Goal: Entertainment & Leisure: Browse casually

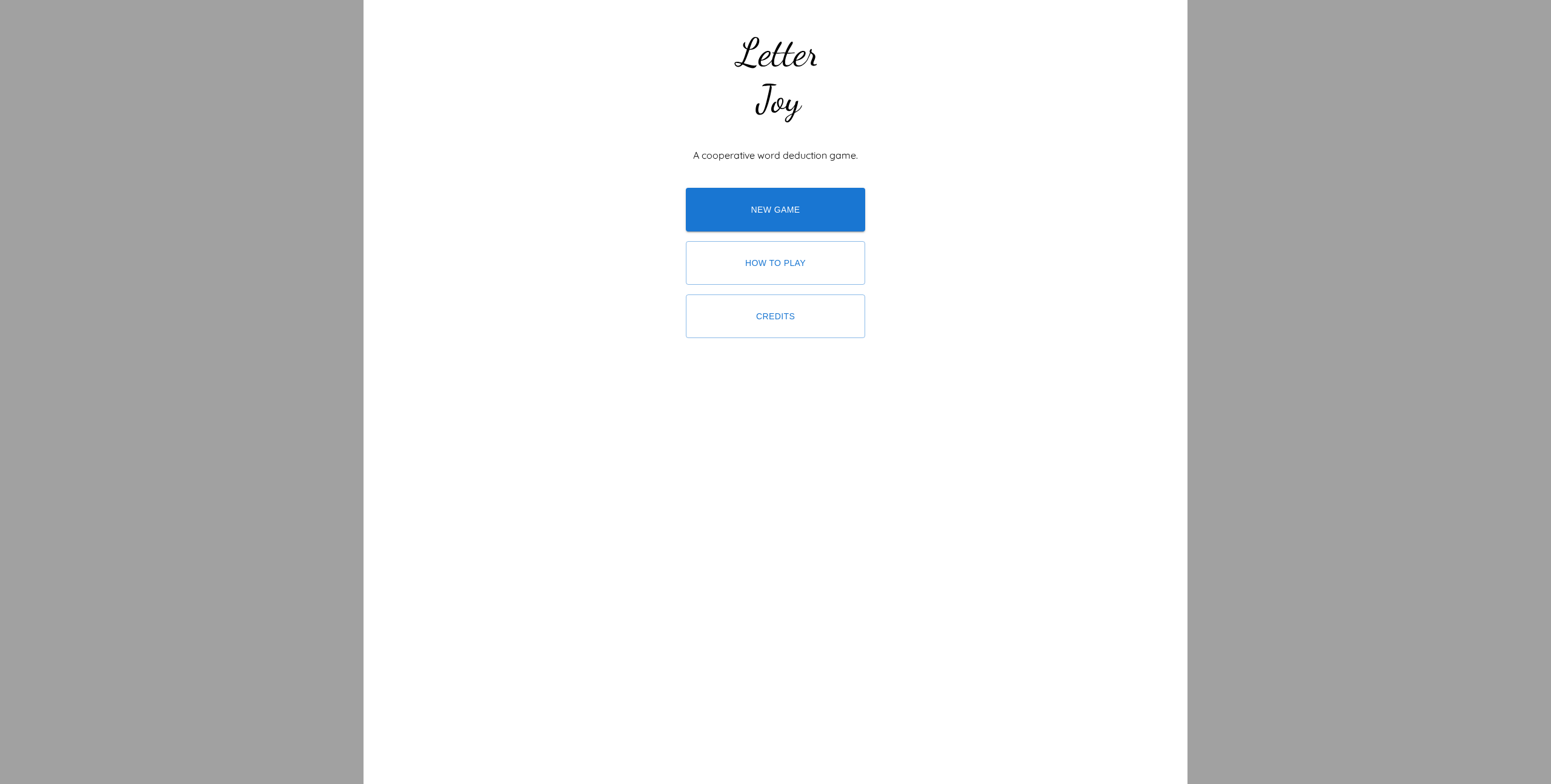
click at [572, 262] on div "A cooperative word deduction game. New game How to play Credits" at bounding box center [775, 392] width 824 height 784
click at [763, 209] on link "New game" at bounding box center [775, 210] width 179 height 44
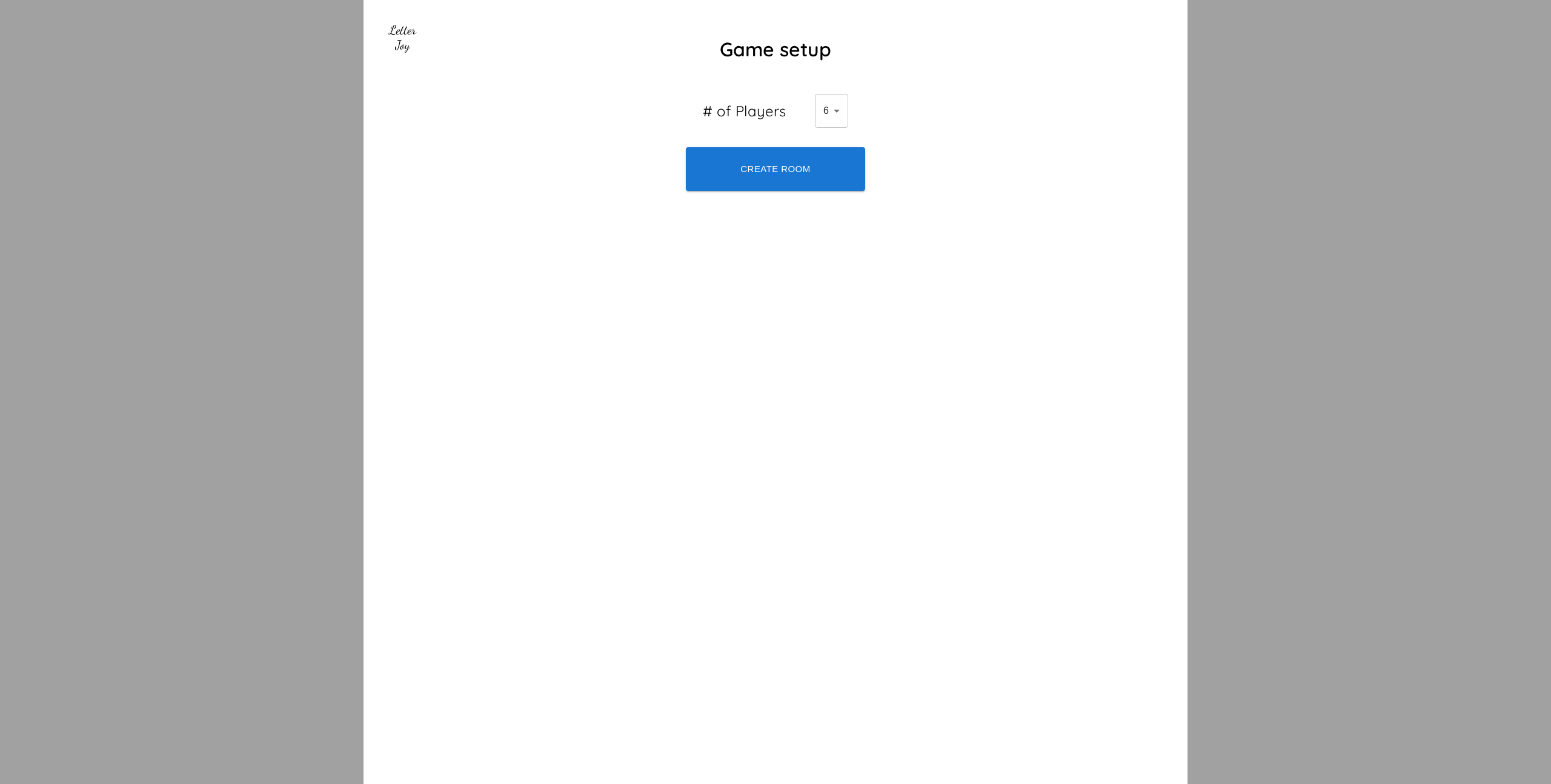
click at [831, 109] on body "Game setup # of Players 6 6 ​ Create room" at bounding box center [776, 392] width 1551 height 784
click at [828, 181] on li "4" at bounding box center [831, 187] width 34 height 22
type input "4"
click at [751, 166] on button "Create room" at bounding box center [775, 169] width 179 height 44
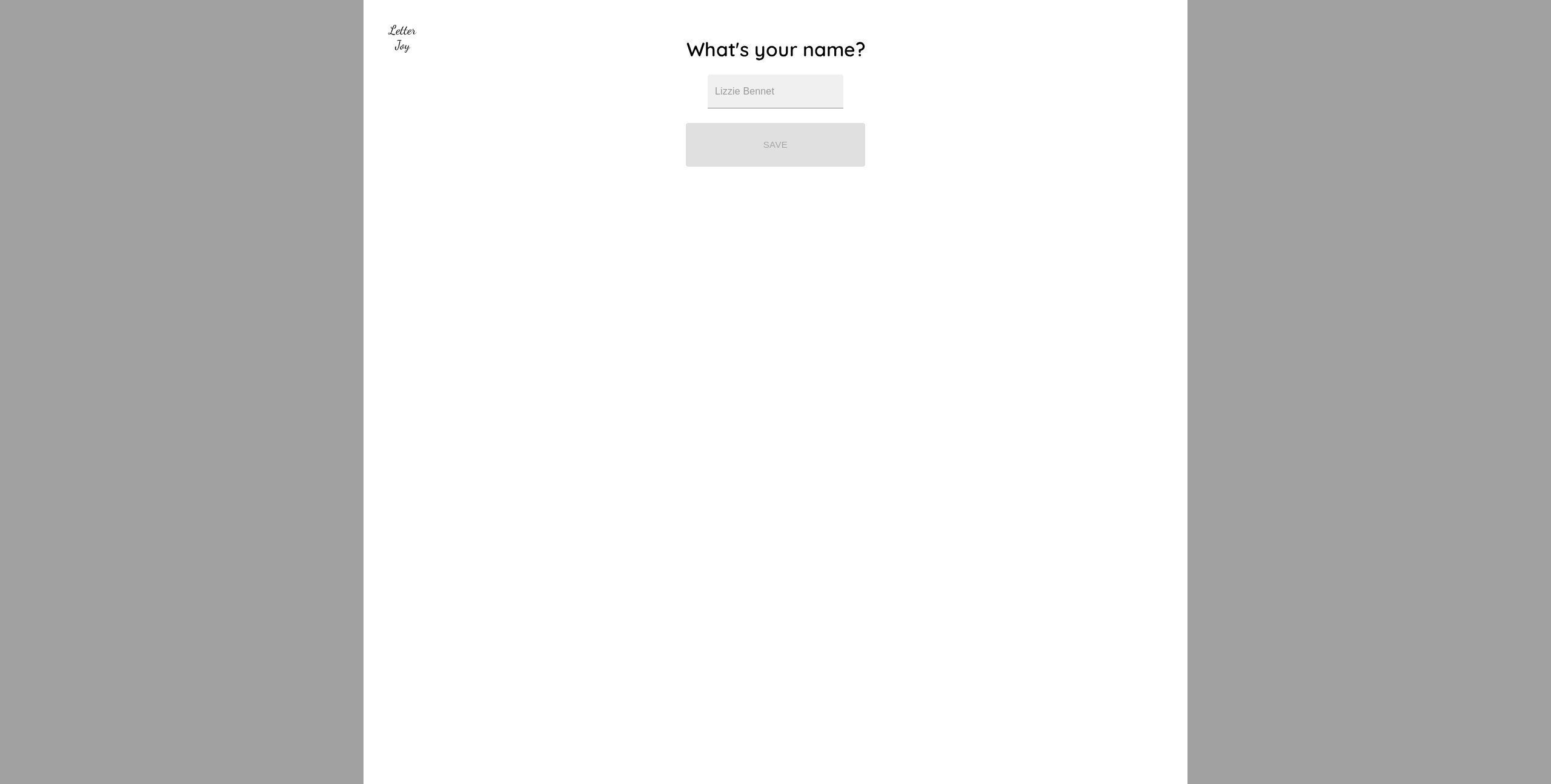
click at [515, 335] on div "What's your name? Save" at bounding box center [775, 392] width 824 height 784
click at [734, 101] on input "text" at bounding box center [775, 91] width 136 height 34
type input "[PERSON_NAME]"
click at [581, 193] on div "What's your name? Lucas Save" at bounding box center [775, 392] width 824 height 784
click at [731, 155] on button "Save" at bounding box center [775, 144] width 179 height 44
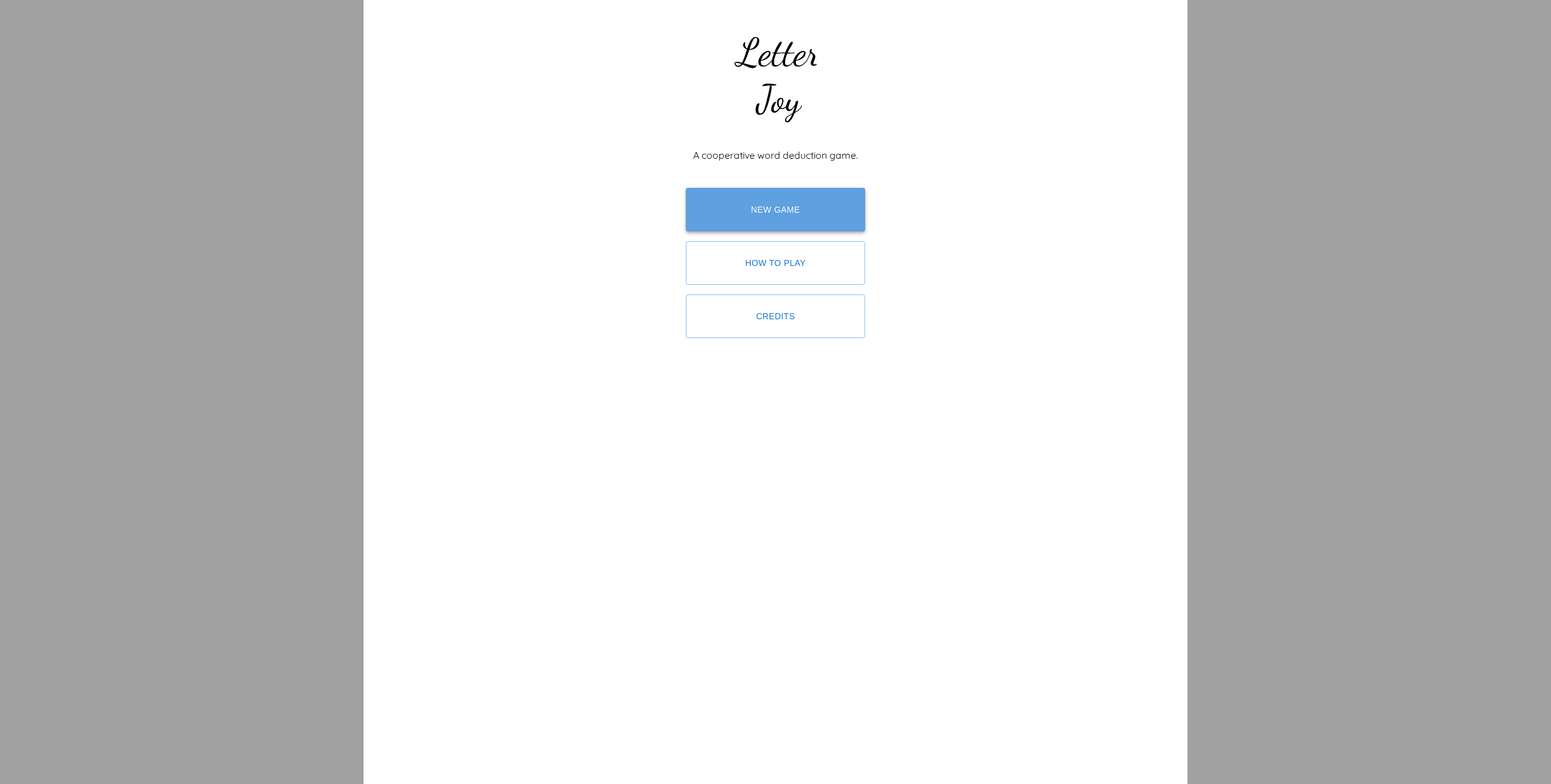
click at [759, 201] on link "New game" at bounding box center [775, 210] width 179 height 44
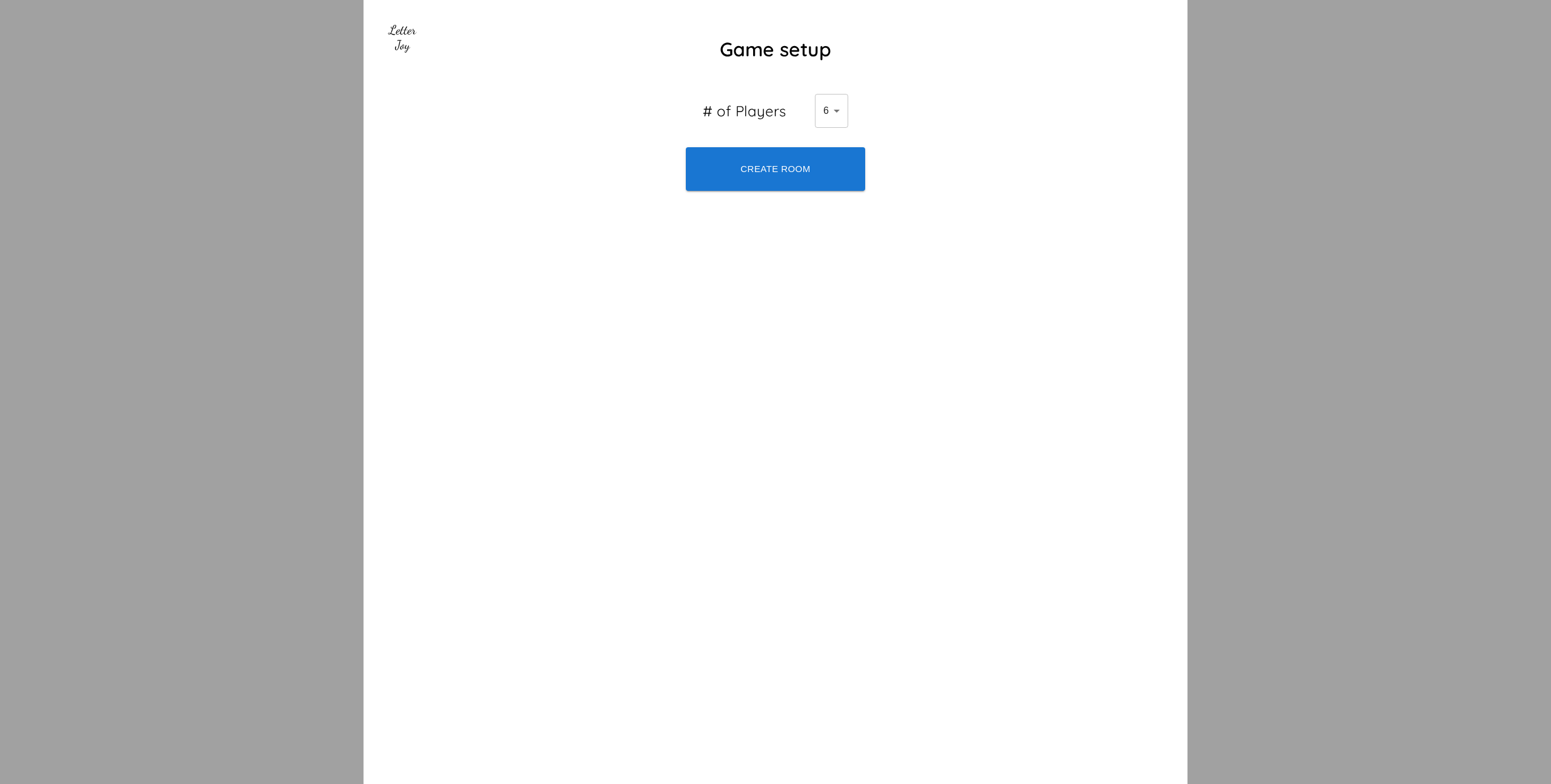
click at [839, 103] on body "Game setup # of Players 6 6 ​ Create room" at bounding box center [776, 392] width 1551 height 784
click at [825, 185] on li "4" at bounding box center [831, 187] width 34 height 22
type input "4"
click at [762, 175] on button "Create room" at bounding box center [775, 169] width 179 height 44
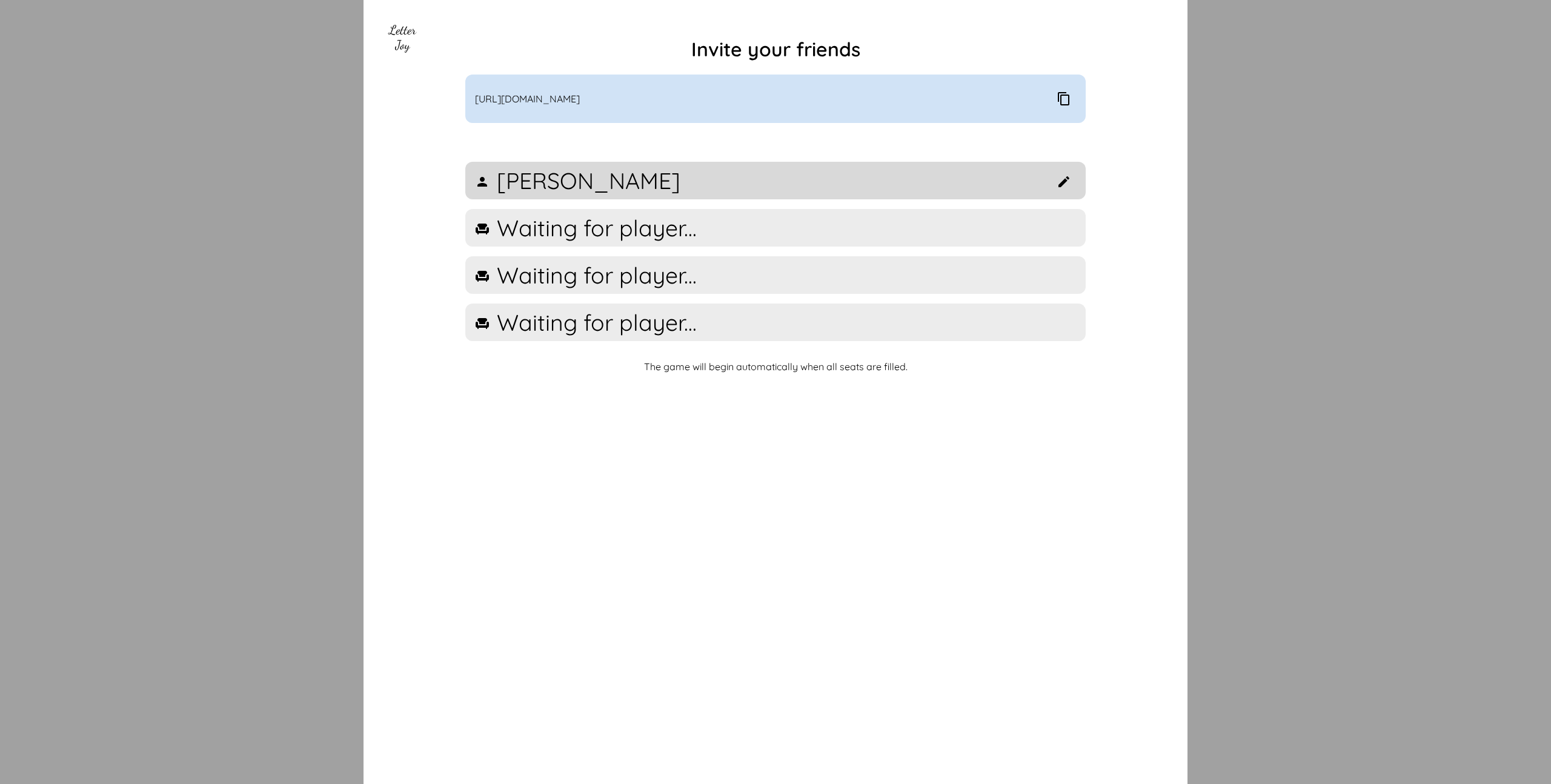
click at [489, 462] on div "Invite your friends [URL][DOMAIN_NAME] [PERSON_NAME] Waiting for player... Wait…" at bounding box center [775, 392] width 824 height 784
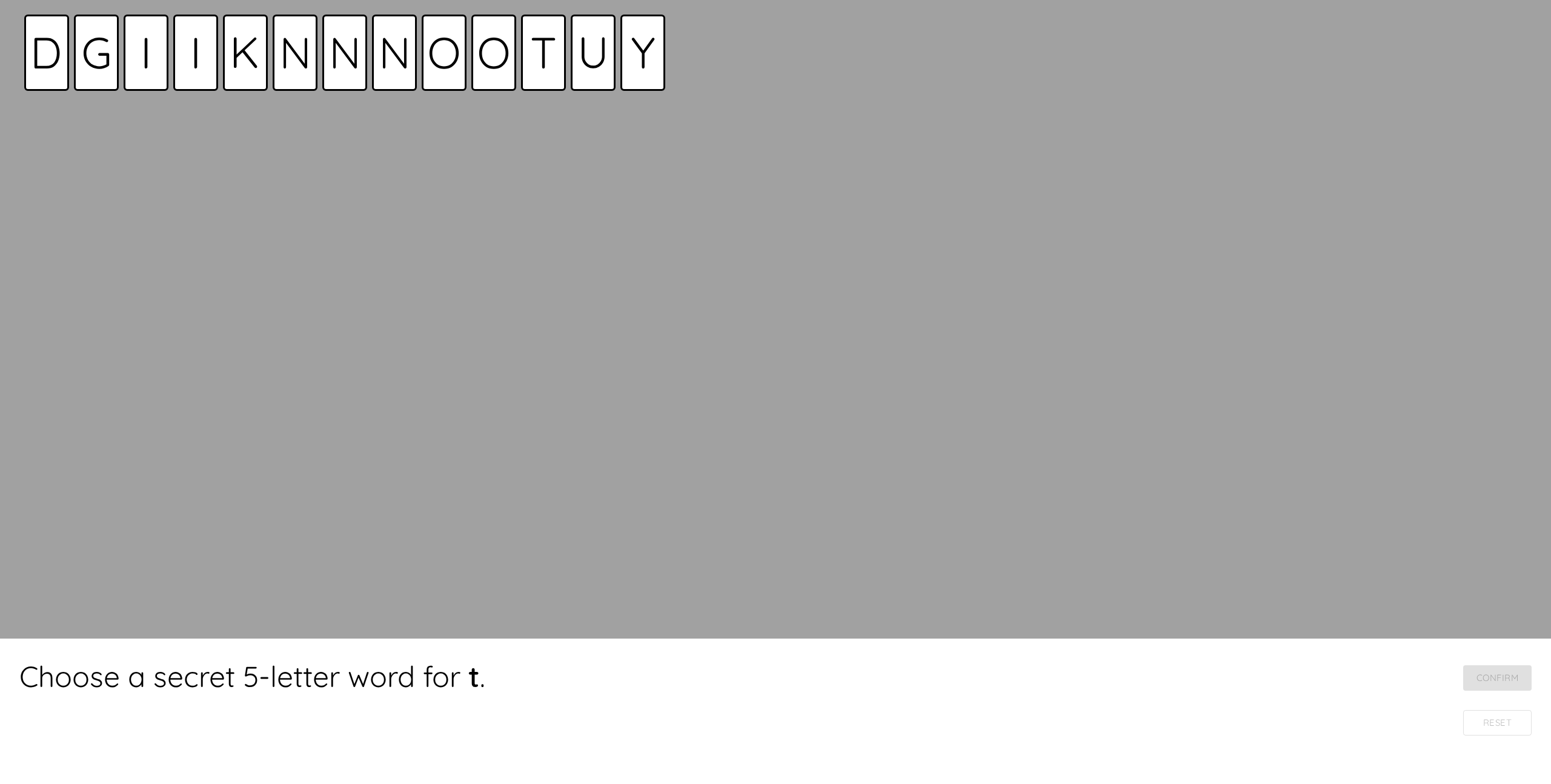
click at [489, 295] on div at bounding box center [776, 319] width 1551 height 639
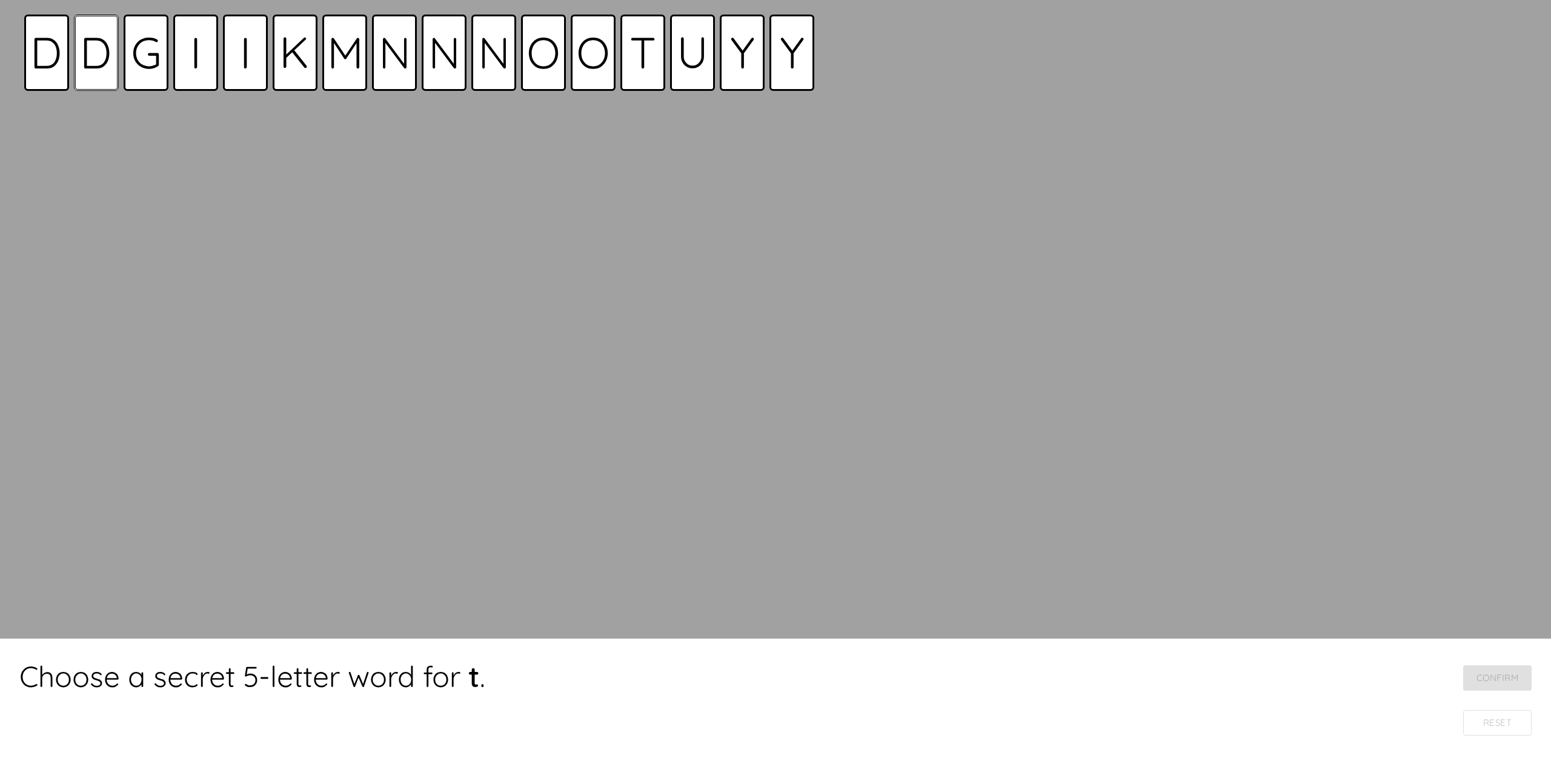
click at [109, 67] on div at bounding box center [96, 52] width 45 height 76
click at [107, 66] on icon at bounding box center [97, 52] width 26 height 31
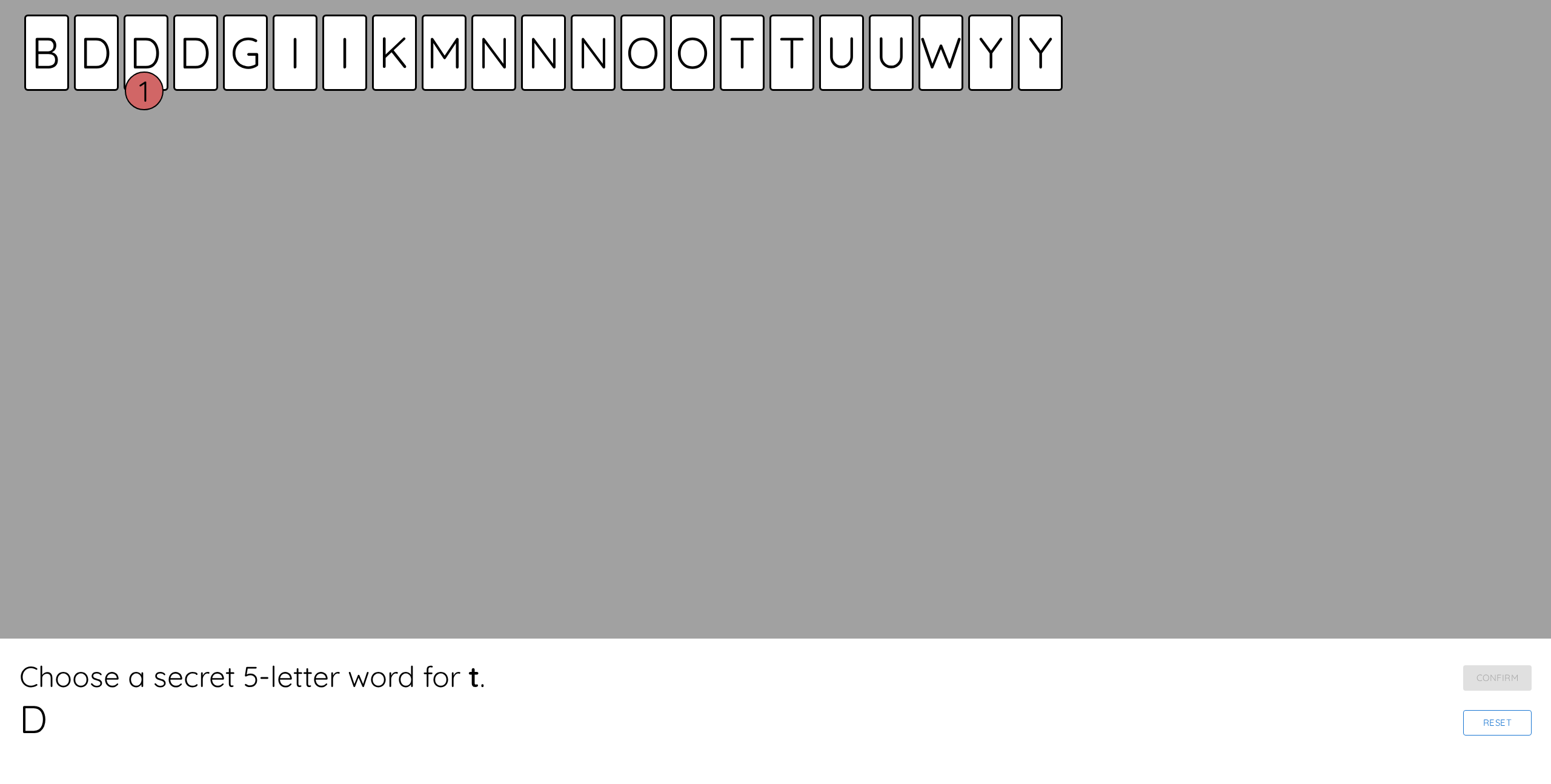
click at [1510, 727] on button "Reset" at bounding box center [1497, 723] width 68 height 26
click at [153, 60] on icon at bounding box center [146, 52] width 26 height 31
click at [295, 62] on icon at bounding box center [295, 52] width 3 height 31
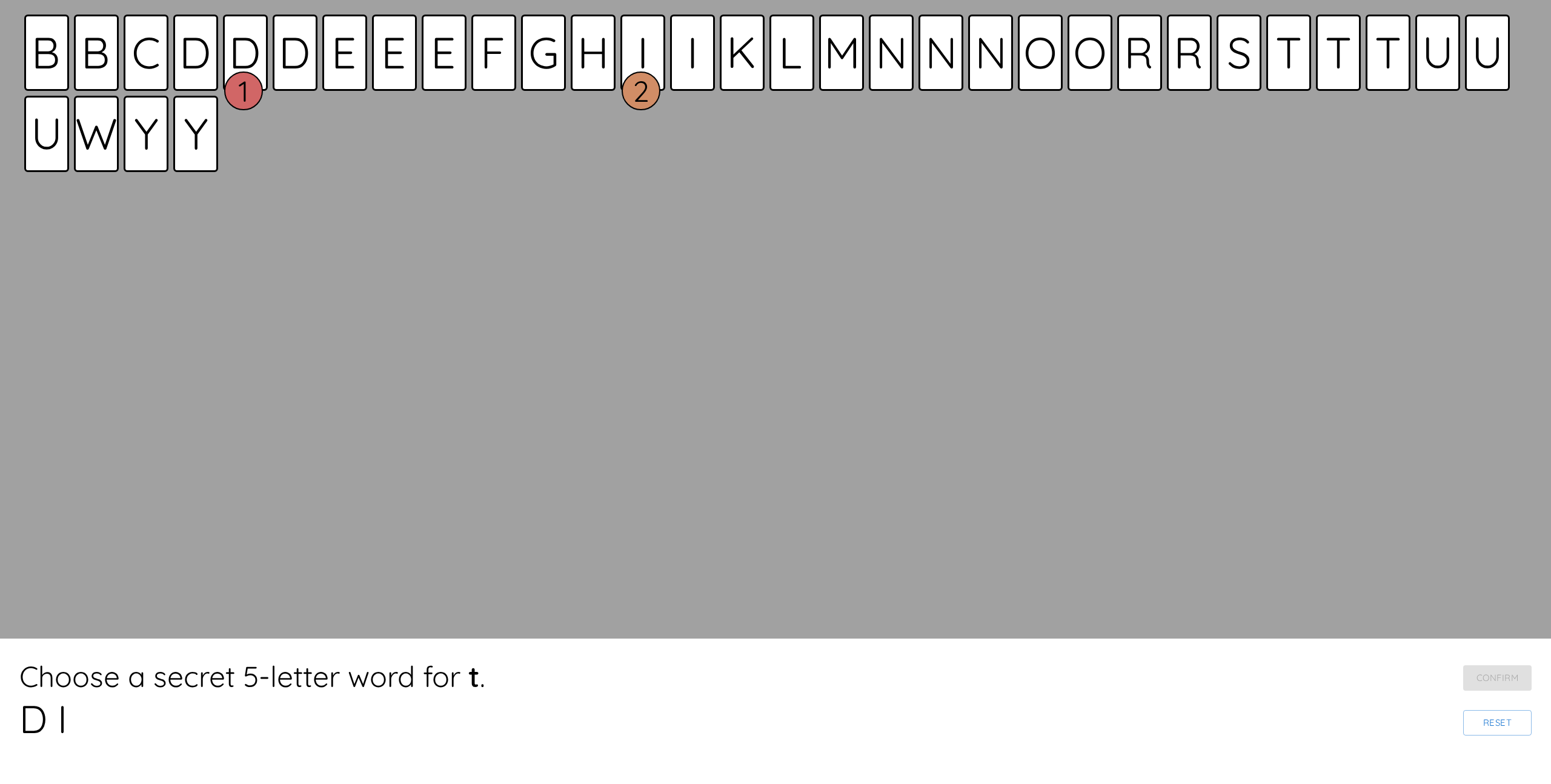
click at [250, 62] on icon at bounding box center [245, 52] width 26 height 31
click at [557, 64] on div at bounding box center [543, 52] width 45 height 76
click at [685, 50] on div at bounding box center [691, 52] width 45 height 76
click at [1276, 52] on icon at bounding box center [1288, 52] width 24 height 31
click at [1497, 672] on button "Confirm" at bounding box center [1497, 677] width 68 height 26
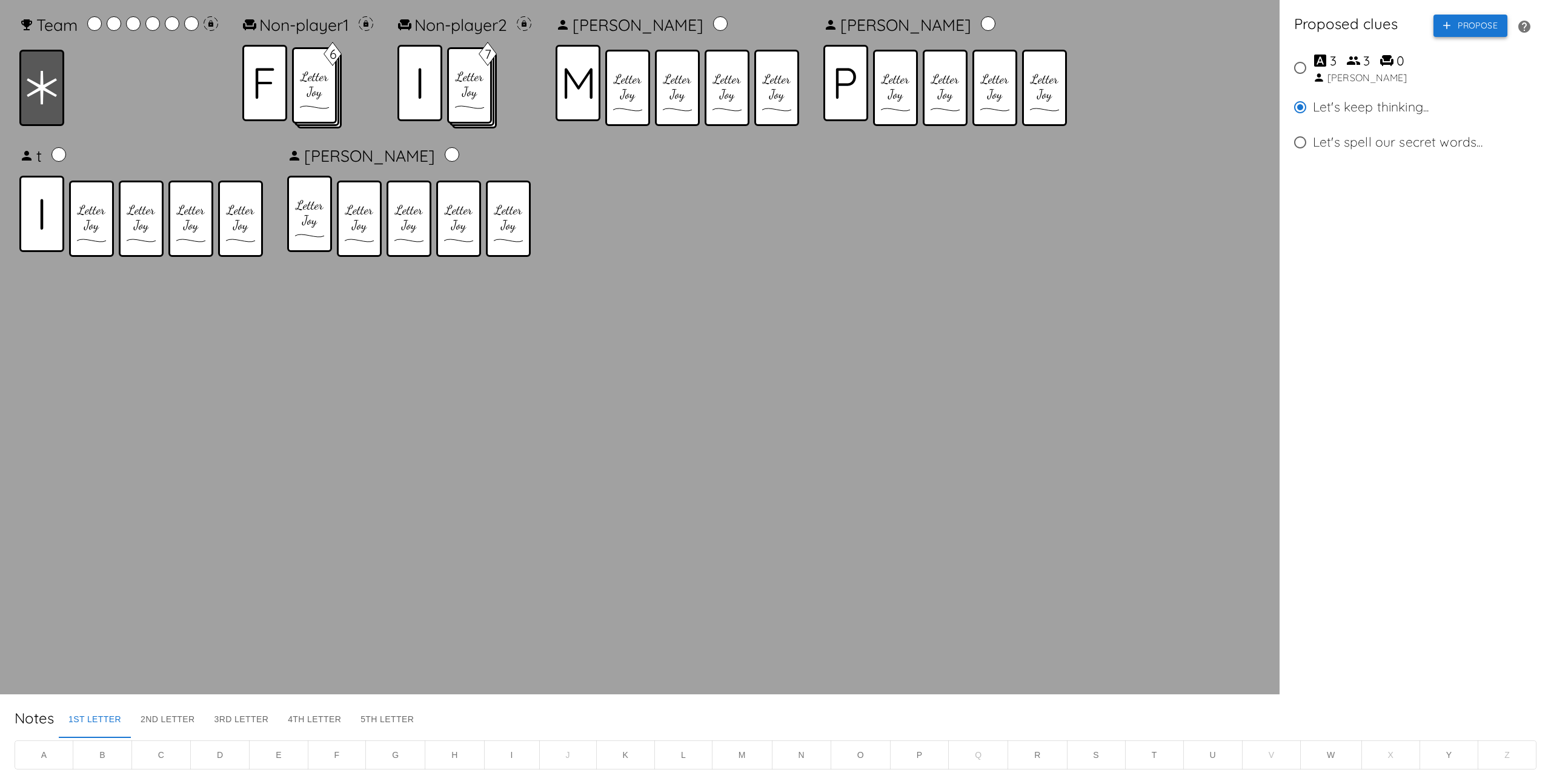
click at [1469, 27] on button "Propose" at bounding box center [1470, 26] width 74 height 23
click at [1467, 51] on button "Cancel" at bounding box center [1478, 52] width 59 height 23
click at [1350, 71] on div "[PERSON_NAME]" at bounding box center [1367, 77] width 79 height 15
click at [1313, 71] on input "3 3 0 [PERSON_NAME]" at bounding box center [1301, 68] width 26 height 26
radio input "true"
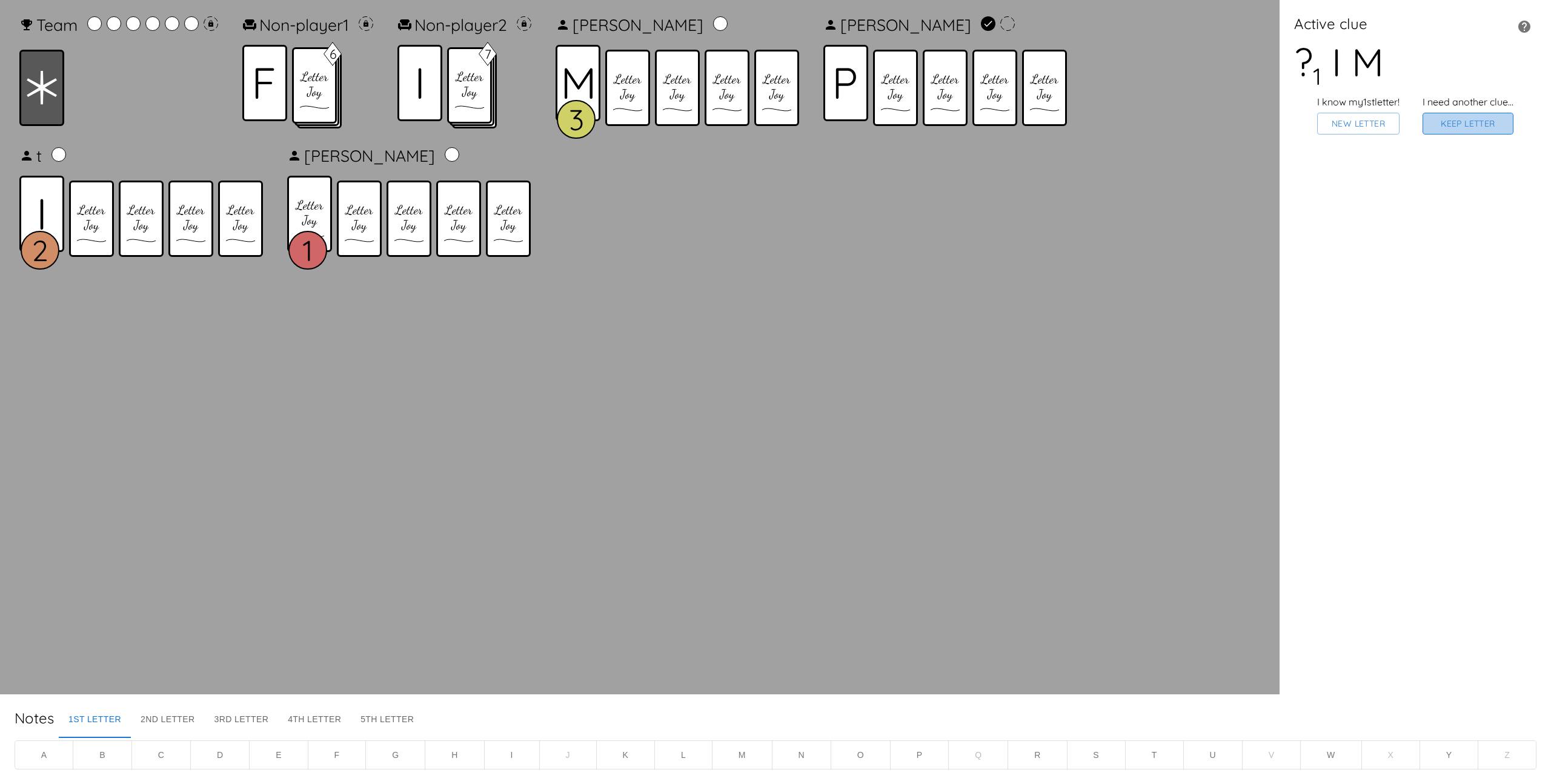
click at [1461, 126] on button "Keep Letter" at bounding box center [1468, 124] width 91 height 23
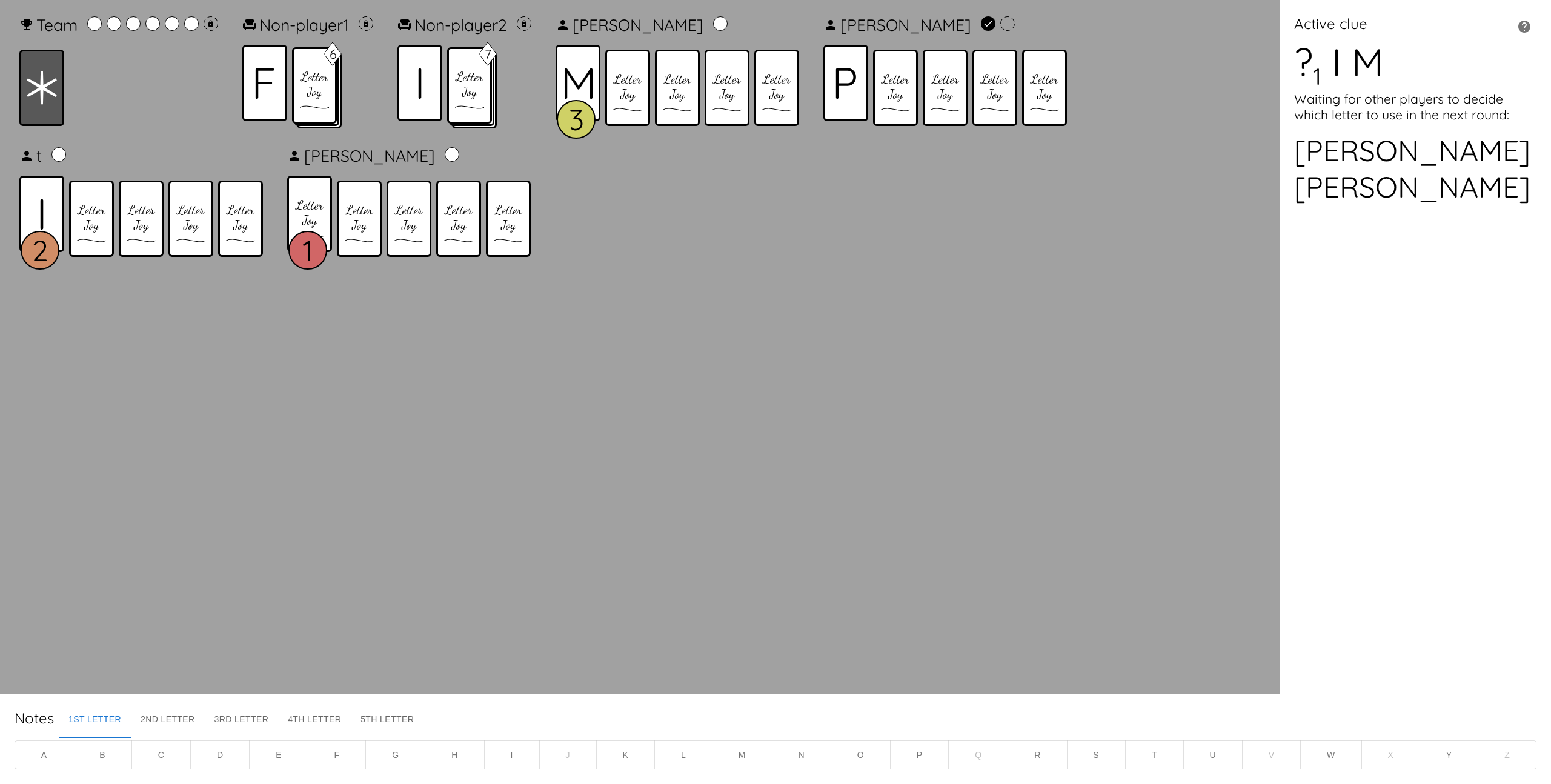
click at [1109, 750] on button "S" at bounding box center [1096, 754] width 58 height 30
click at [1042, 751] on button "R" at bounding box center [1038, 754] width 59 height 30
click at [804, 749] on button "N" at bounding box center [801, 754] width 59 height 30
click at [1340, 750] on button "W" at bounding box center [1330, 754] width 61 height 30
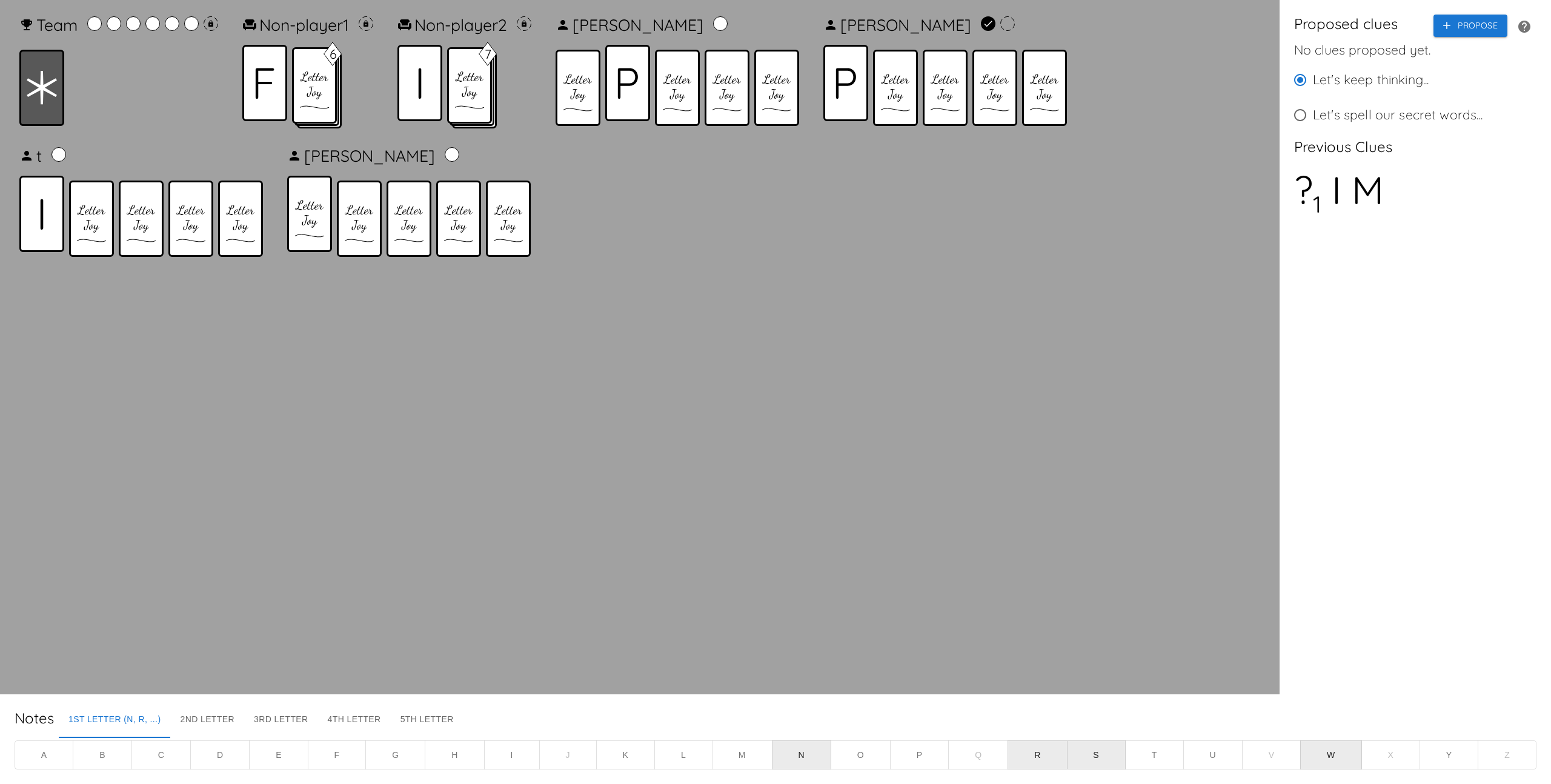
click at [1523, 22] on icon "button" at bounding box center [1524, 27] width 12 height 12
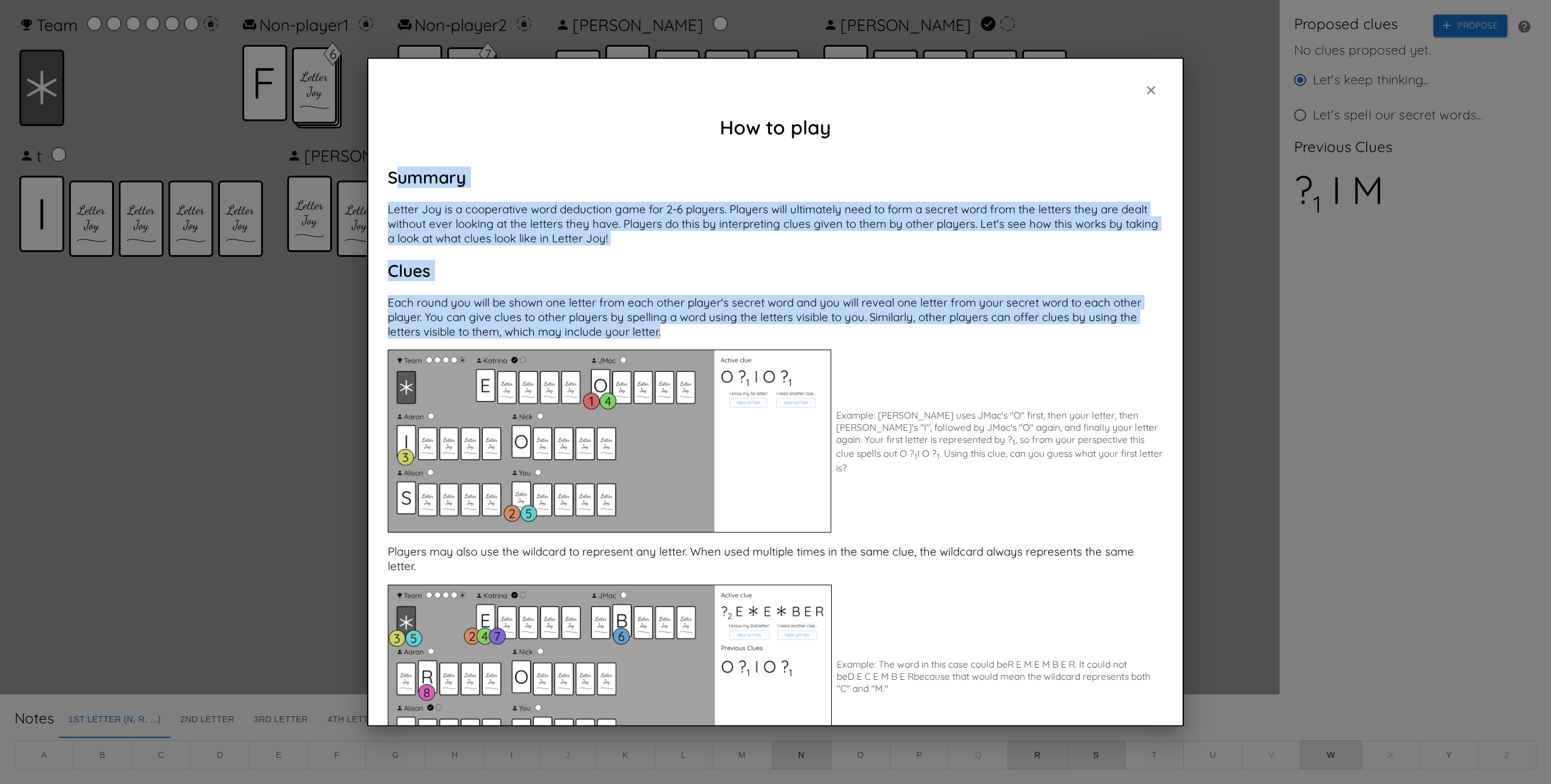
drag, startPoint x: 394, startPoint y: 175, endPoint x: 909, endPoint y: 334, distance: 539.0
click at [908, 334] on p "Each round you will be shown one letter from each other player's secret word an…" at bounding box center [776, 316] width 776 height 44
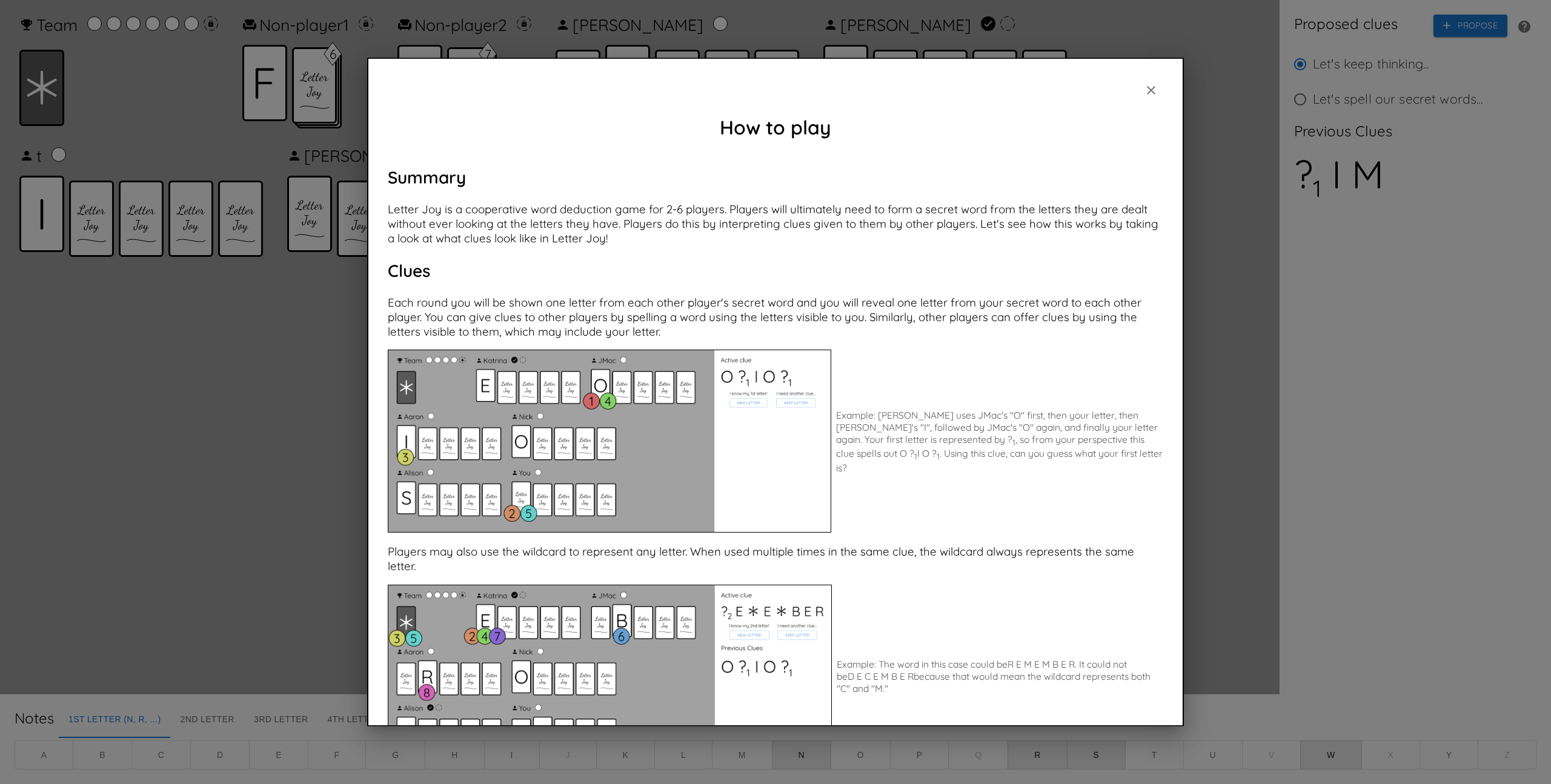
click at [1145, 90] on icon "button" at bounding box center [1150, 90] width 15 height 15
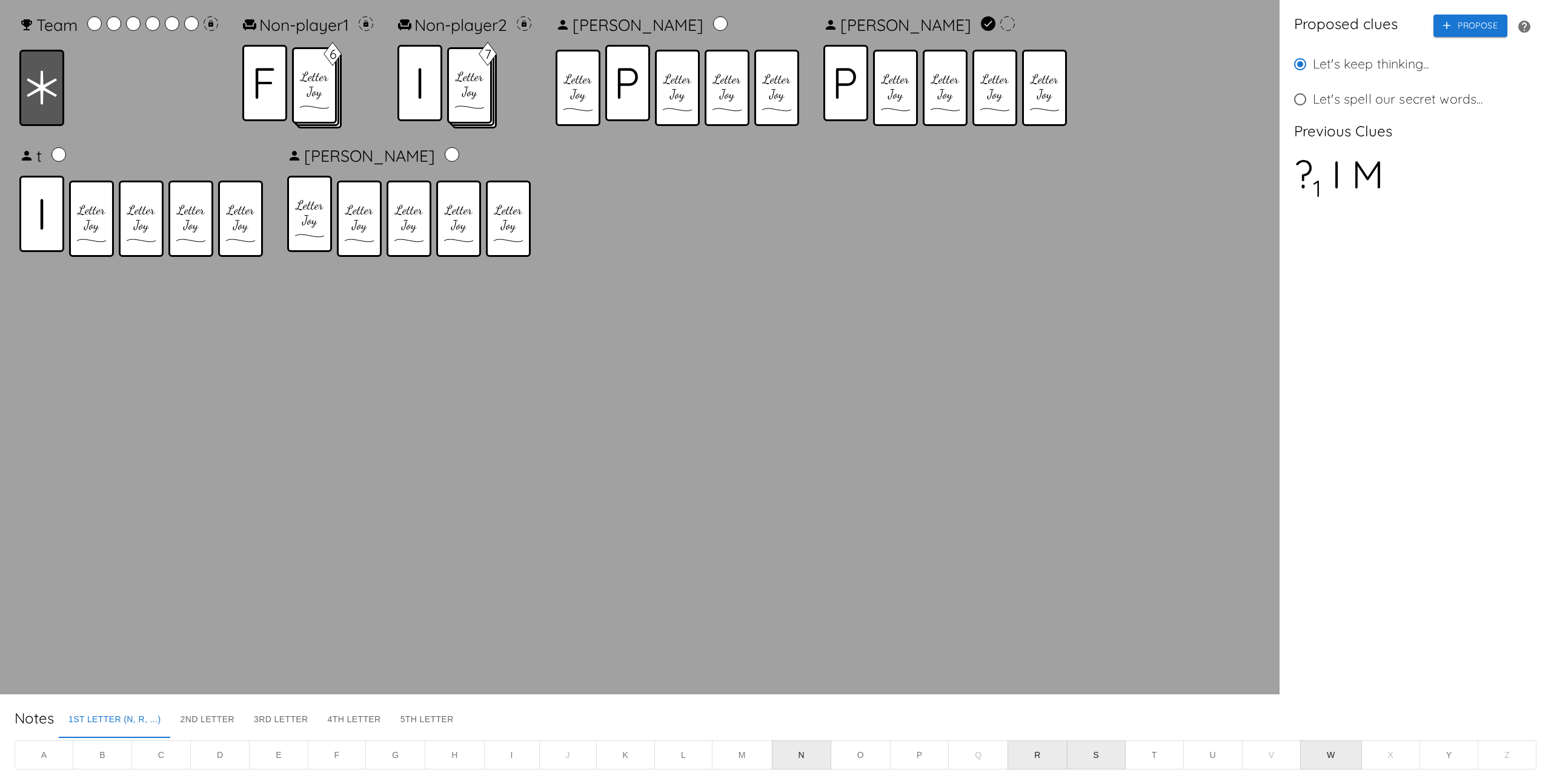
click at [800, 394] on div "Team Non-player 1 6 Non-player 2 7 [PERSON_NAME] [PERSON_NAME]" at bounding box center [640, 347] width 1260 height 674
click at [1375, 71] on div "[PERSON_NAME]" at bounding box center [1368, 77] width 112 height 15
click at [1313, 71] on input "4 ＊ 2 1 [PERSON_NAME]" at bounding box center [1301, 68] width 26 height 26
radio input "true"
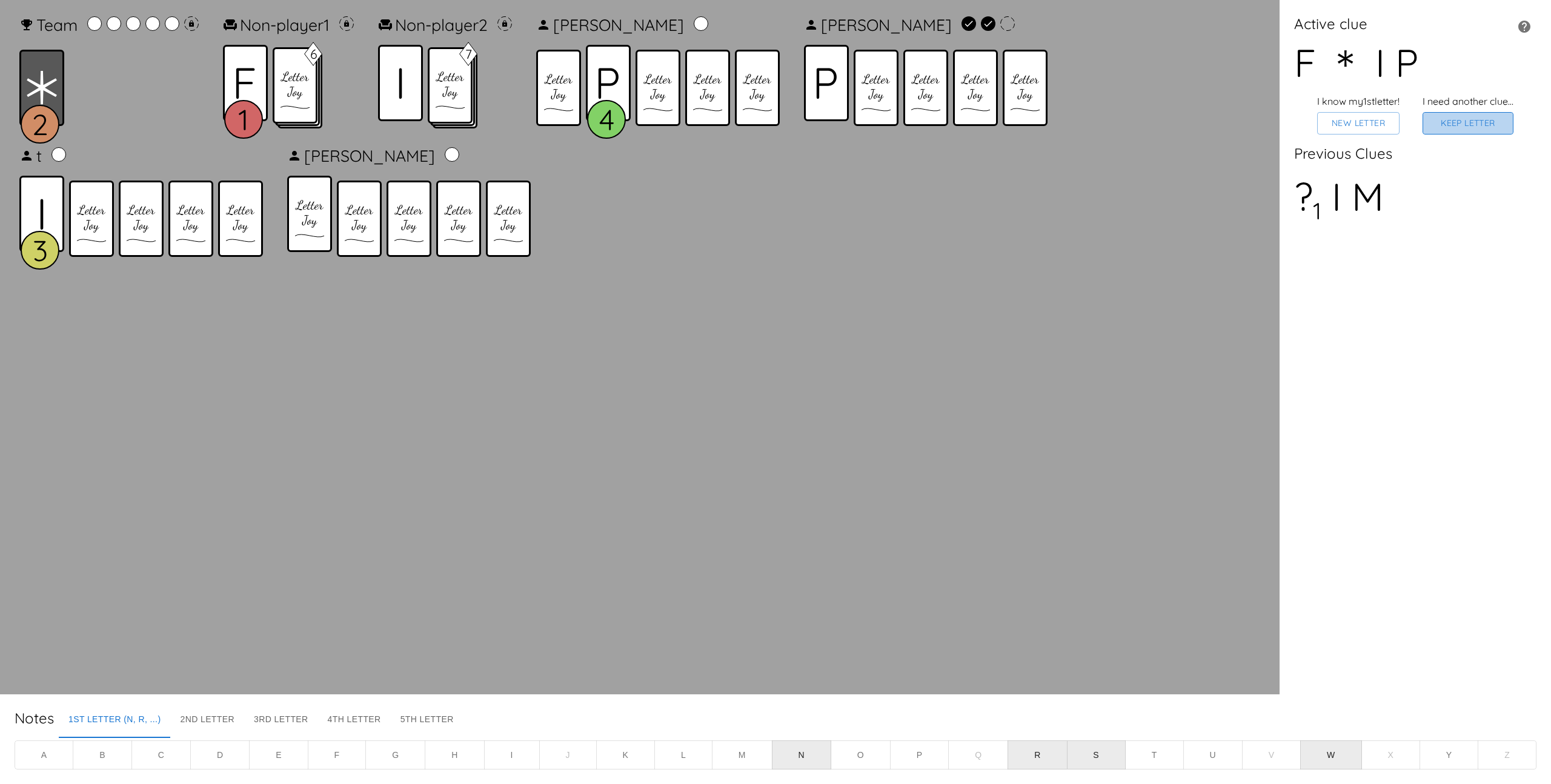
click at [1463, 131] on button "Keep Letter" at bounding box center [1468, 123] width 91 height 23
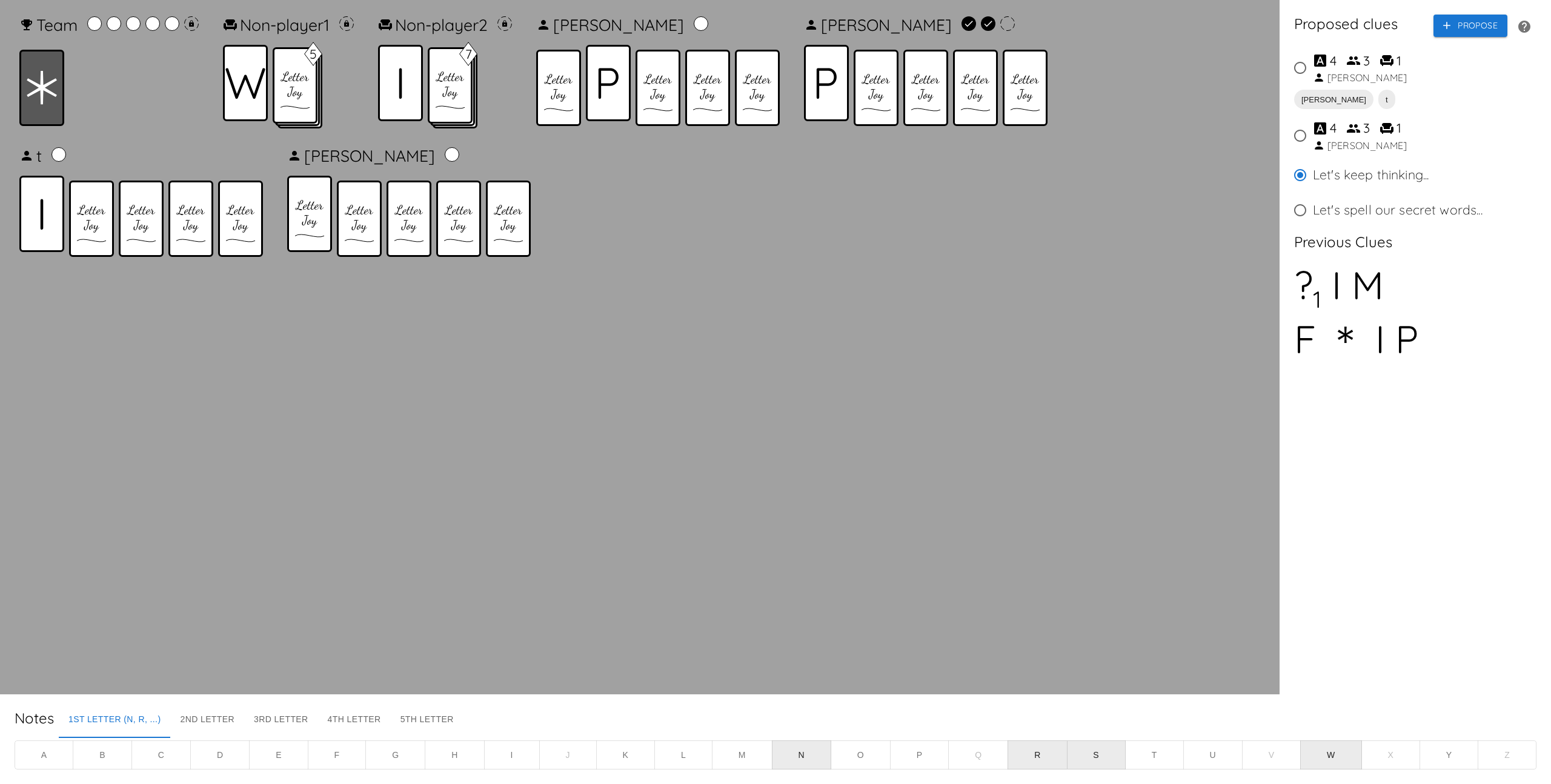
click at [1343, 67] on div "4 3 1" at bounding box center [1364, 61] width 104 height 20
click at [1313, 67] on input "4 3 1 [PERSON_NAME]" at bounding box center [1301, 68] width 26 height 26
radio input "true"
click at [1486, 15] on button "Propose" at bounding box center [1470, 26] width 74 height 23
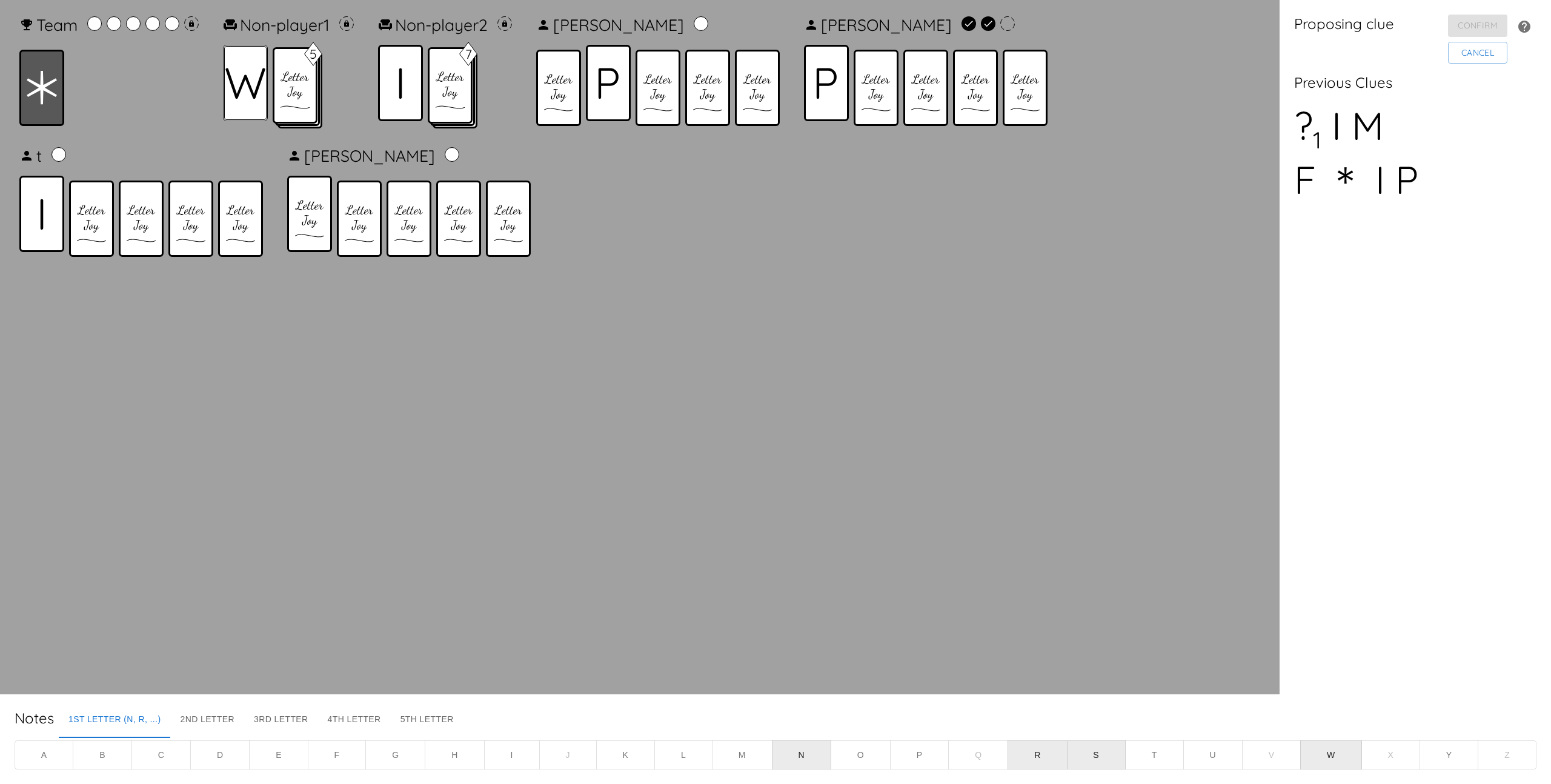
click at [251, 96] on icon at bounding box center [245, 83] width 40 height 31
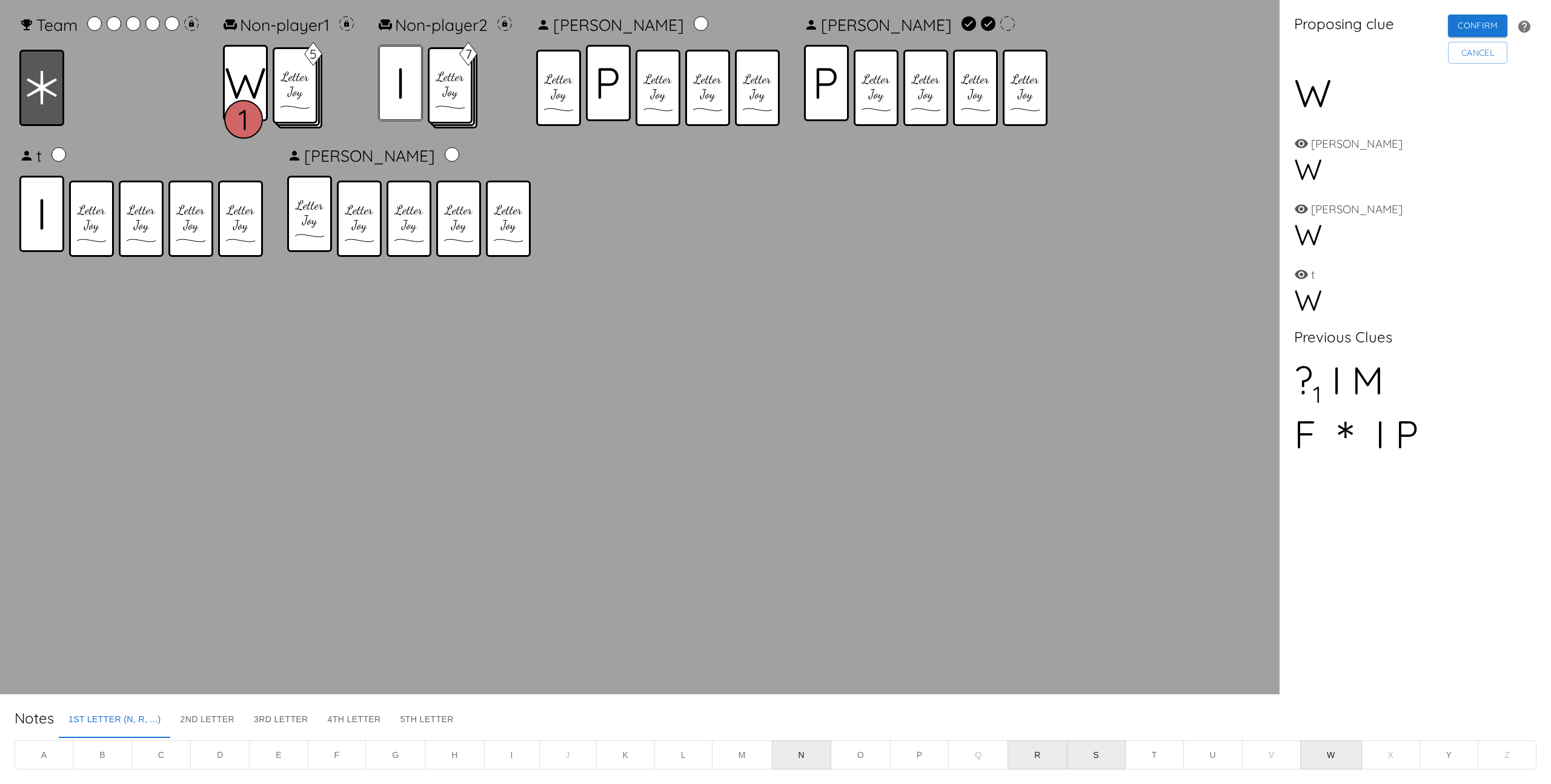
click at [401, 88] on div at bounding box center [400, 82] width 45 height 76
click at [618, 88] on icon at bounding box center [608, 83] width 21 height 31
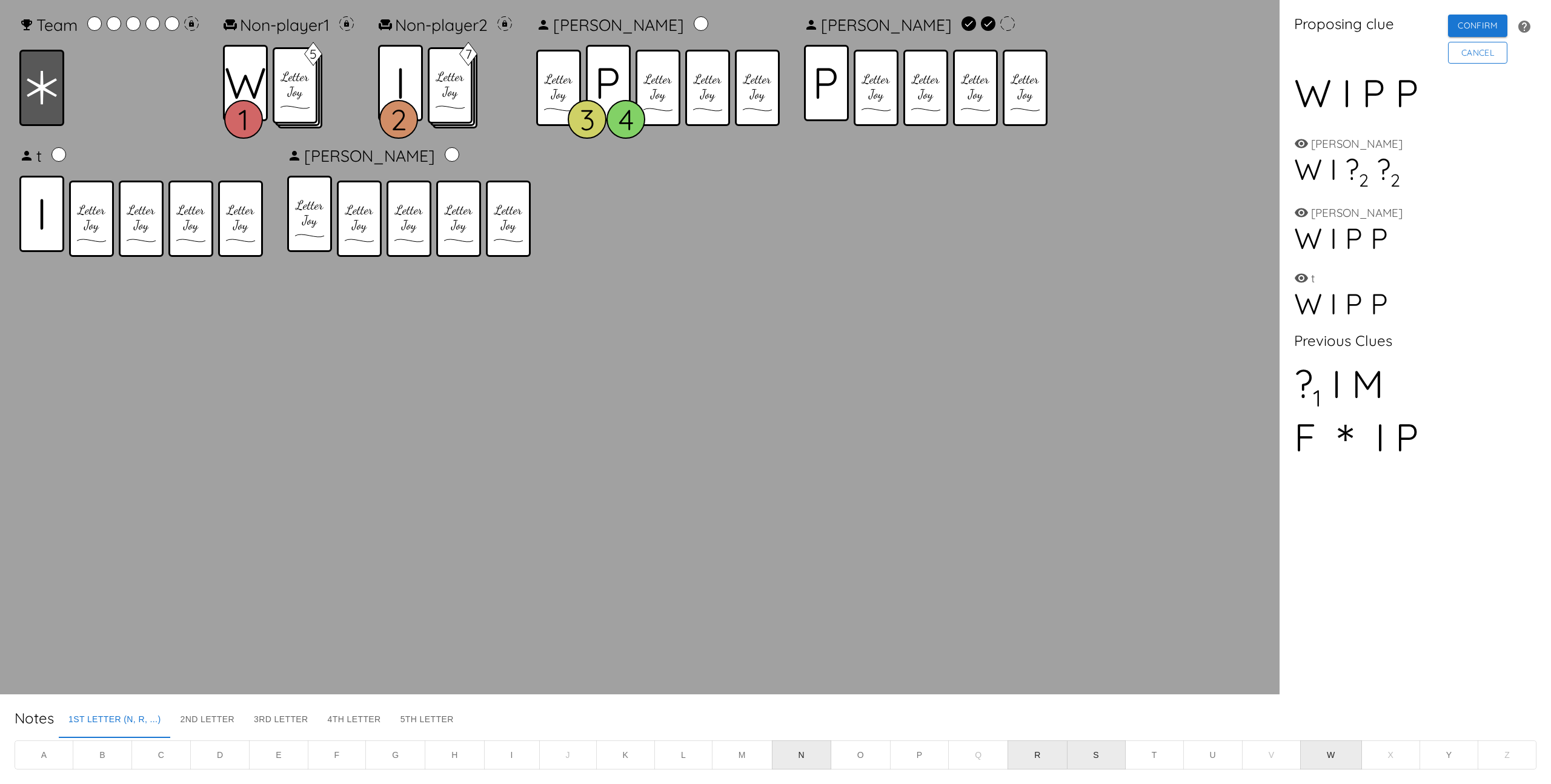
click at [1469, 56] on button "Cancel" at bounding box center [1478, 52] width 59 height 23
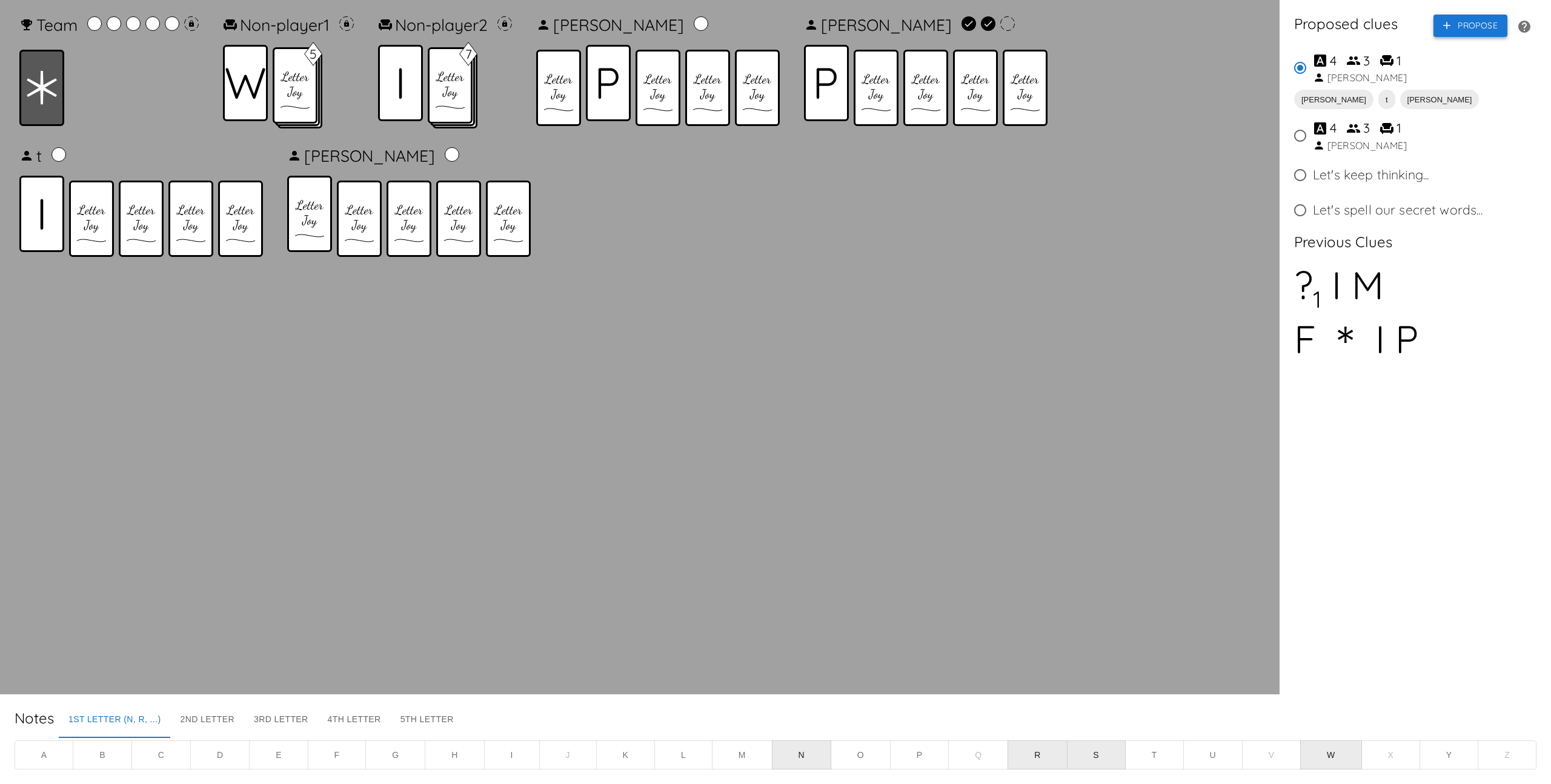
click at [1468, 20] on button "Propose" at bounding box center [1470, 26] width 74 height 23
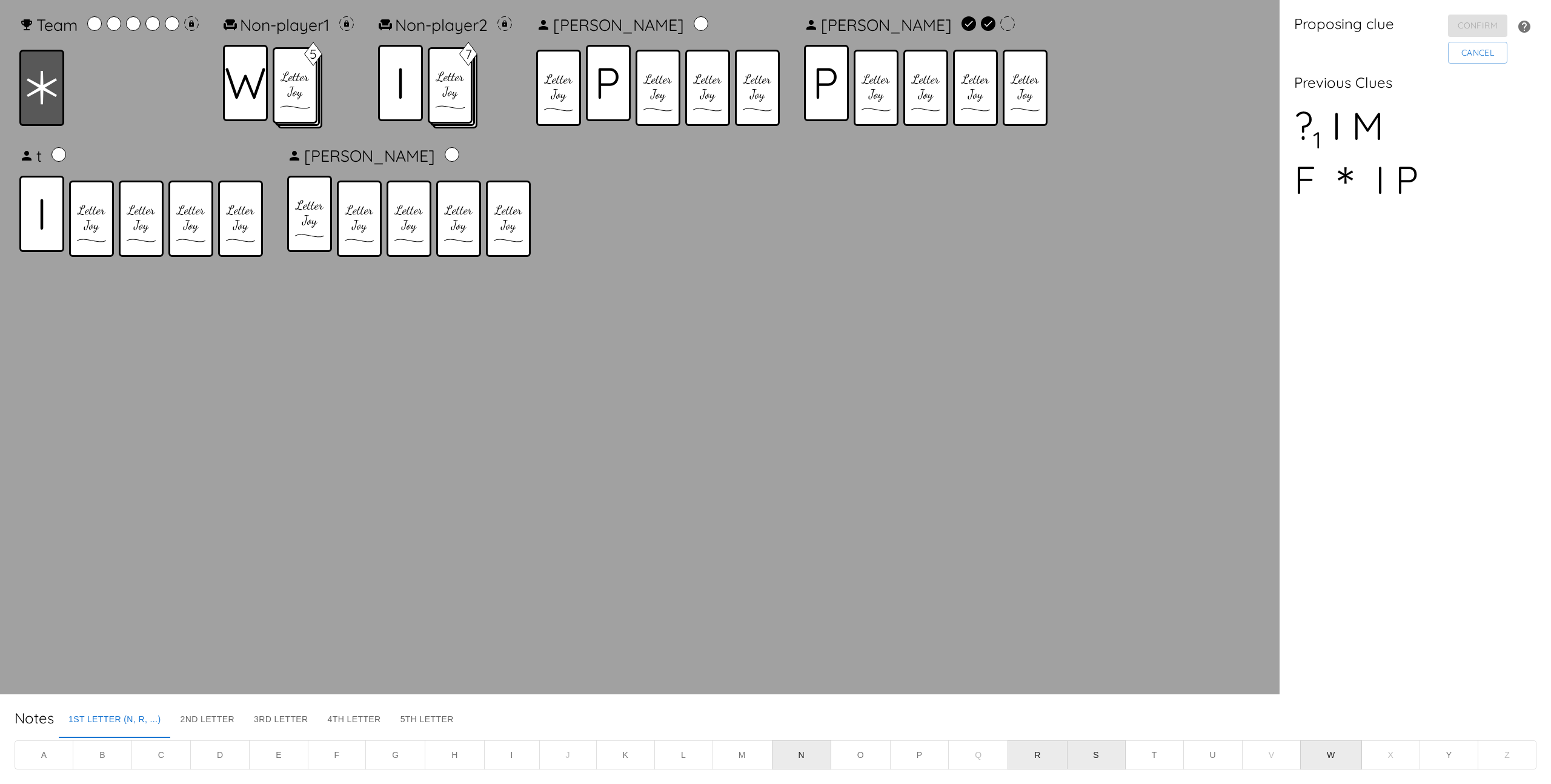
drag, startPoint x: 249, startPoint y: 90, endPoint x: 301, endPoint y: 82, distance: 52.6
click at [251, 88] on icon at bounding box center [245, 83] width 40 height 31
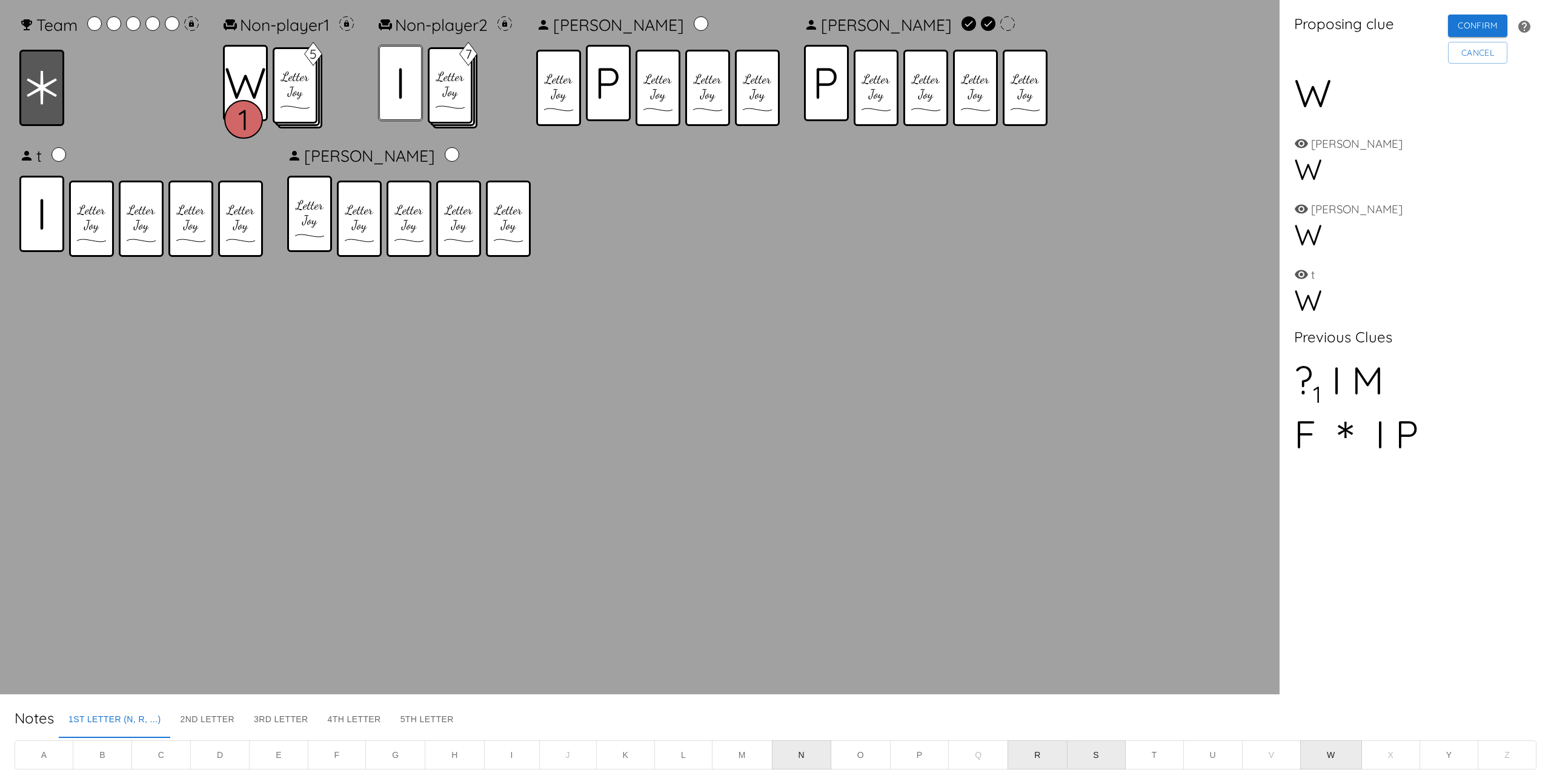
click at [399, 88] on div at bounding box center [400, 82] width 45 height 76
click at [823, 77] on div at bounding box center [826, 82] width 45 height 76
click at [32, 109] on div at bounding box center [42, 87] width 45 height 76
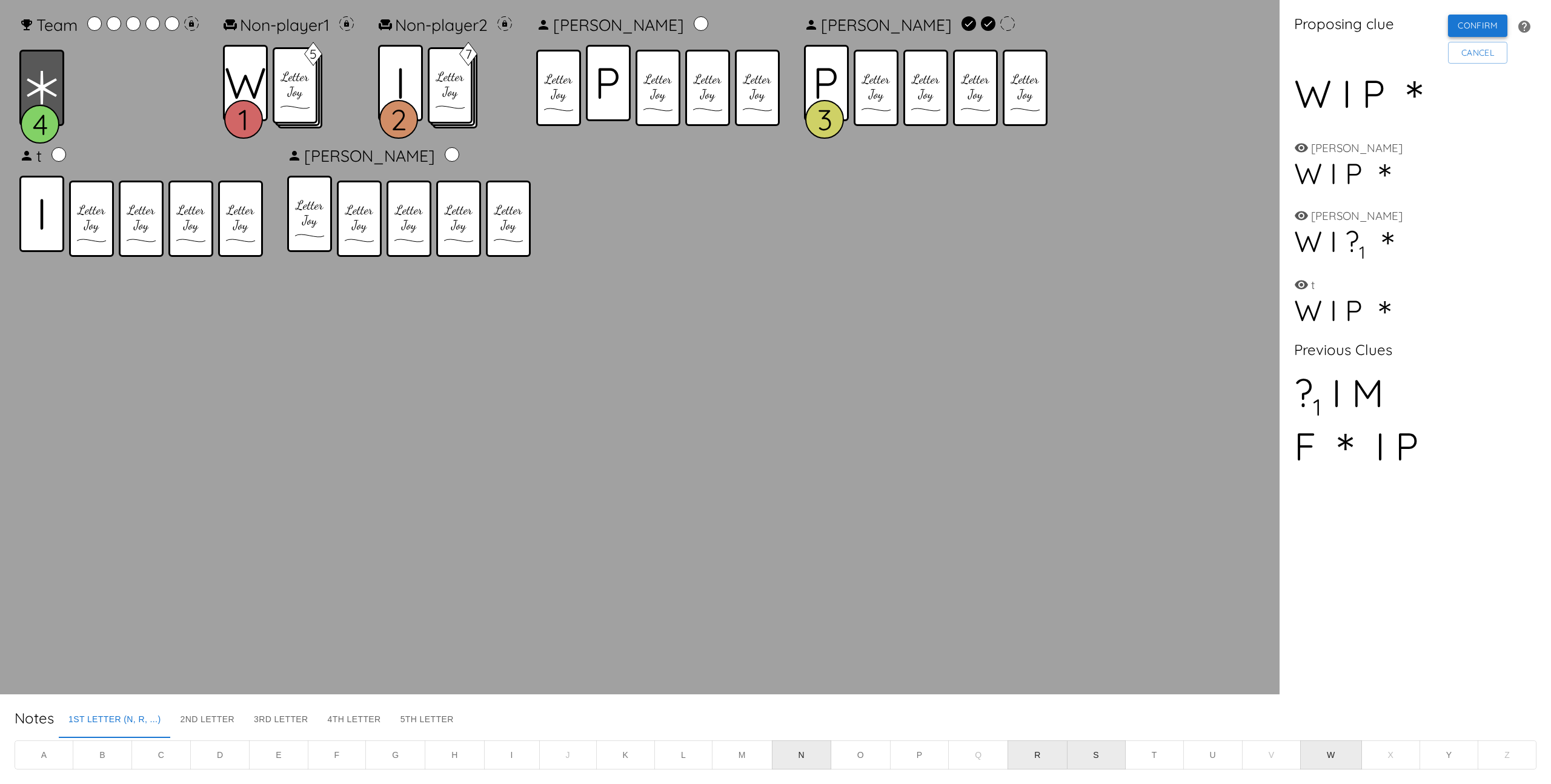
click at [1471, 28] on button "Confirm" at bounding box center [1478, 26] width 59 height 23
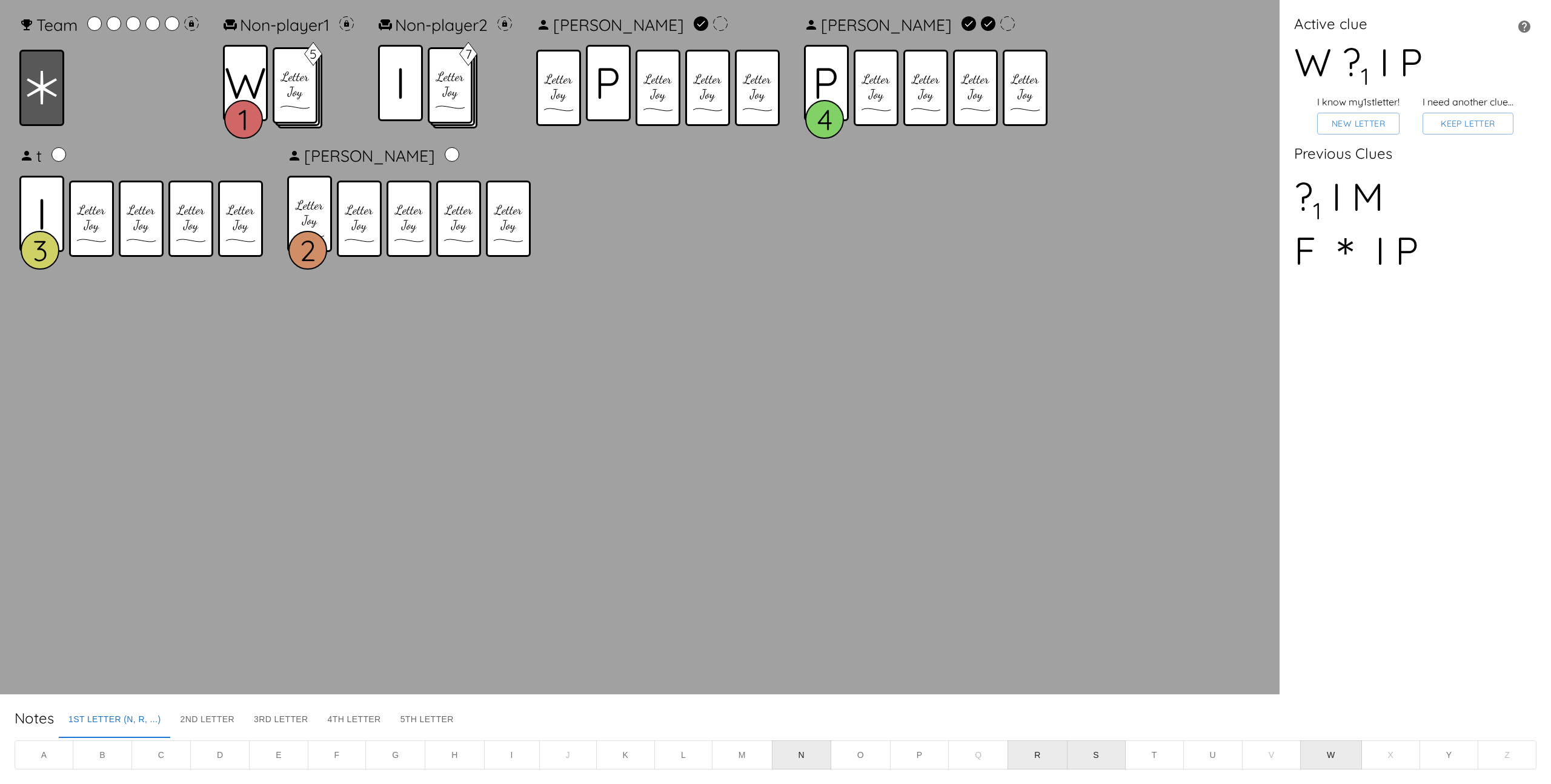
click at [969, 418] on div "Team Non-player 1 1 5 Non-player 2 7 [PERSON_NAME] 4 t 3 [PERSON_NAME] 2" at bounding box center [640, 347] width 1260 height 674
click at [445, 759] on button "H" at bounding box center [454, 754] width 59 height 30
click at [802, 747] on button "N" at bounding box center [801, 754] width 59 height 30
click at [1028, 744] on button "R" at bounding box center [1038, 754] width 59 height 30
click at [1112, 746] on button "S" at bounding box center [1096, 754] width 58 height 30
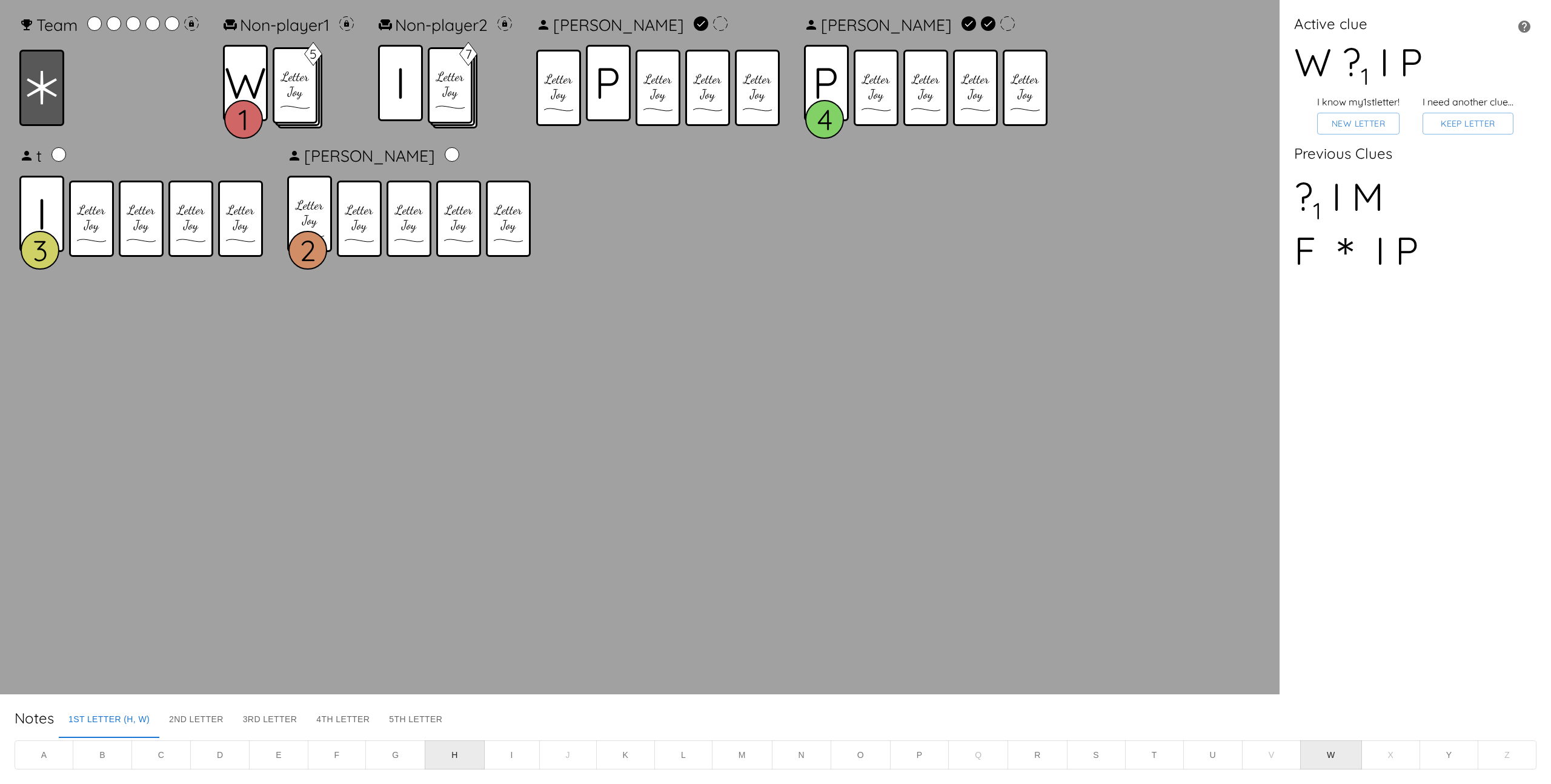
click at [1321, 754] on button "W" at bounding box center [1330, 754] width 61 height 30
click at [1356, 123] on button "New Letter" at bounding box center [1358, 124] width 82 height 23
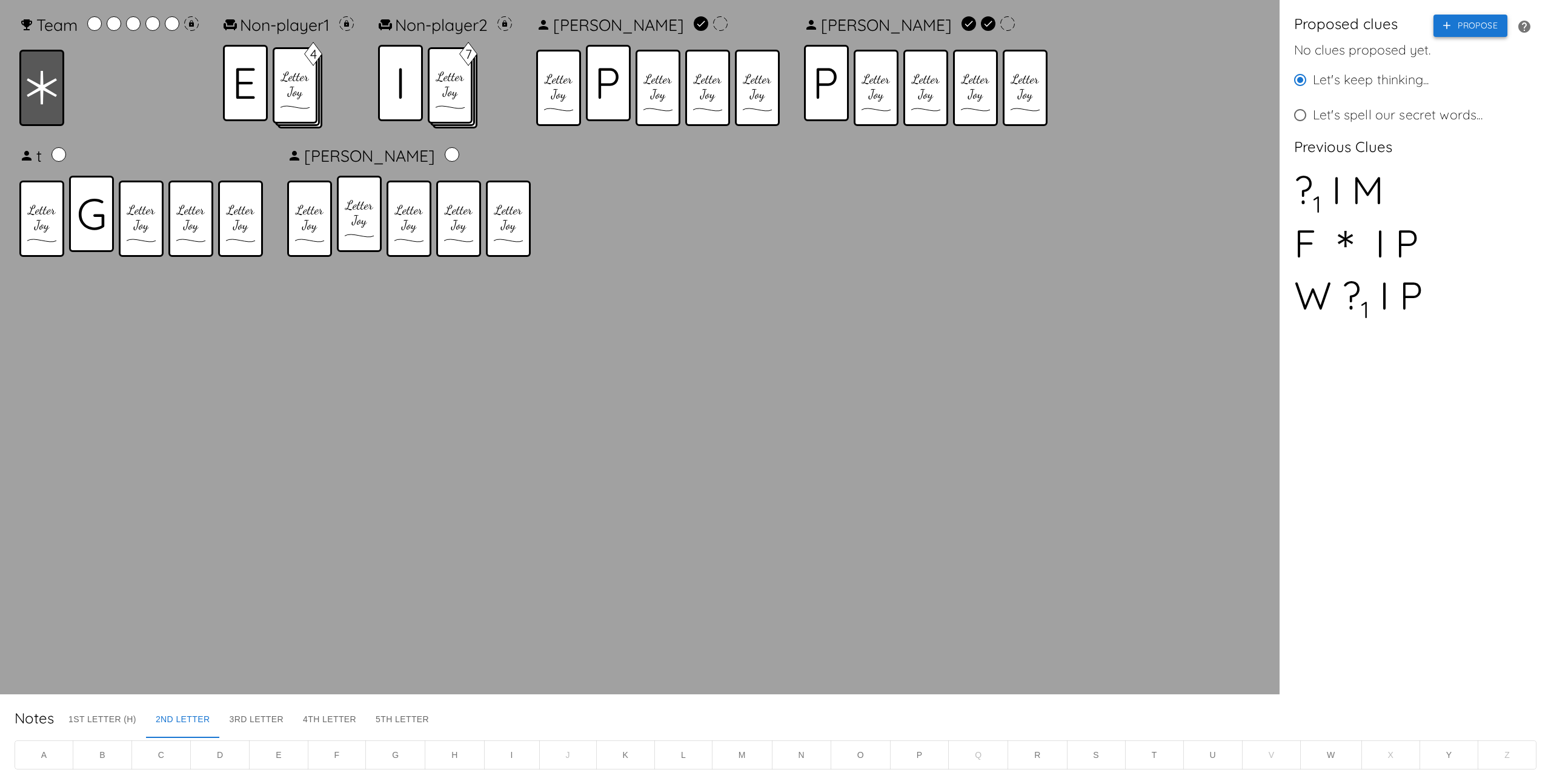
click at [1476, 26] on button "Propose" at bounding box center [1470, 26] width 74 height 23
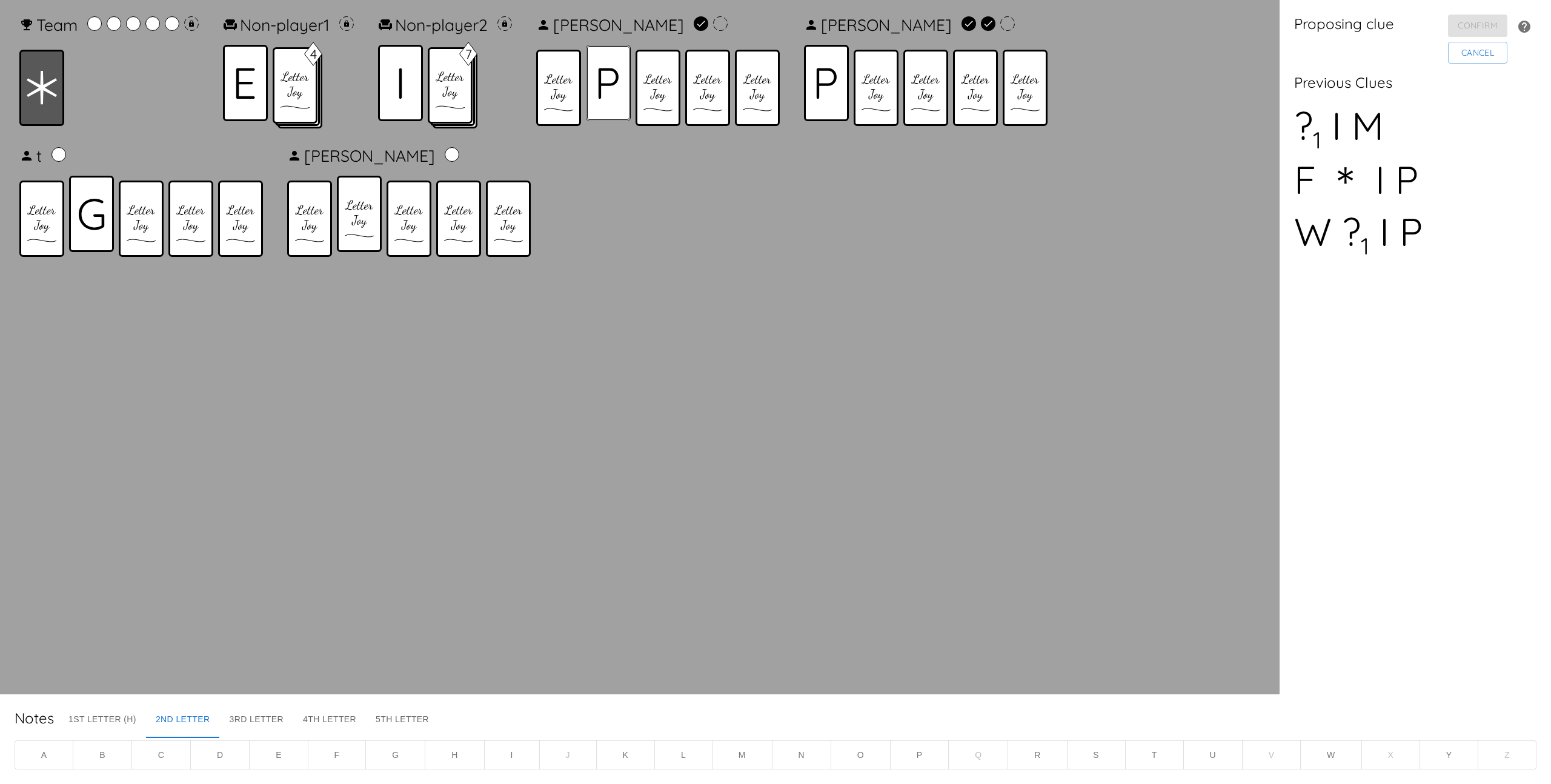
click at [616, 87] on icon at bounding box center [608, 83] width 21 height 31
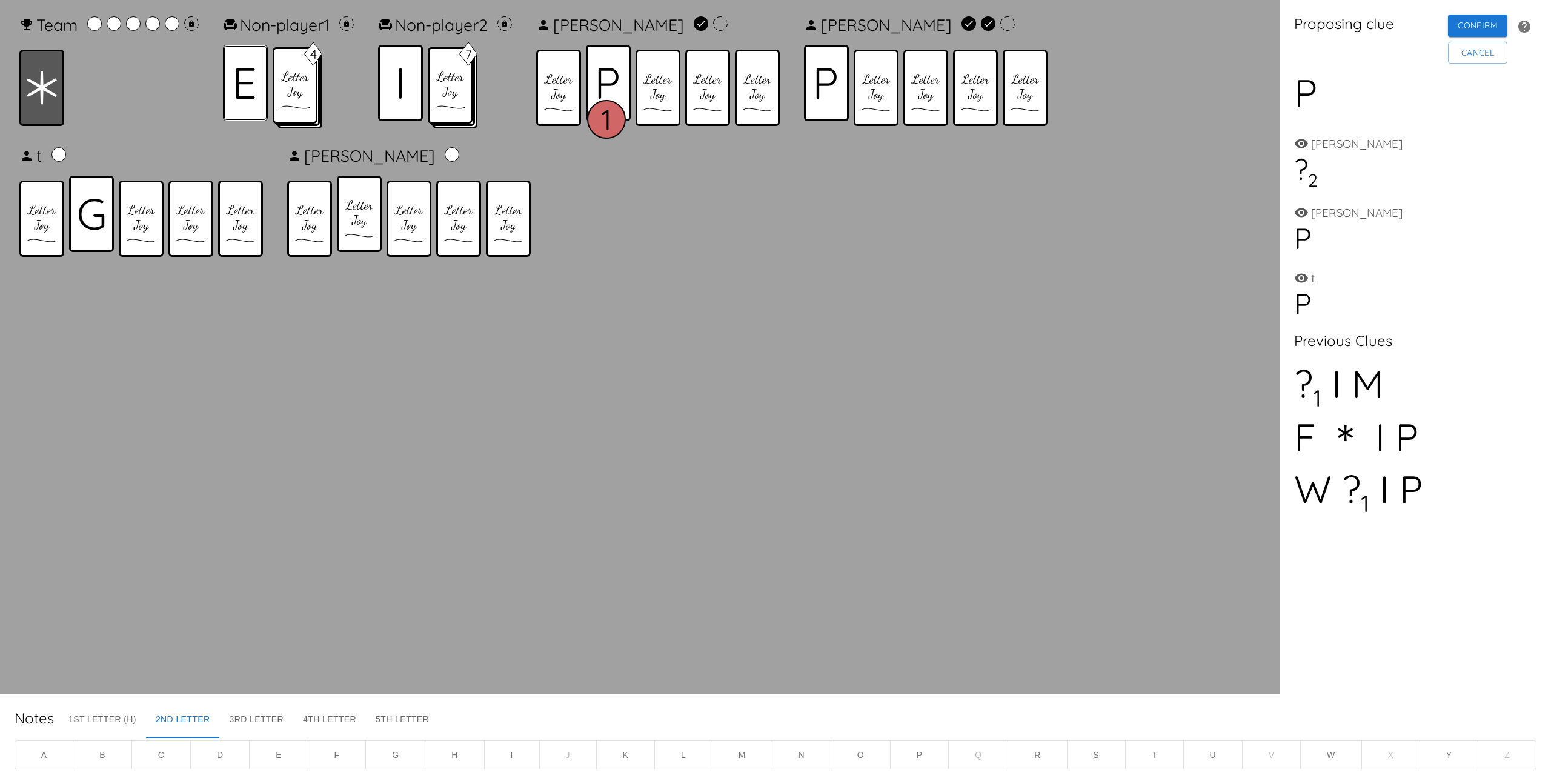
click at [251, 77] on icon at bounding box center [245, 83] width 20 height 31
click at [837, 85] on icon at bounding box center [826, 83] width 21 height 31
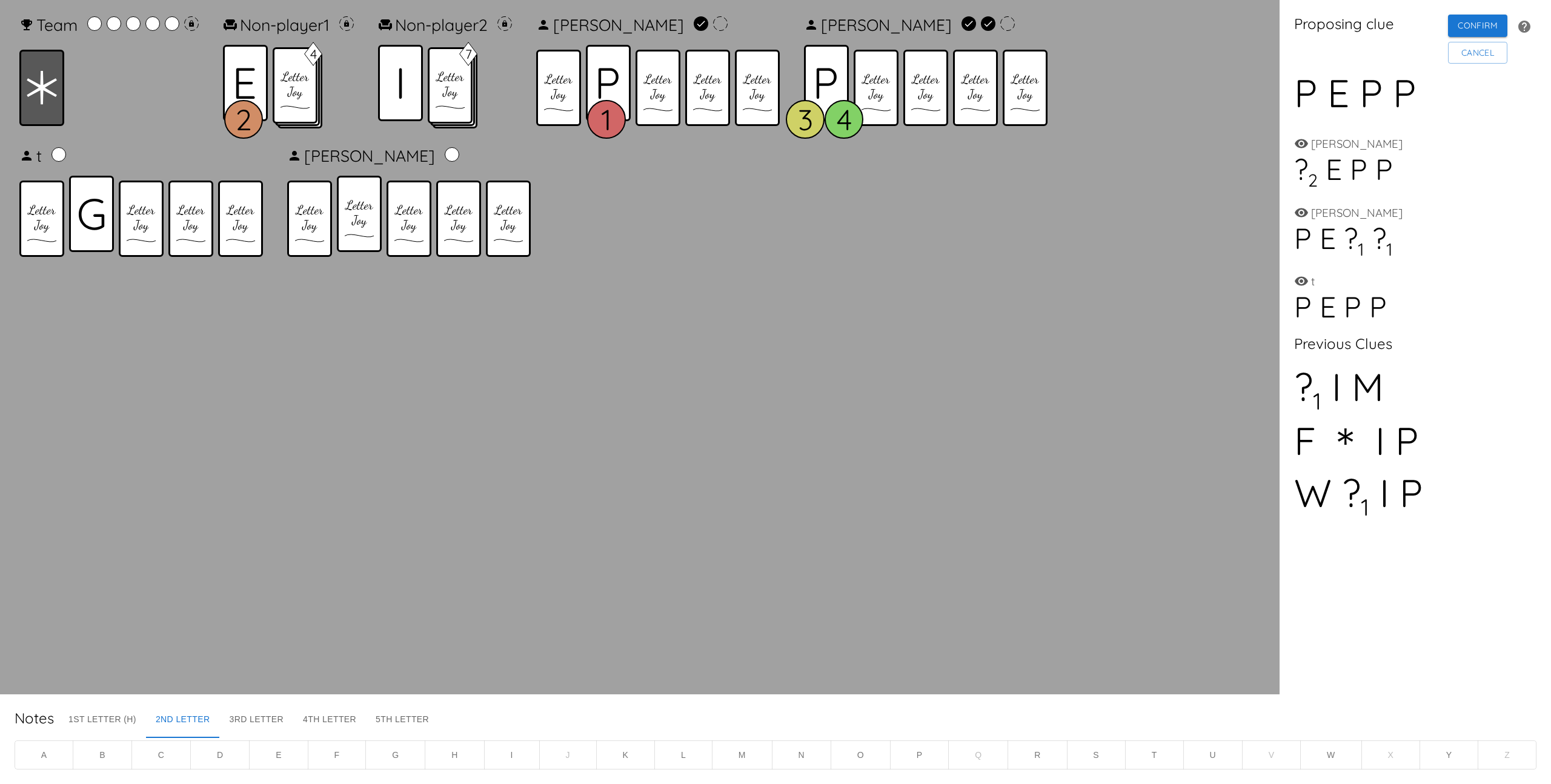
click at [269, 81] on div "2" at bounding box center [247, 82] width 49 height 76
click at [38, 96] on icon at bounding box center [42, 88] width 31 height 34
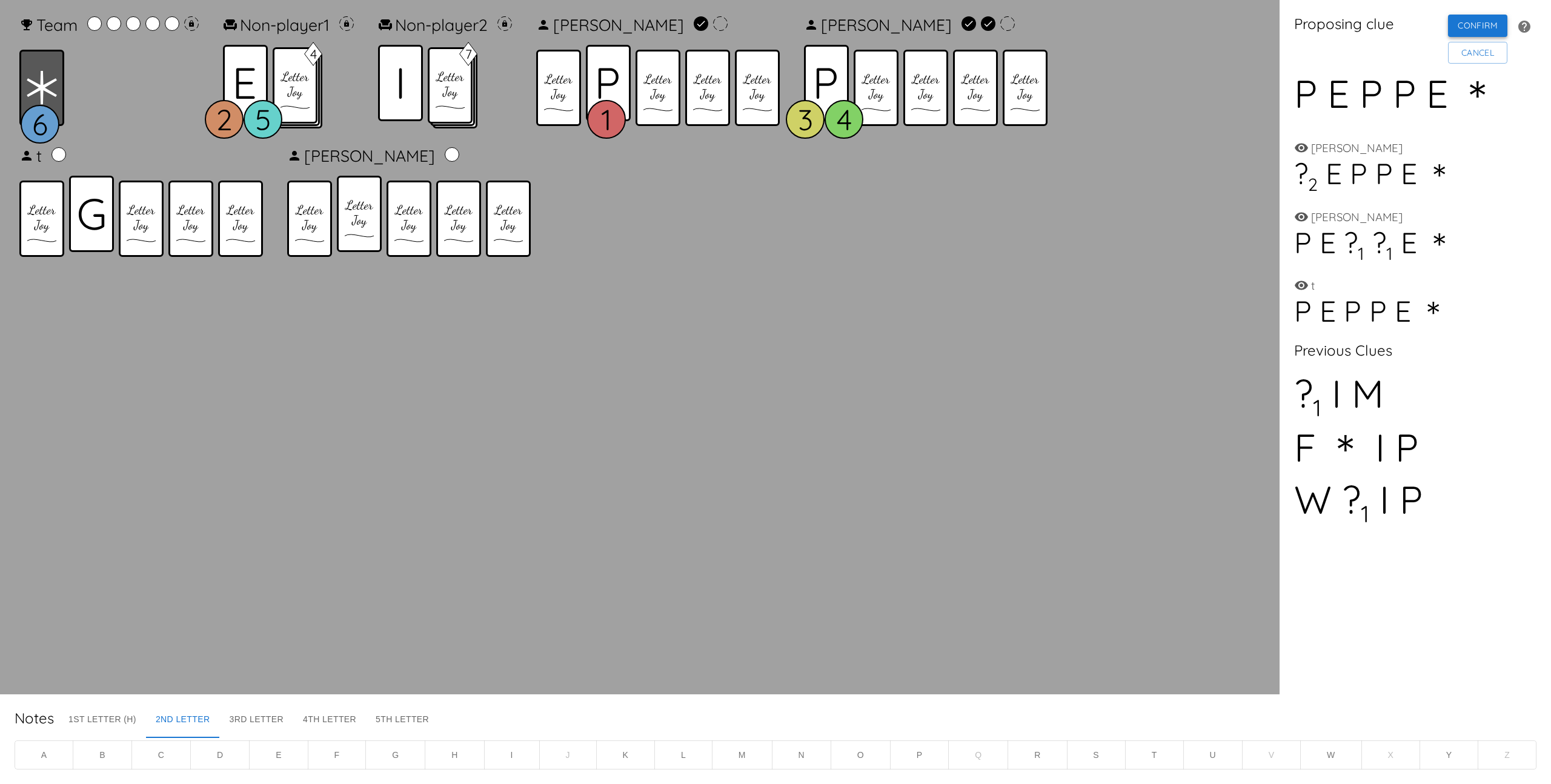
click at [1477, 20] on button "Confirm" at bounding box center [1478, 26] width 59 height 23
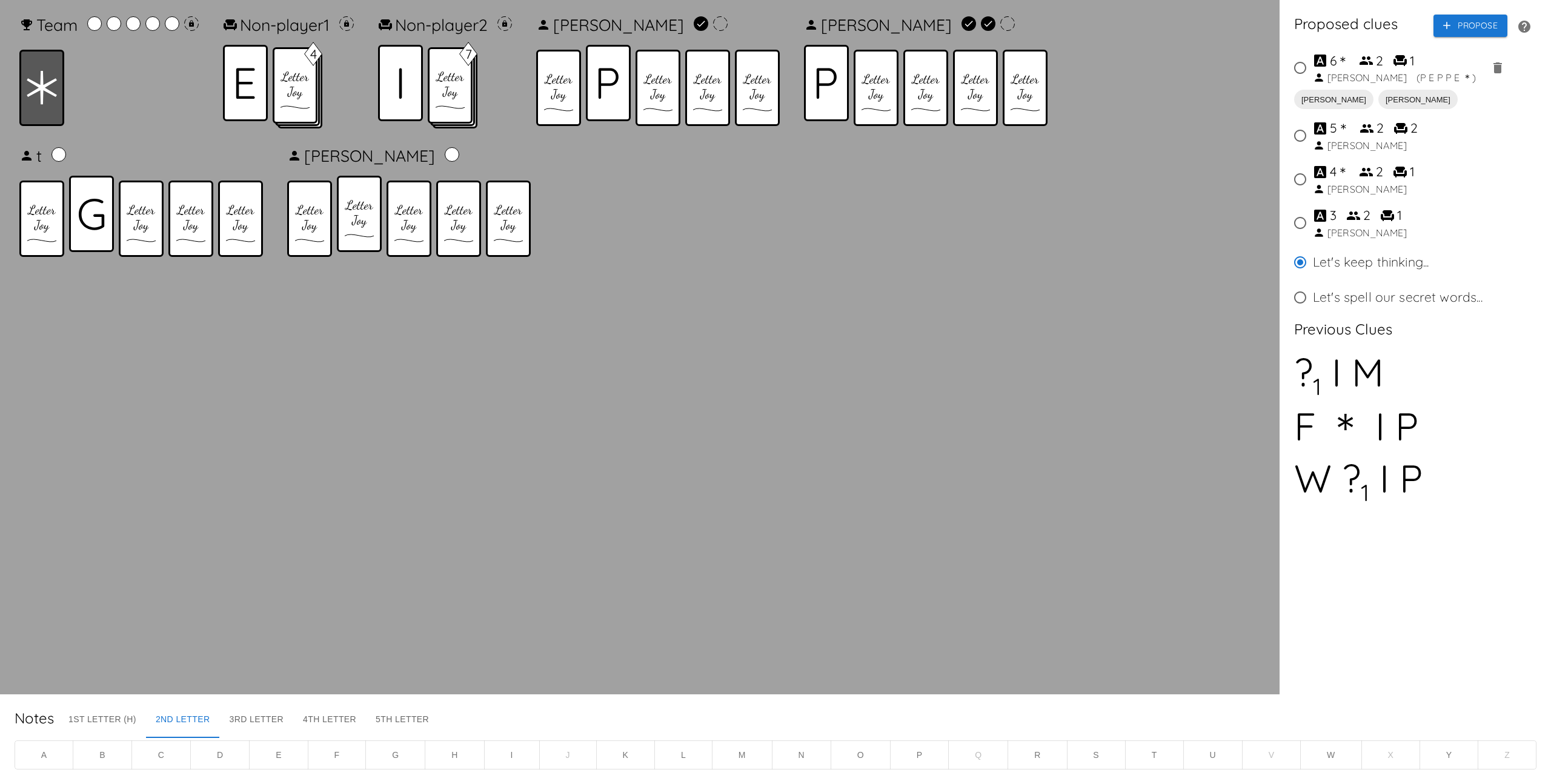
click at [1383, 63] on div "2" at bounding box center [1379, 61] width 7 height 20
click at [1313, 63] on input "6 ＊ 2 1 [PERSON_NAME] ( [PERSON_NAME] ＊ )" at bounding box center [1301, 68] width 26 height 26
radio input "true"
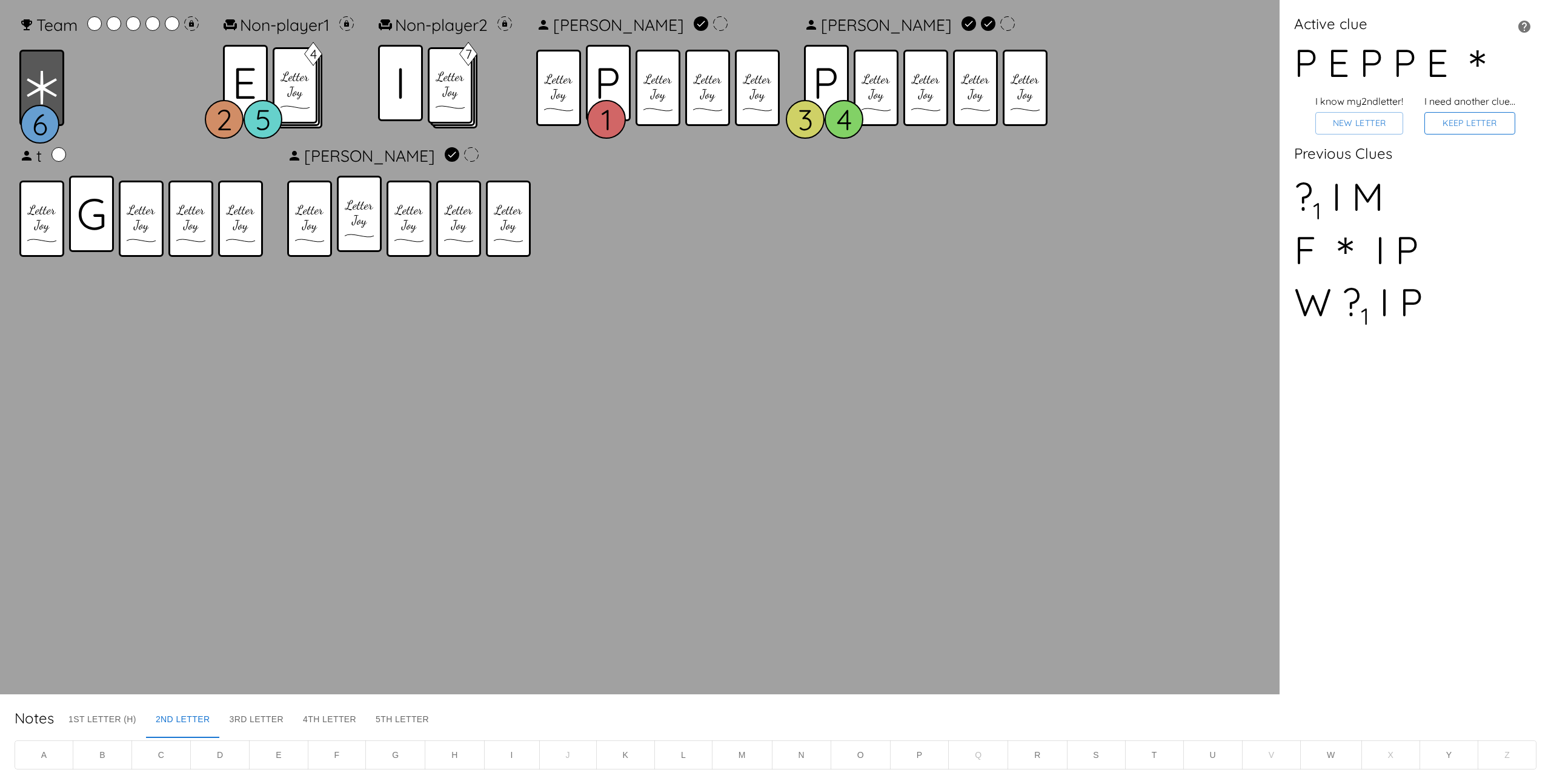
click at [1484, 127] on button "Keep Letter" at bounding box center [1470, 123] width 91 height 23
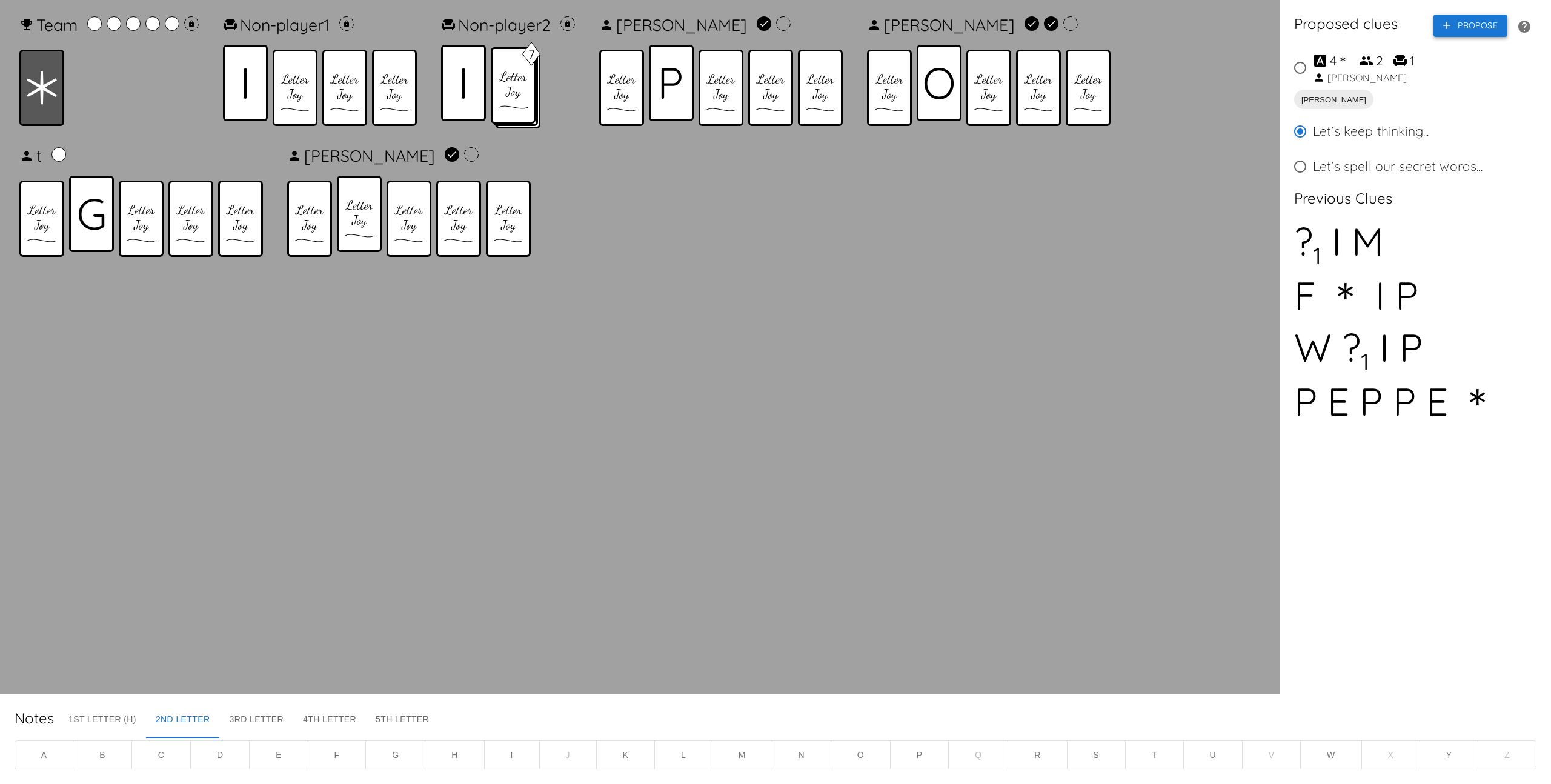
click at [1451, 29] on icon "button" at bounding box center [1446, 26] width 12 height 12
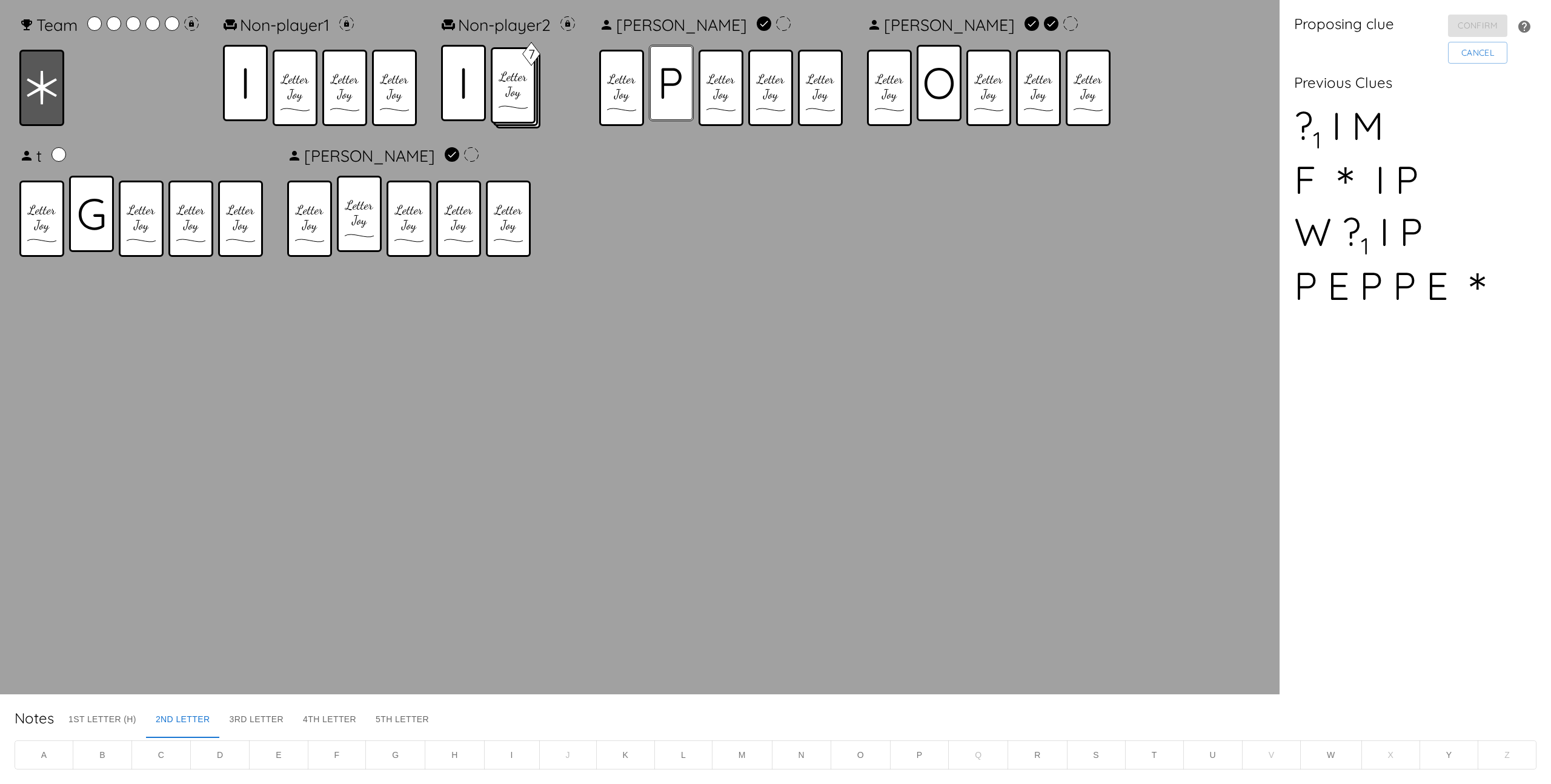
click at [687, 84] on div at bounding box center [671, 82] width 45 height 76
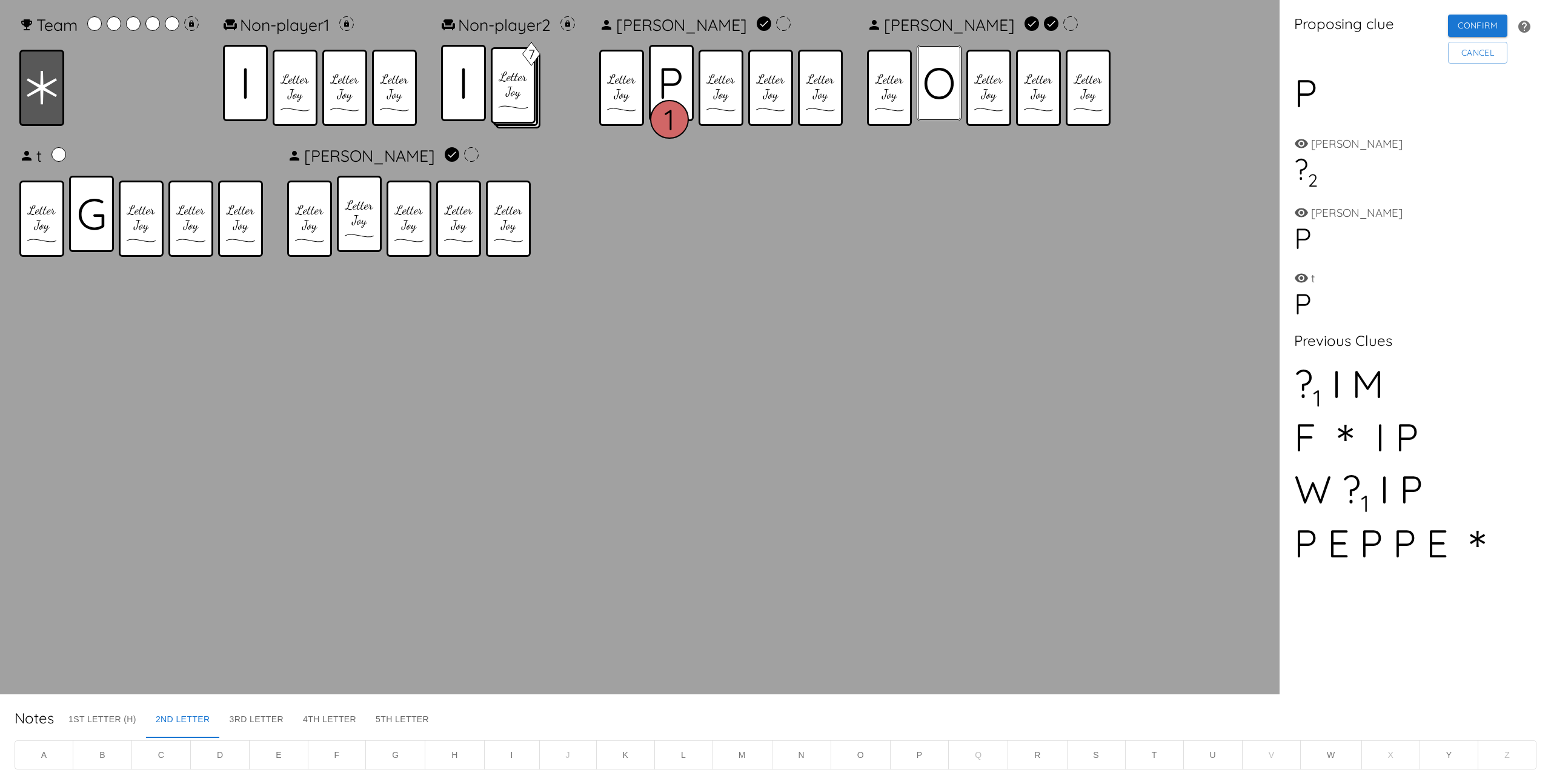
click at [954, 84] on icon at bounding box center [939, 83] width 31 height 32
click at [672, 79] on icon at bounding box center [671, 83] width 21 height 31
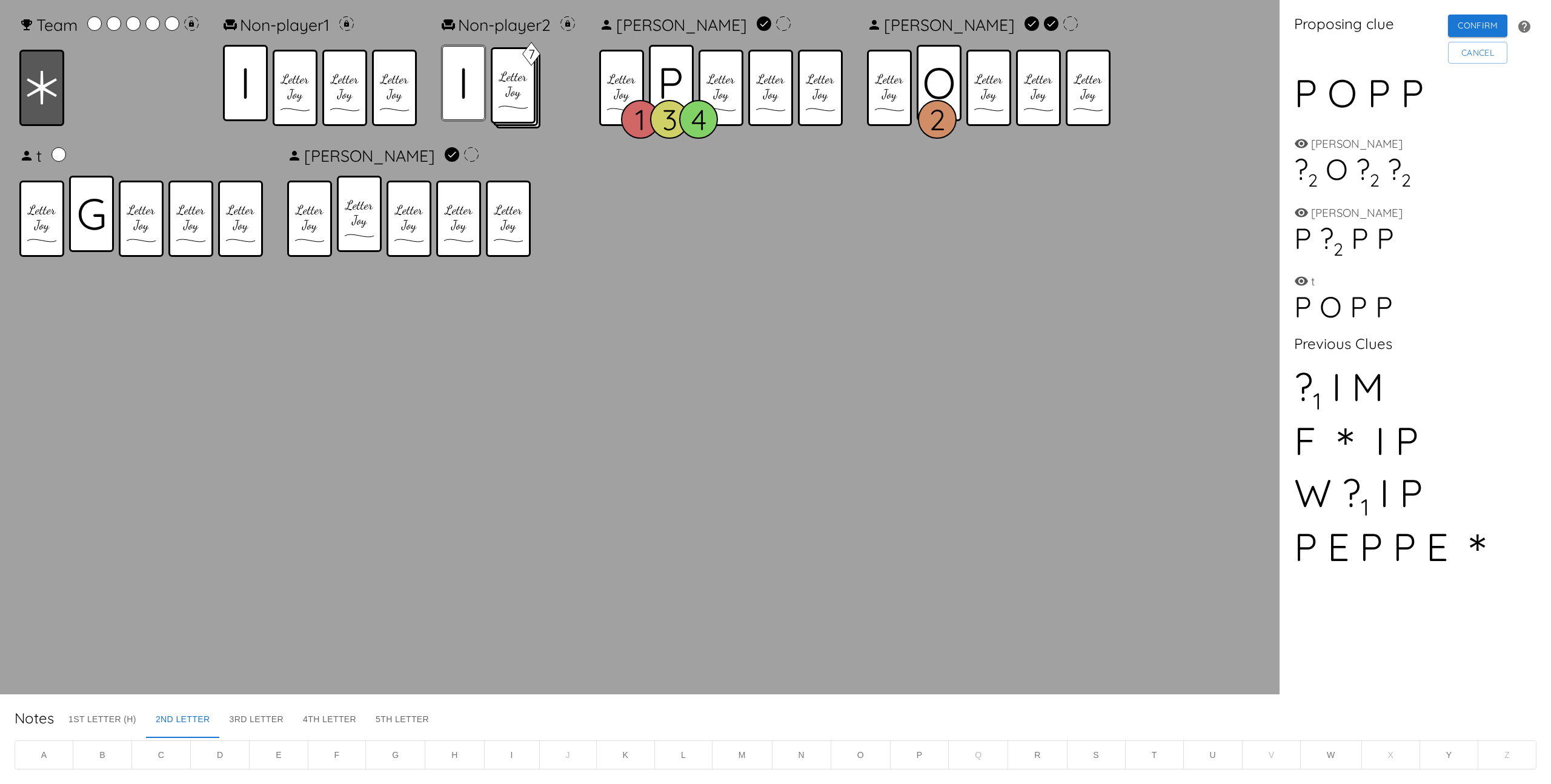
click at [460, 84] on div at bounding box center [463, 82] width 45 height 76
click at [34, 88] on icon at bounding box center [42, 88] width 31 height 34
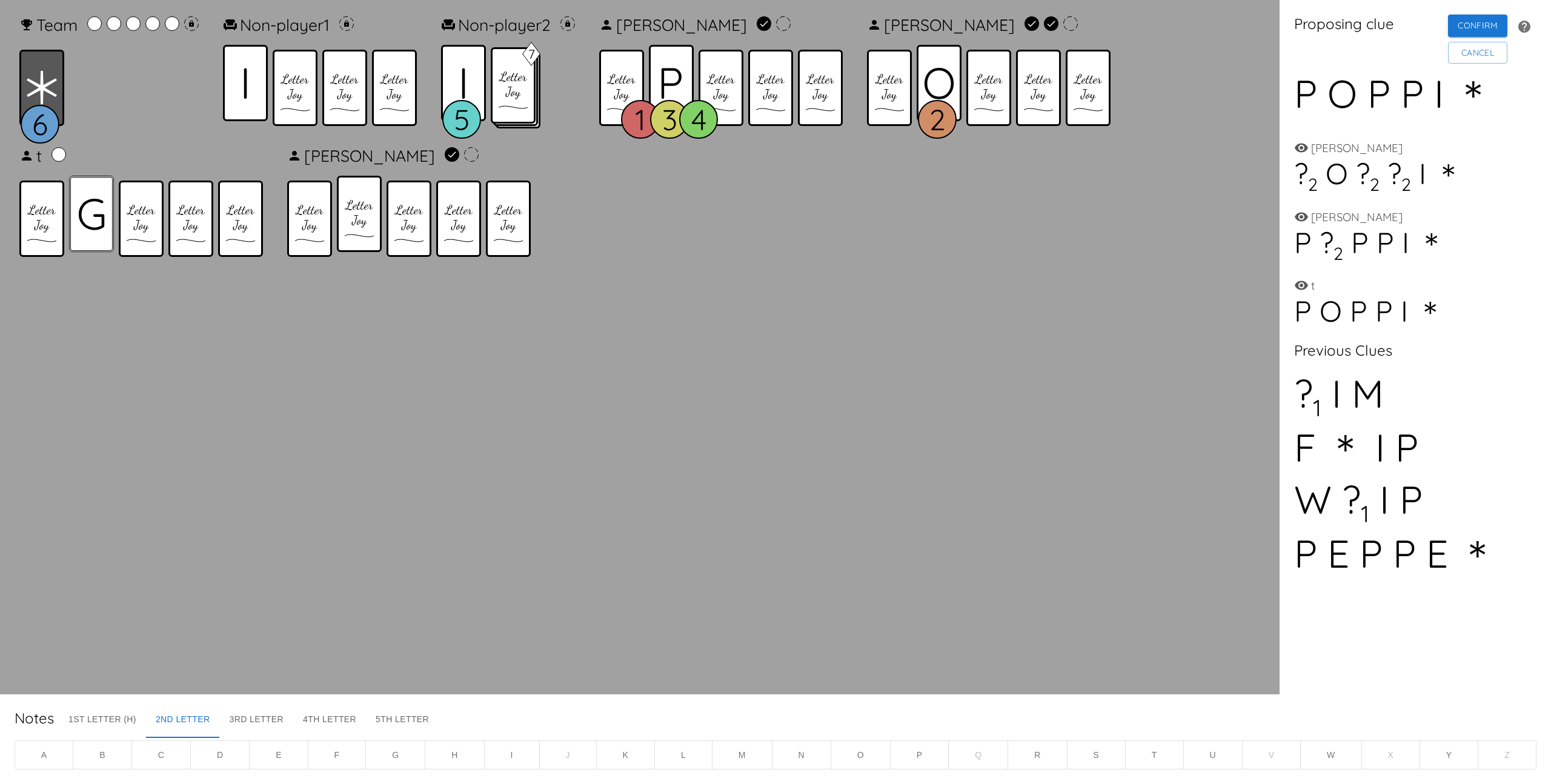
click at [91, 206] on icon at bounding box center [91, 214] width 27 height 32
click at [1457, 33] on button "Confirm" at bounding box center [1478, 26] width 59 height 23
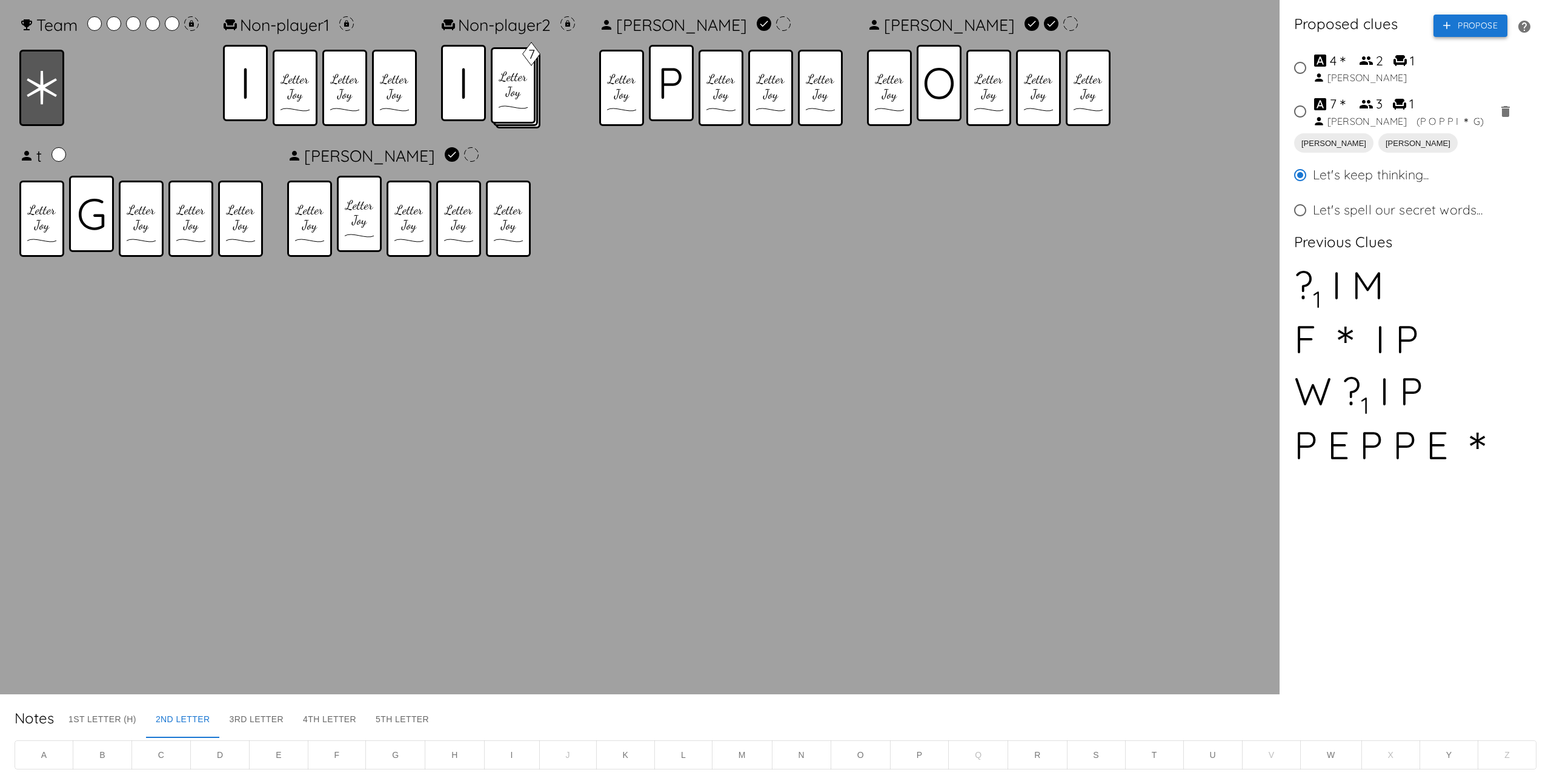
click at [1462, 22] on button "Propose" at bounding box center [1470, 26] width 74 height 23
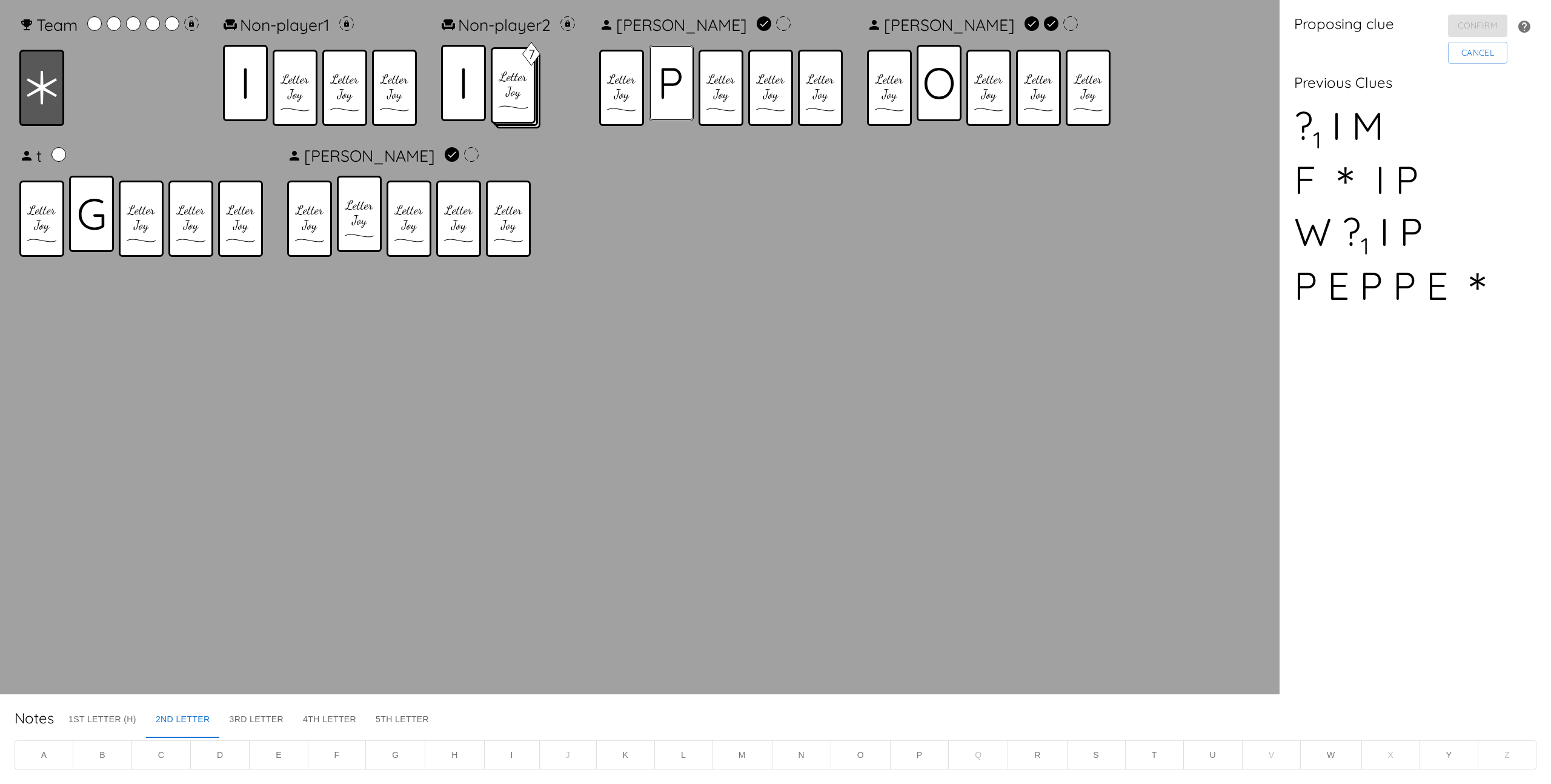
click at [693, 65] on div at bounding box center [671, 82] width 45 height 76
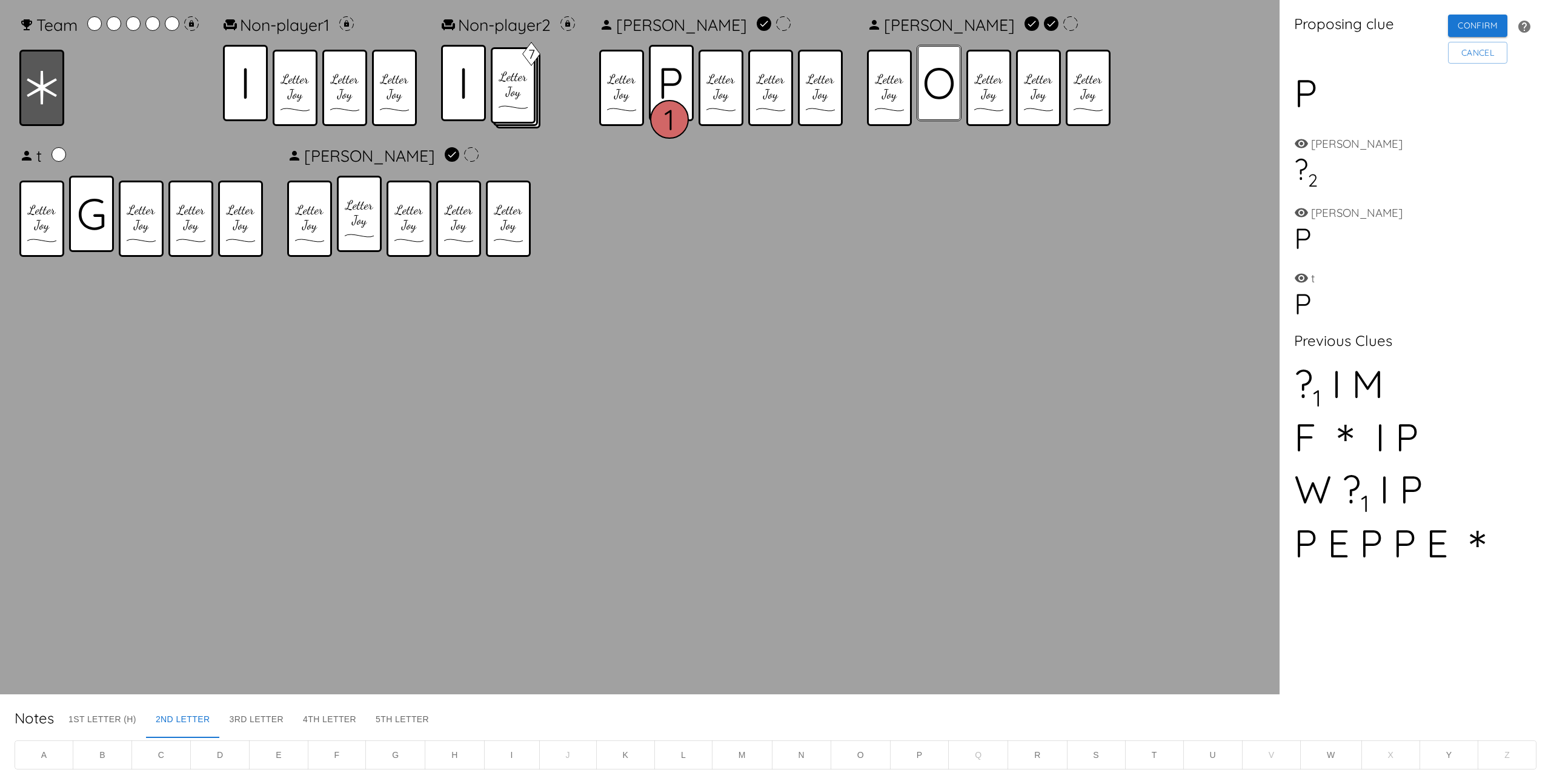
click at [942, 80] on icon at bounding box center [939, 83] width 31 height 32
click at [678, 87] on icon at bounding box center [671, 83] width 21 height 31
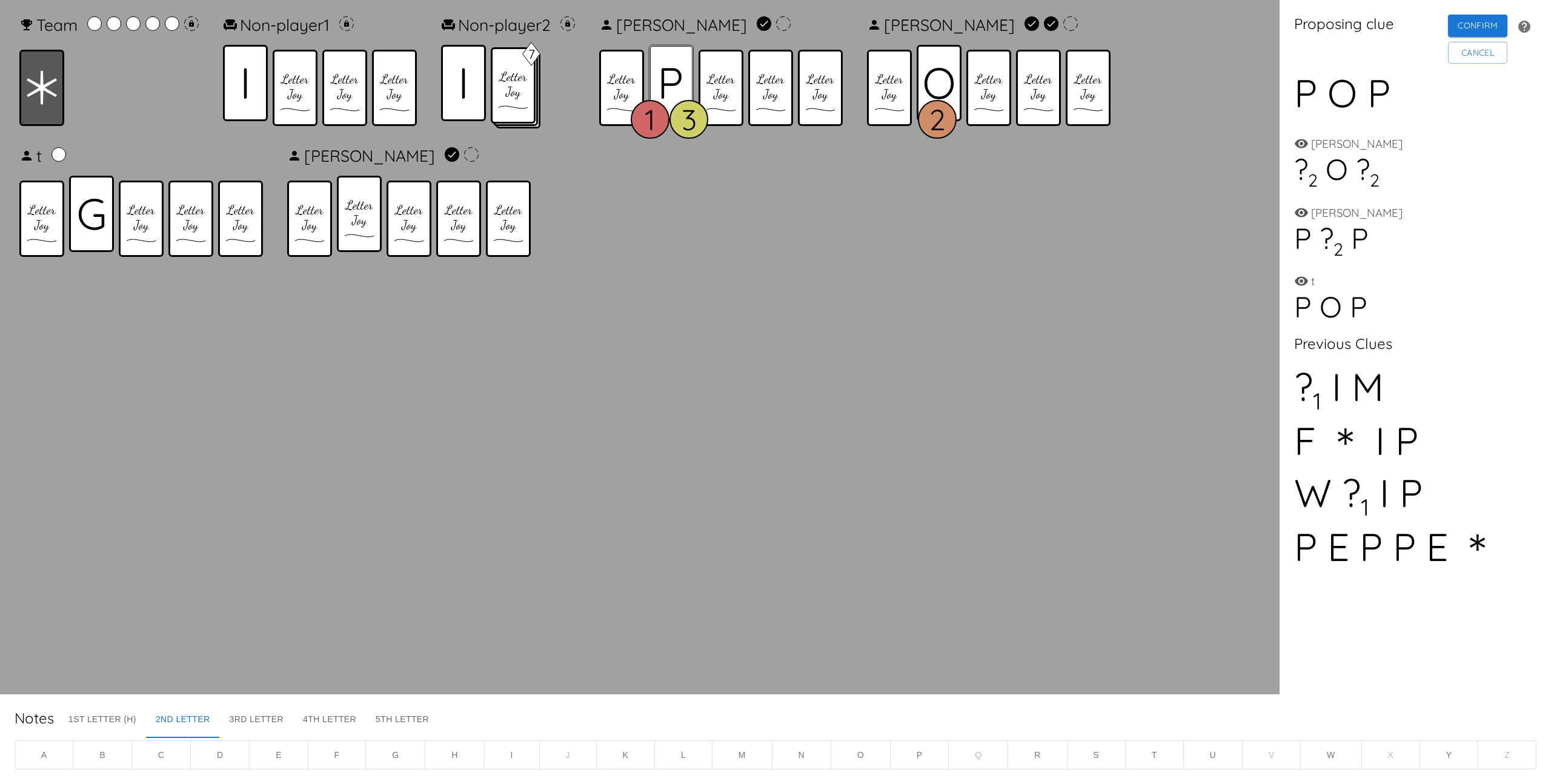
click at [678, 87] on icon at bounding box center [671, 83] width 21 height 31
click at [470, 88] on div at bounding box center [463, 82] width 45 height 76
click at [29, 83] on icon at bounding box center [42, 88] width 31 height 34
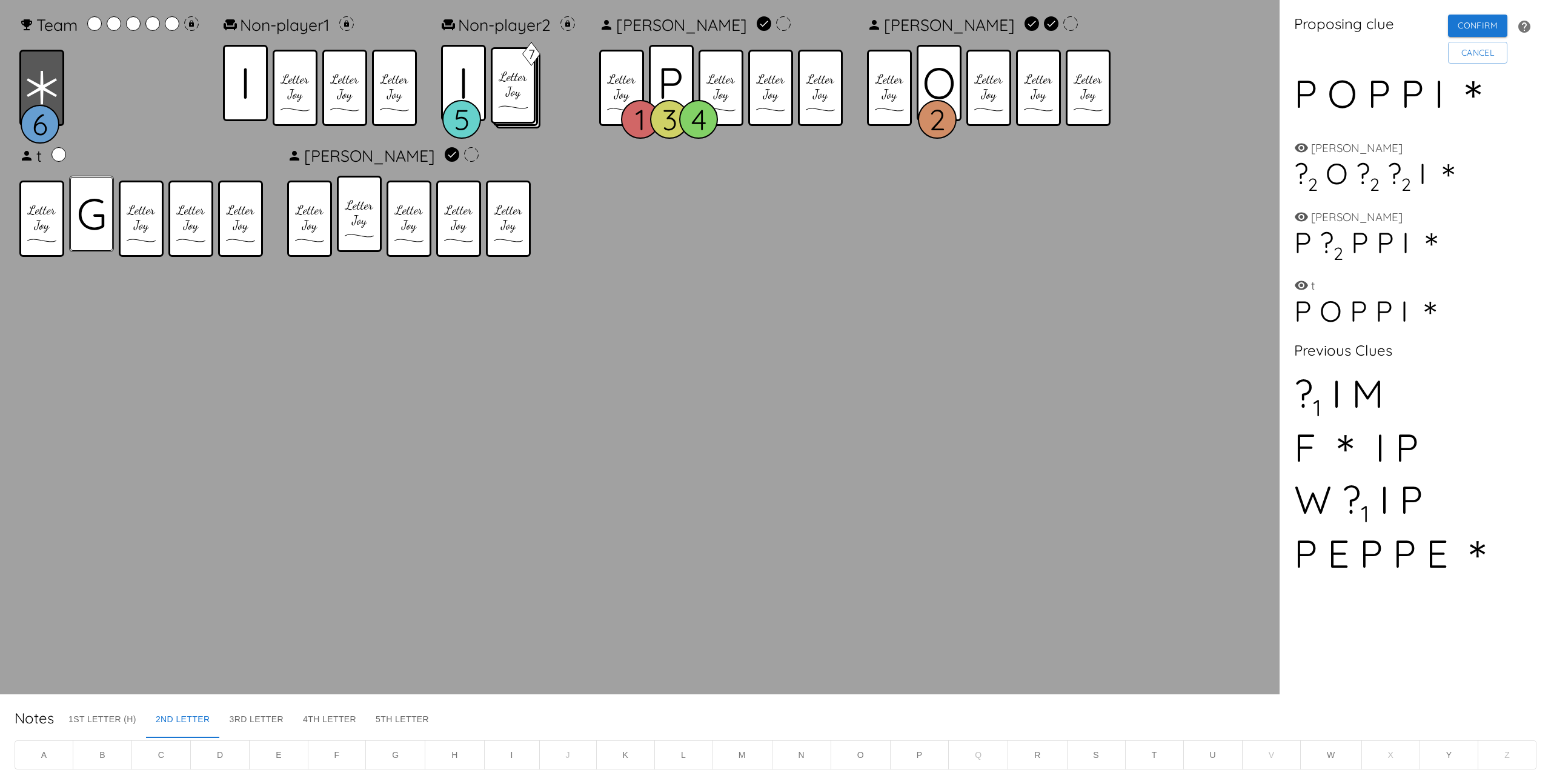
click at [78, 209] on icon at bounding box center [91, 214] width 27 height 32
click at [1480, 58] on button "Cancel" at bounding box center [1478, 52] width 59 height 23
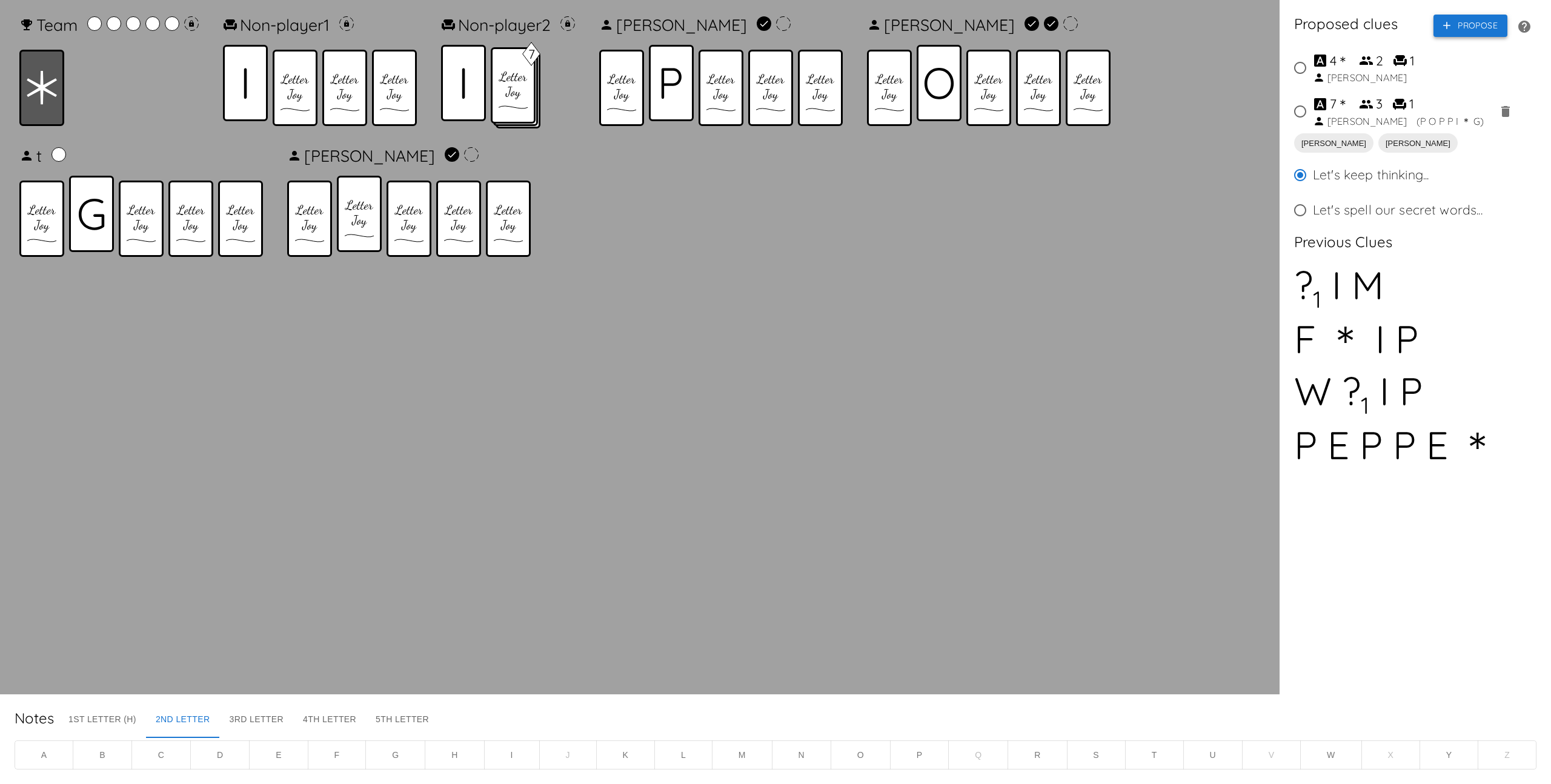
click at [1472, 34] on button "Propose" at bounding box center [1470, 26] width 74 height 23
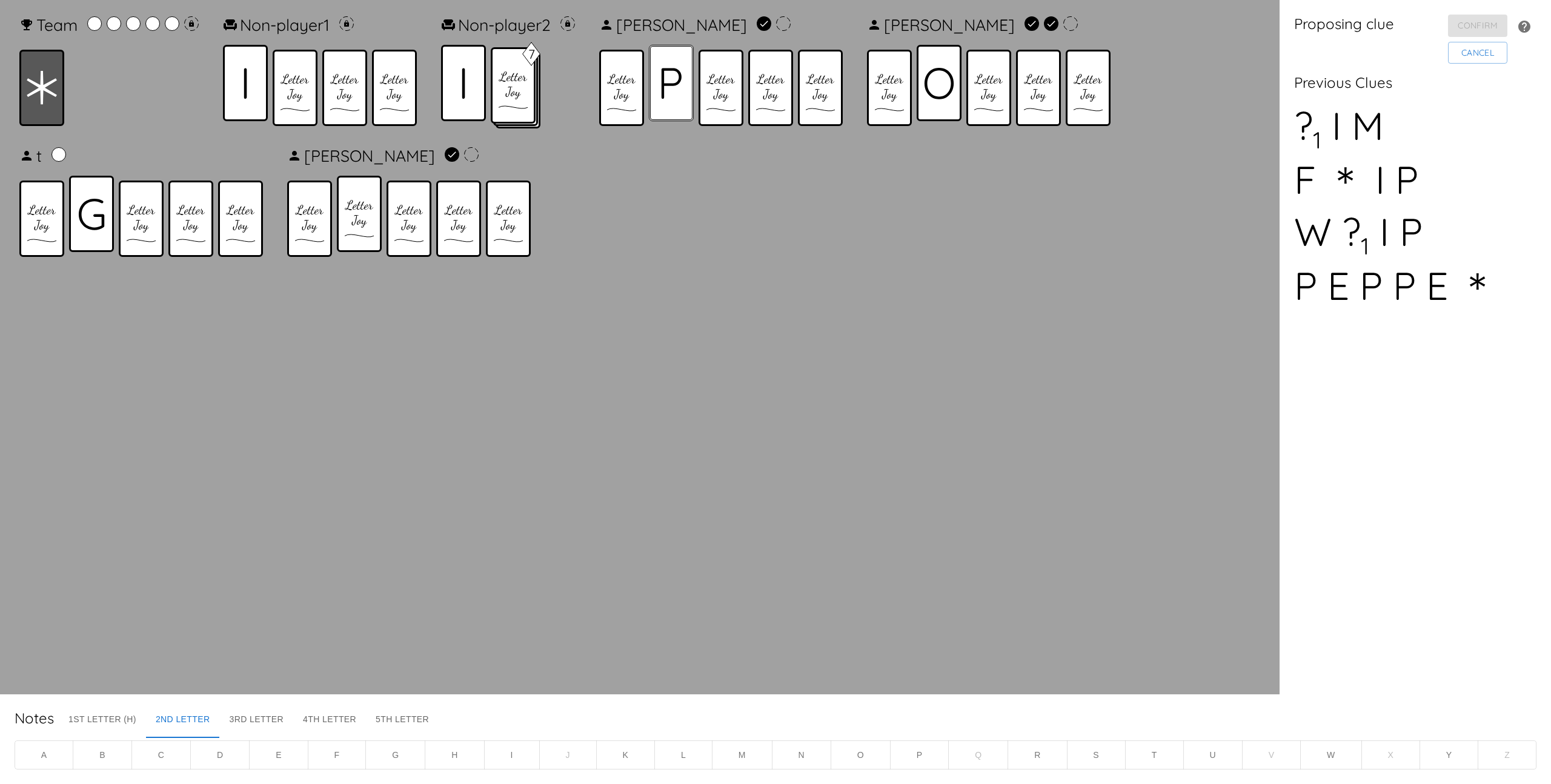
click at [660, 80] on div at bounding box center [671, 82] width 45 height 76
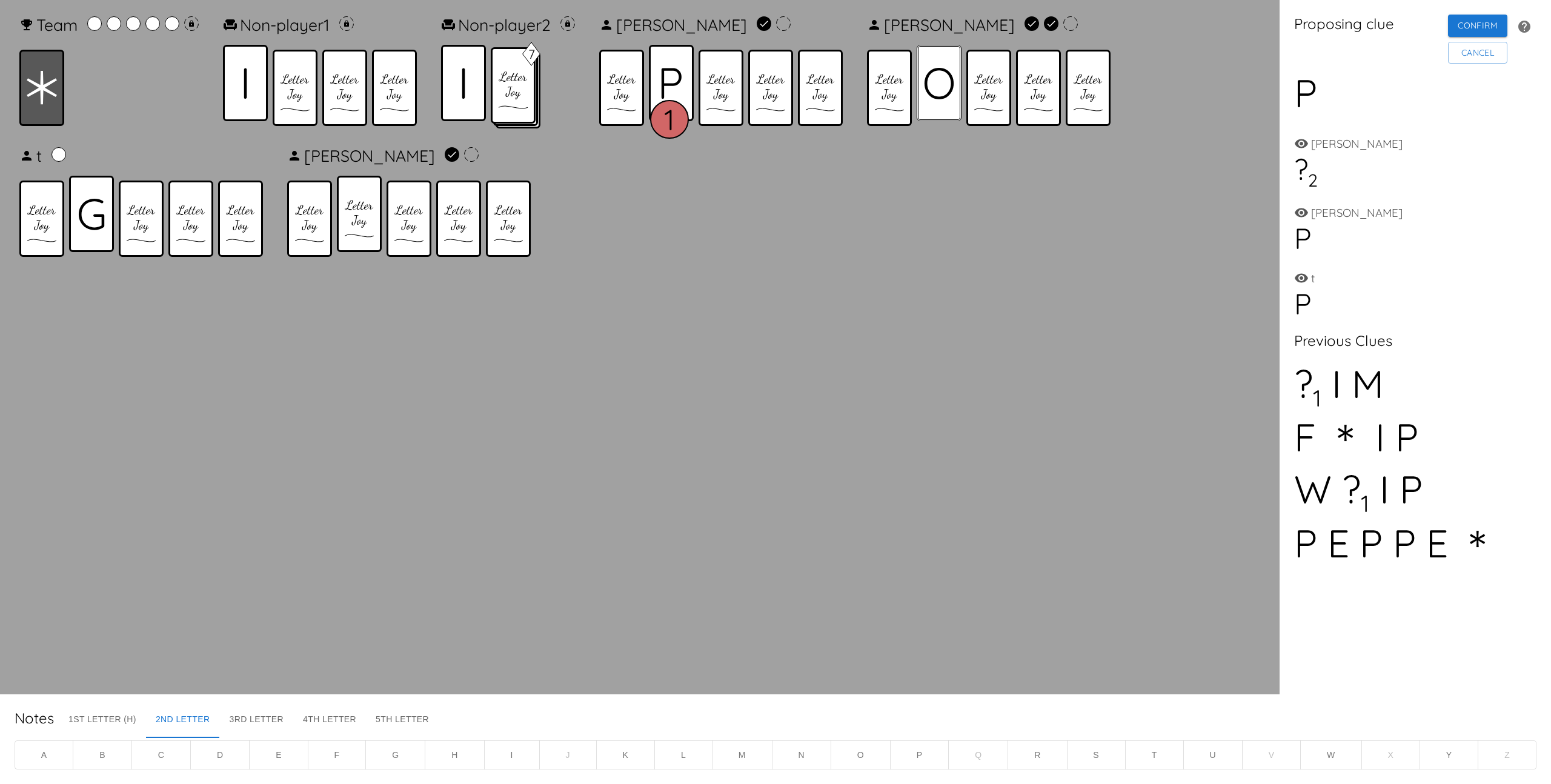
click at [952, 76] on icon at bounding box center [939, 83] width 31 height 32
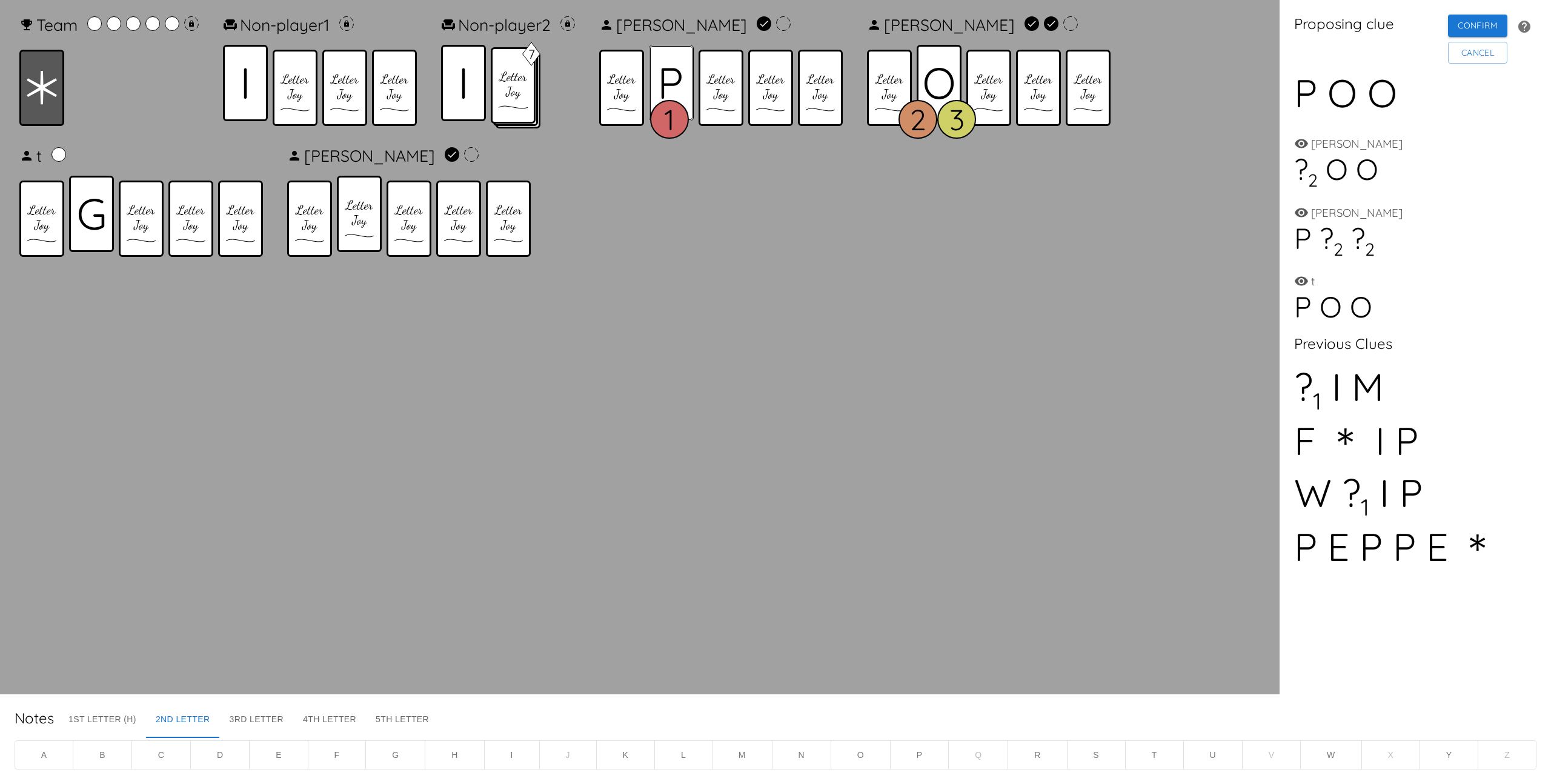
click at [693, 83] on div at bounding box center [671, 82] width 45 height 76
click at [467, 76] on div at bounding box center [463, 82] width 45 height 76
click at [36, 102] on icon at bounding box center [42, 88] width 31 height 34
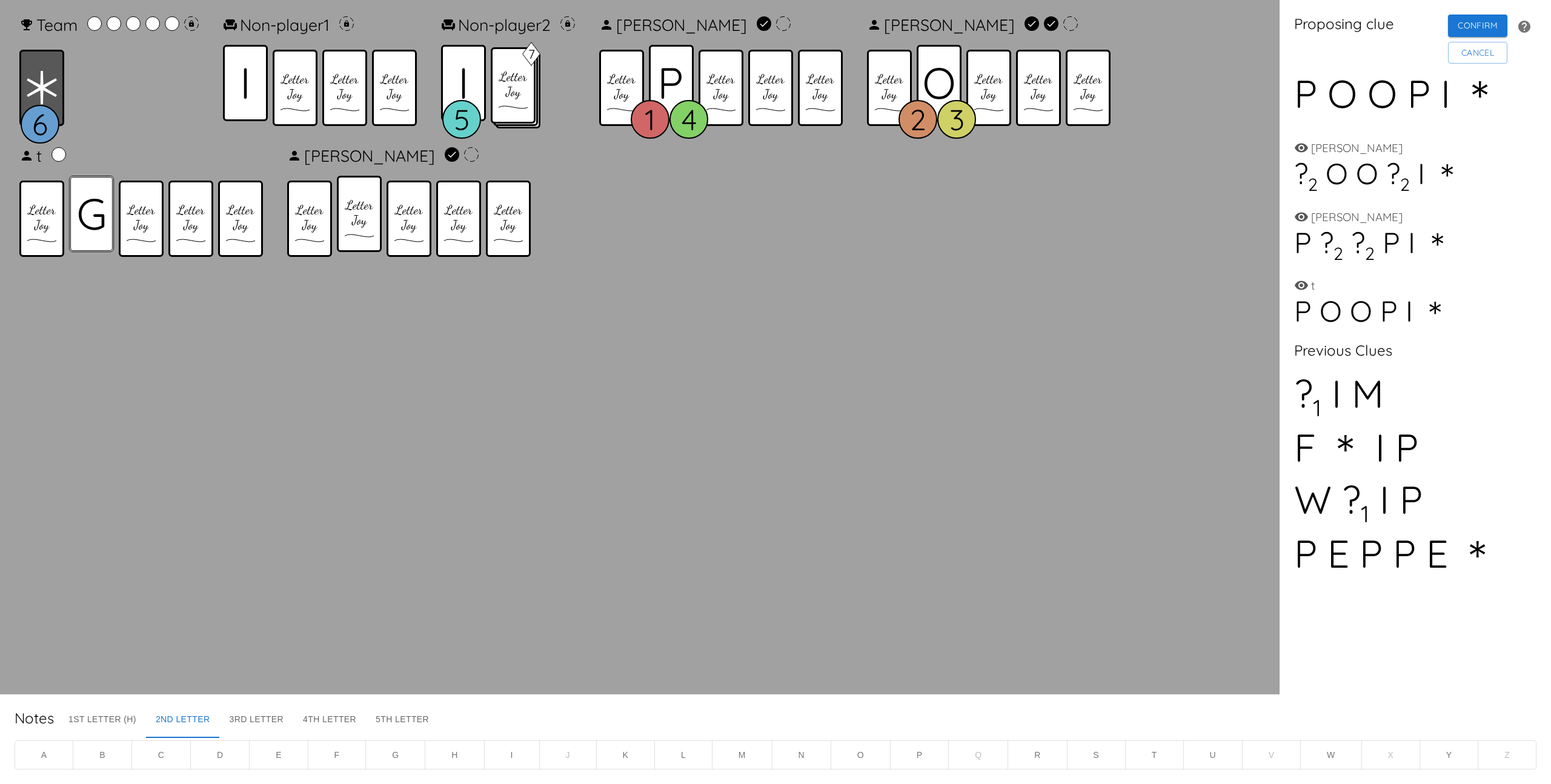
click at [80, 201] on icon at bounding box center [91, 214] width 27 height 32
click at [1477, 24] on button "Confirm" at bounding box center [1478, 26] width 59 height 23
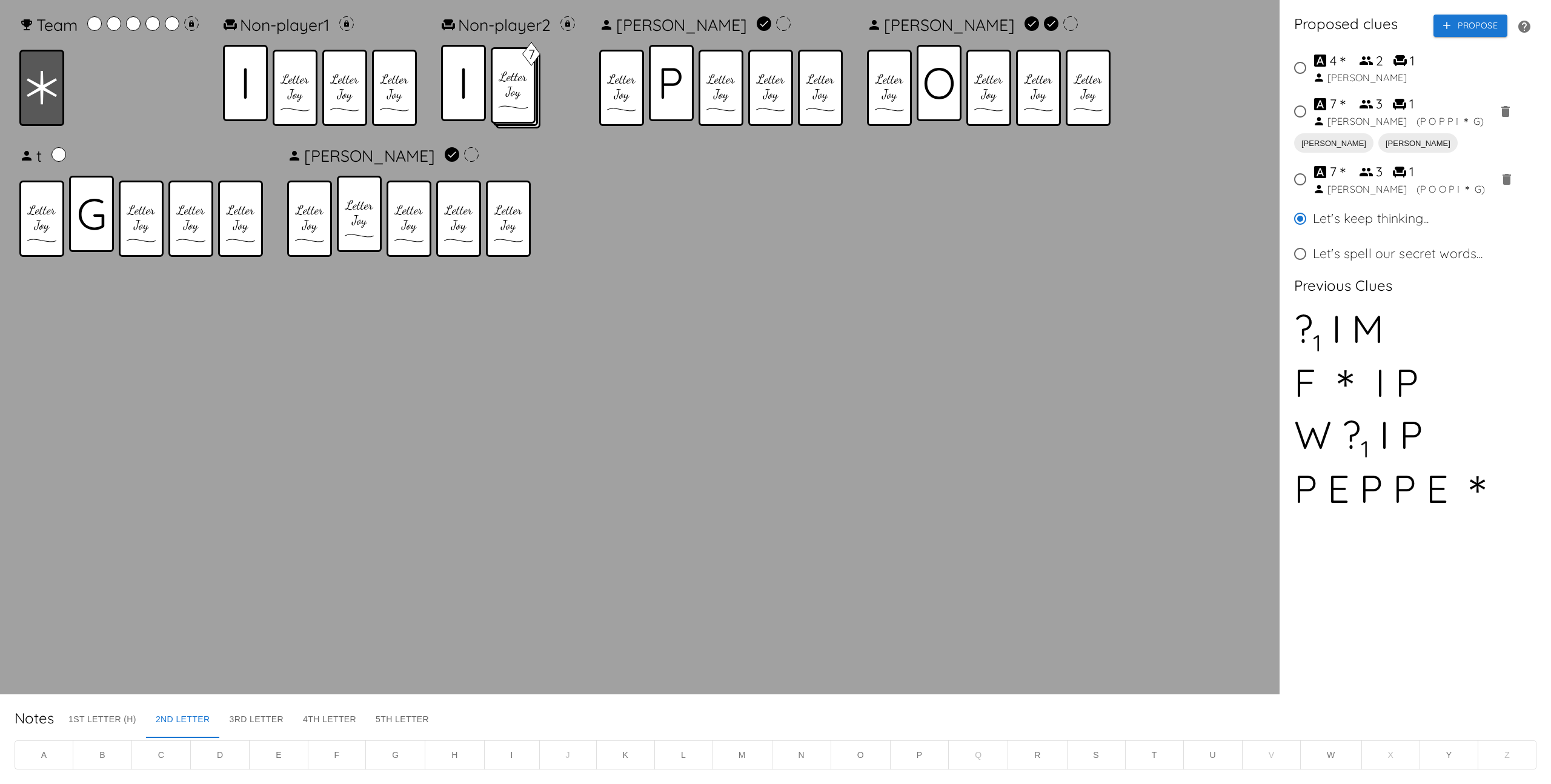
click at [1373, 113] on div "3" at bounding box center [1371, 105] width 24 height 20
click at [1313, 113] on input "7 ＊ 3 1 [PERSON_NAME] ( P O P P I ＊ G )" at bounding box center [1301, 112] width 26 height 26
radio input "true"
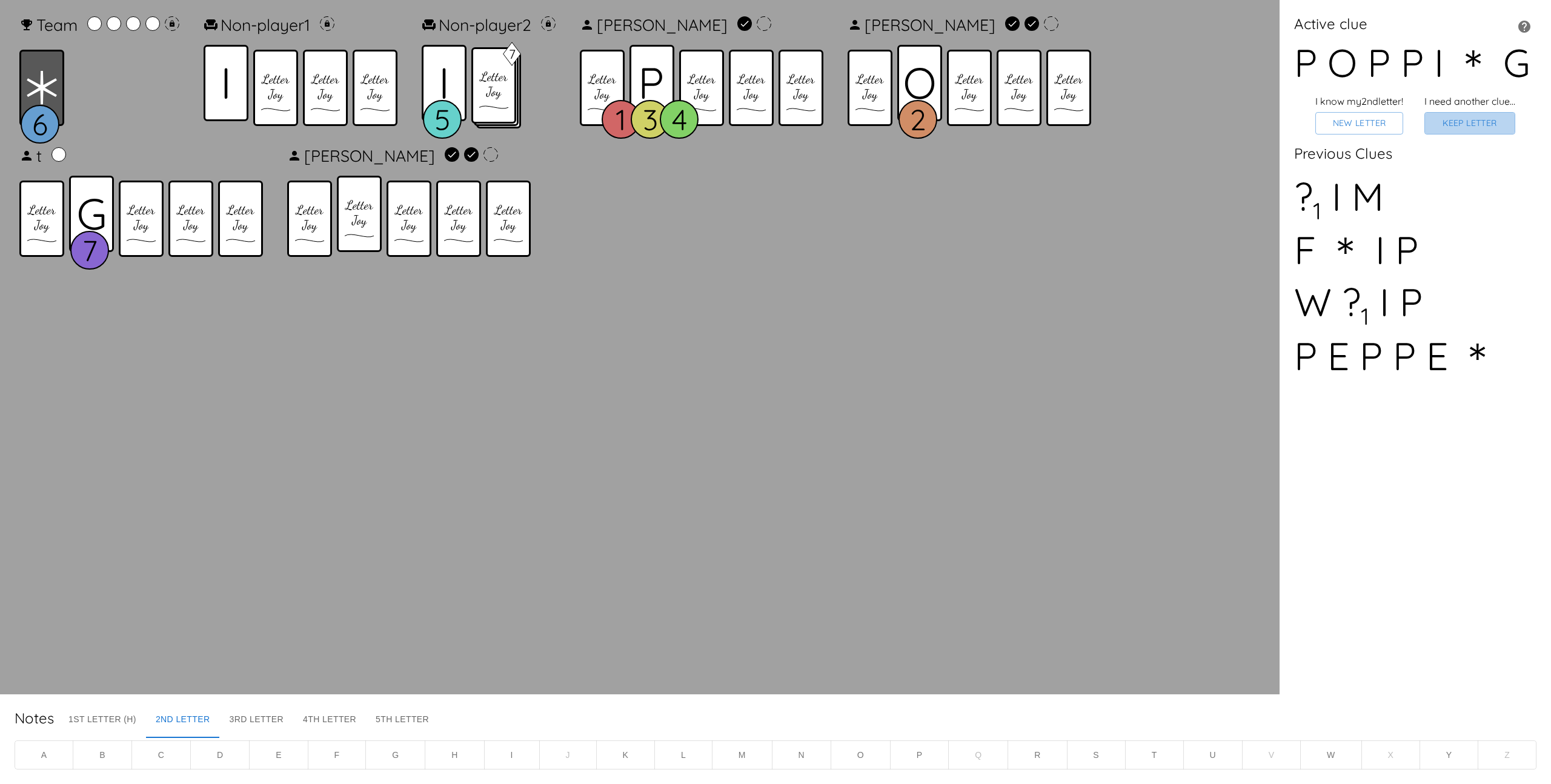
click at [1479, 124] on button "Keep Letter" at bounding box center [1470, 123] width 91 height 23
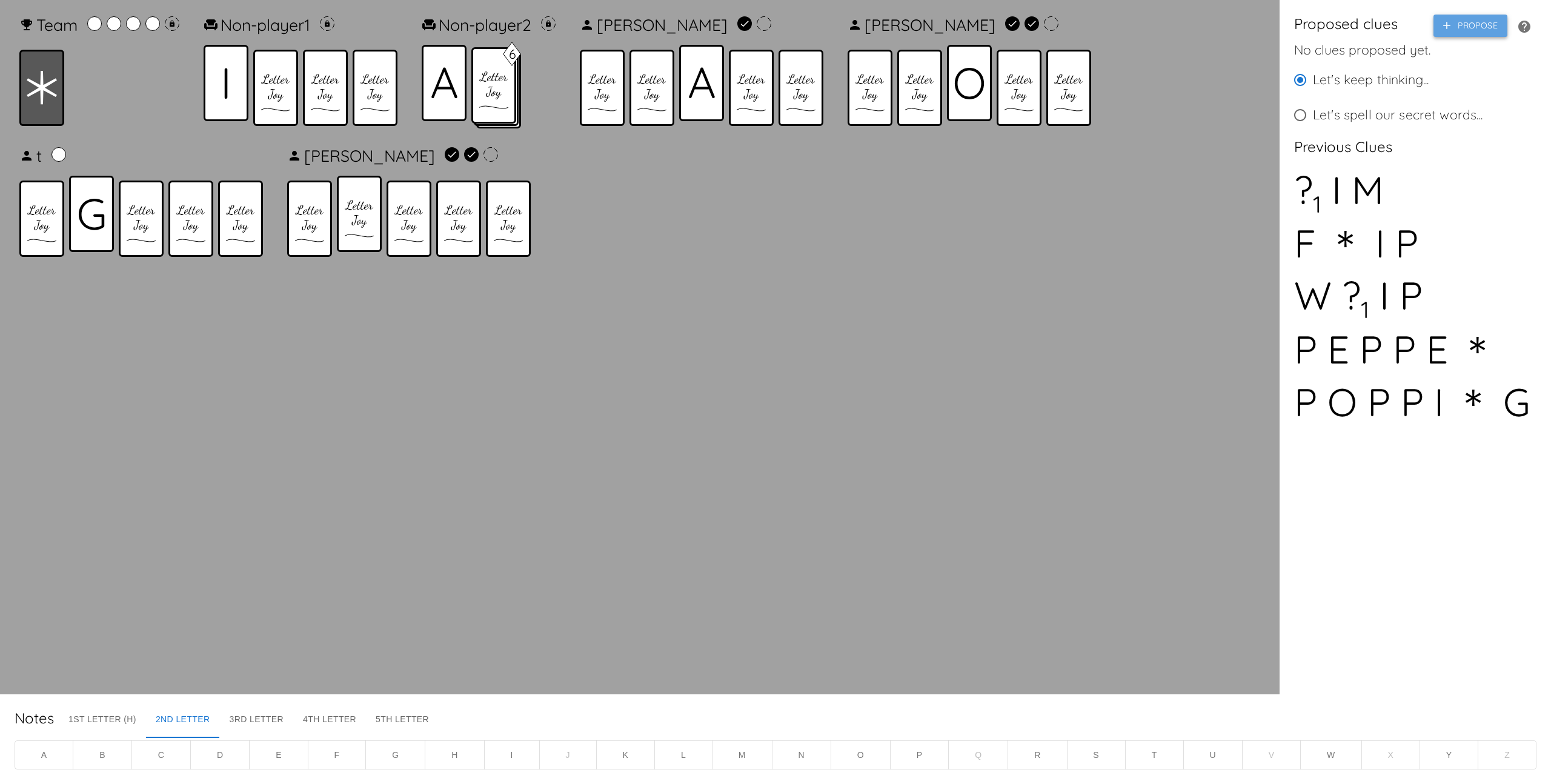
click at [1475, 18] on button "Propose" at bounding box center [1470, 26] width 74 height 23
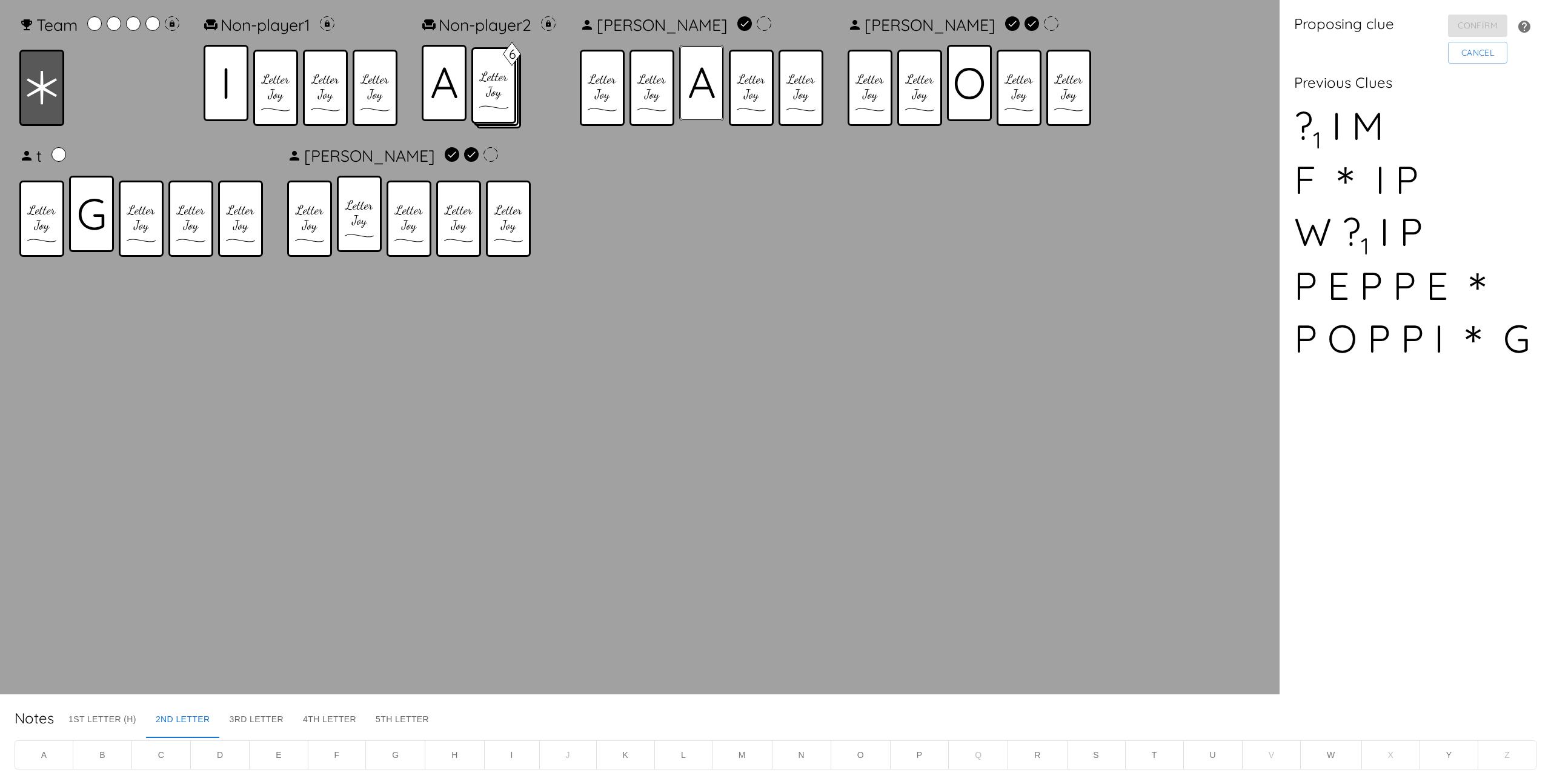
click at [700, 76] on icon at bounding box center [701, 83] width 26 height 32
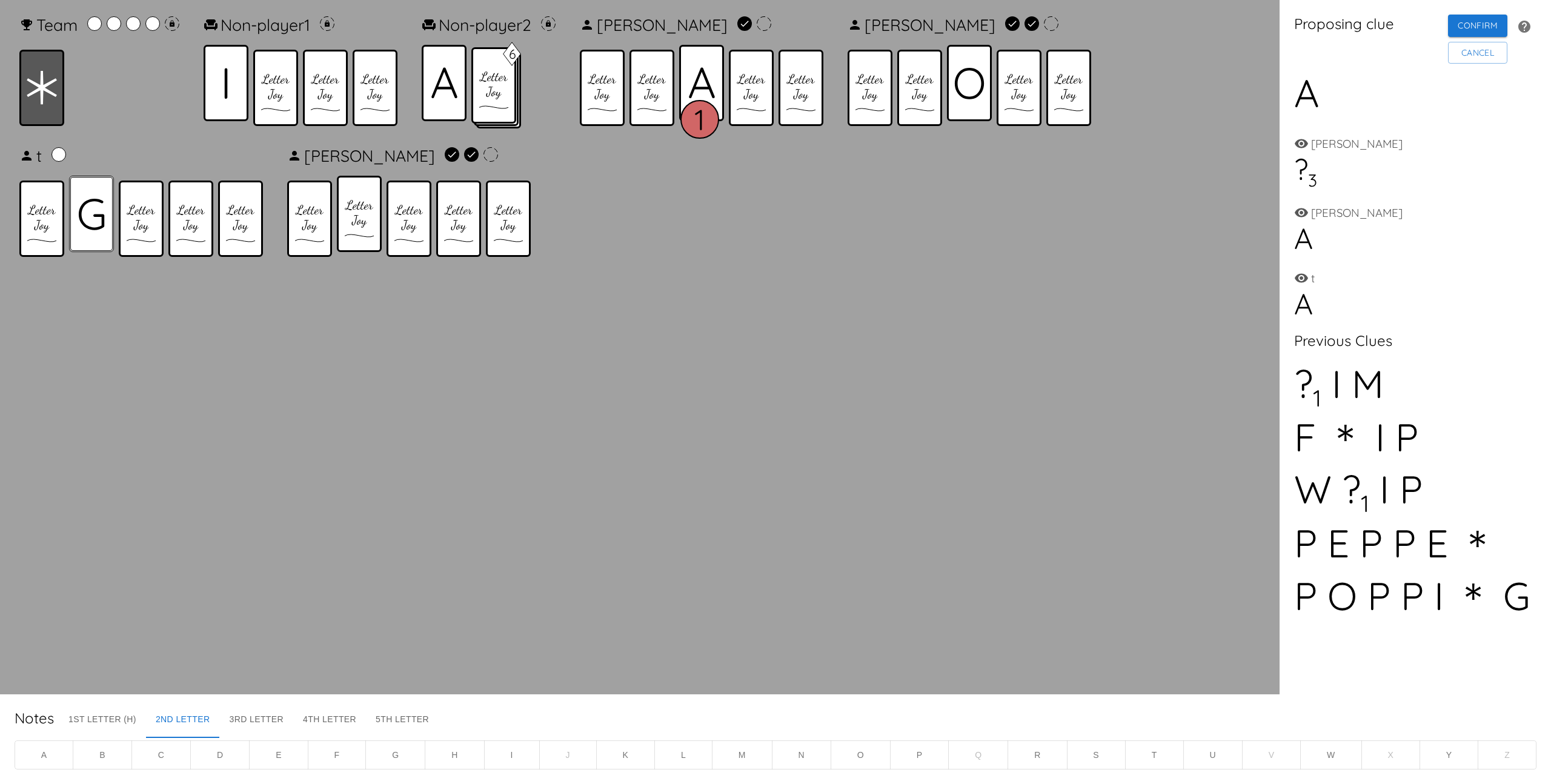
click at [95, 199] on icon at bounding box center [92, 214] width 26 height 32
click at [236, 106] on div at bounding box center [226, 82] width 45 height 76
click at [40, 103] on icon at bounding box center [42, 88] width 31 height 34
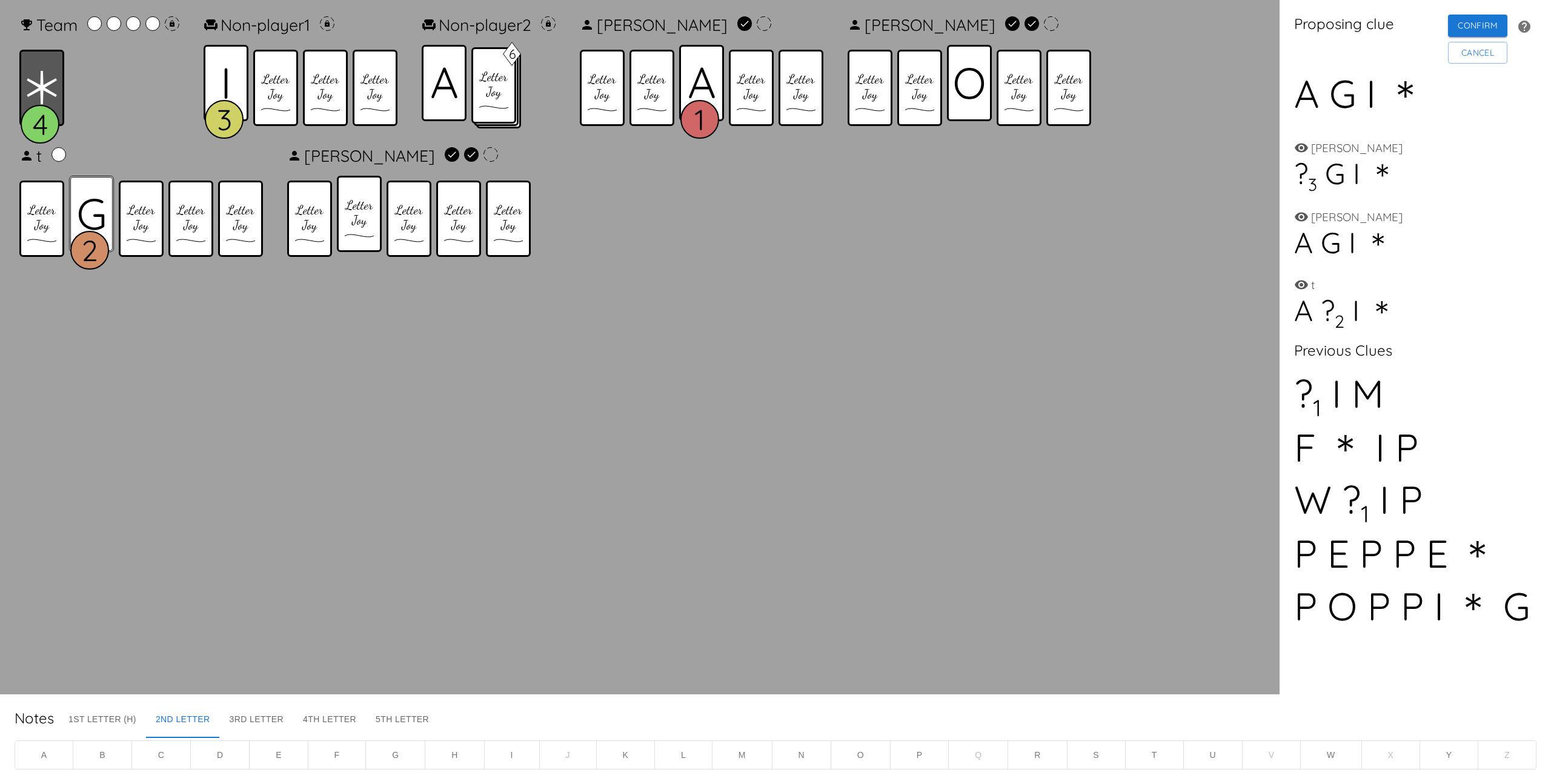
click at [108, 201] on div at bounding box center [91, 214] width 45 height 76
click at [1476, 53] on button "Cancel" at bounding box center [1478, 52] width 59 height 23
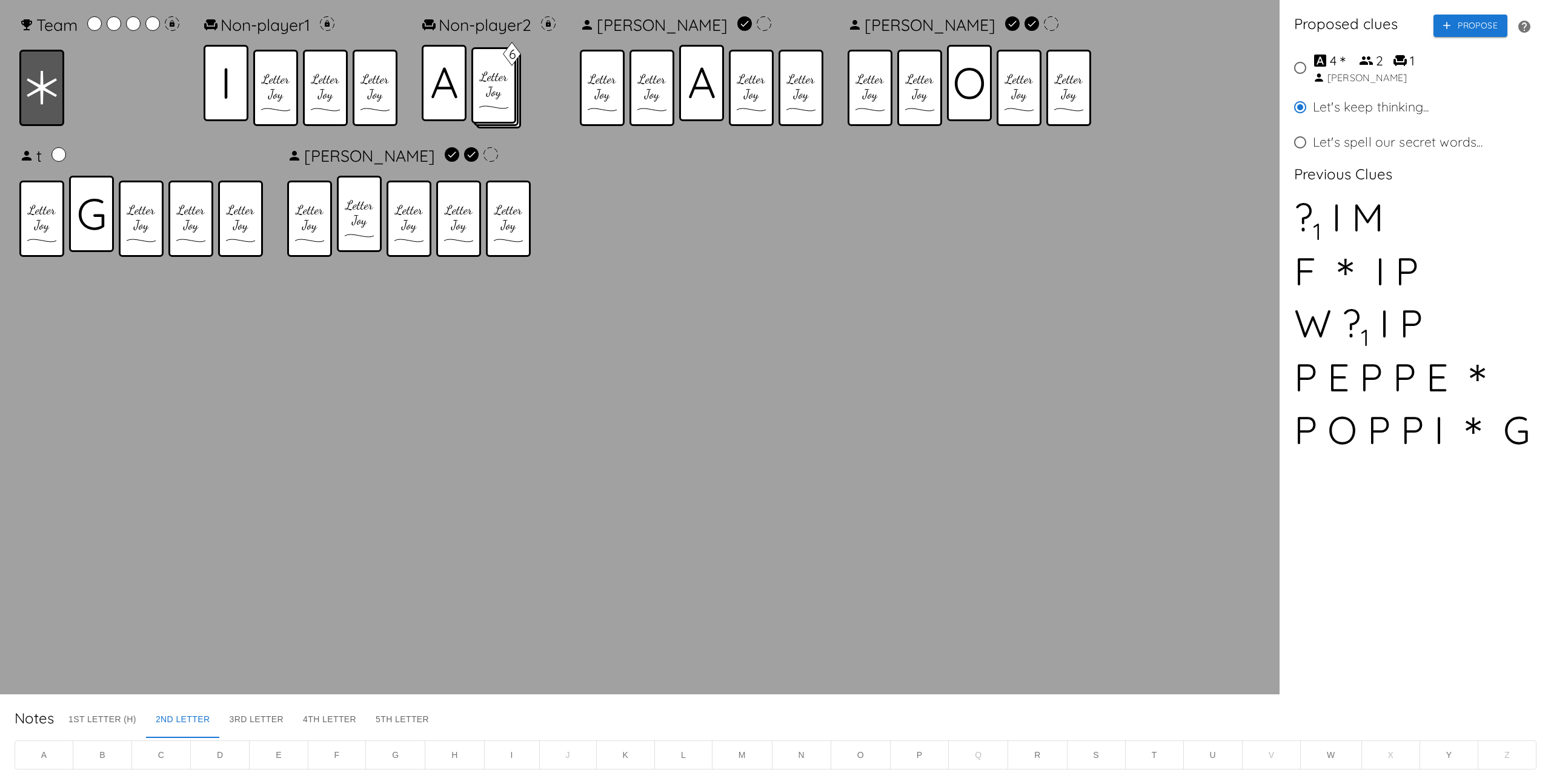
click at [1330, 69] on div "4" at bounding box center [1332, 61] width 7 height 20
click at [1313, 69] on input "4 ＊ 2 1 [PERSON_NAME]" at bounding box center [1301, 68] width 26 height 26
radio input "true"
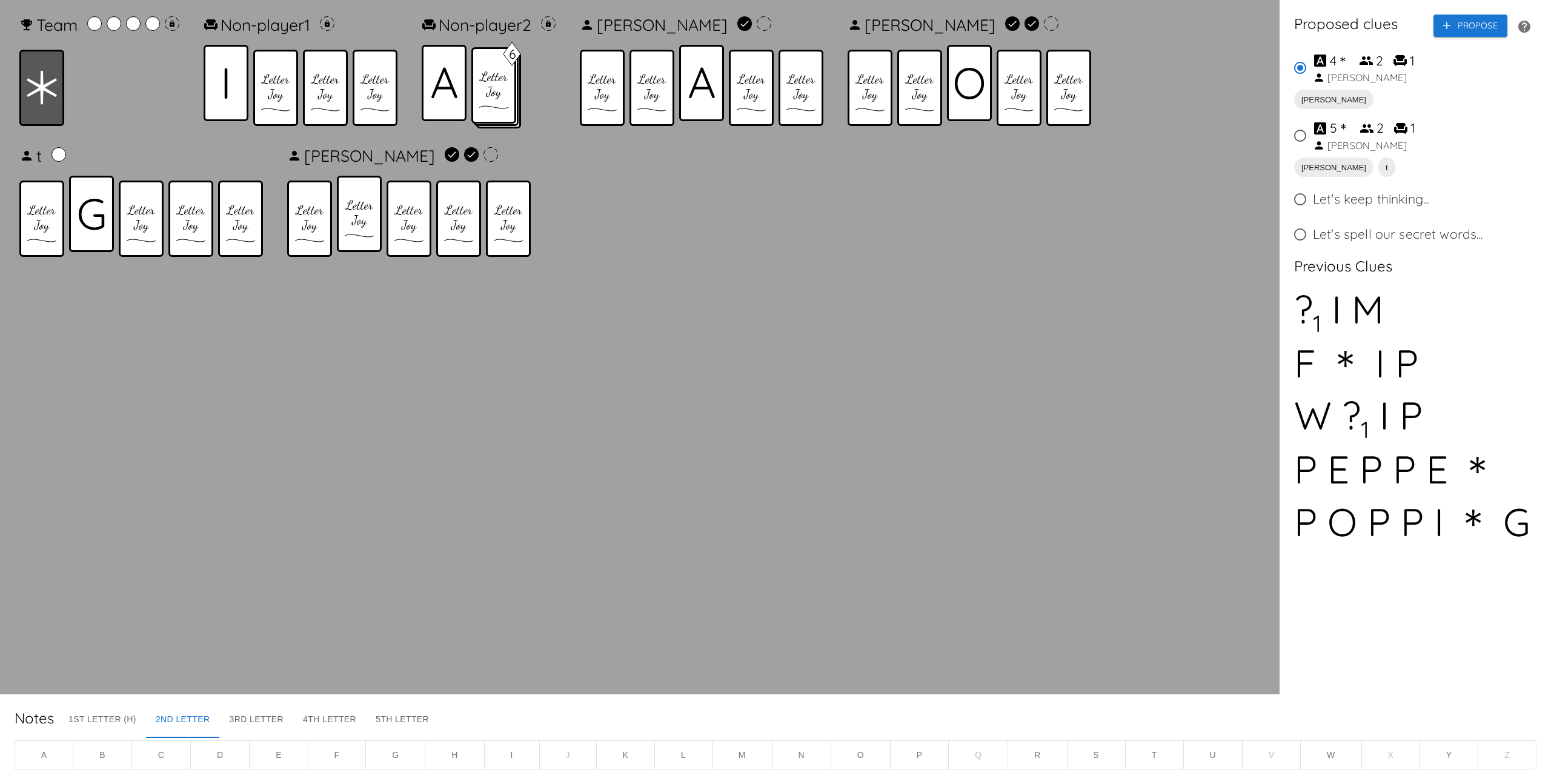
click at [1351, 140] on div "[PERSON_NAME]" at bounding box center [1367, 145] width 79 height 15
click at [1313, 140] on input "5 ＊ 2 1 [PERSON_NAME]" at bounding box center [1301, 135] width 26 height 26
radio input "true"
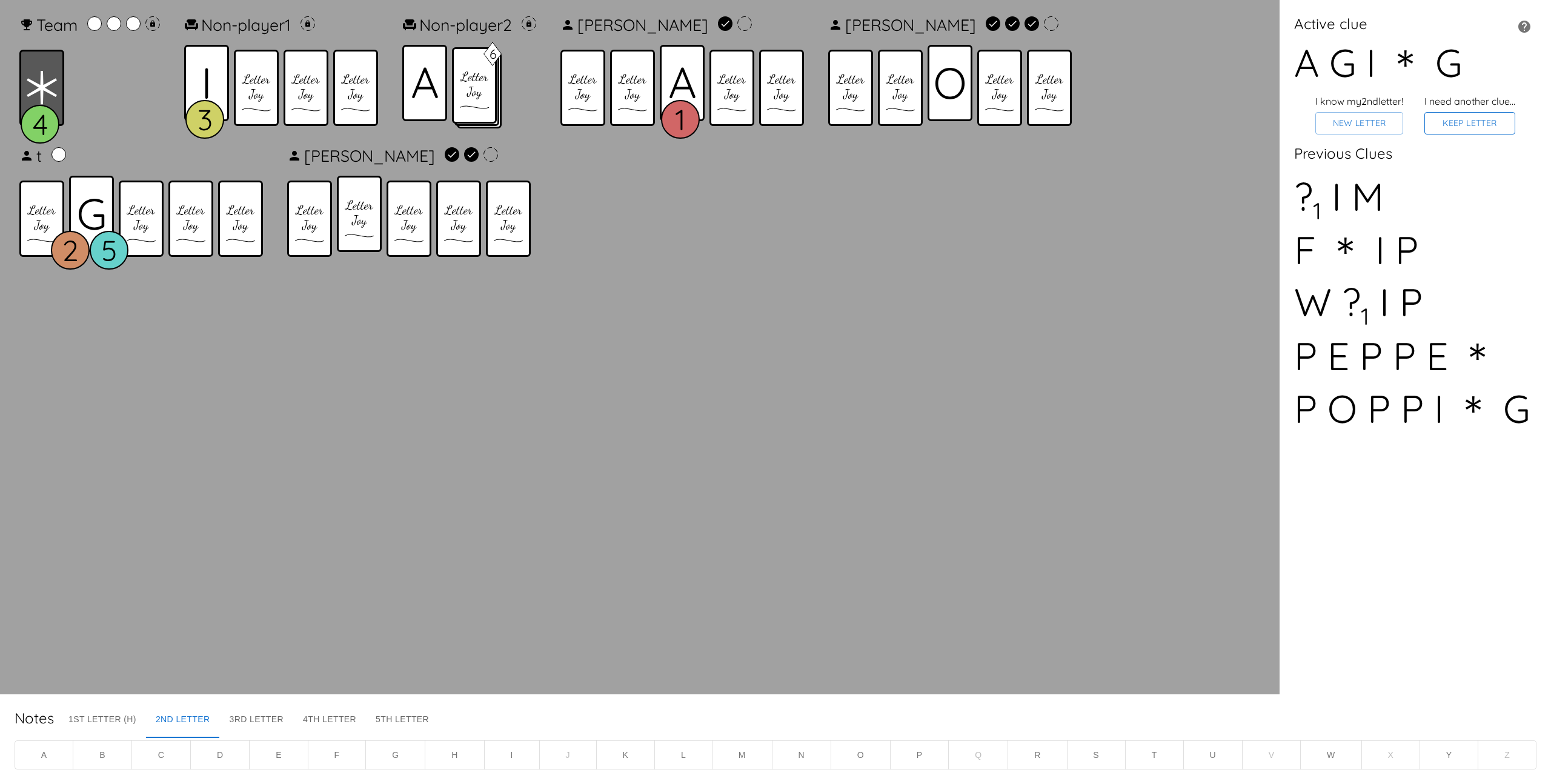
click at [1498, 129] on button "Keep Letter" at bounding box center [1470, 123] width 91 height 23
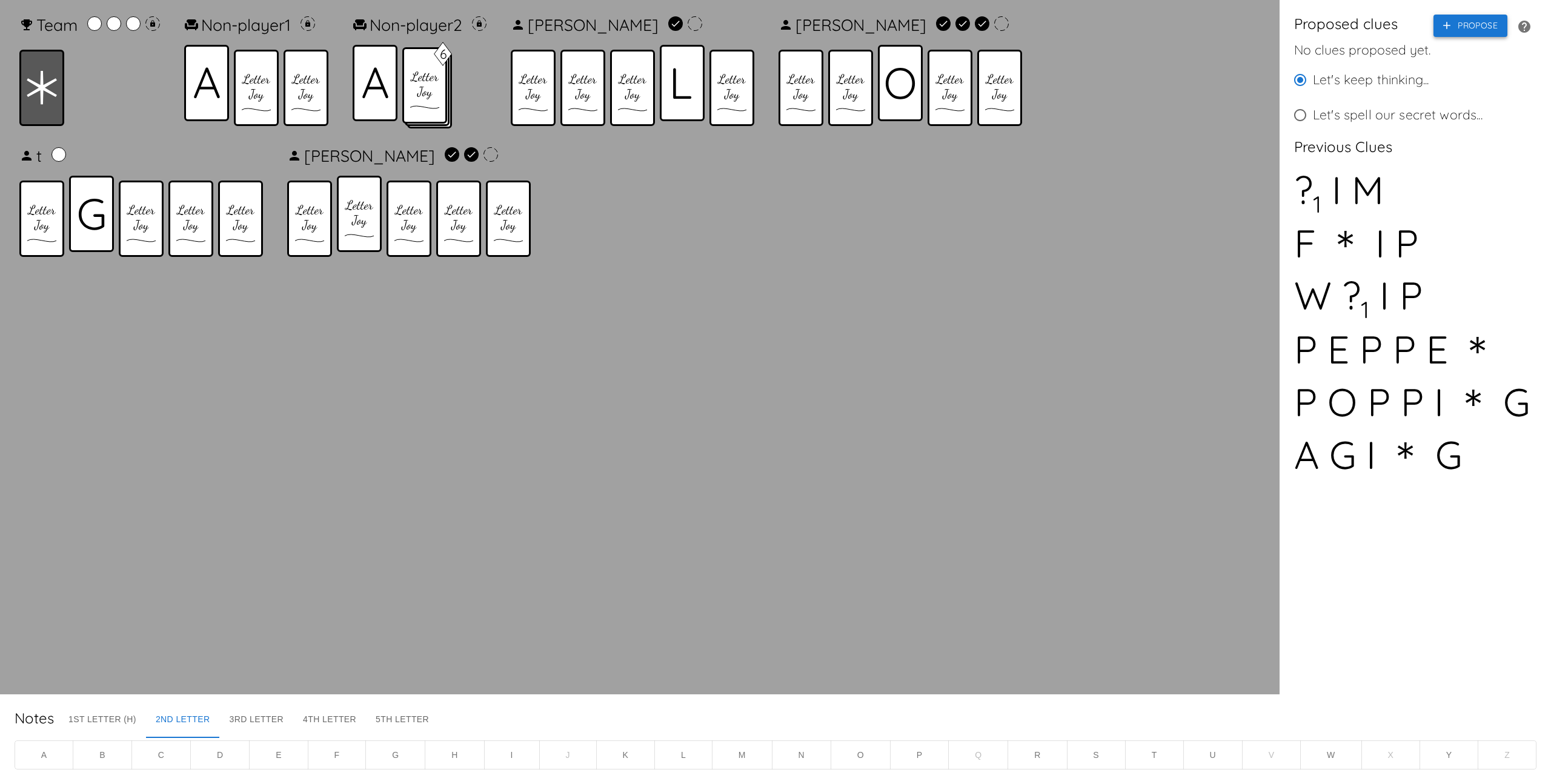
click at [1471, 31] on button "Propose" at bounding box center [1470, 26] width 74 height 23
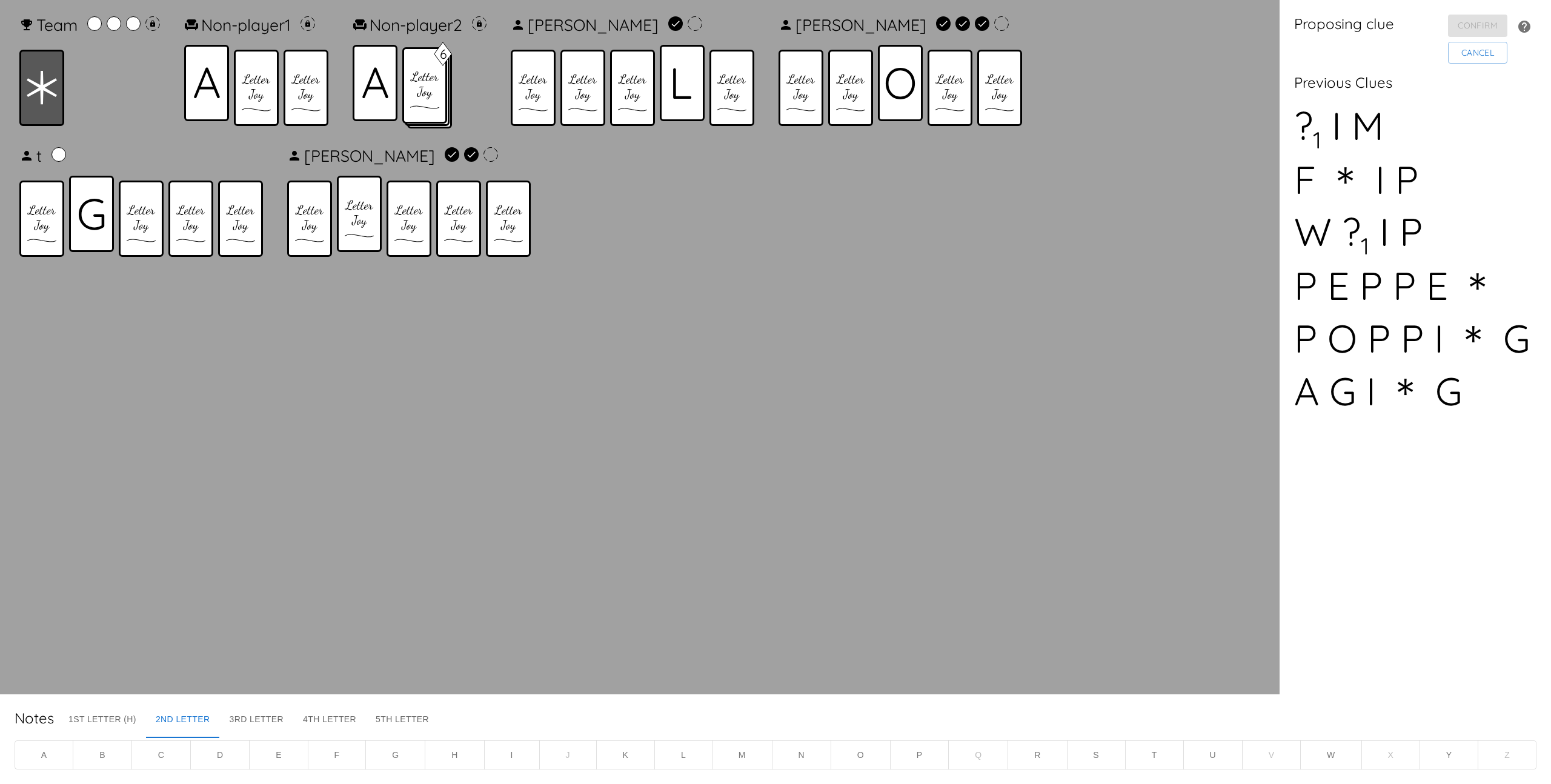
drag, startPoint x: 85, startPoint y: 212, endPoint x: 129, endPoint y: 191, distance: 48.8
click at [84, 212] on icon at bounding box center [91, 214] width 27 height 32
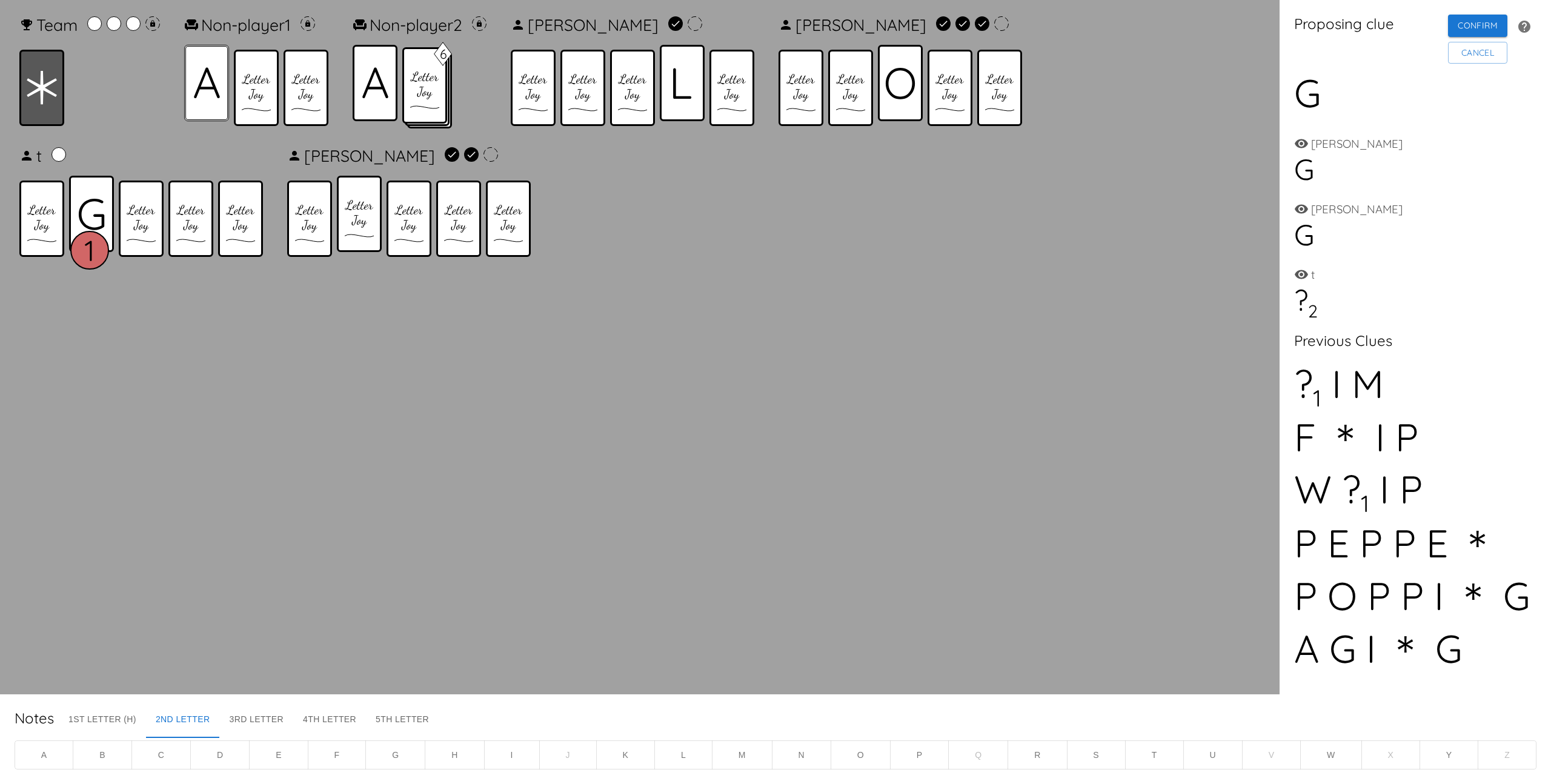
click at [207, 85] on icon at bounding box center [207, 83] width 26 height 32
click at [1460, 53] on button "Cancel" at bounding box center [1478, 52] width 59 height 23
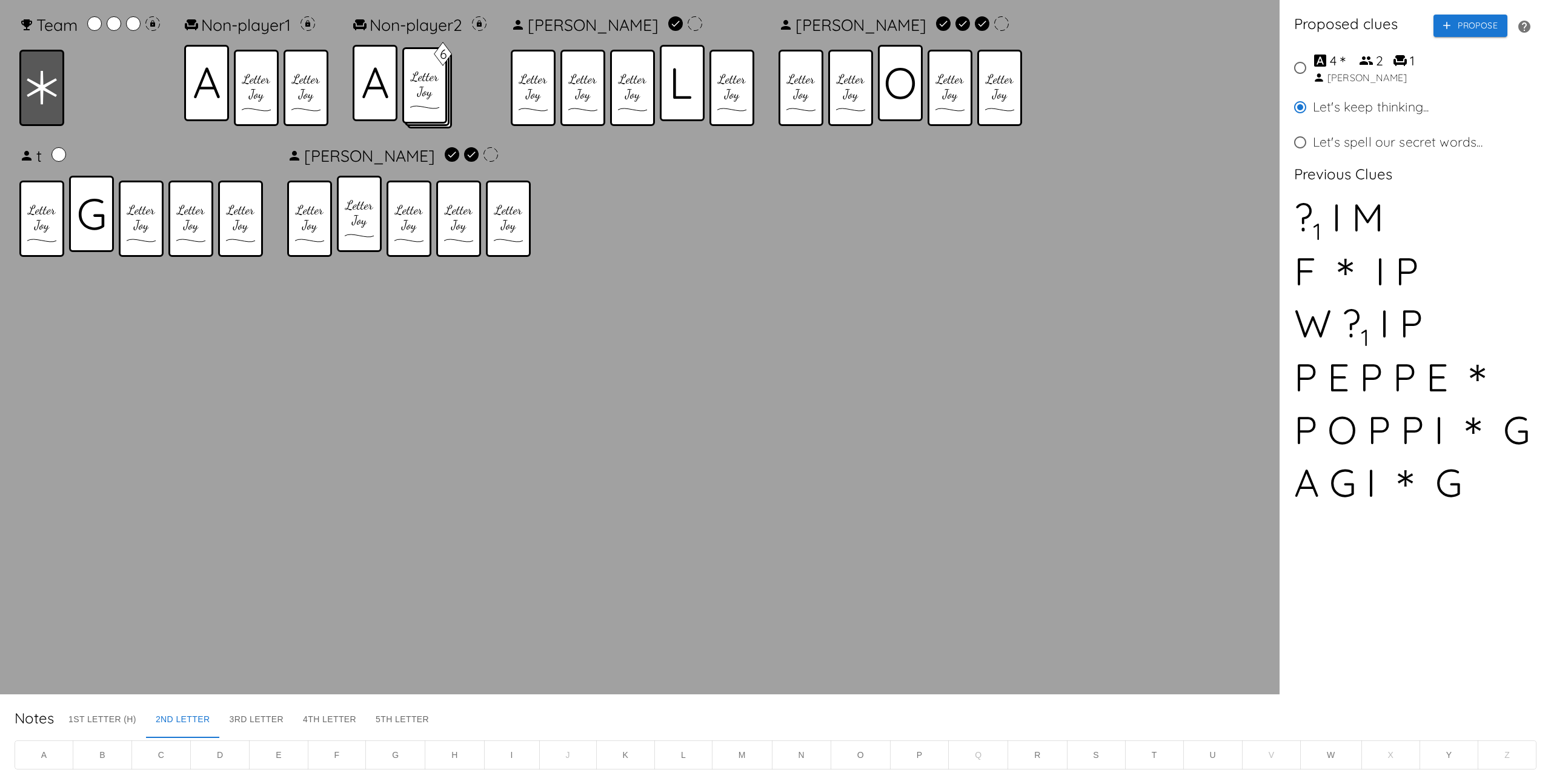
click at [93, 222] on icon at bounding box center [91, 214] width 27 height 32
click at [1455, 18] on button "Propose" at bounding box center [1470, 26] width 74 height 23
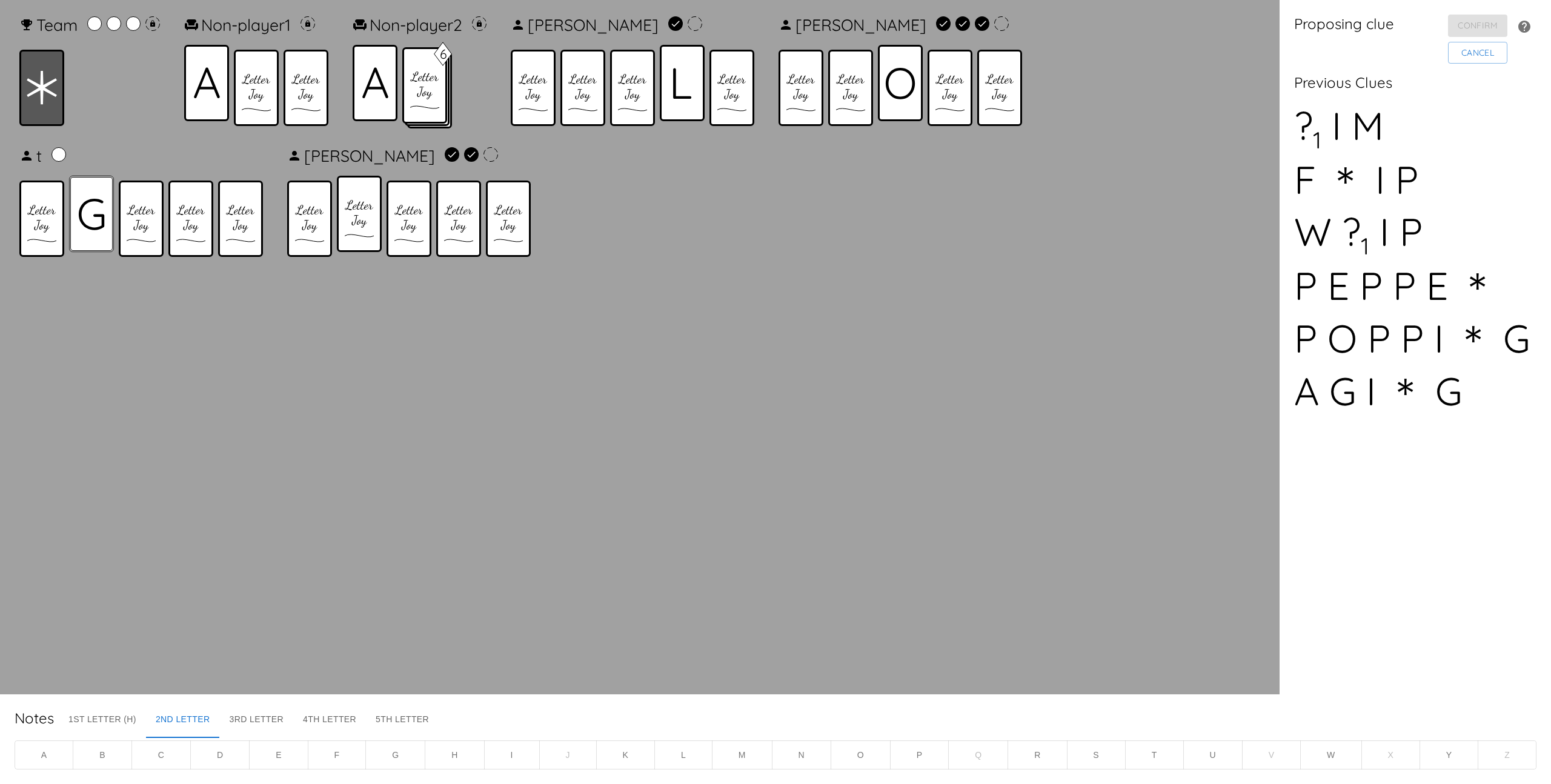
click at [106, 217] on div at bounding box center [91, 214] width 45 height 76
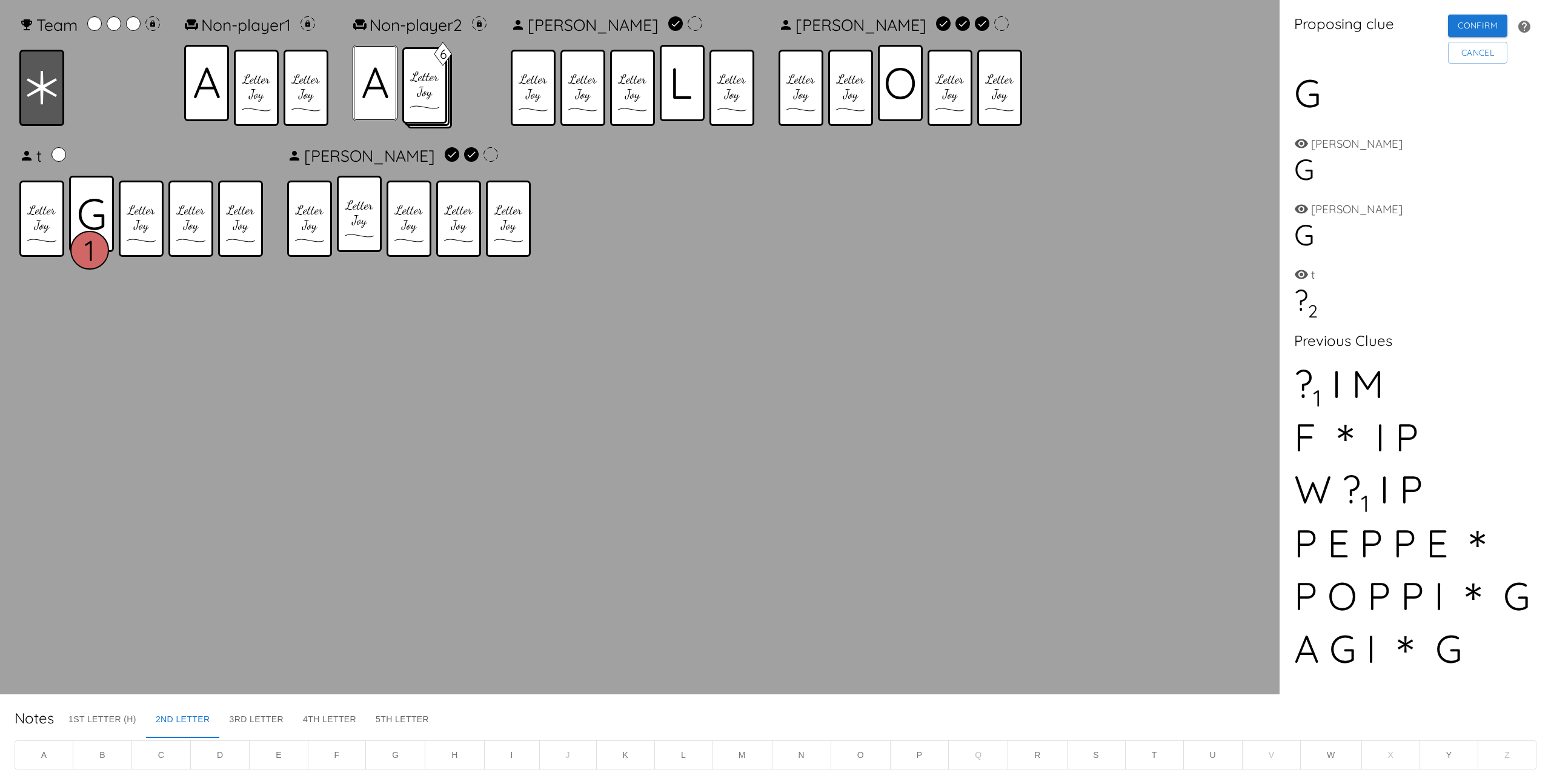
click at [367, 86] on icon at bounding box center [375, 83] width 26 height 32
click at [690, 84] on icon at bounding box center [682, 83] width 19 height 31
click at [690, 85] on icon at bounding box center [682, 83] width 19 height 31
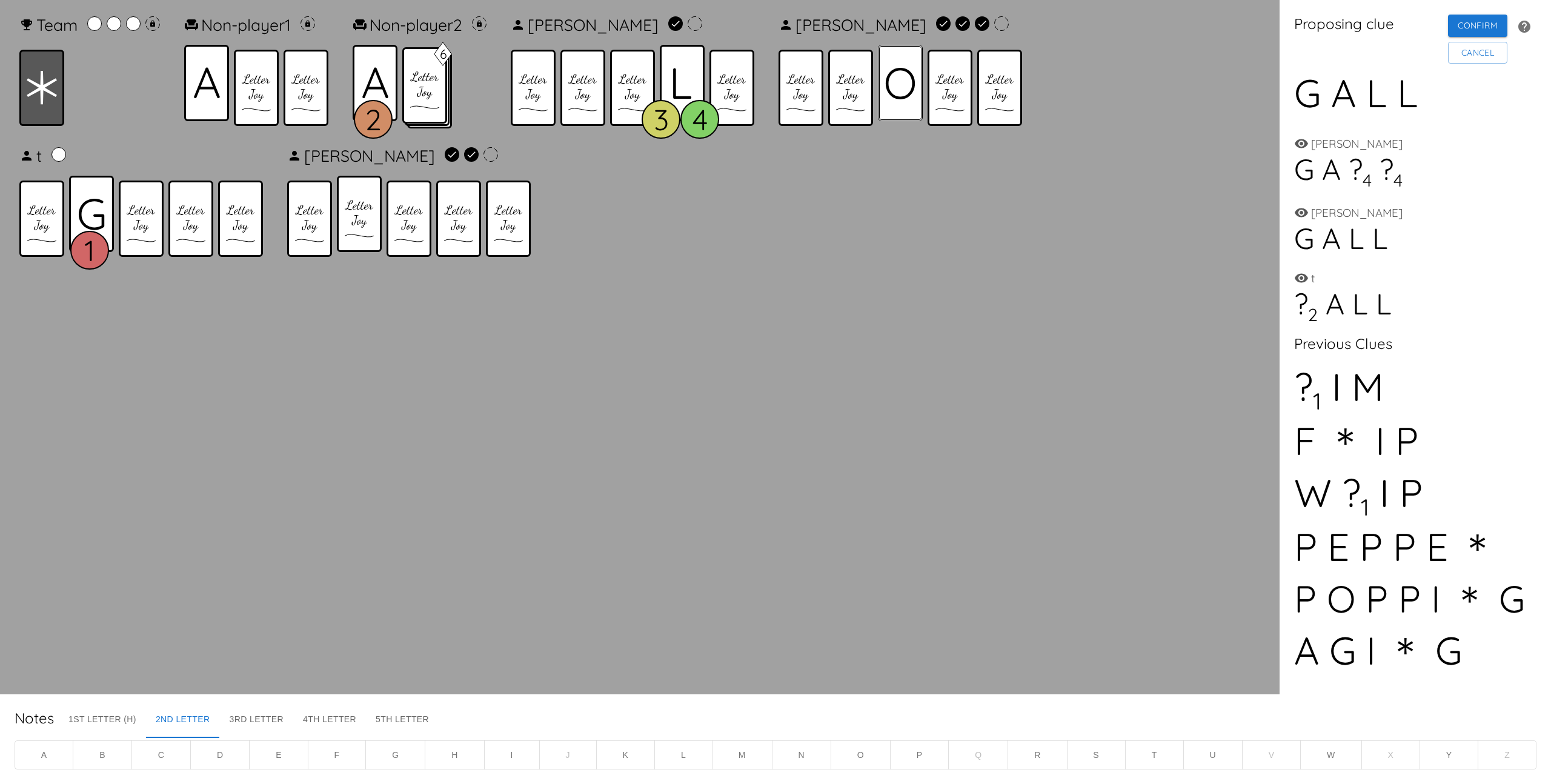
click at [888, 81] on div at bounding box center [899, 82] width 45 height 76
click at [50, 72] on icon at bounding box center [42, 88] width 31 height 34
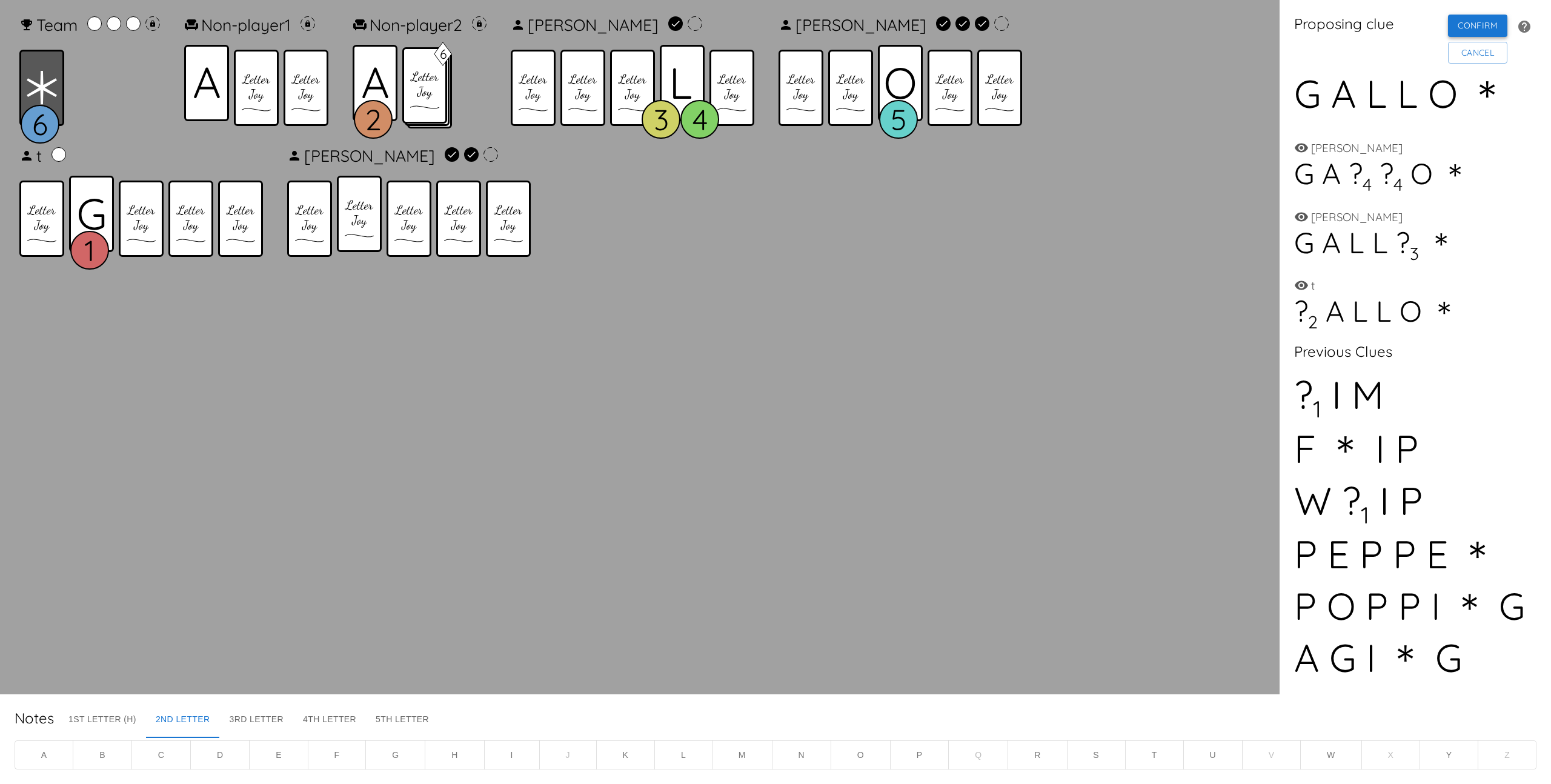
click at [1491, 31] on button "Confirm" at bounding box center [1478, 26] width 59 height 23
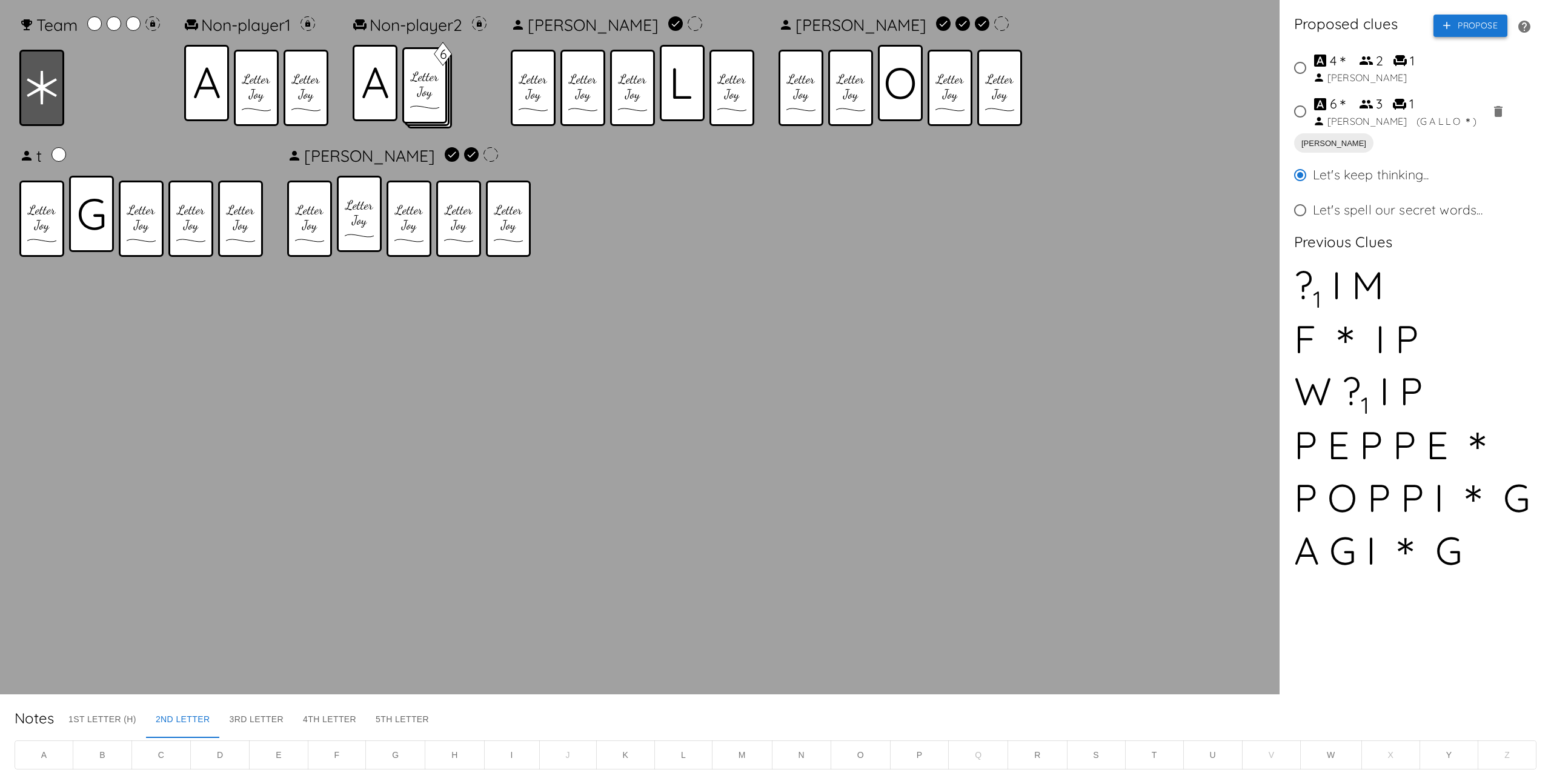
click at [1468, 30] on button "Propose" at bounding box center [1470, 26] width 74 height 23
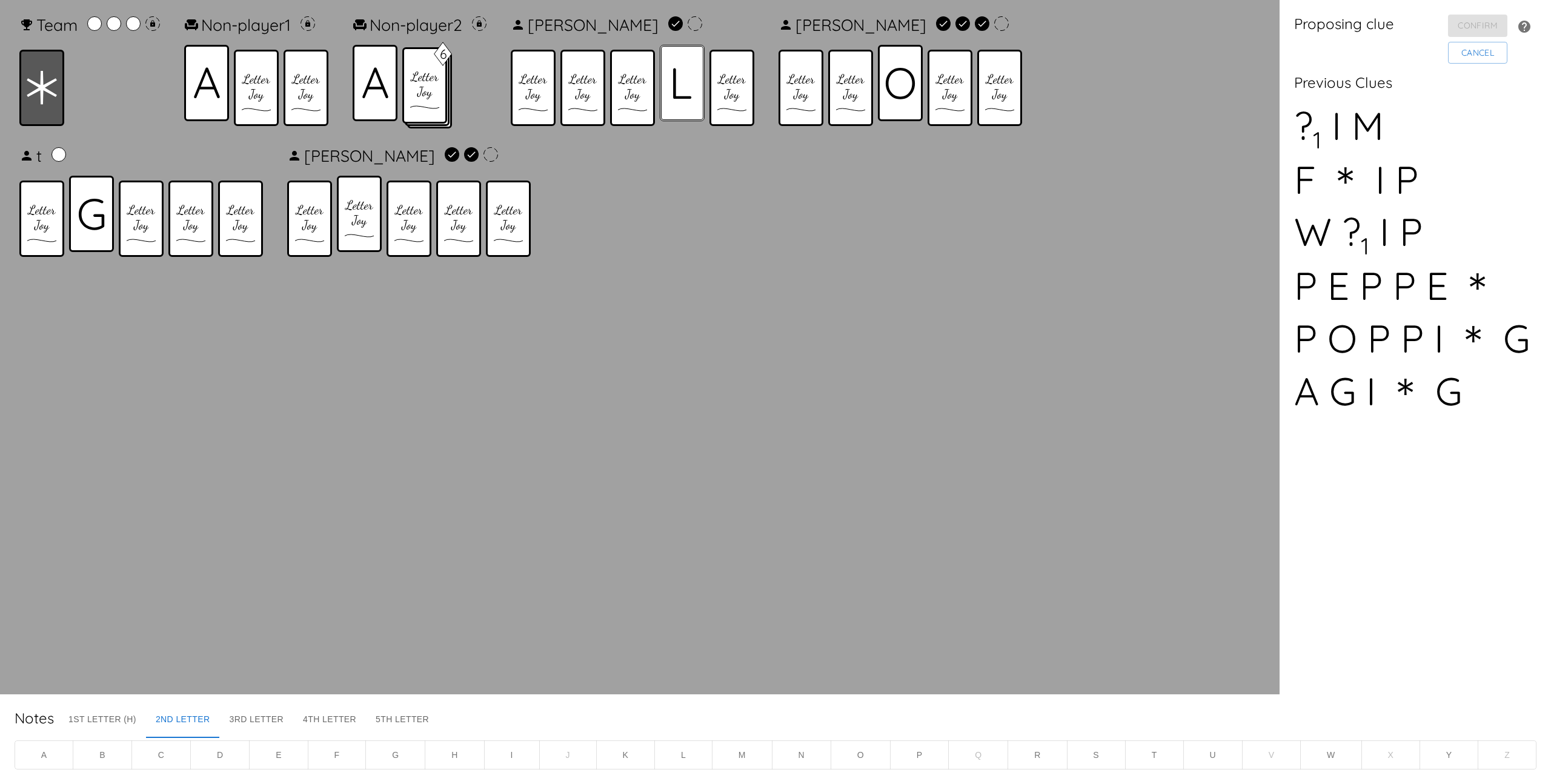
click at [684, 85] on icon at bounding box center [682, 83] width 19 height 31
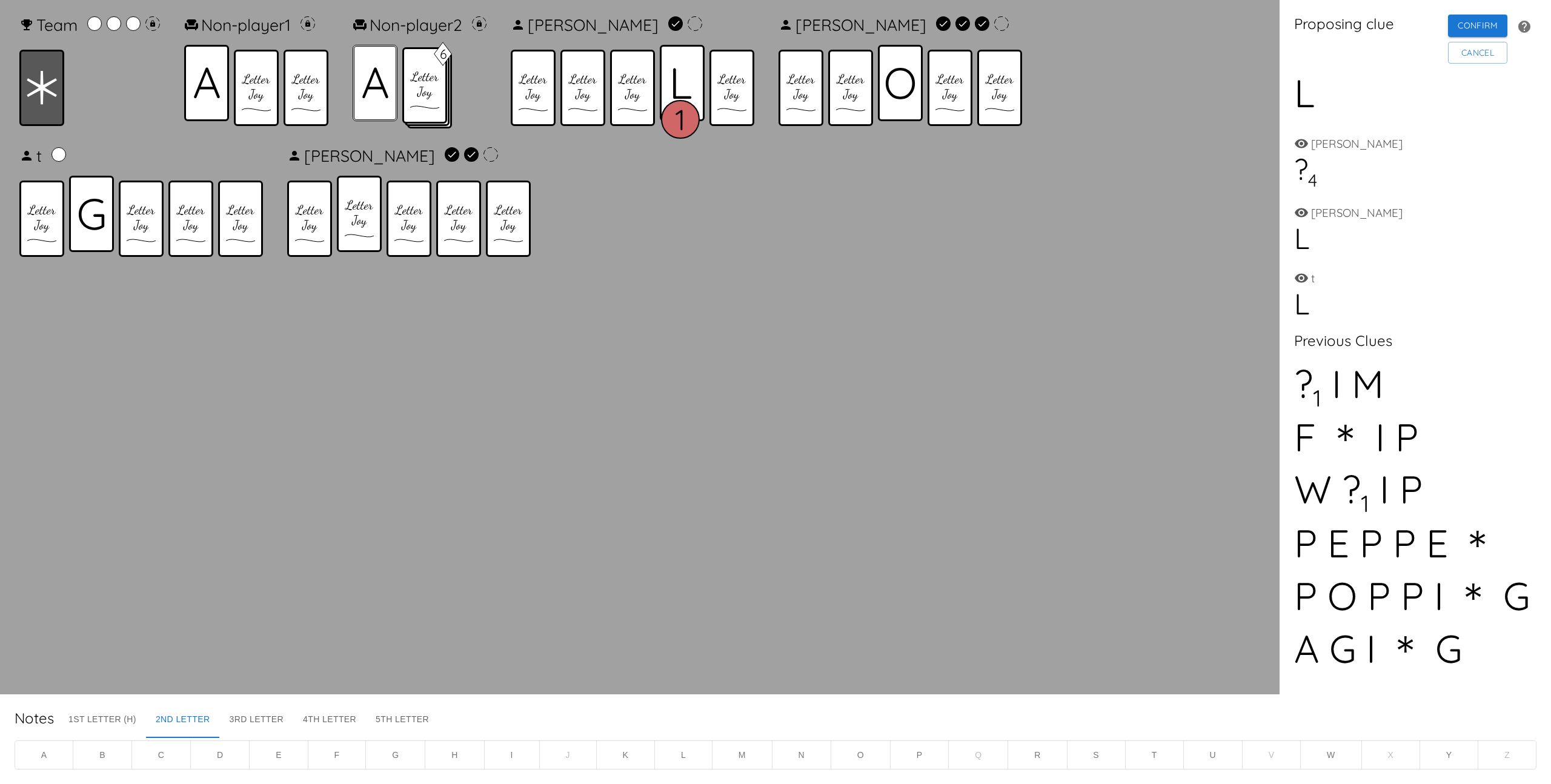
click at [378, 99] on div at bounding box center [374, 82] width 45 height 76
click at [82, 232] on div at bounding box center [91, 214] width 45 height 76
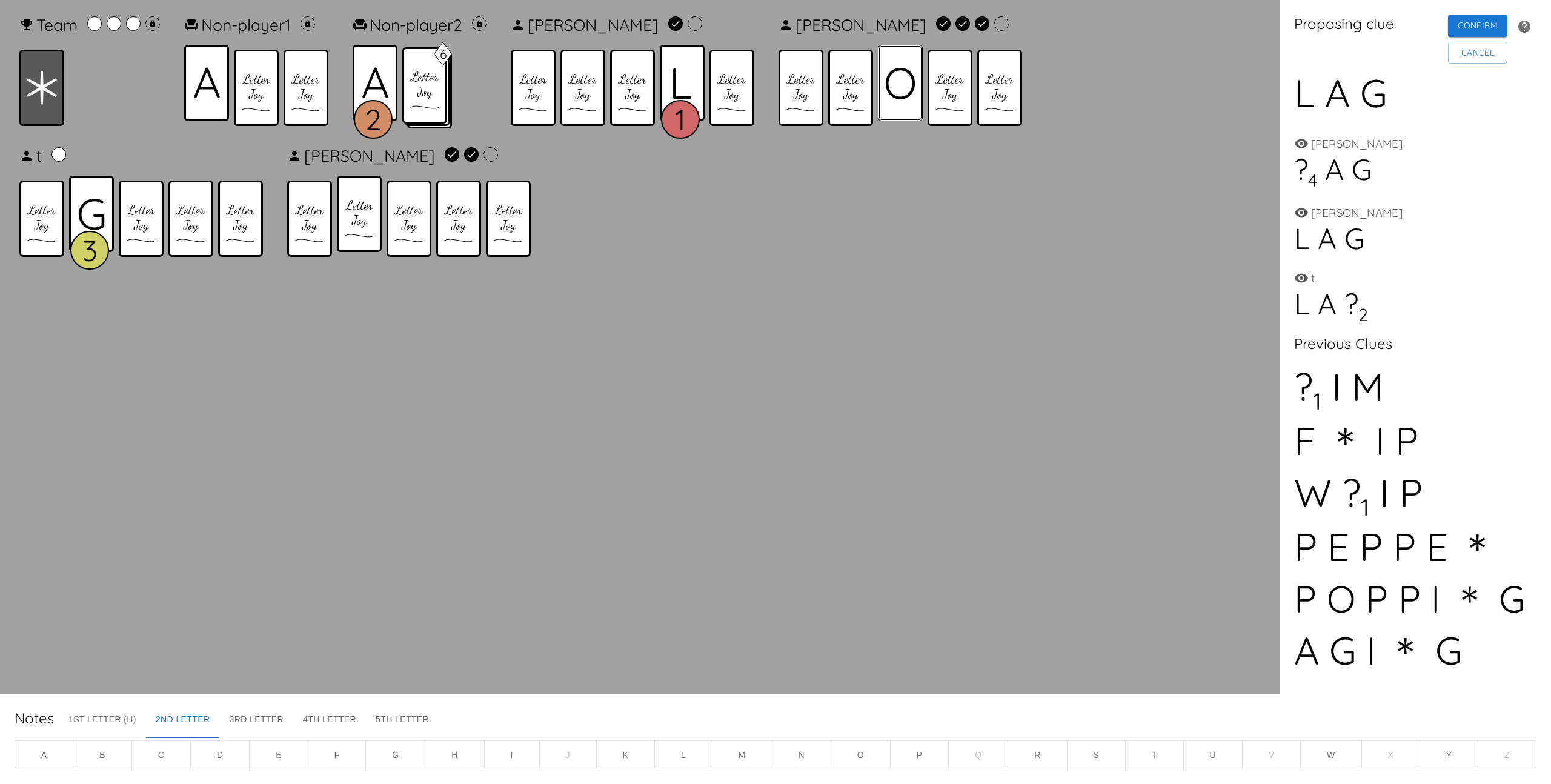
click at [922, 88] on div at bounding box center [899, 82] width 45 height 76
click at [49, 78] on icon at bounding box center [42, 88] width 31 height 34
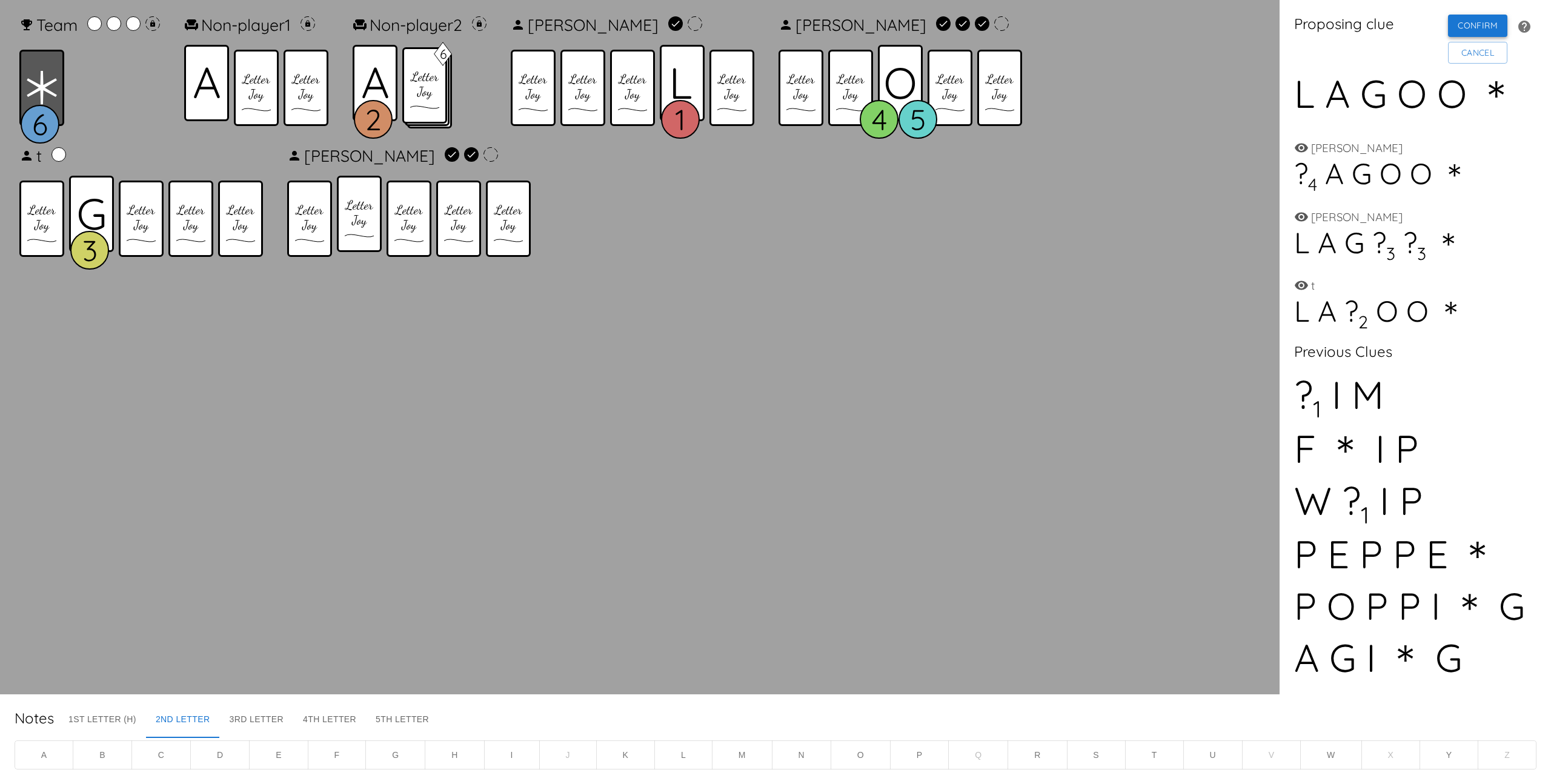
click at [1455, 32] on button "Confirm" at bounding box center [1478, 26] width 59 height 23
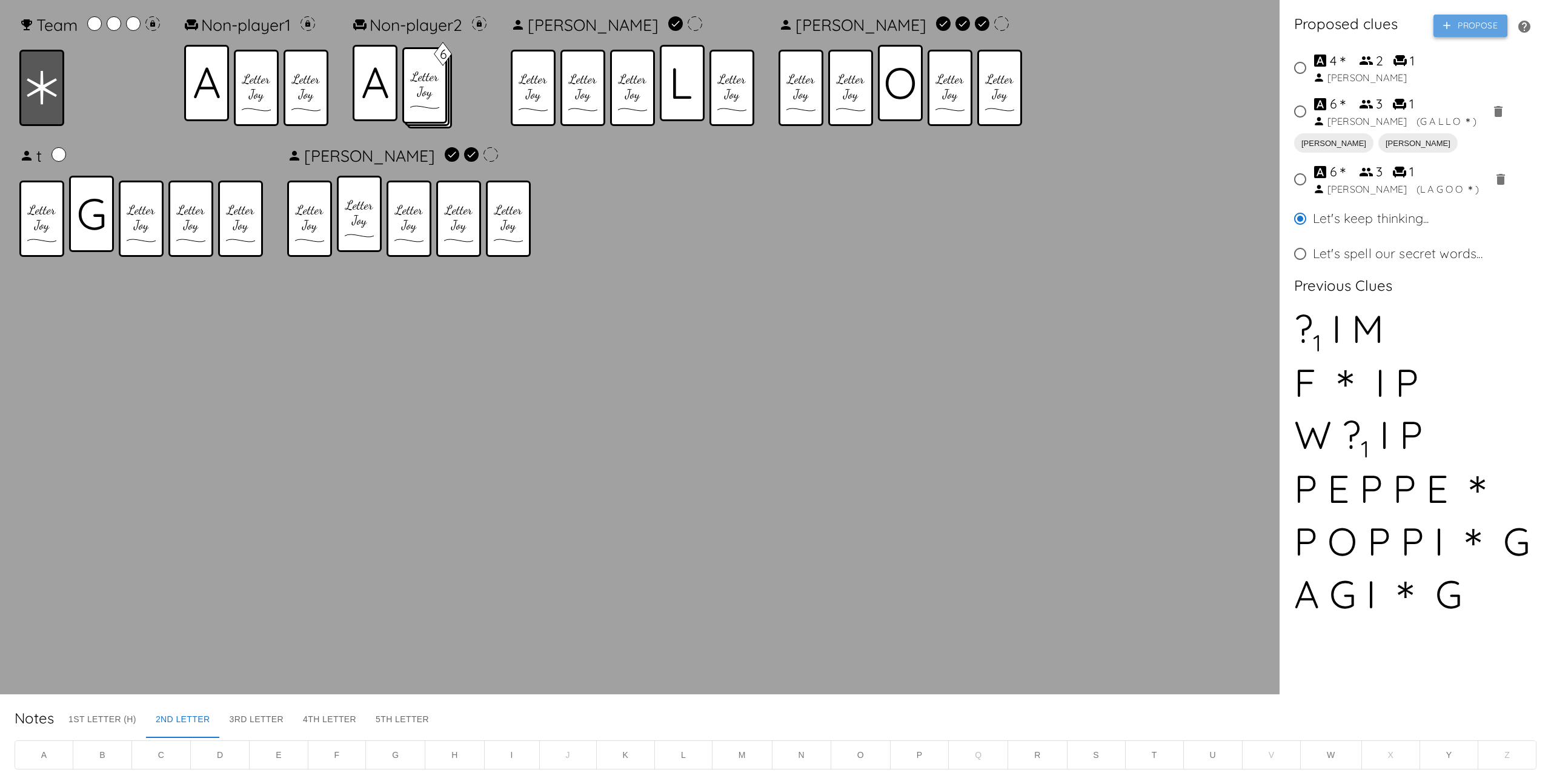
click at [1478, 31] on button "Propose" at bounding box center [1470, 26] width 74 height 23
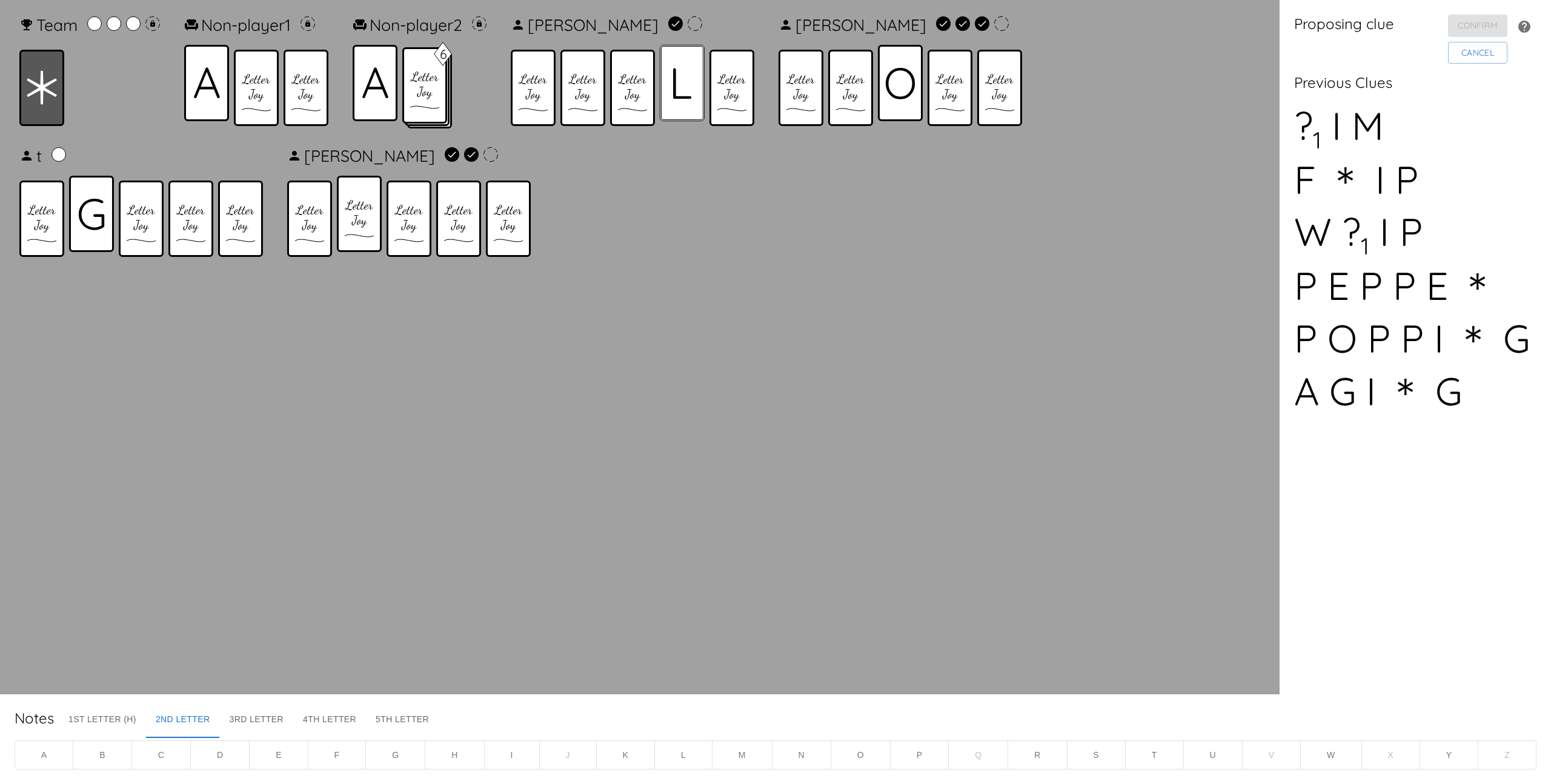
click at [704, 78] on div at bounding box center [682, 82] width 45 height 76
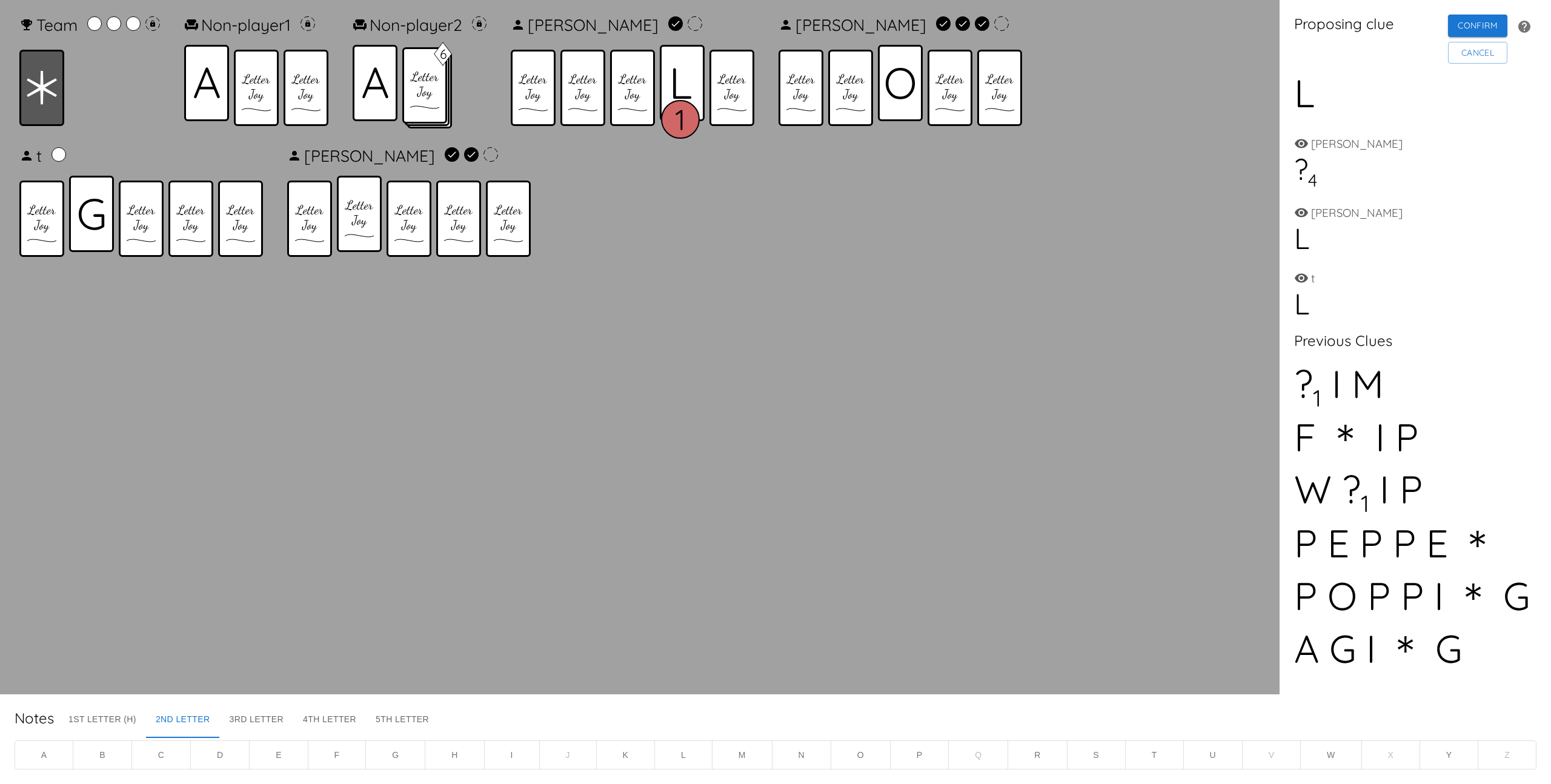
click at [399, 90] on div at bounding box center [377, 82] width 49 height 76
click at [99, 212] on icon at bounding box center [91, 214] width 27 height 32
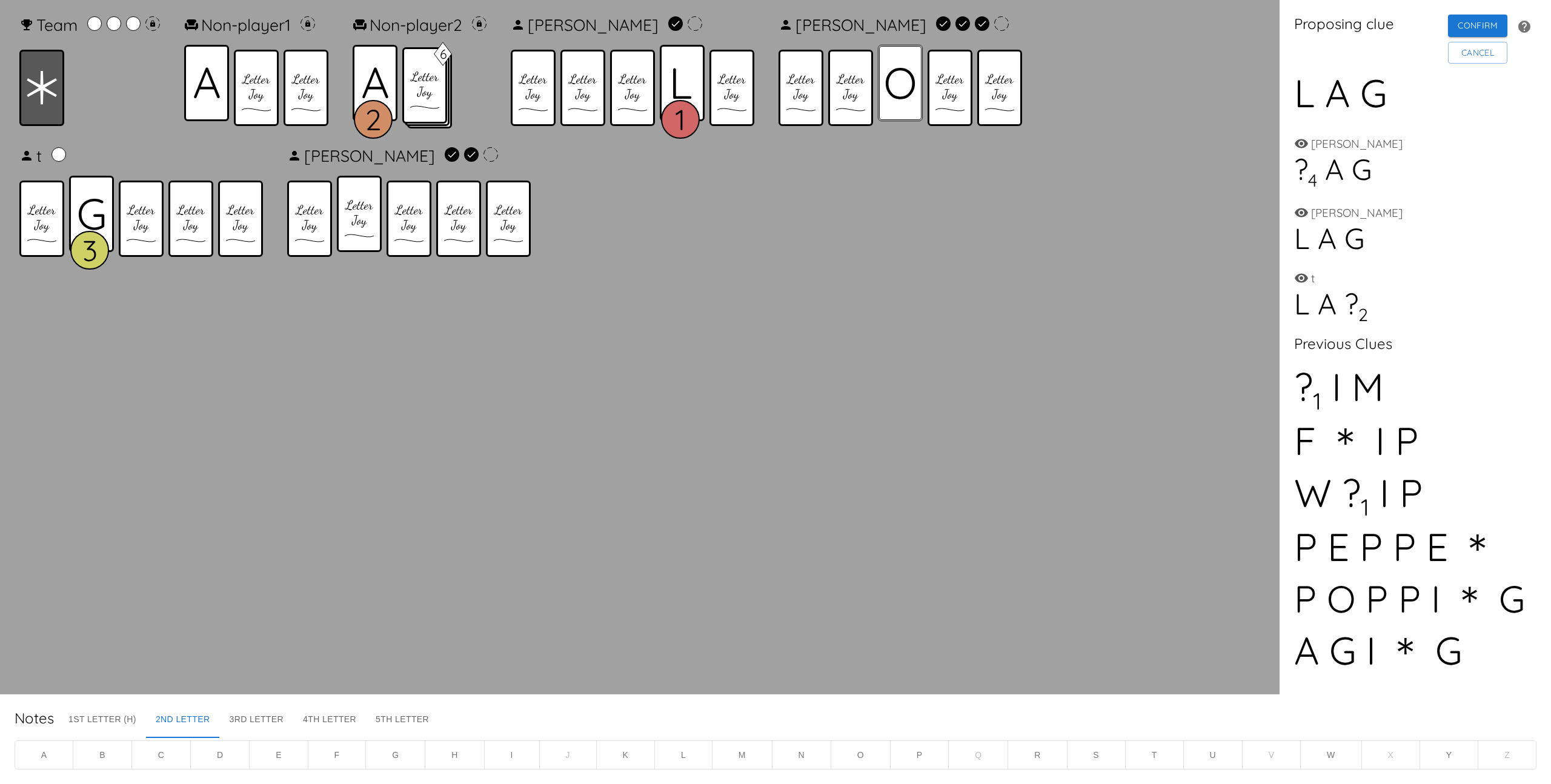
click at [901, 91] on icon at bounding box center [900, 83] width 31 height 32
click at [42, 85] on icon at bounding box center [42, 88] width 31 height 34
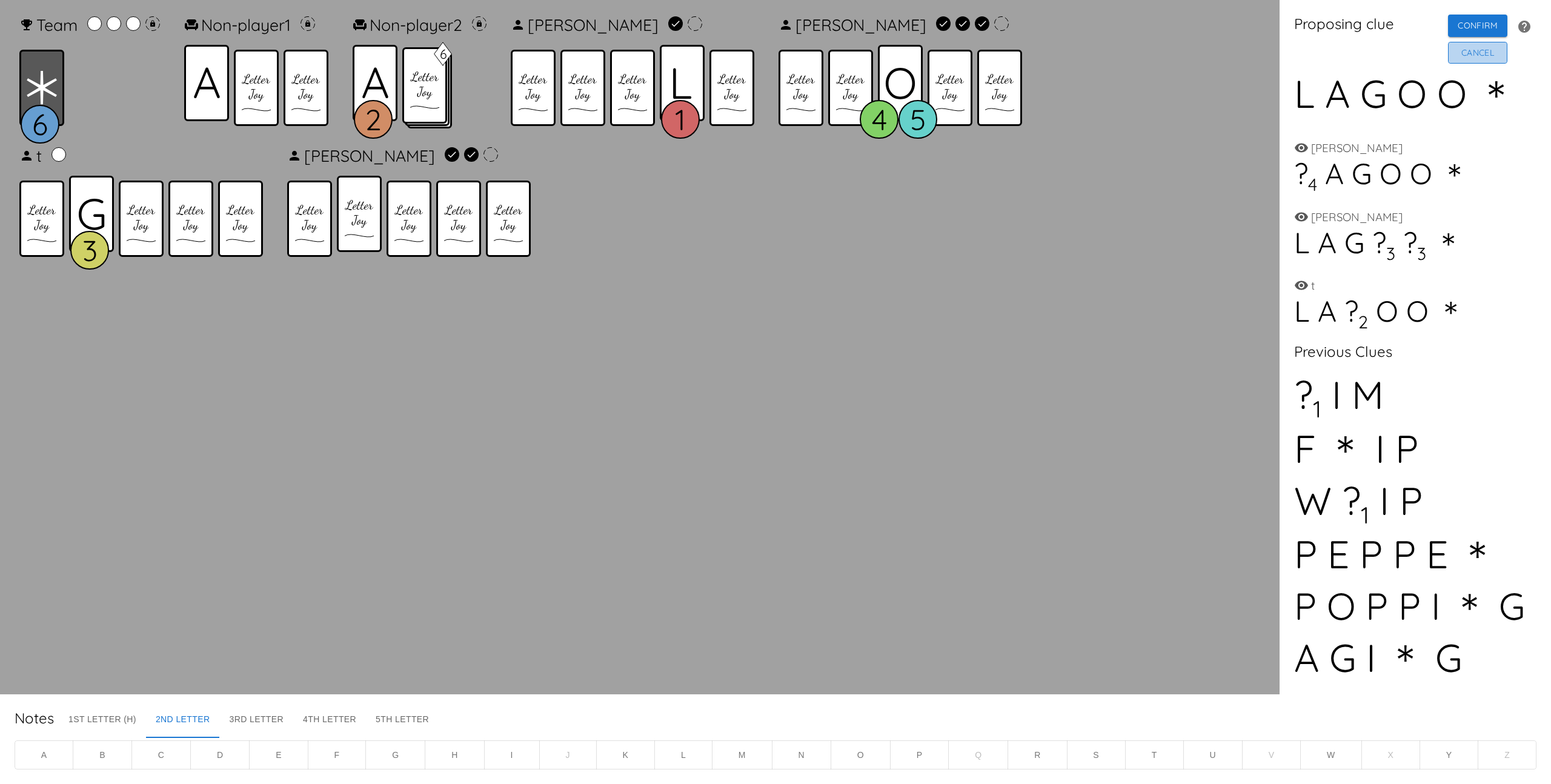
click at [1466, 50] on button "Cancel" at bounding box center [1478, 52] width 59 height 23
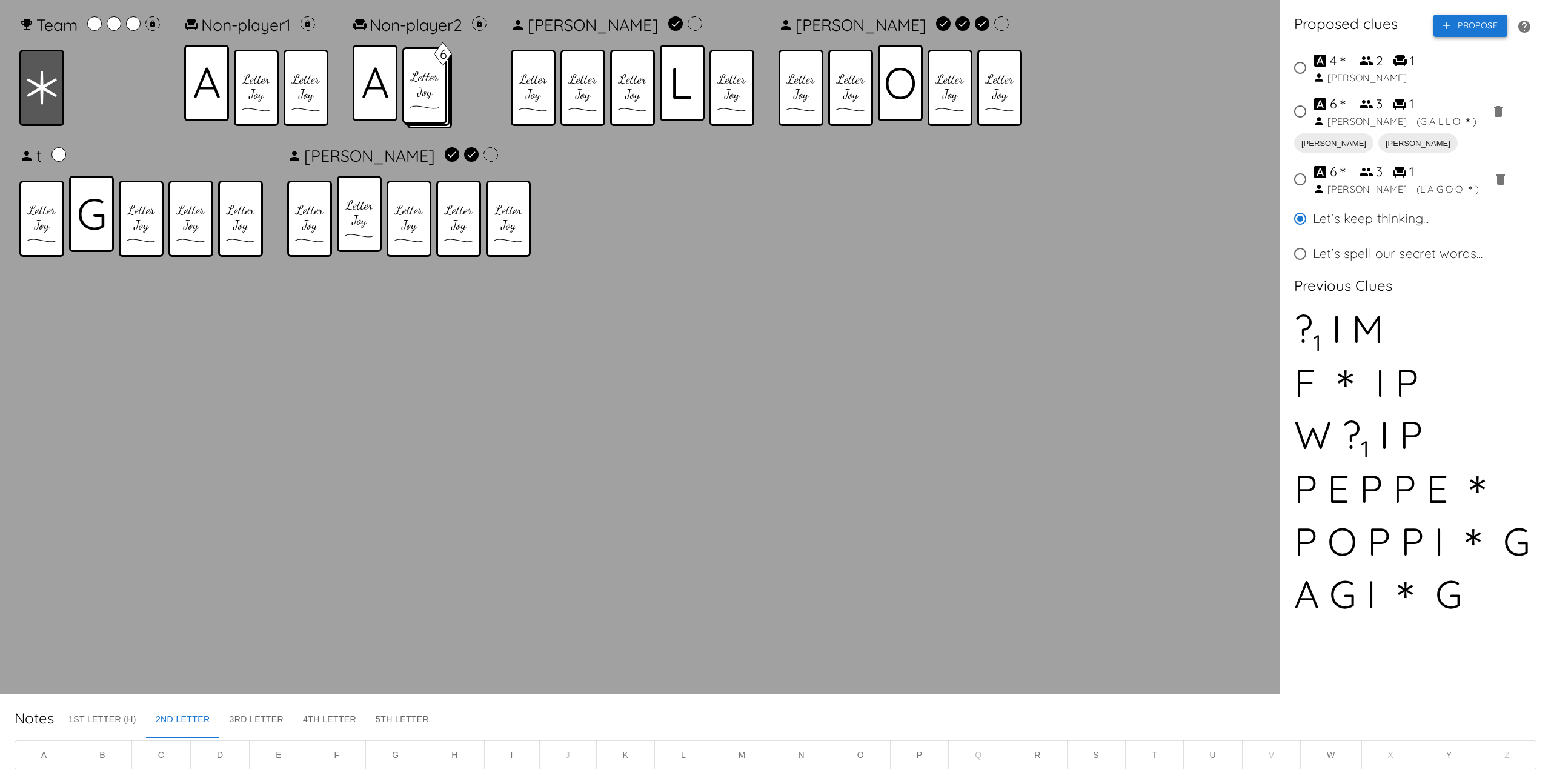
click at [1467, 28] on button "Propose" at bounding box center [1470, 26] width 74 height 23
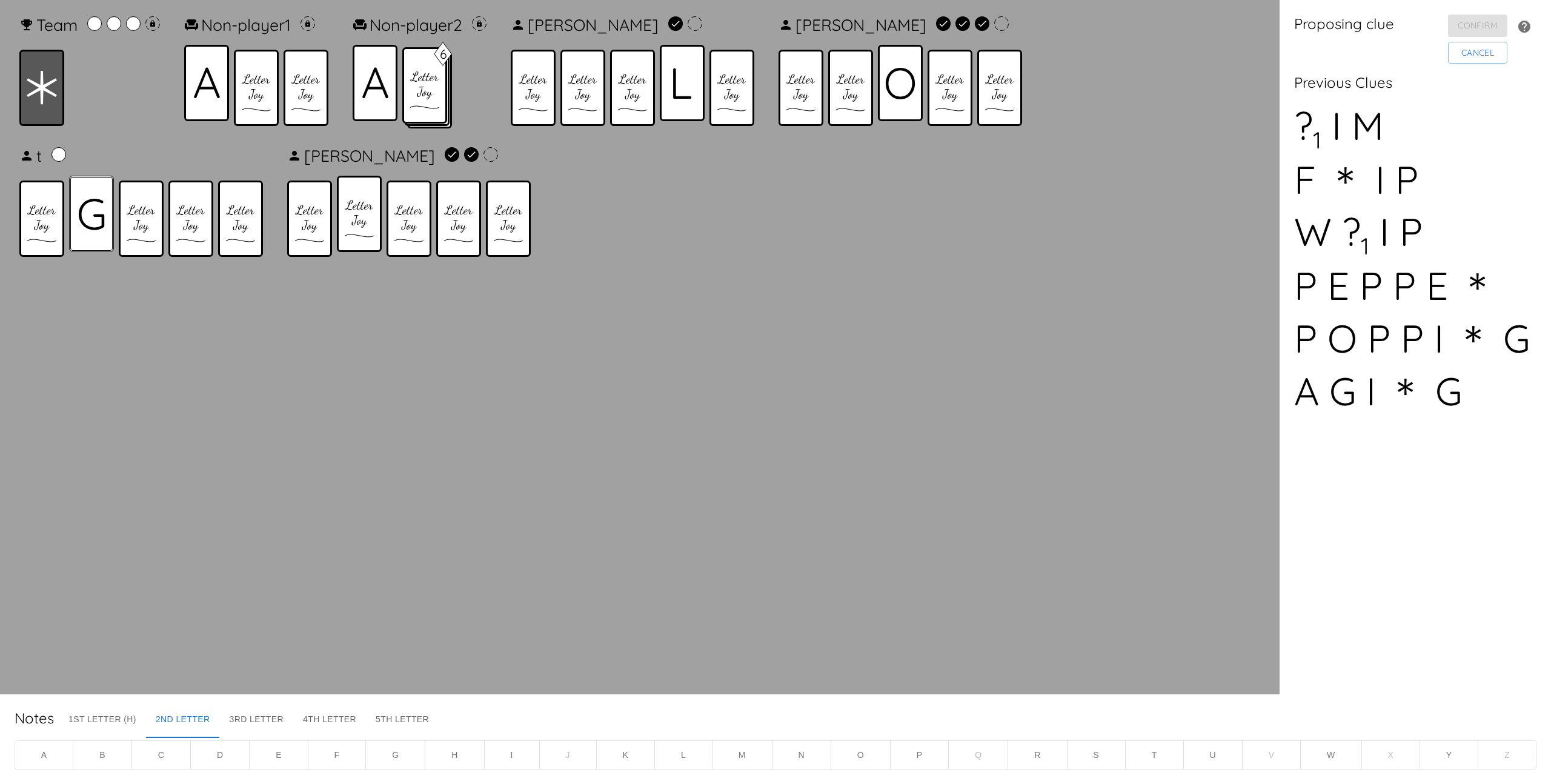
click at [85, 214] on icon at bounding box center [91, 214] width 27 height 32
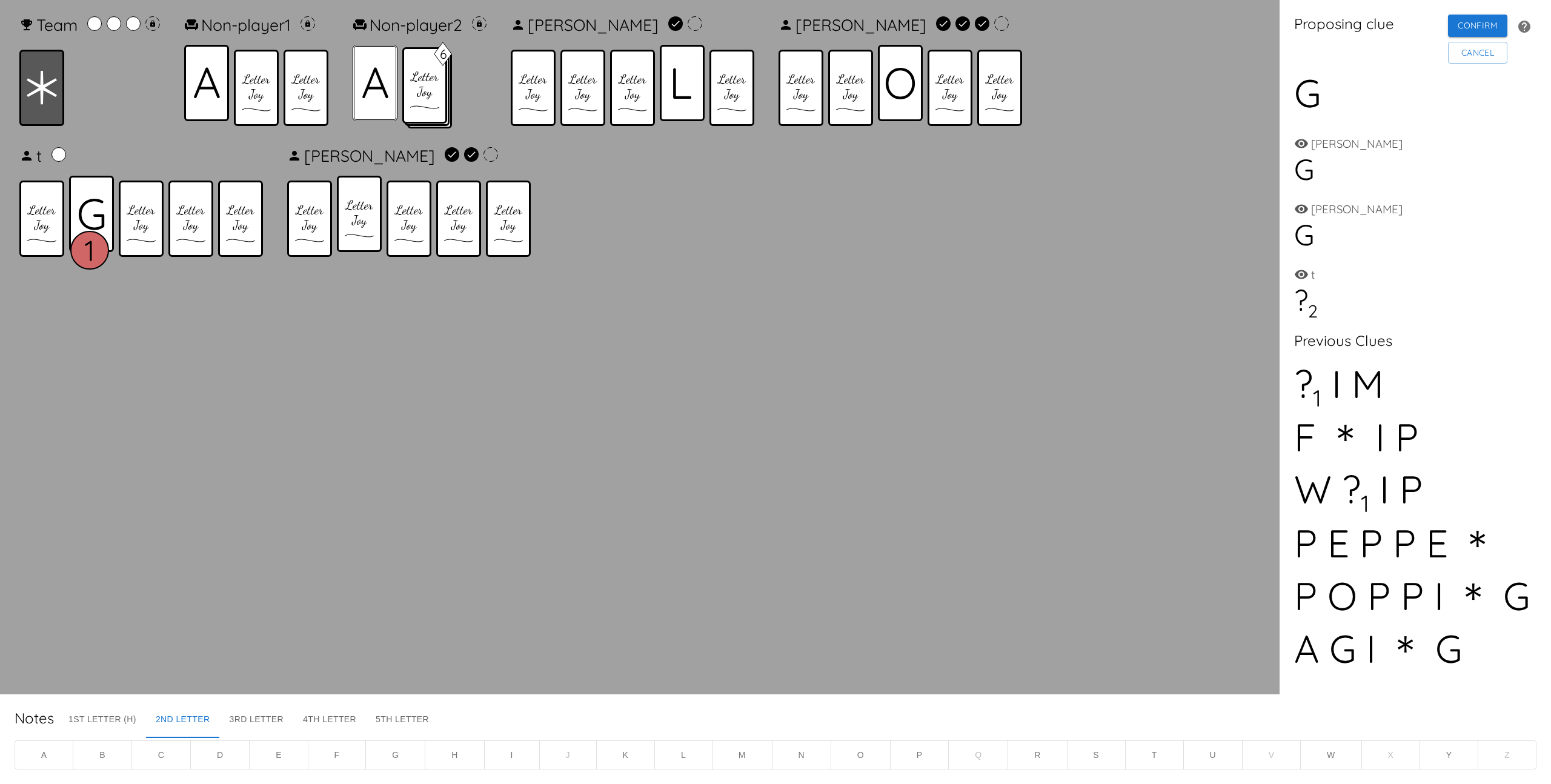
click at [371, 84] on icon at bounding box center [375, 83] width 26 height 32
click at [670, 77] on div at bounding box center [682, 82] width 45 height 76
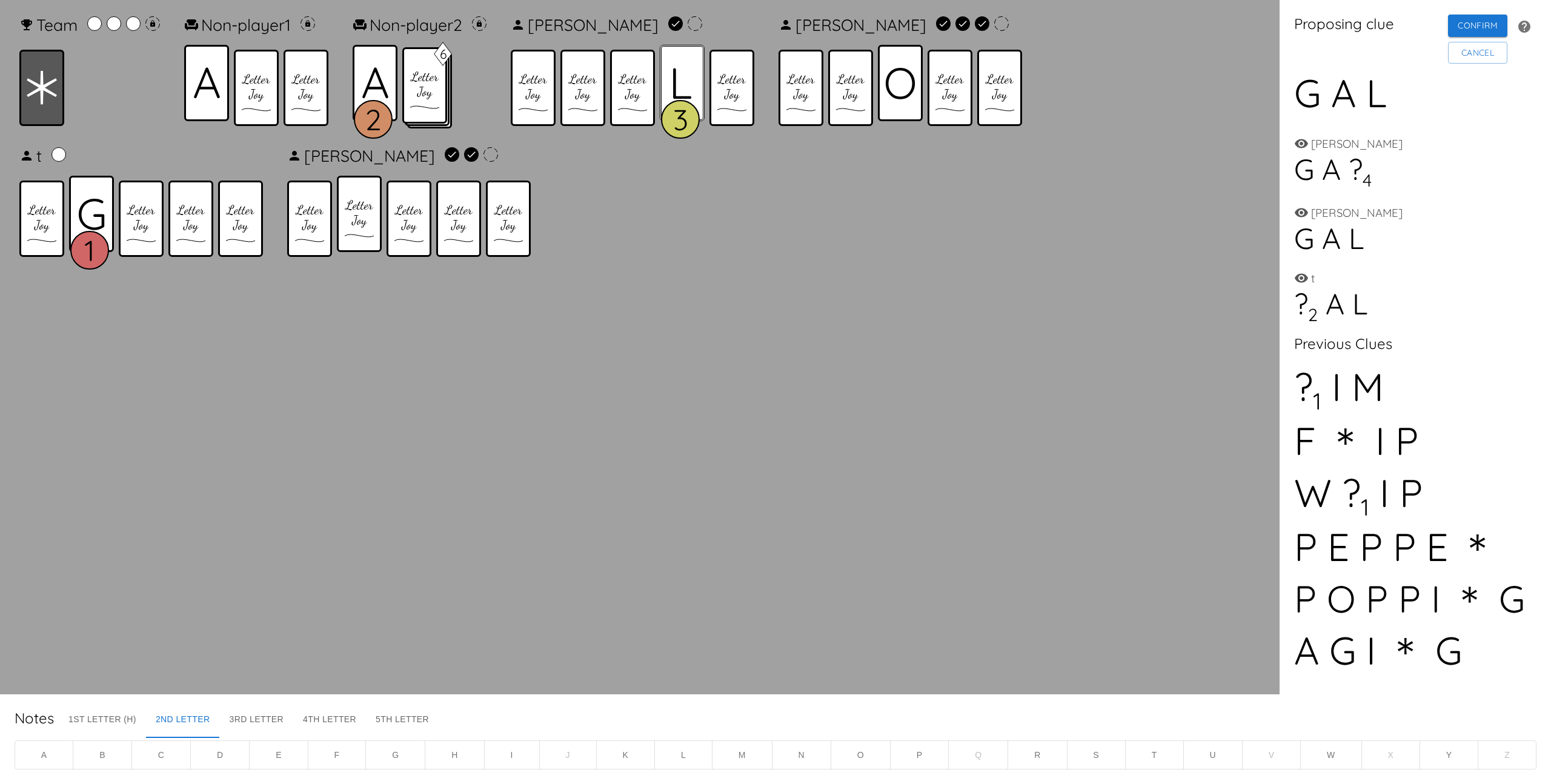
click at [670, 77] on div at bounding box center [682, 82] width 45 height 76
click at [923, 87] on div at bounding box center [899, 82] width 45 height 76
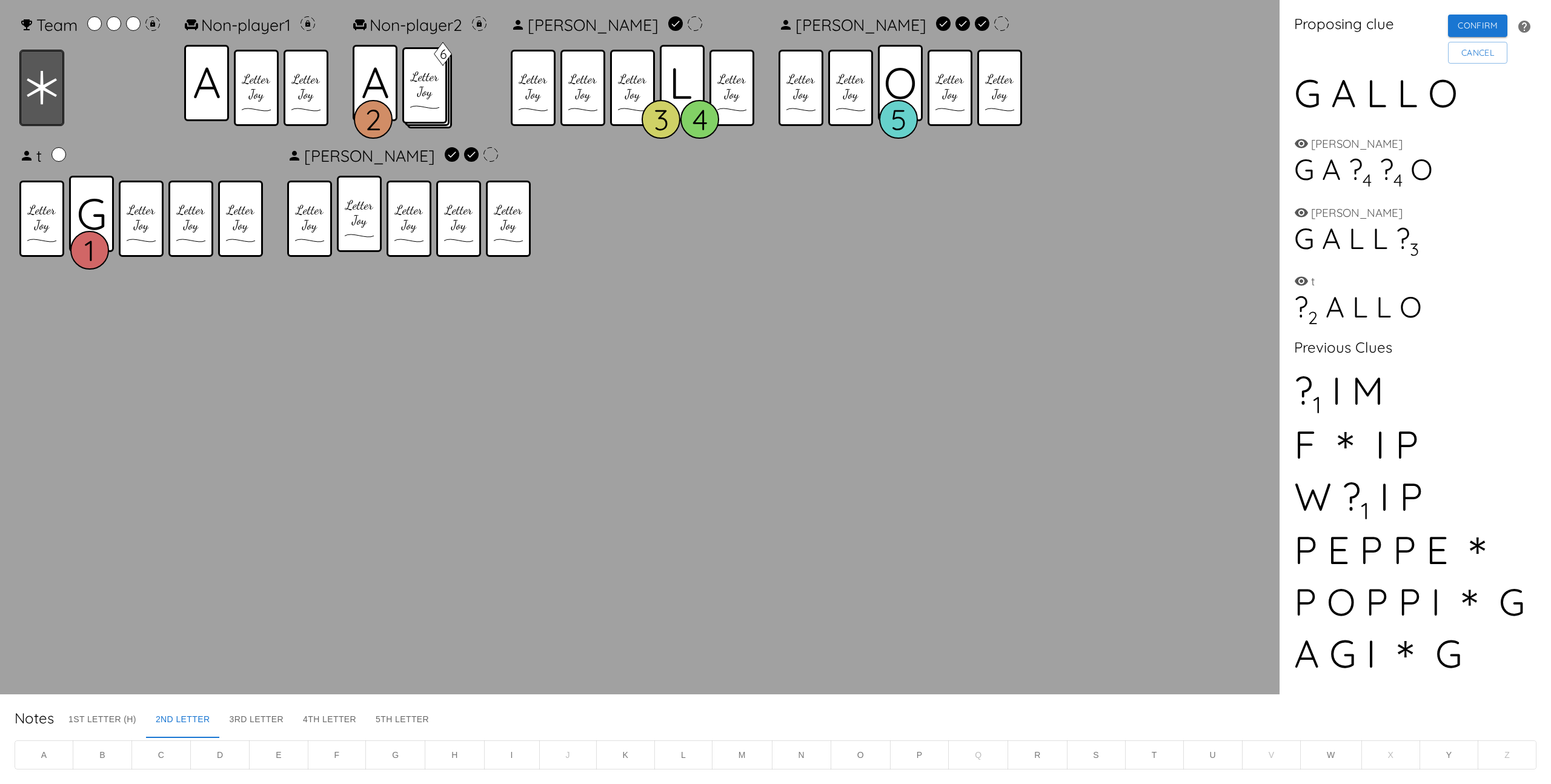
click at [29, 93] on icon at bounding box center [42, 88] width 31 height 34
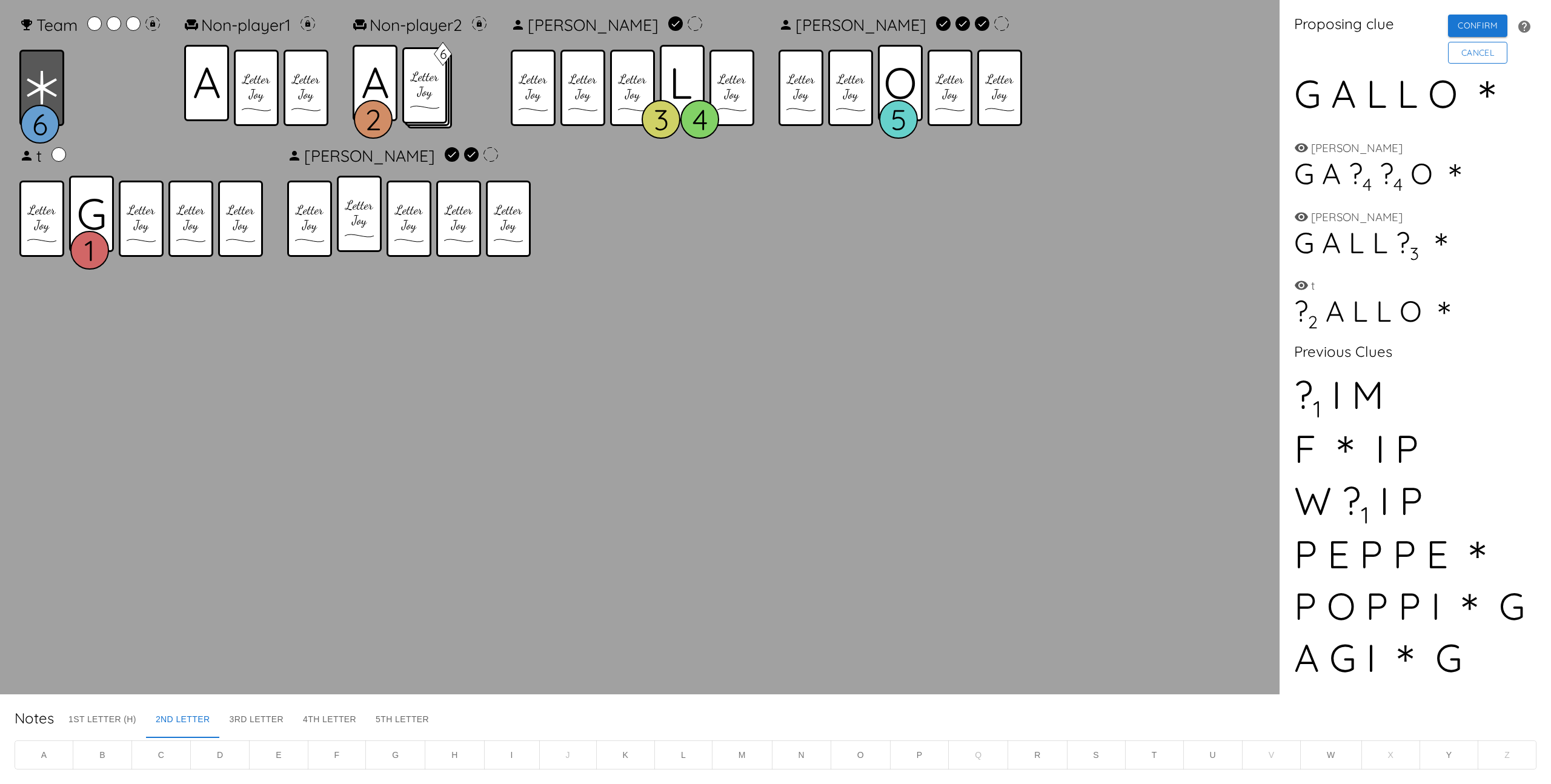
click at [1474, 57] on button "Cancel" at bounding box center [1478, 52] width 59 height 23
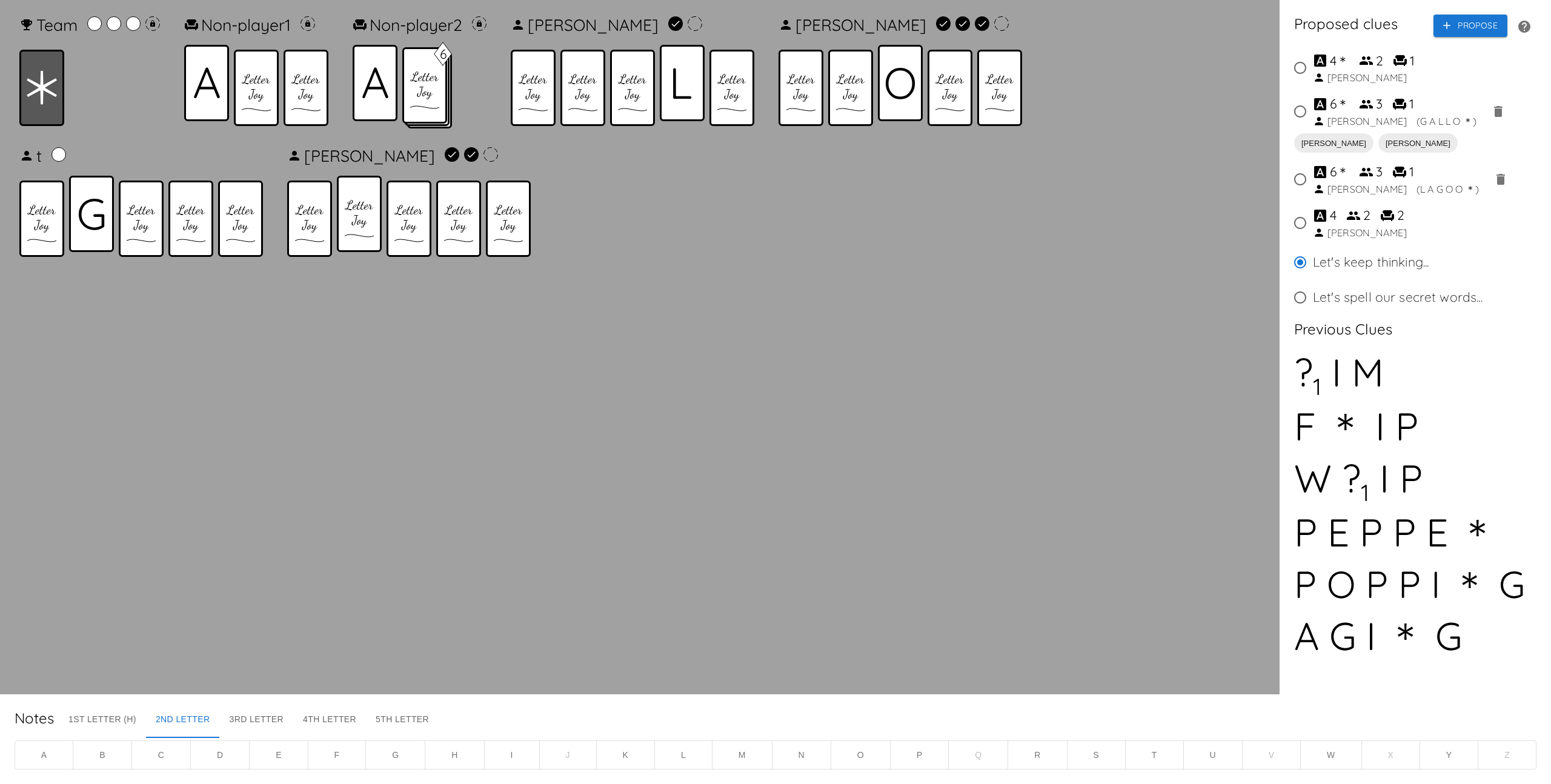
click at [1380, 174] on div "3" at bounding box center [1379, 172] width 7 height 20
click at [1313, 174] on input "6 ＊ 3 1 [PERSON_NAME] ( [PERSON_NAME] ＊ )" at bounding box center [1301, 179] width 26 height 26
radio input "true"
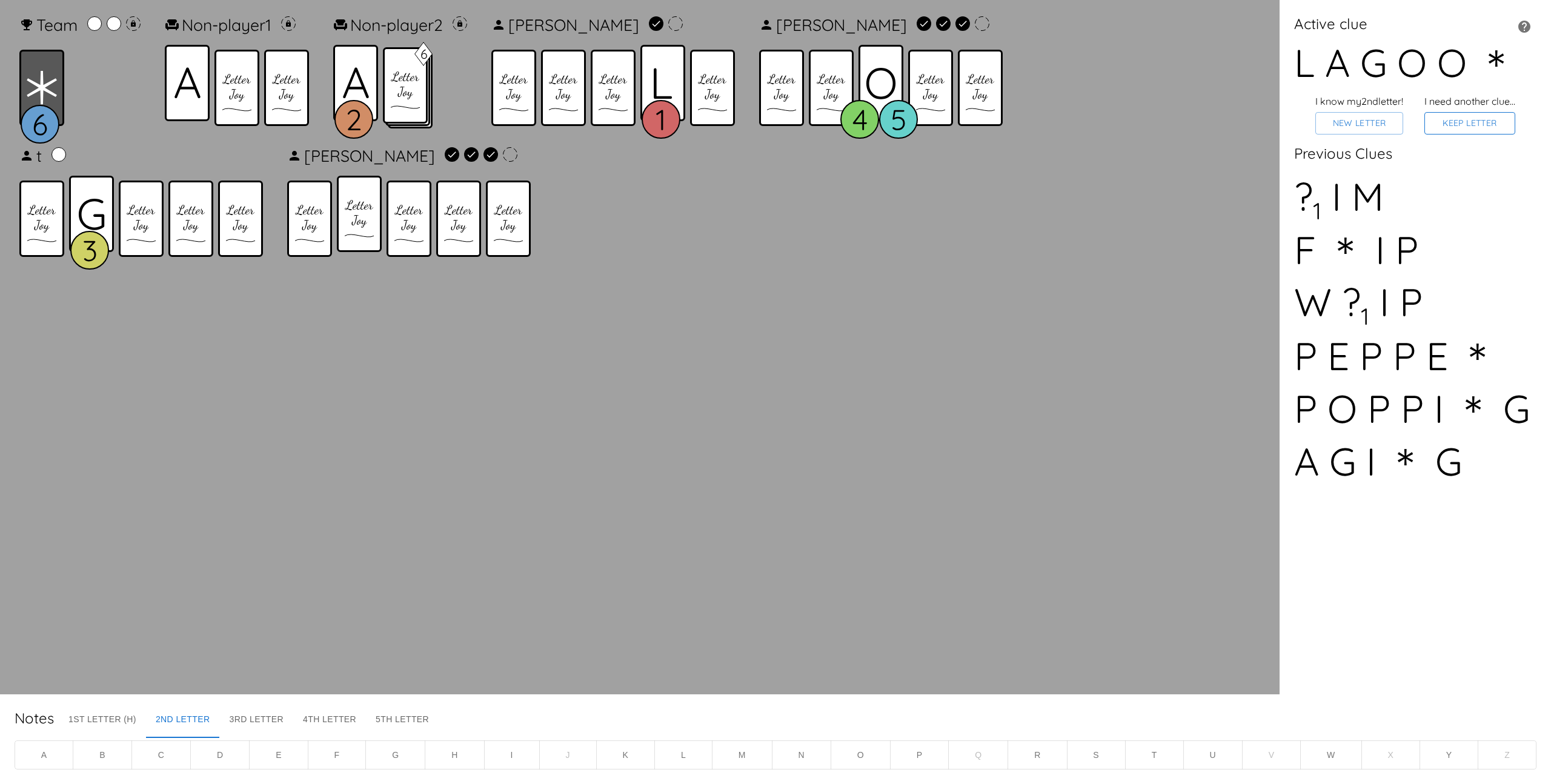
click at [1489, 123] on button "Keep Letter" at bounding box center [1470, 123] width 91 height 23
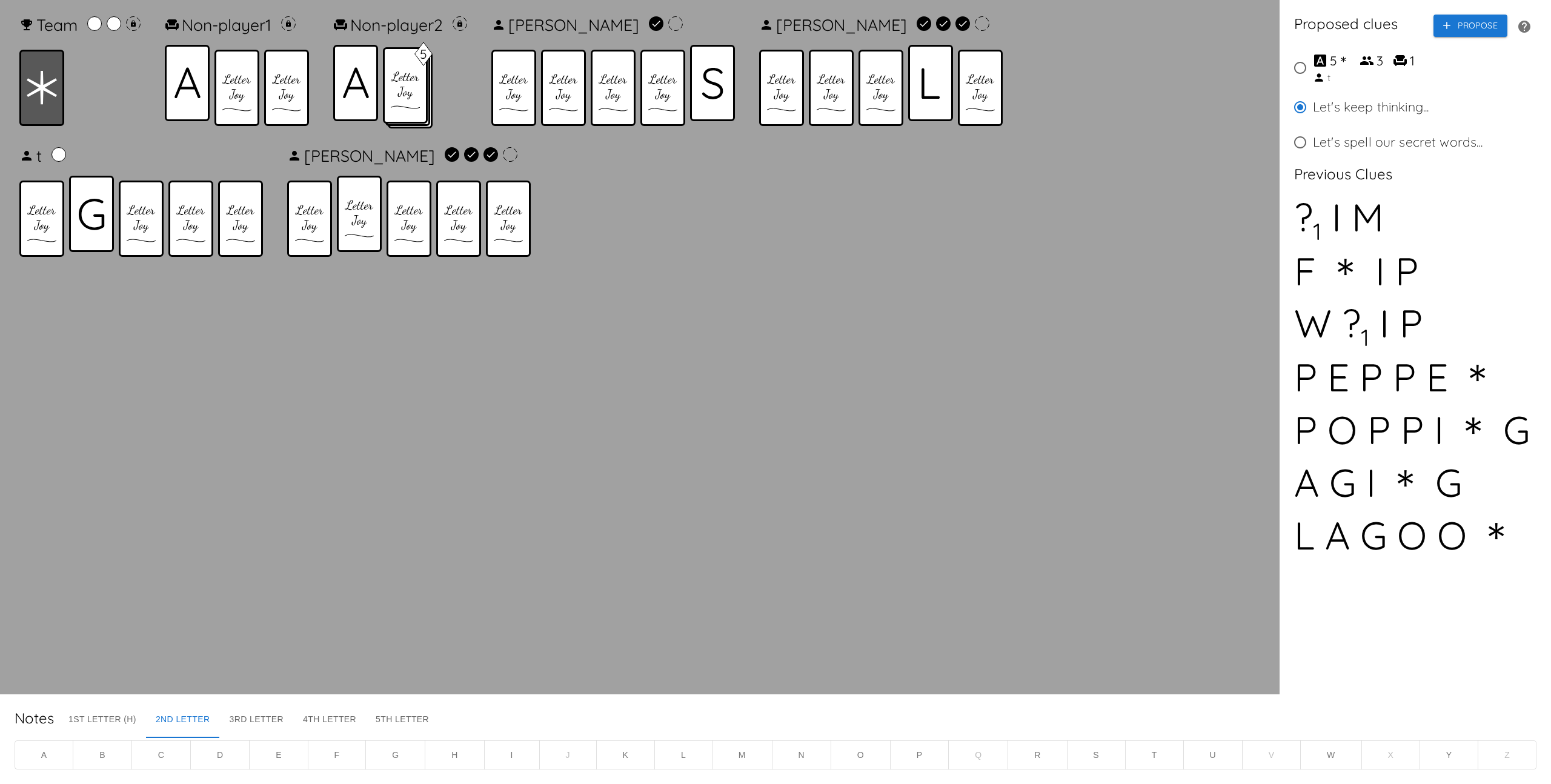
click at [1377, 63] on div "3" at bounding box center [1380, 61] width 7 height 20
click at [1313, 63] on input "5 ＊ 3 1 t" at bounding box center [1301, 68] width 26 height 26
radio input "true"
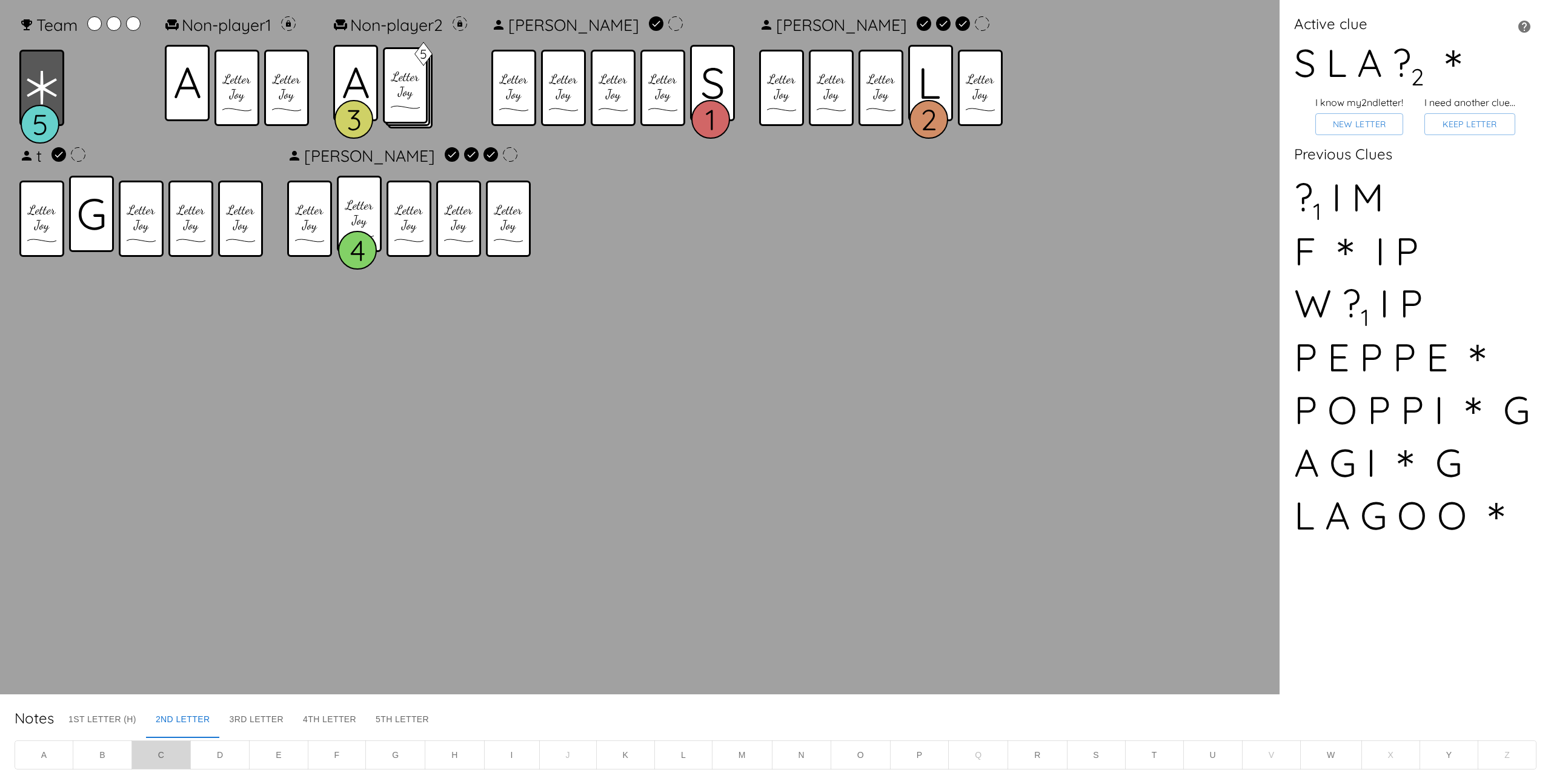
click at [160, 749] on button "C" at bounding box center [161, 754] width 59 height 30
click at [100, 754] on button "B" at bounding box center [101, 754] width 58 height 30
click at [727, 755] on button "M" at bounding box center [742, 754] width 60 height 30
click at [736, 748] on button "M" at bounding box center [742, 754] width 60 height 30
click at [171, 759] on button "C" at bounding box center [161, 754] width 58 height 30
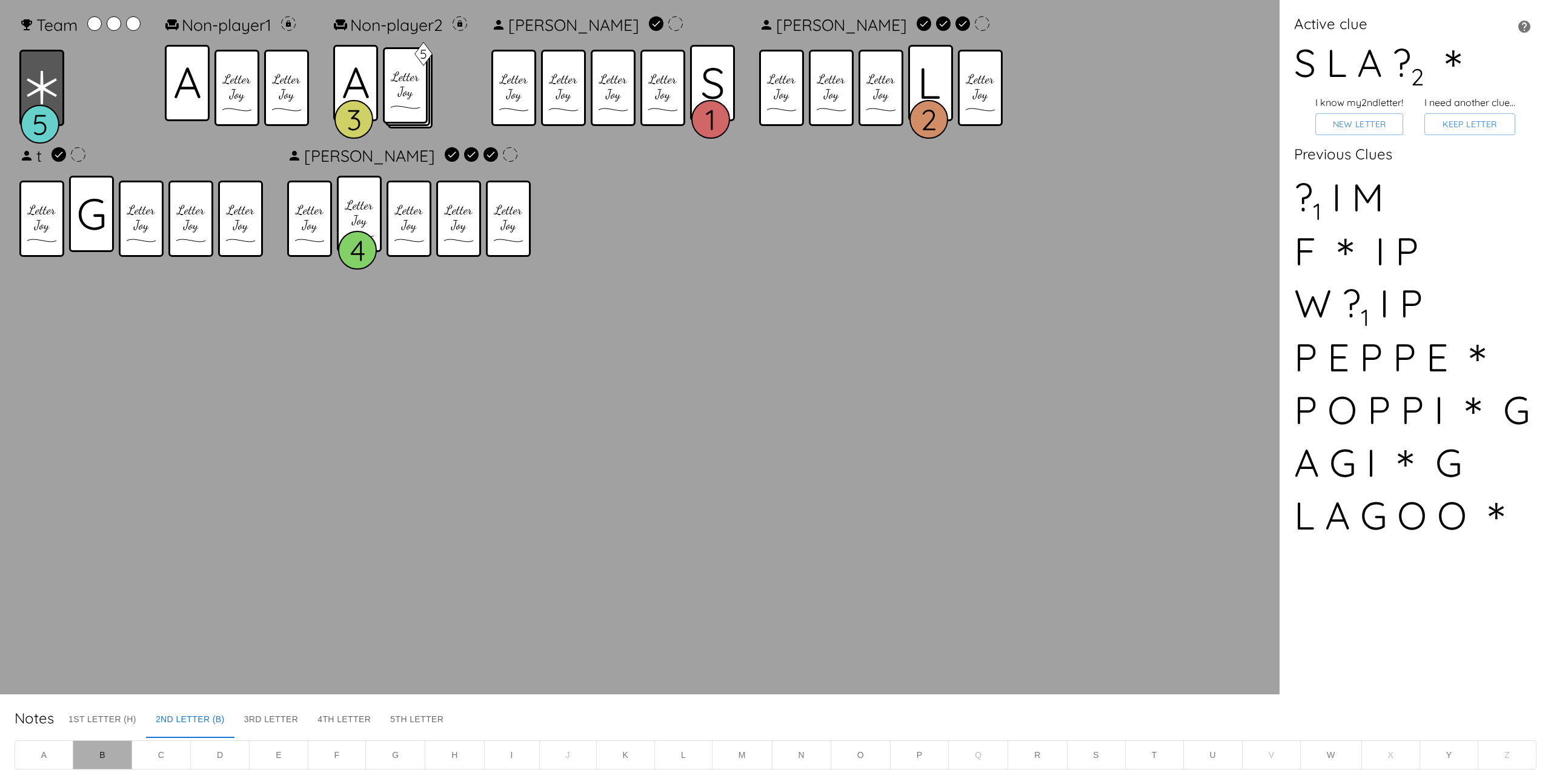
click at [119, 754] on button "B" at bounding box center [101, 754] width 58 height 30
click at [147, 754] on button "C" at bounding box center [161, 754] width 59 height 30
click at [806, 757] on button "N" at bounding box center [801, 754] width 59 height 30
click at [1470, 128] on button "Keep Letter" at bounding box center [1470, 125] width 91 height 23
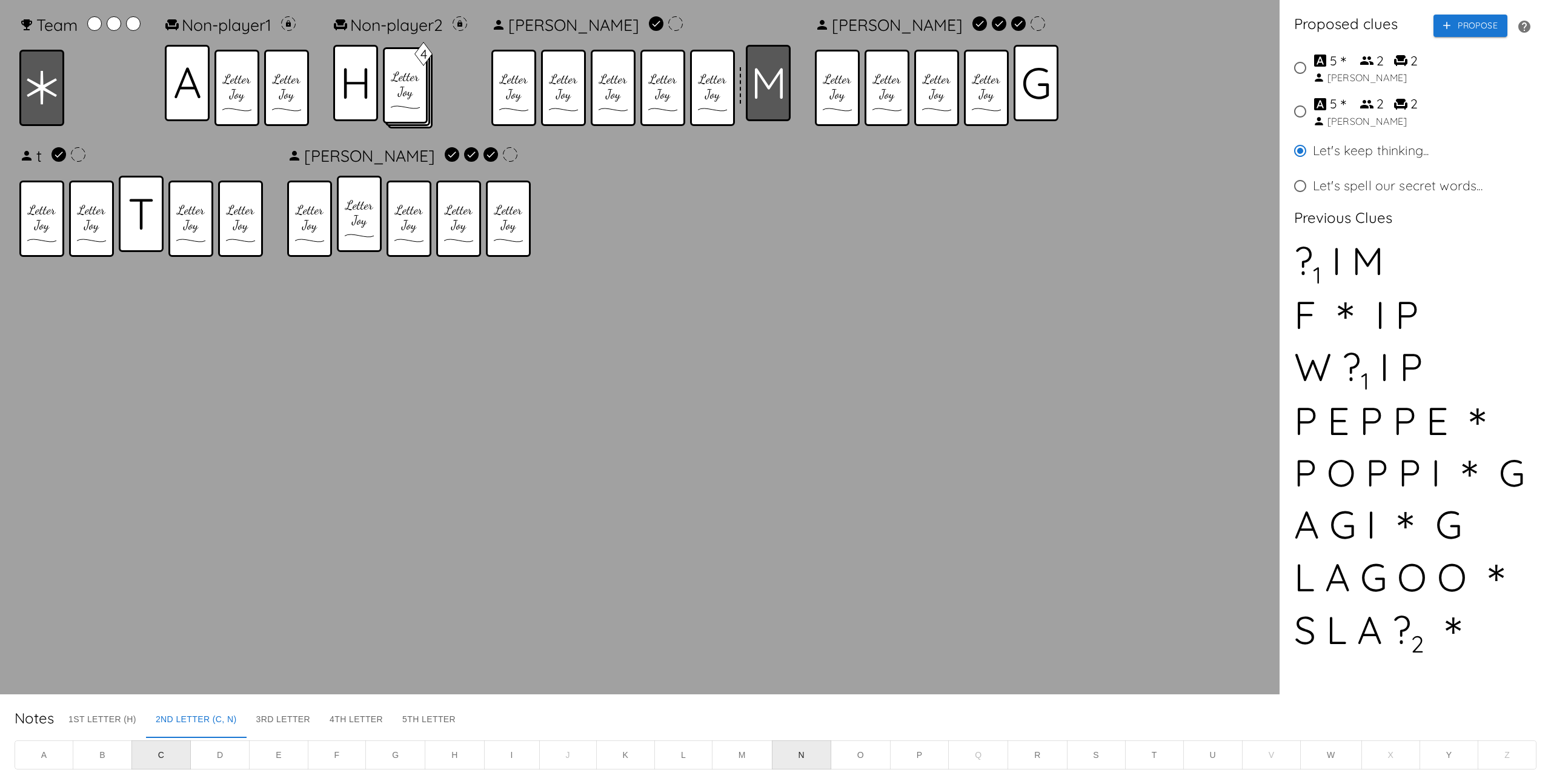
click at [1360, 114] on div "[PERSON_NAME]" at bounding box center [1370, 121] width 115 height 15
click at [1313, 114] on input "5 ＊ 2 2 [PERSON_NAME]" at bounding box center [1301, 112] width 26 height 26
radio input "true"
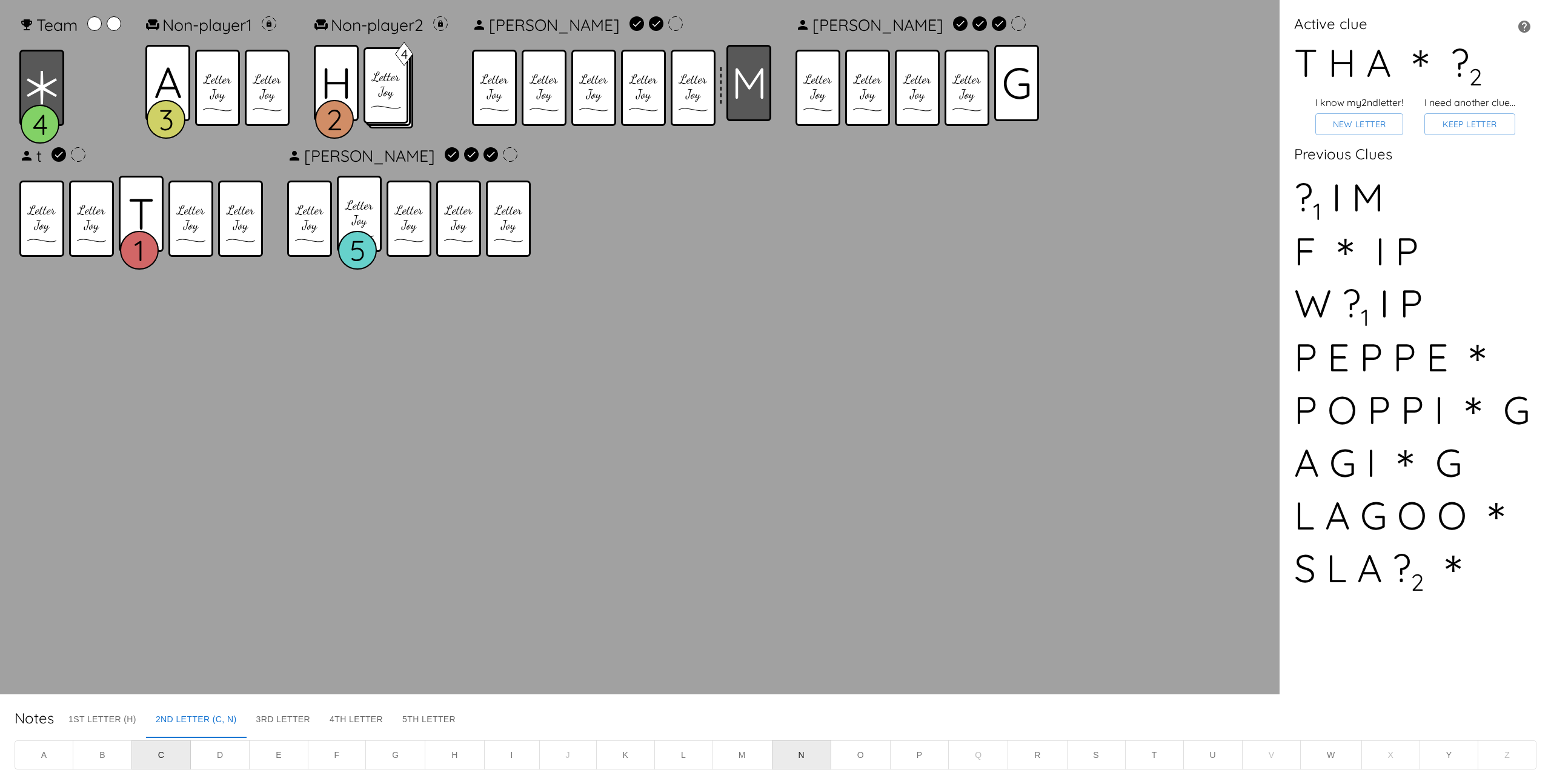
click at [809, 746] on button "N" at bounding box center [801, 754] width 59 height 30
click at [1152, 744] on button "T" at bounding box center [1153, 754] width 58 height 30
click at [169, 749] on button "C" at bounding box center [161, 754] width 59 height 30
type button "C"
click at [358, 665] on div "Team 4 Non-player 1 3 Non-player 2 2 4 [PERSON_NAME] t 1 [PERSON_NAME] 5" at bounding box center [640, 347] width 1260 height 674
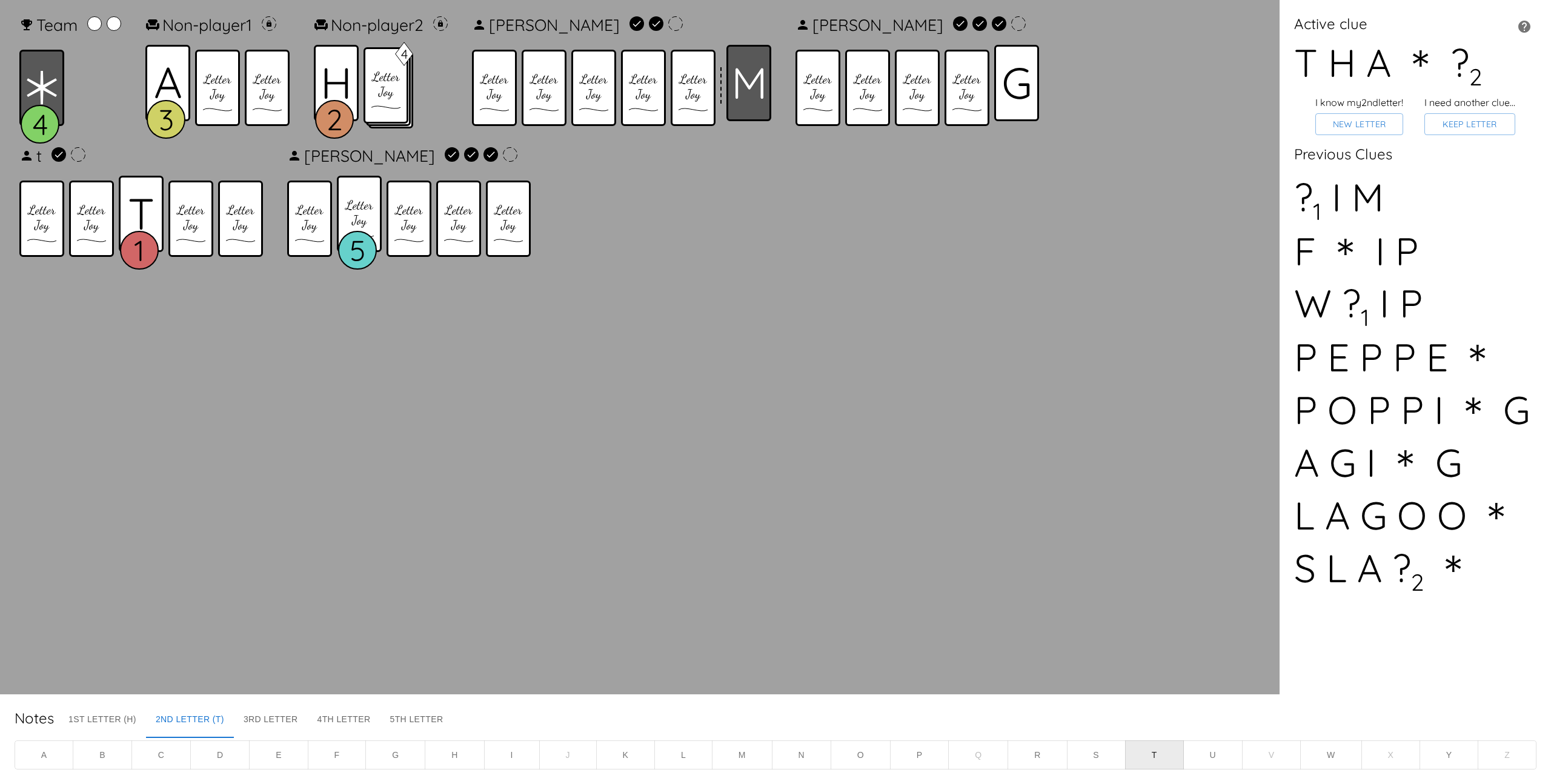
click at [618, 749] on button "K" at bounding box center [625, 754] width 58 height 30
click at [175, 755] on button "C" at bounding box center [161, 754] width 59 height 30
click at [795, 757] on button "N" at bounding box center [801, 754] width 59 height 30
click at [1355, 120] on button "New Letter" at bounding box center [1359, 125] width 88 height 23
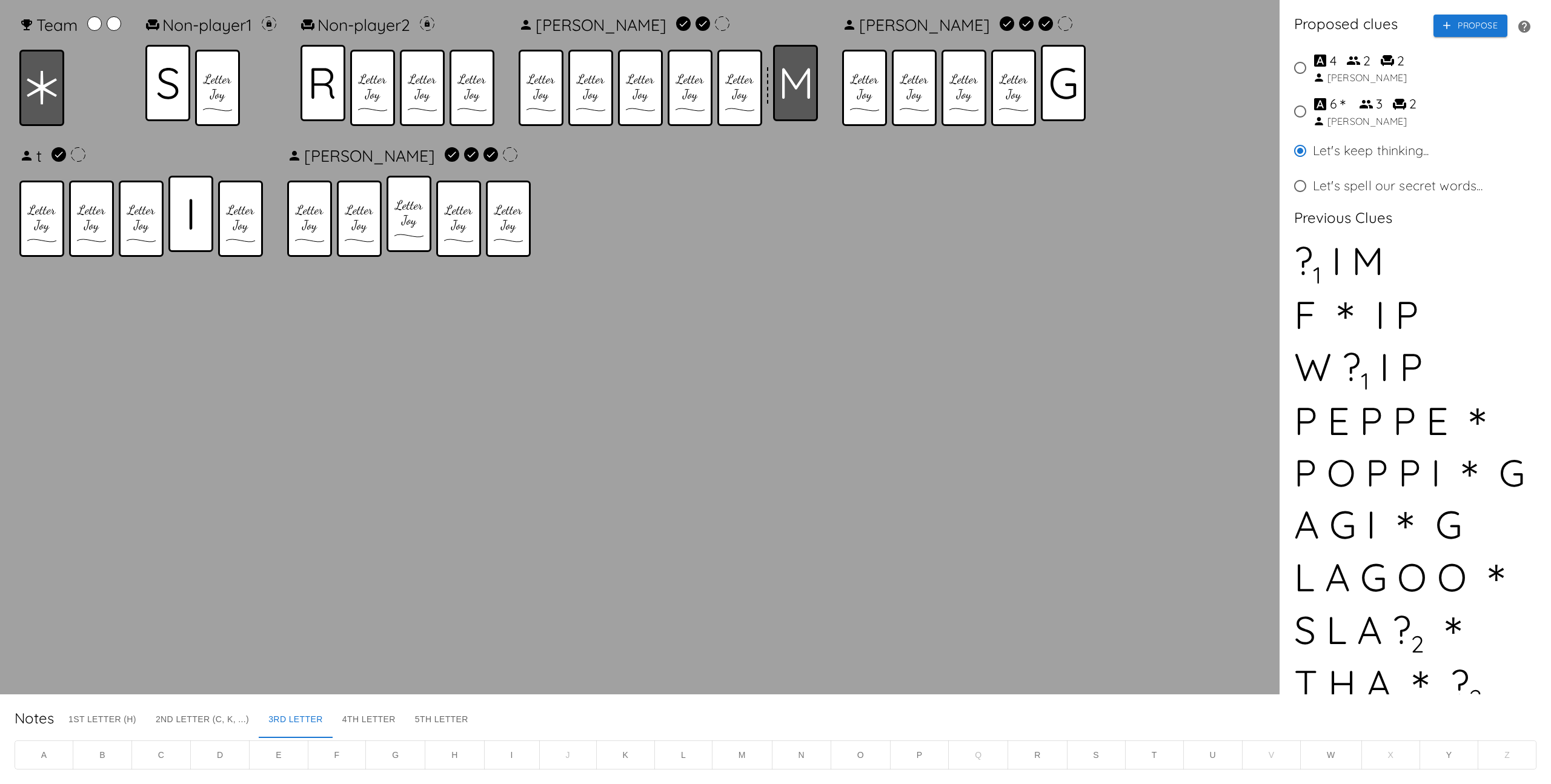
click at [1335, 114] on div "[PERSON_NAME]" at bounding box center [1367, 121] width 79 height 15
click at [1313, 114] on input "6 ＊ 3 2 [PERSON_NAME]" at bounding box center [1301, 112] width 26 height 26
radio input "true"
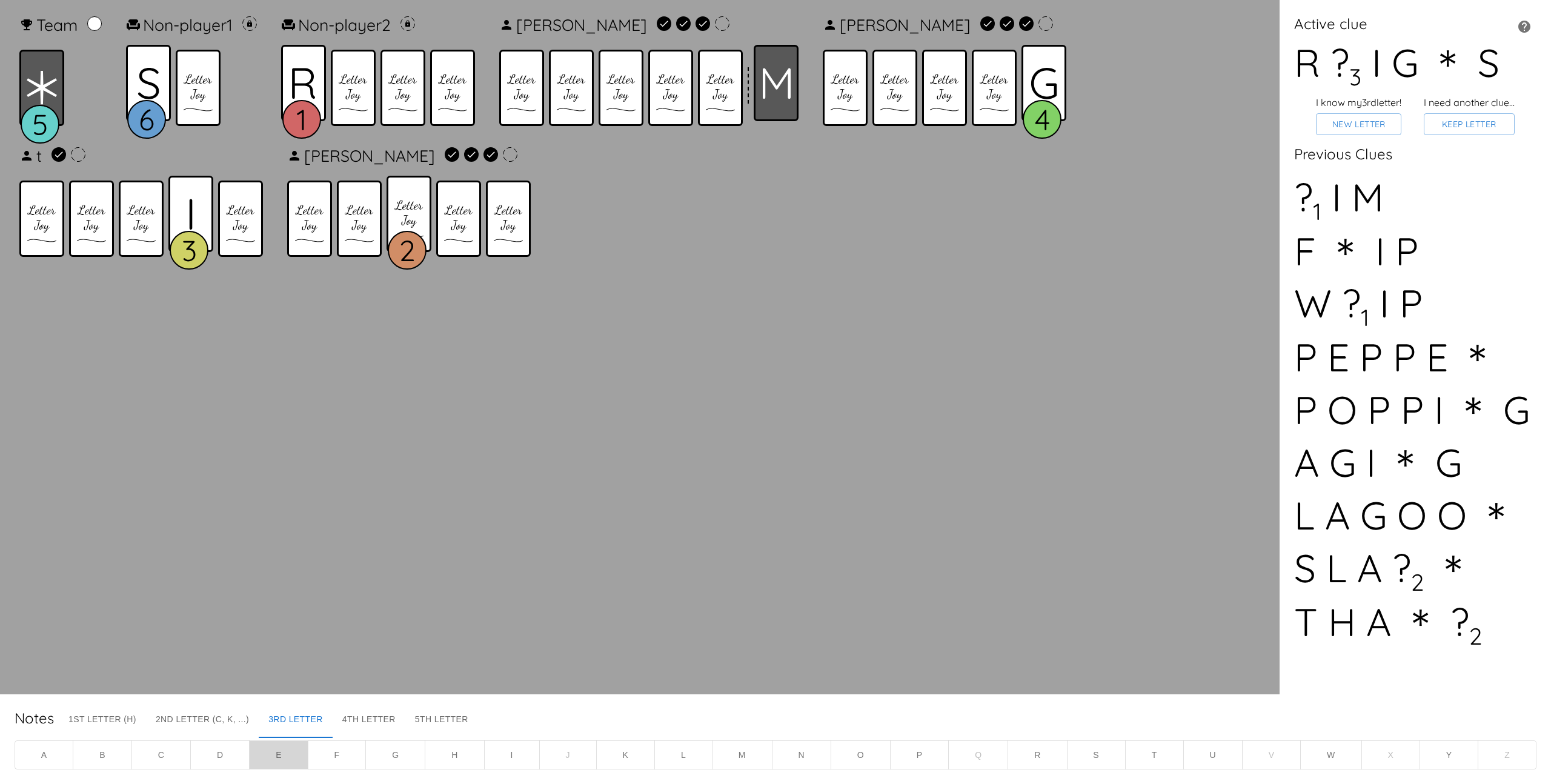
click at [270, 749] on button "E" at bounding box center [278, 754] width 58 height 30
click at [1355, 125] on button "New Letter" at bounding box center [1358, 125] width 85 height 23
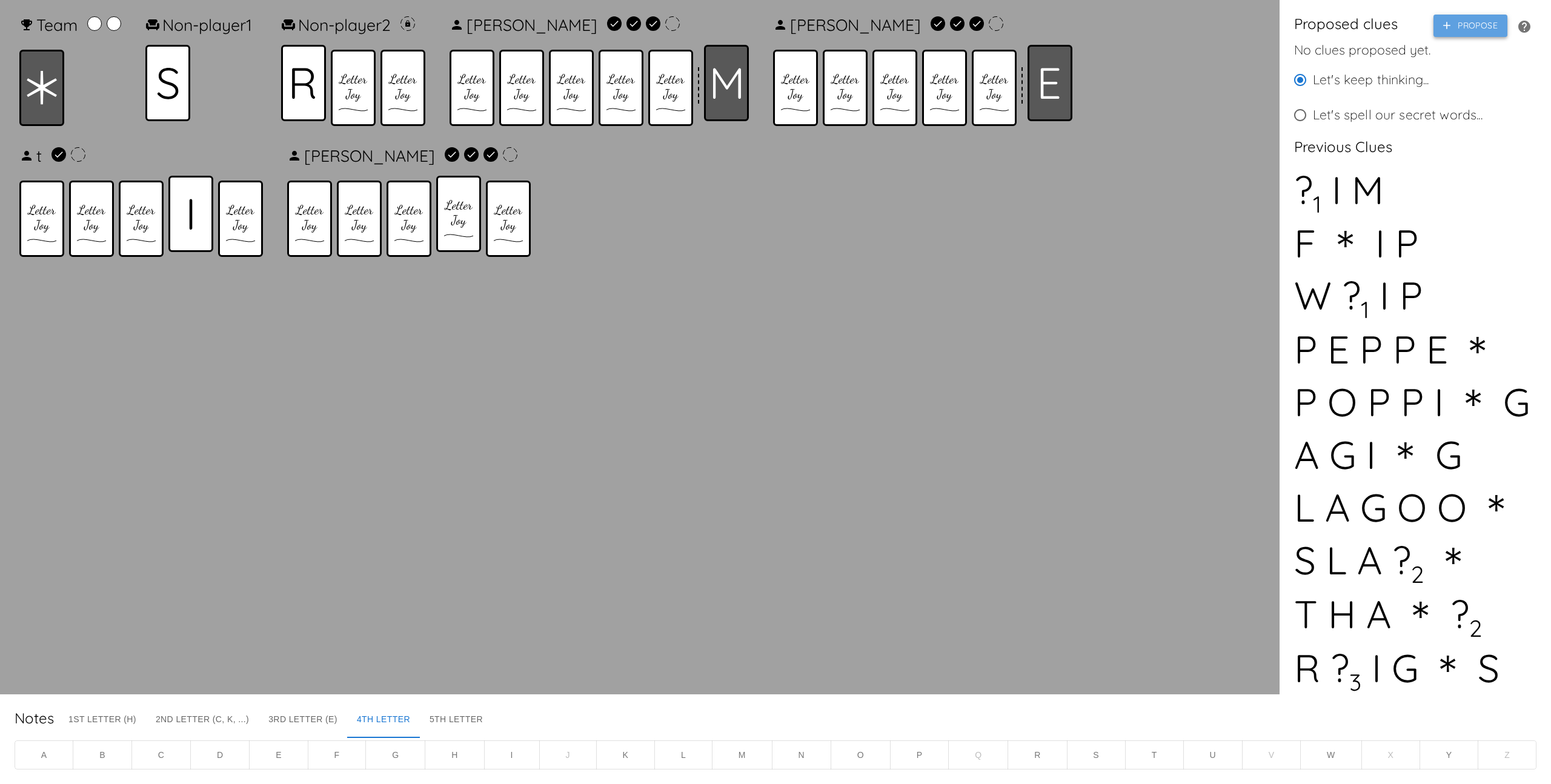
click at [1457, 31] on button "Propose" at bounding box center [1470, 26] width 74 height 23
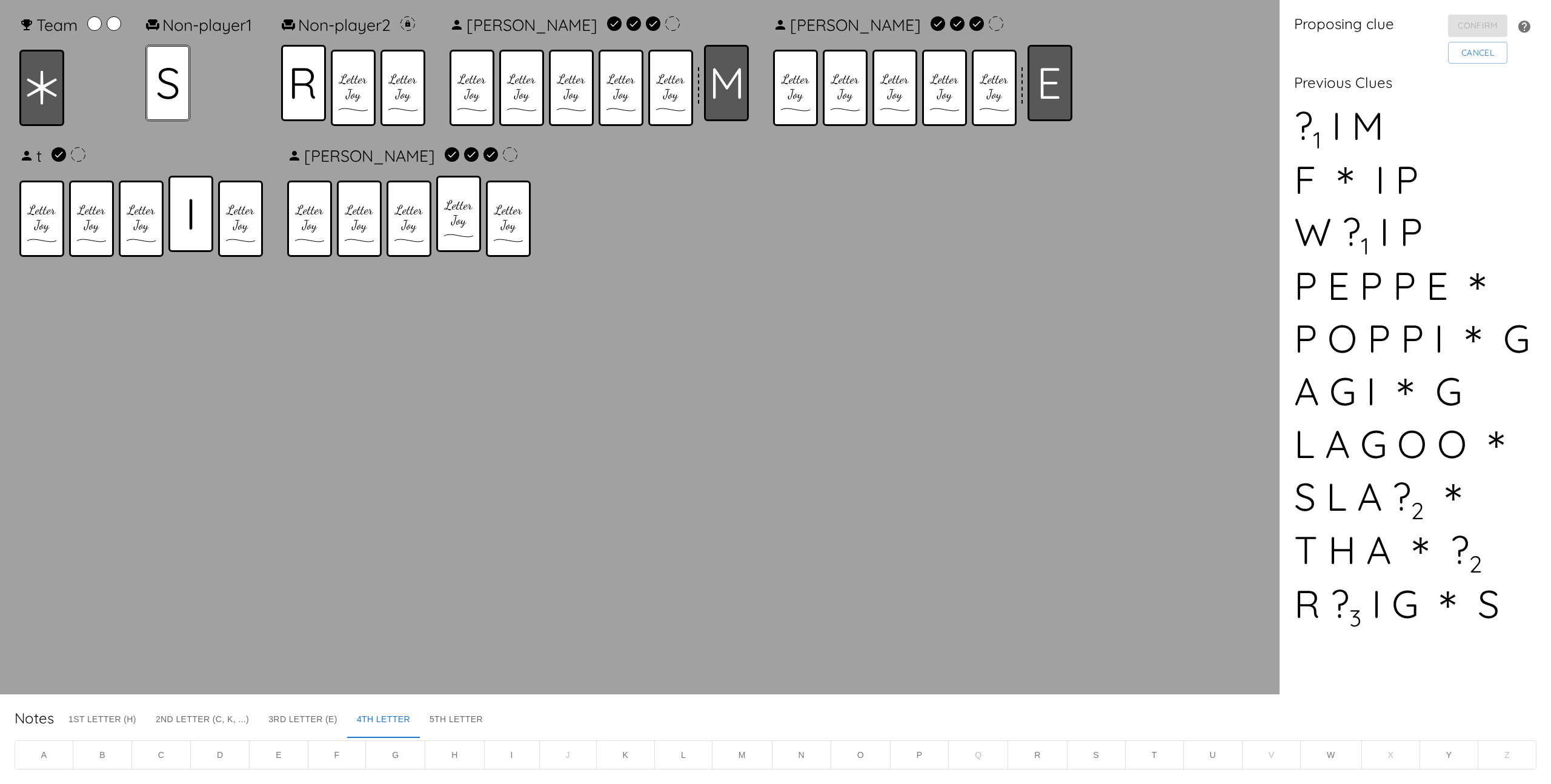
click at [179, 81] on icon at bounding box center [168, 83] width 22 height 32
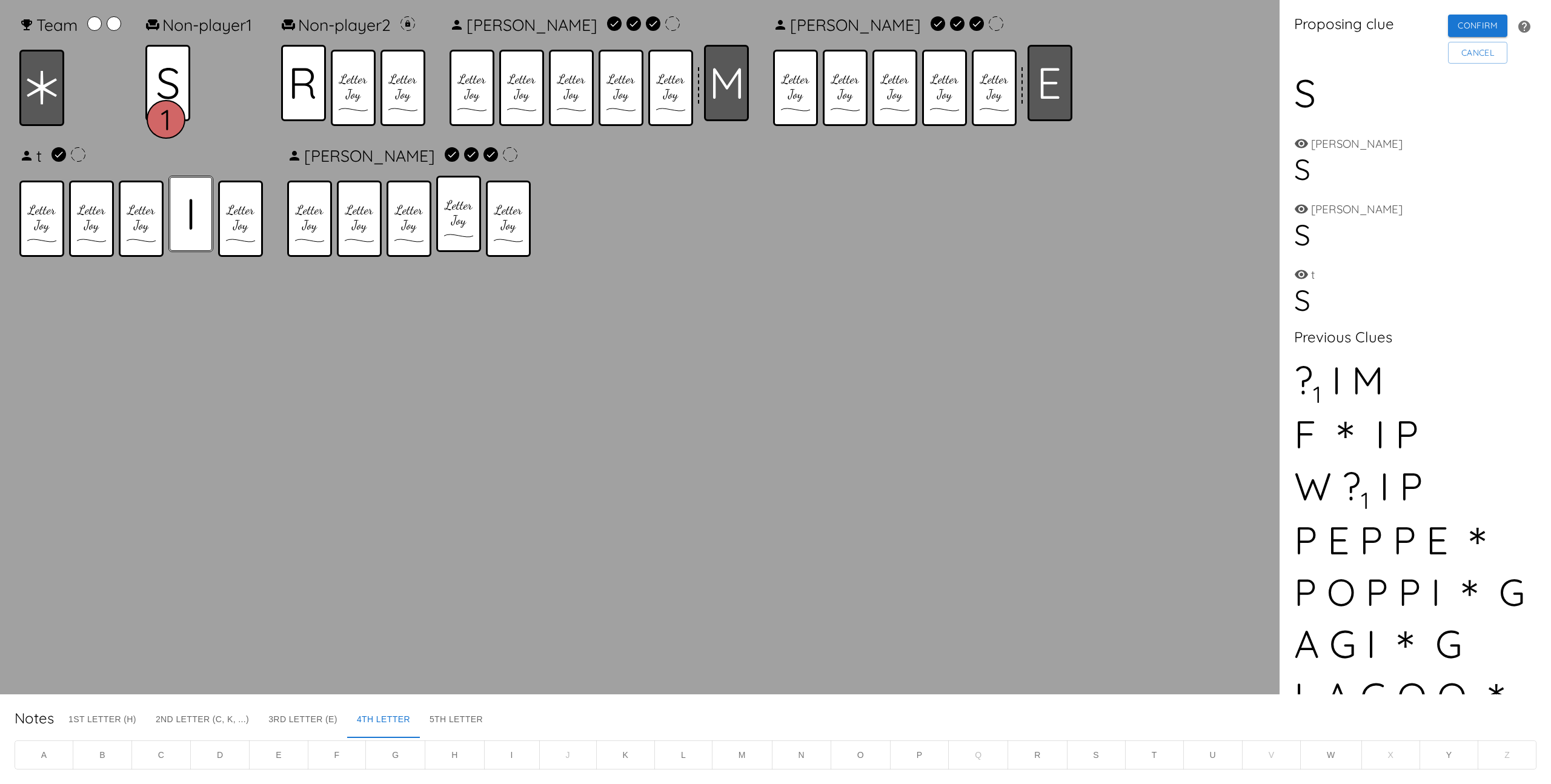
click at [184, 186] on div at bounding box center [190, 214] width 45 height 76
click at [725, 78] on icon at bounding box center [726, 83] width 29 height 31
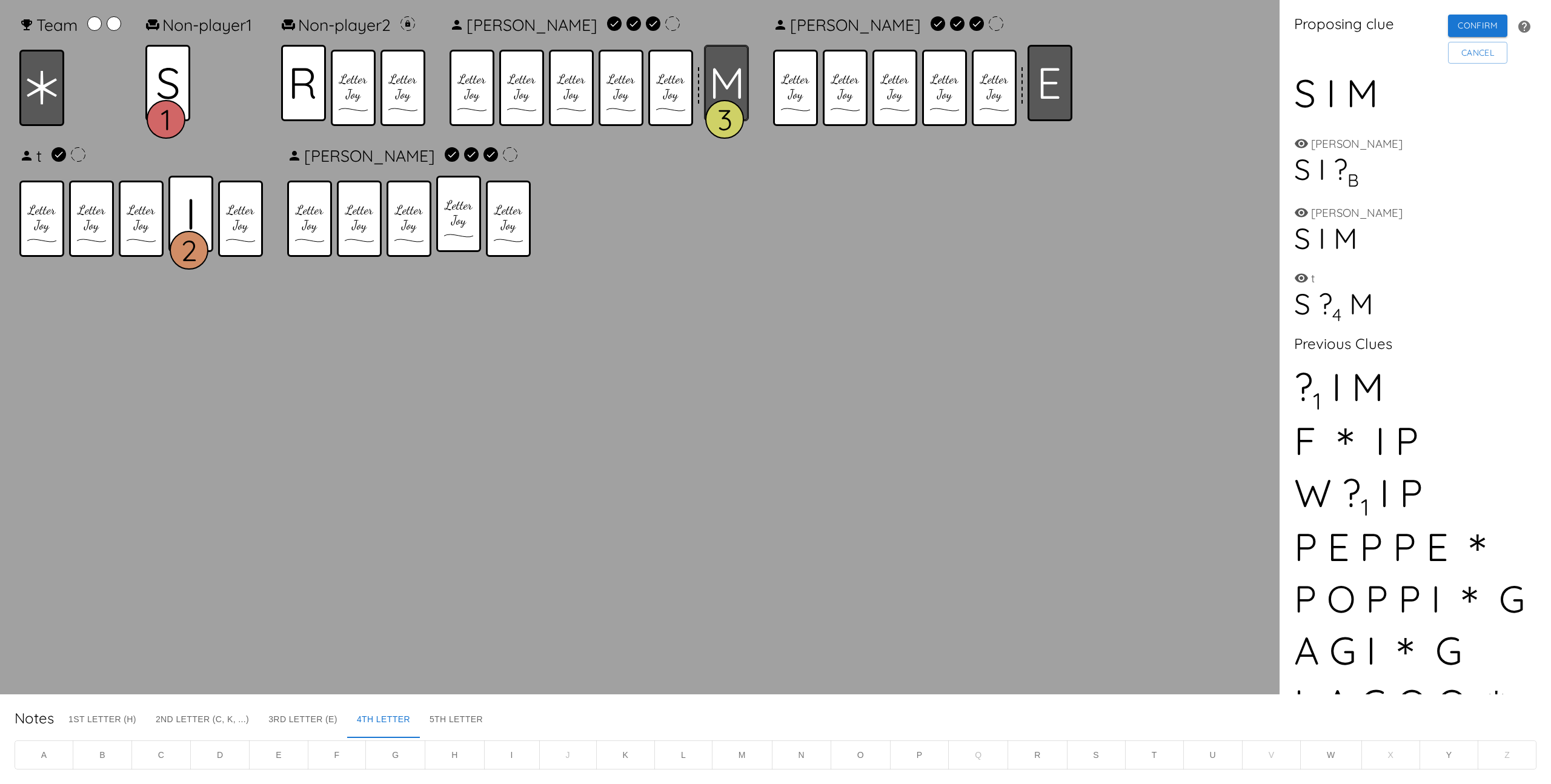
click at [725, 78] on icon at bounding box center [726, 83] width 28 height 31
click at [1054, 75] on icon at bounding box center [1050, 83] width 20 height 31
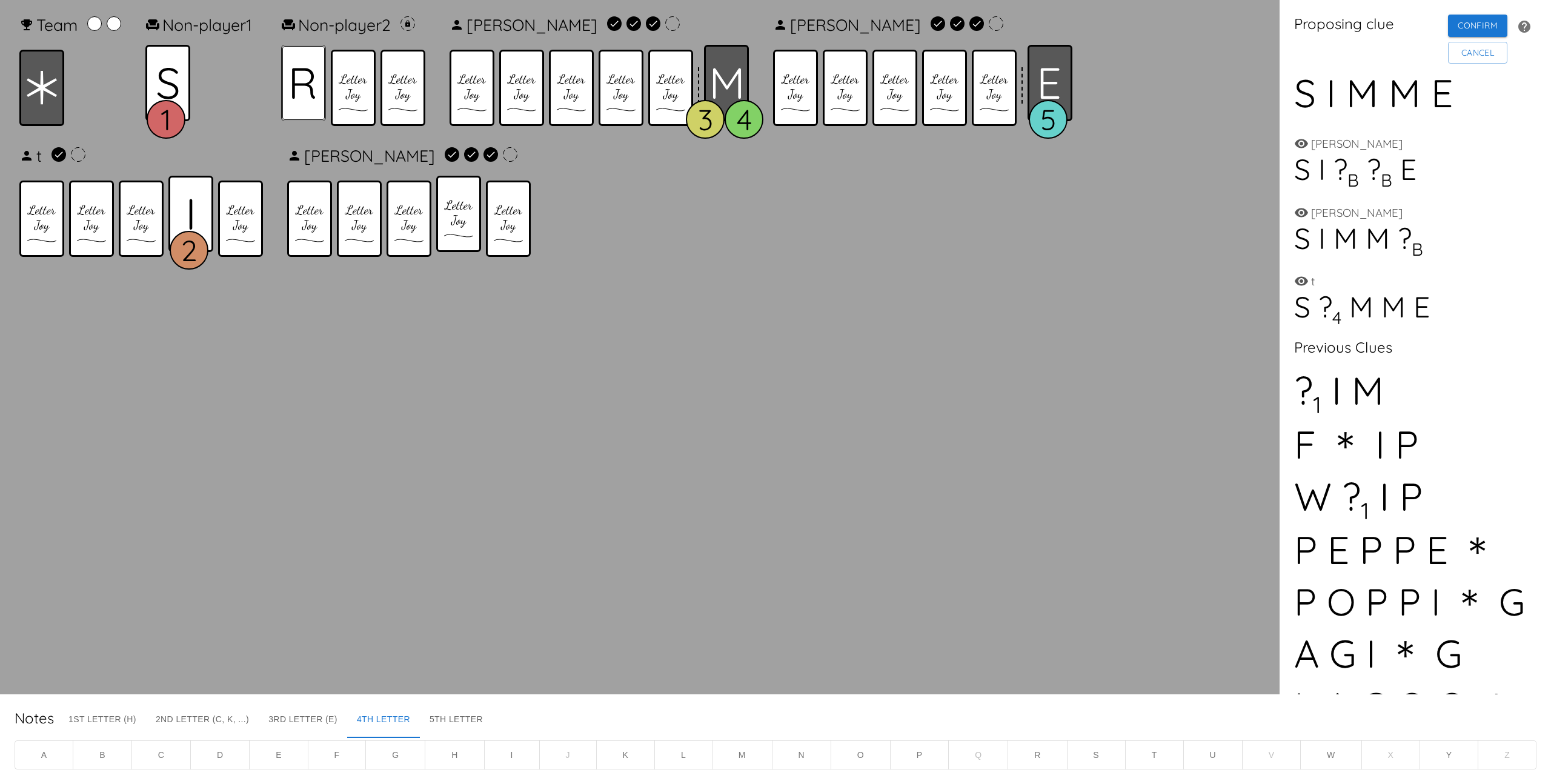
click at [326, 87] on div at bounding box center [303, 82] width 45 height 76
click at [1467, 25] on button "Confirm" at bounding box center [1478, 26] width 59 height 23
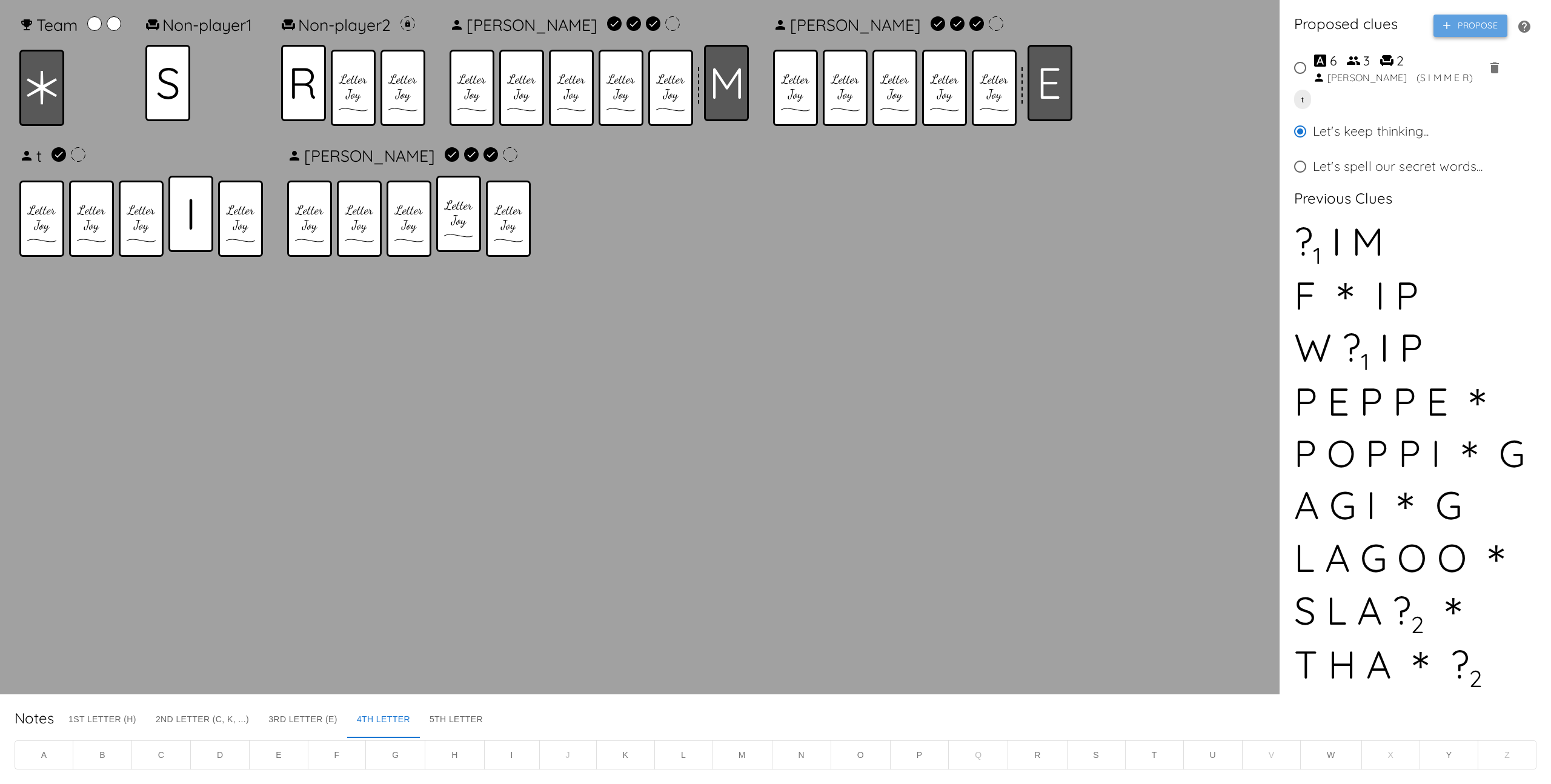
click at [1440, 29] on icon "button" at bounding box center [1446, 26] width 12 height 12
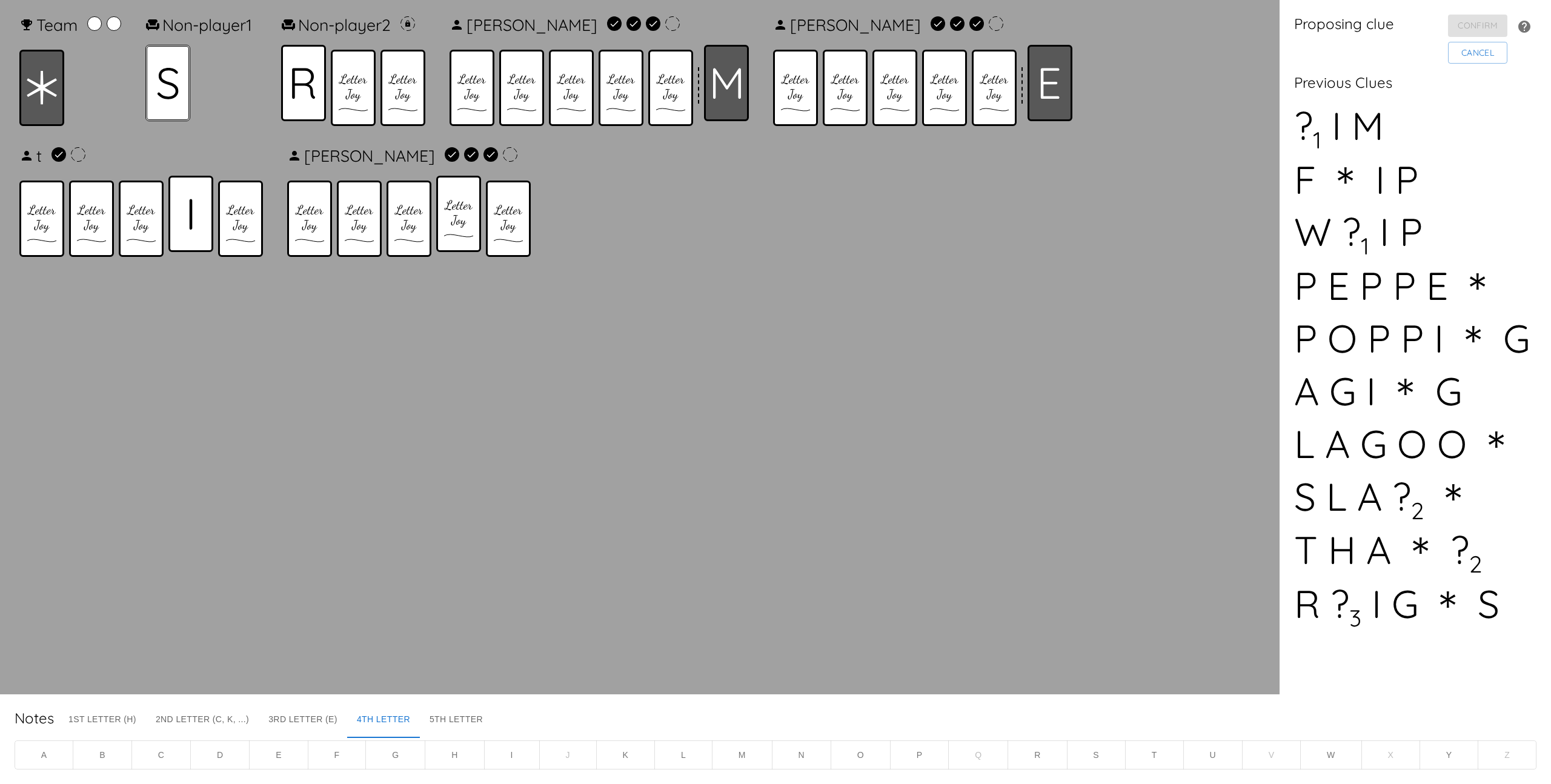
click at [173, 61] on div at bounding box center [167, 82] width 45 height 76
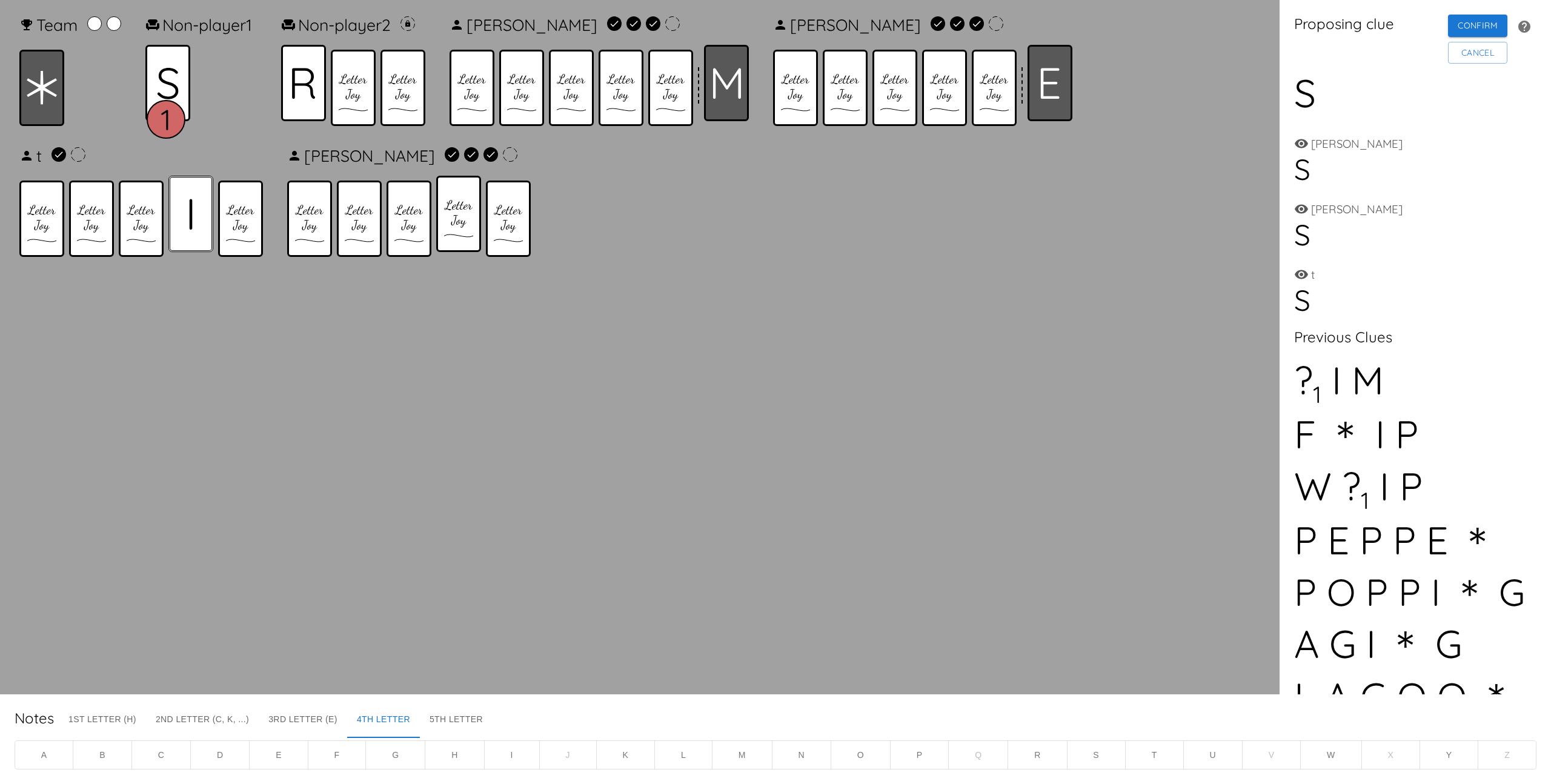
click at [188, 204] on div at bounding box center [190, 214] width 45 height 76
click at [740, 68] on icon at bounding box center [726, 83] width 28 height 31
click at [740, 69] on icon at bounding box center [726, 83] width 28 height 31
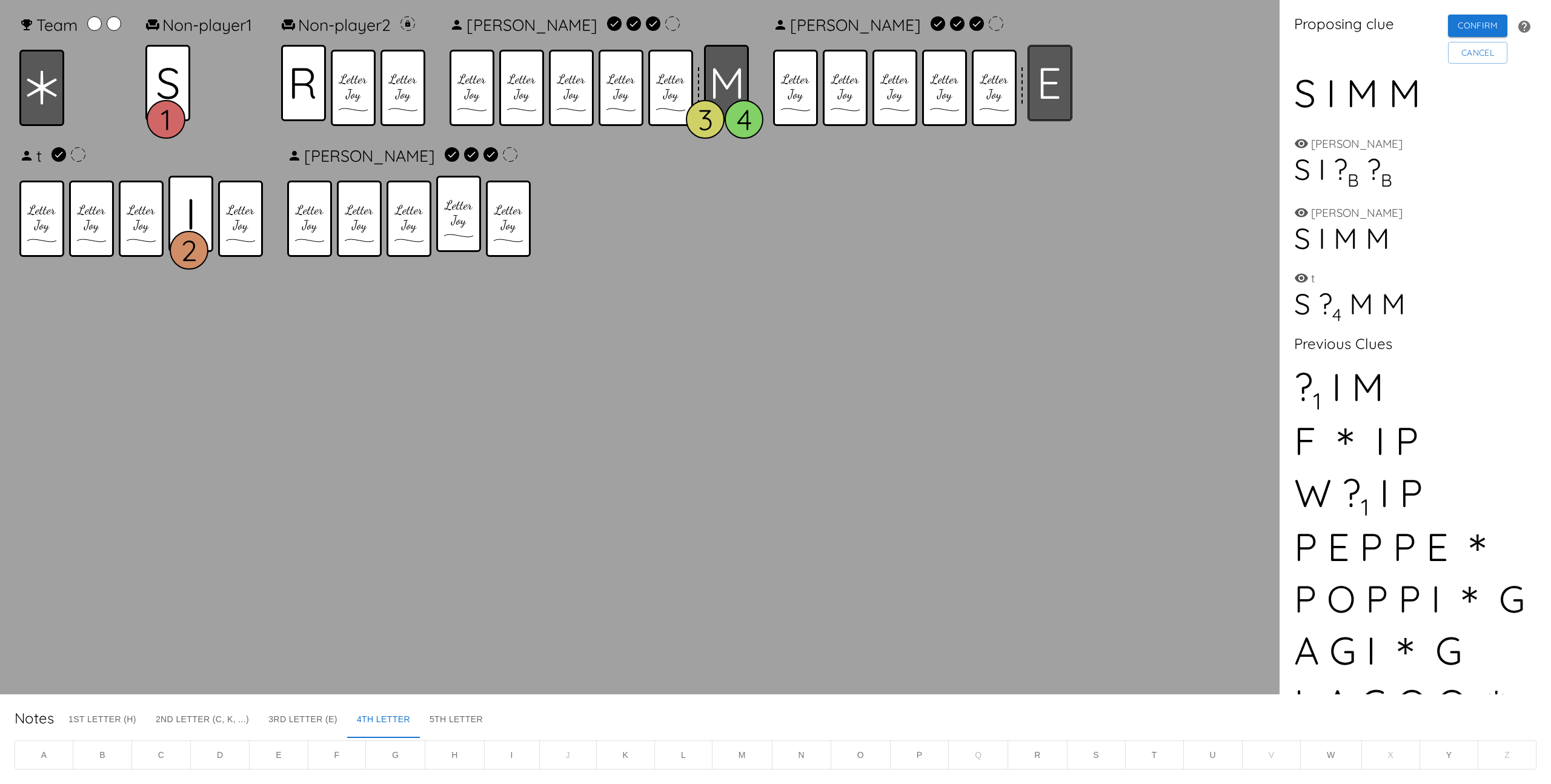
click at [1072, 93] on div at bounding box center [1049, 82] width 45 height 76
click at [315, 92] on icon at bounding box center [303, 83] width 23 height 31
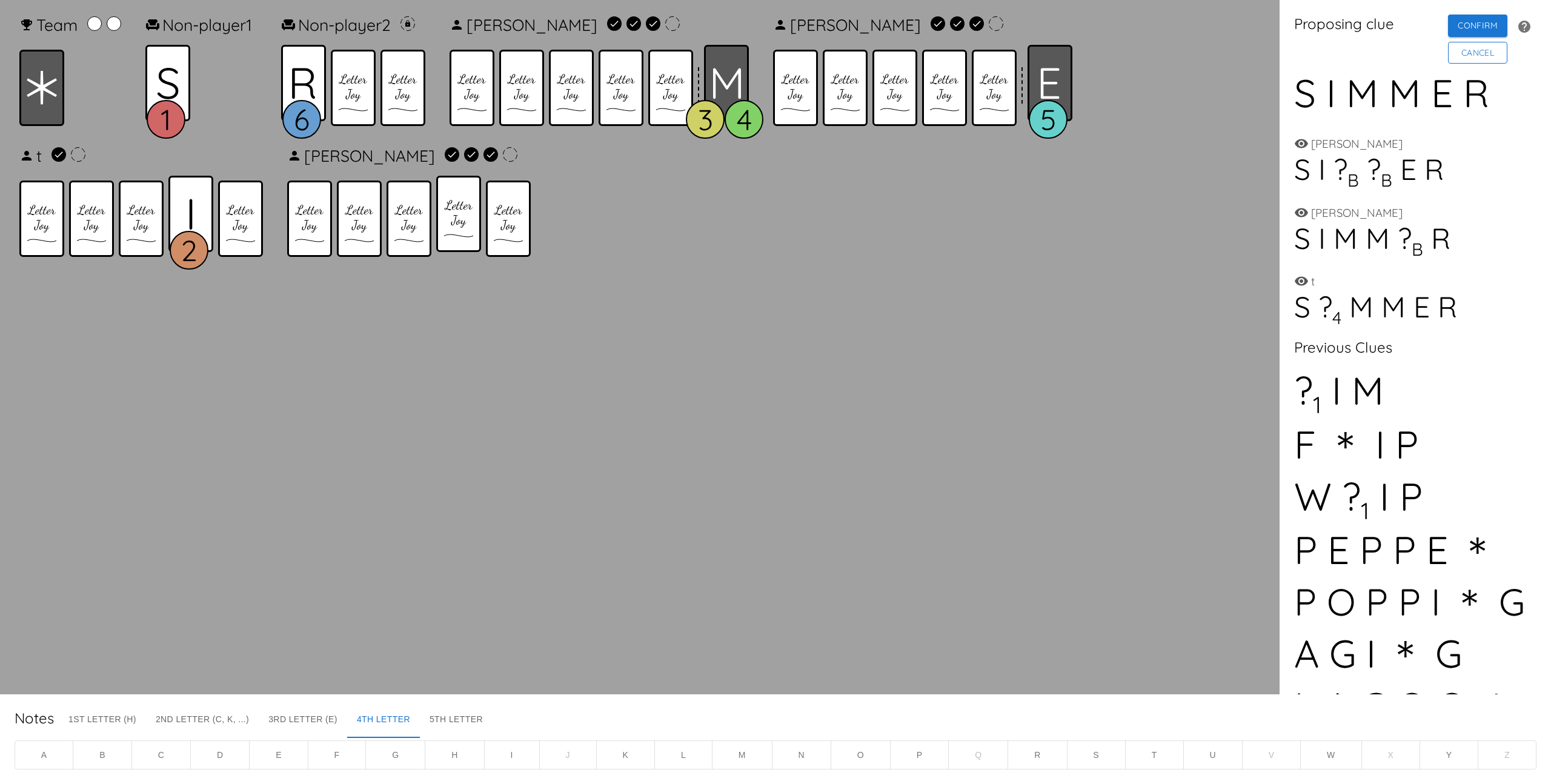
click at [1469, 53] on button "Cancel" at bounding box center [1478, 52] width 59 height 23
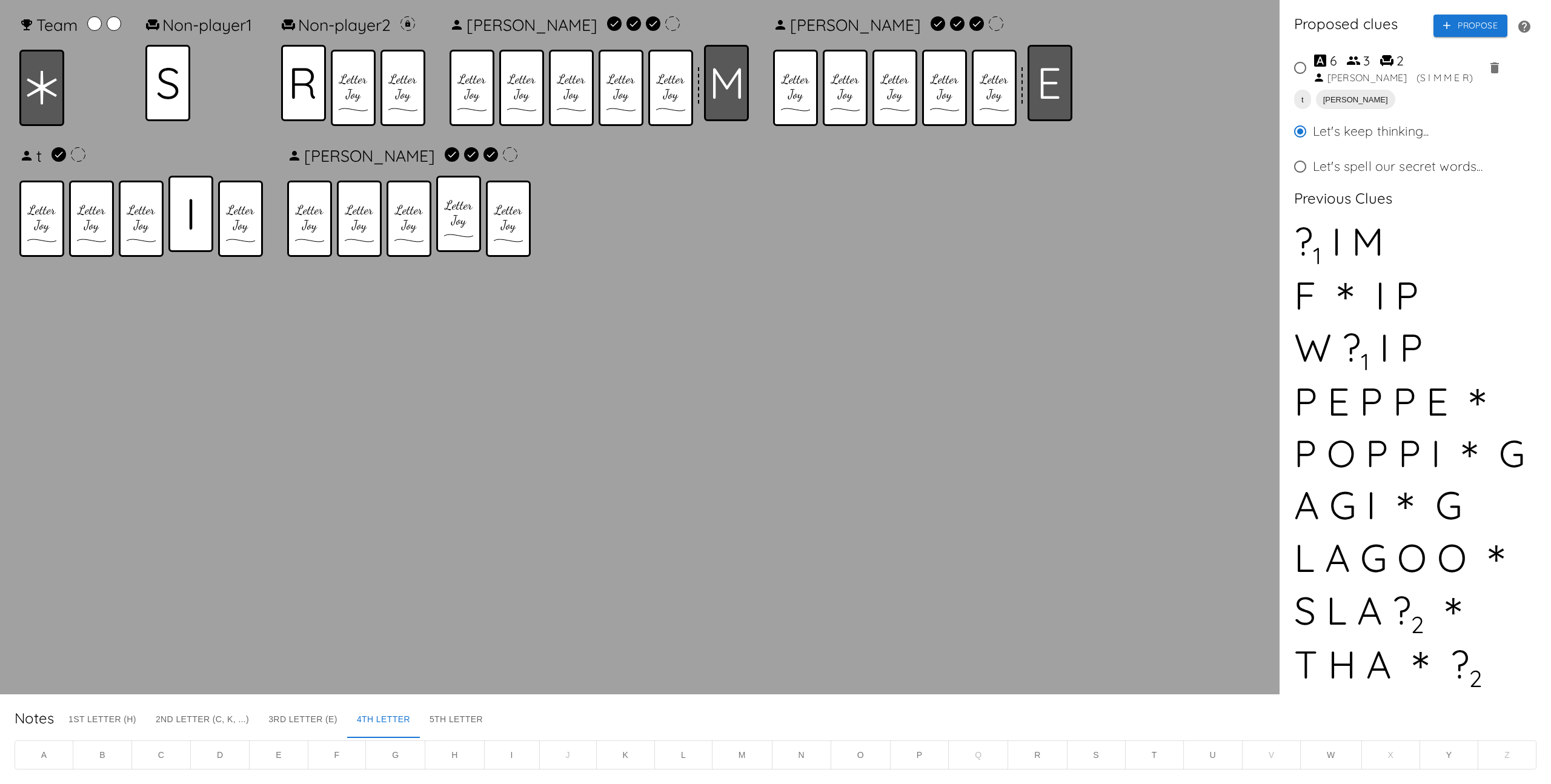
click at [659, 338] on div "Team Non-player 1 Non-player 2 [PERSON_NAME] [PERSON_NAME]" at bounding box center [640, 347] width 1260 height 674
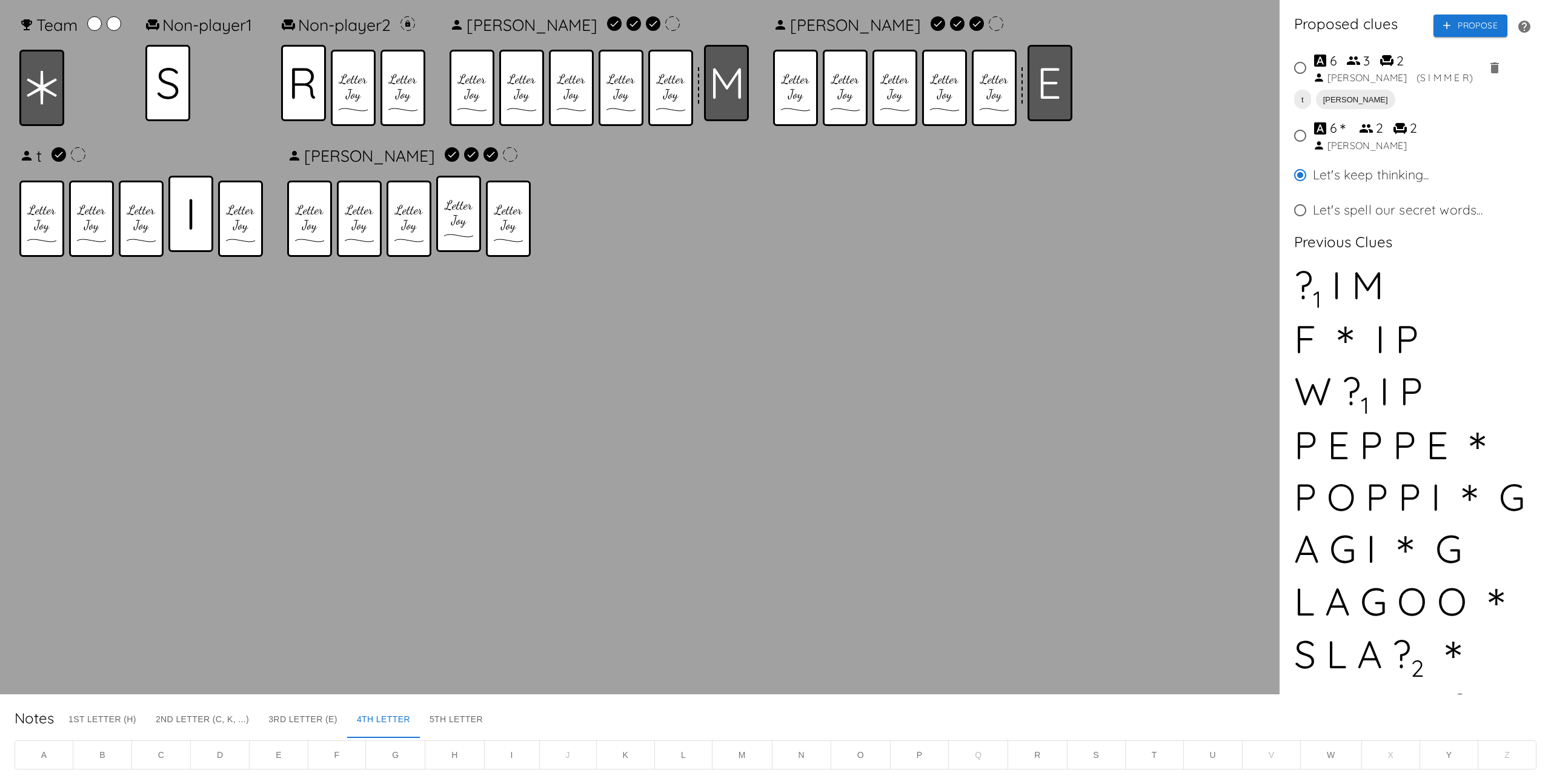
click at [1363, 131] on icon "Vote on proposed clues" at bounding box center [1365, 129] width 13 height 9
click at [1313, 131] on input "6 ＊ 2 2 [PERSON_NAME]" at bounding box center [1301, 135] width 26 height 26
radio input "true"
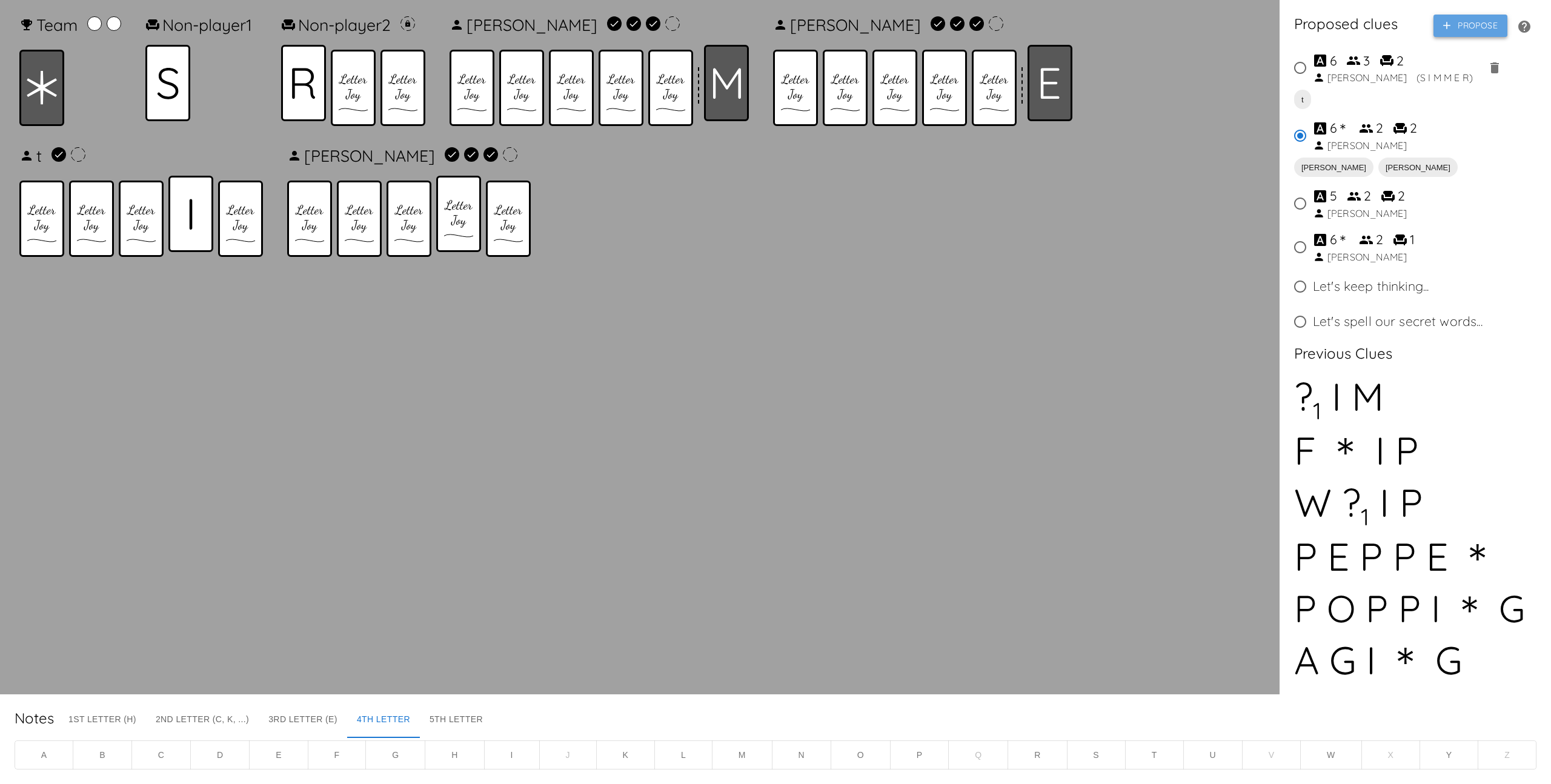
click at [1464, 24] on button "Propose" at bounding box center [1470, 26] width 74 height 23
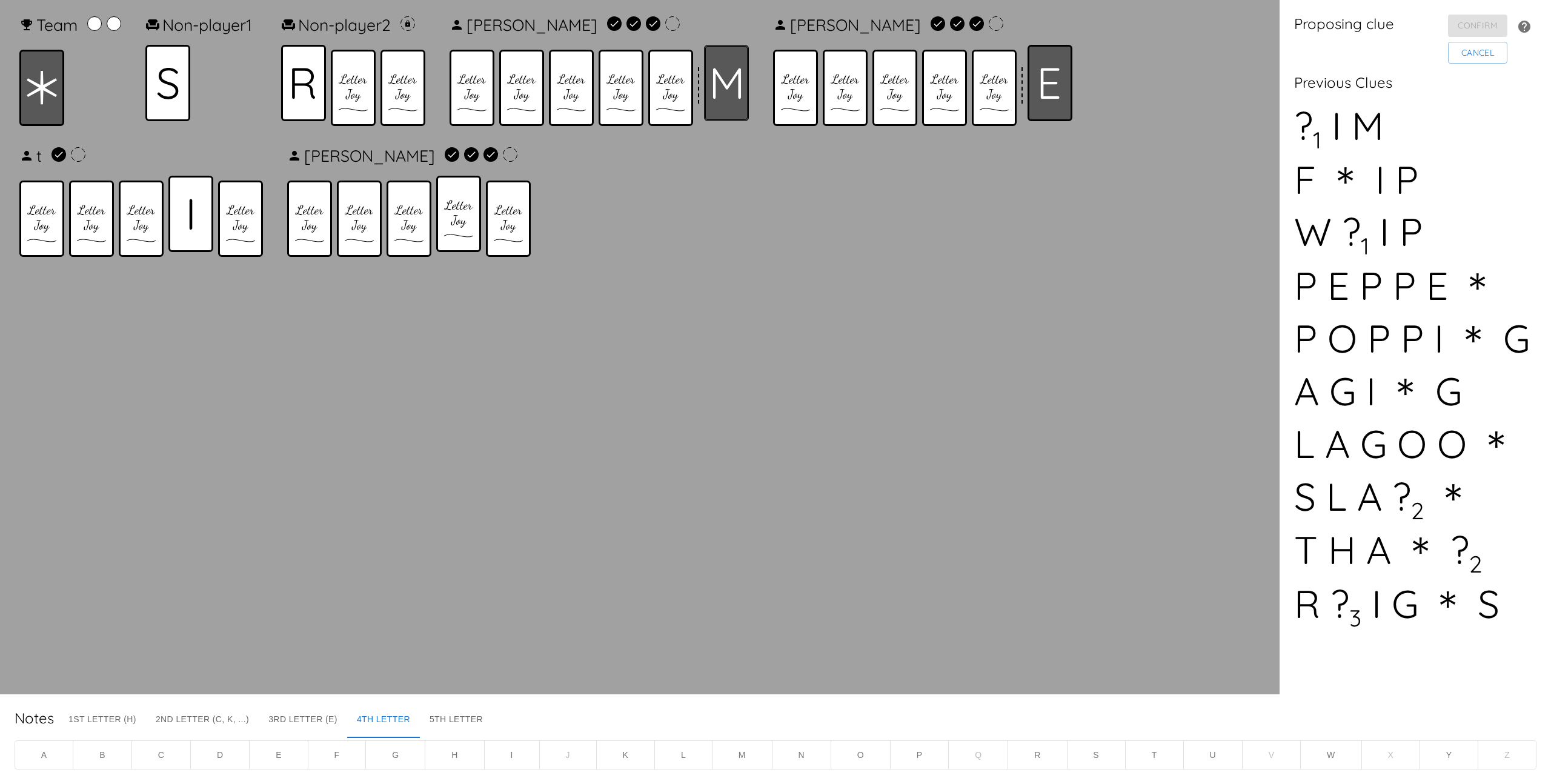
click at [723, 85] on icon at bounding box center [726, 83] width 29 height 31
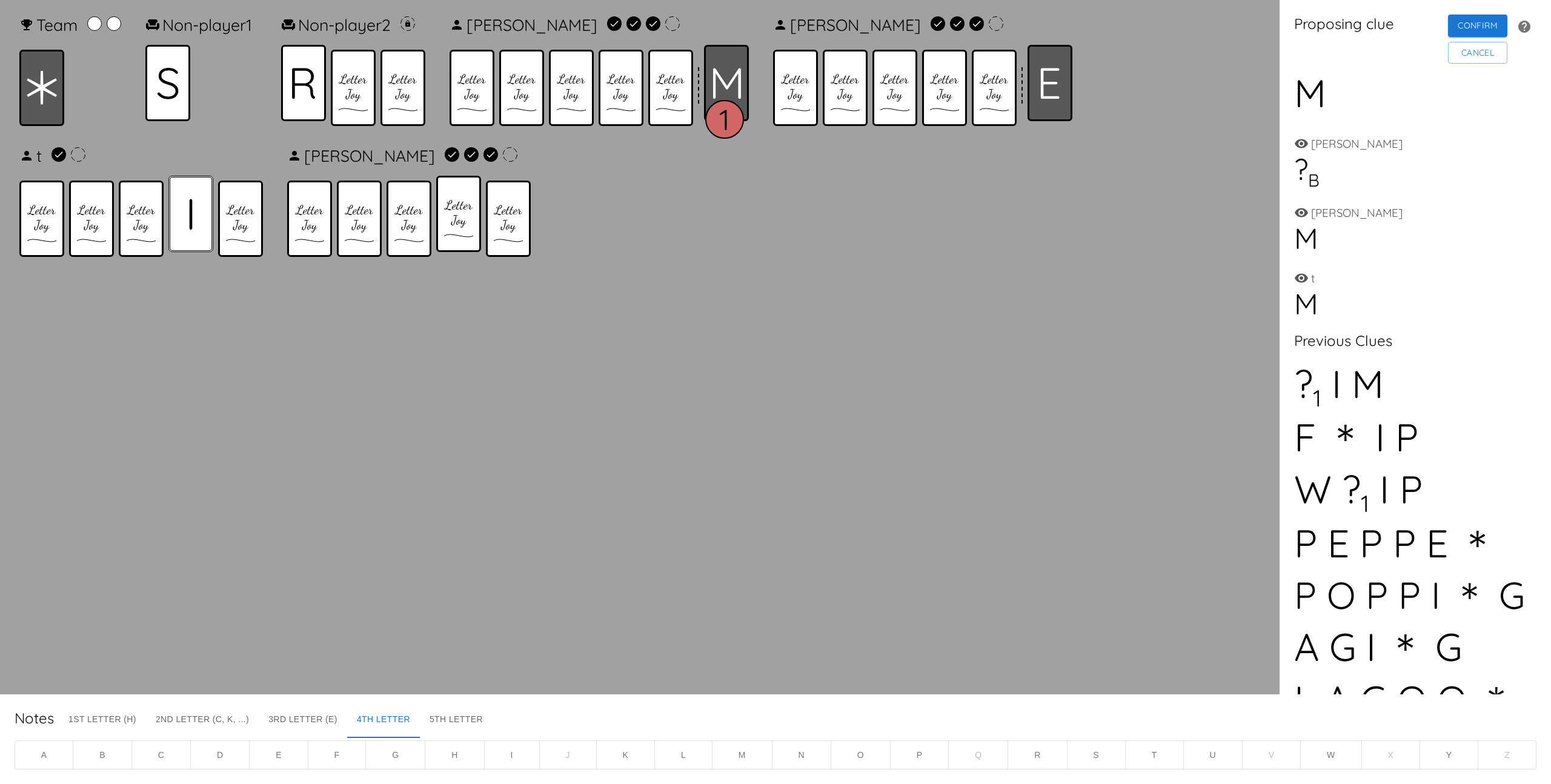
click at [190, 212] on icon at bounding box center [191, 214] width 3 height 31
click at [171, 117] on div at bounding box center [167, 82] width 45 height 76
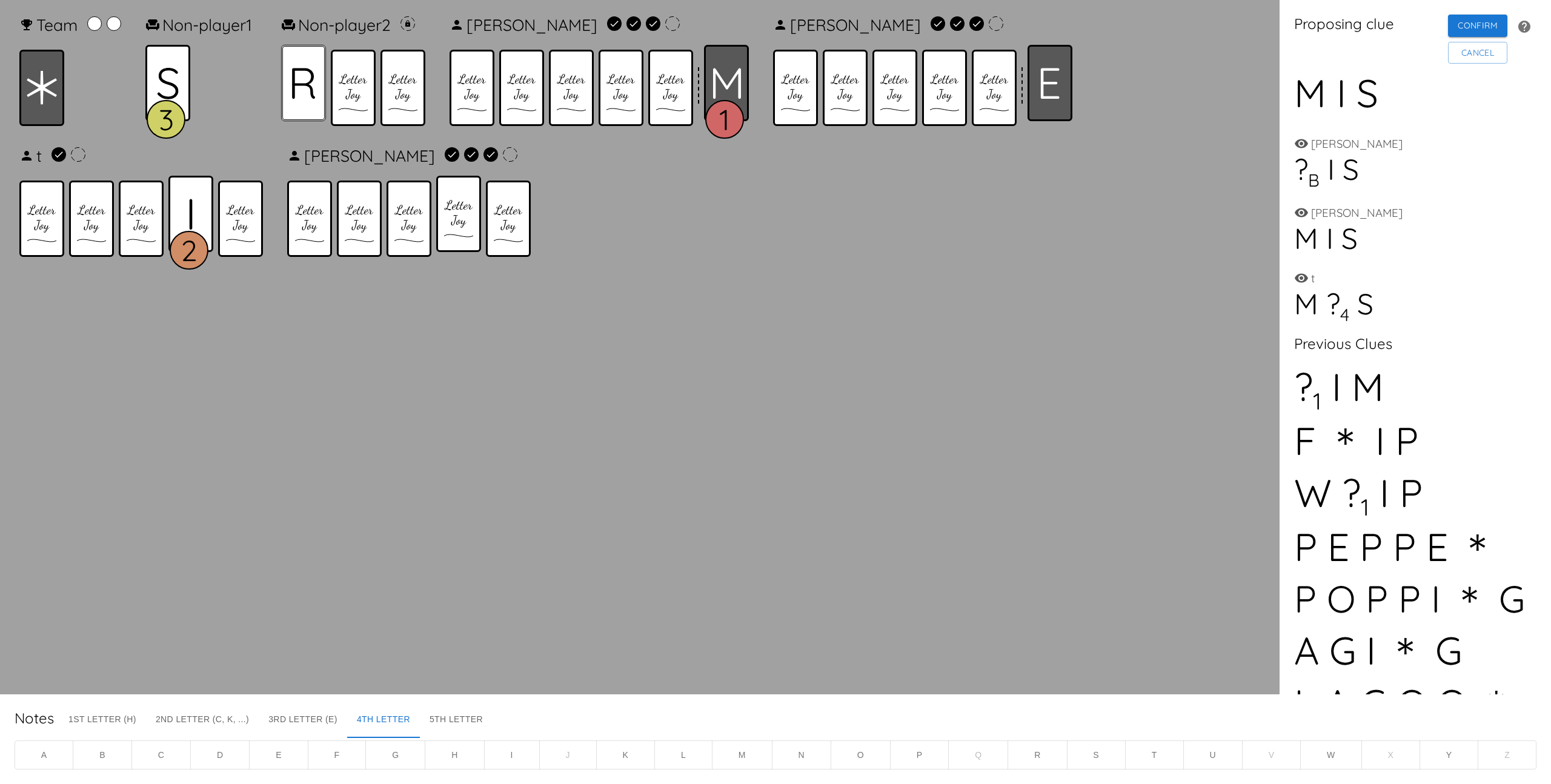
click at [317, 99] on div at bounding box center [303, 82] width 45 height 76
drag, startPoint x: 1064, startPoint y: 79, endPoint x: 1014, endPoint y: 82, distance: 50.1
click at [1059, 79] on icon at bounding box center [1050, 83] width 20 height 31
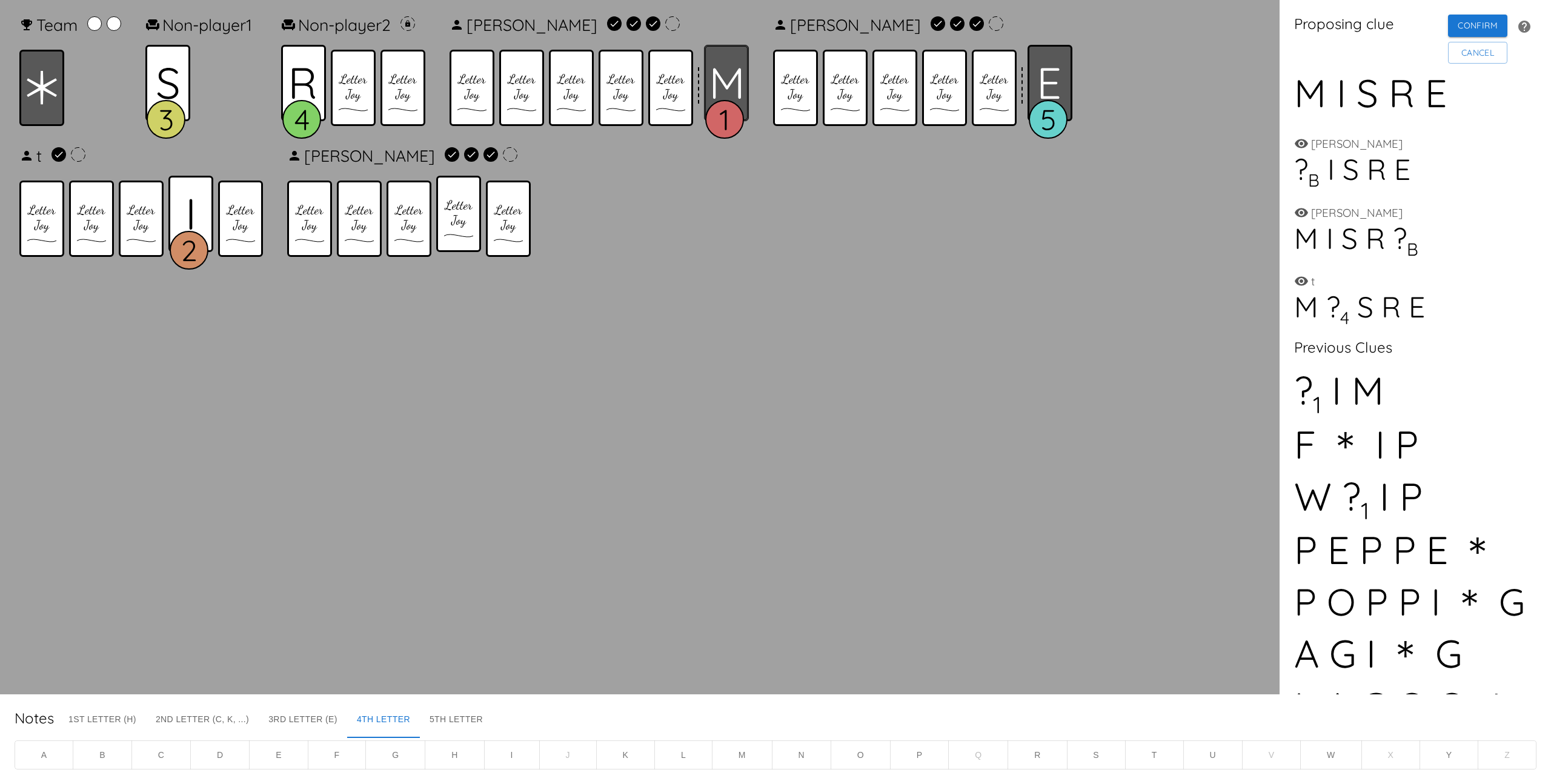
click at [734, 81] on icon at bounding box center [726, 83] width 29 height 31
click at [1049, 87] on icon at bounding box center [1049, 83] width 19 height 31
click at [725, 63] on div at bounding box center [726, 82] width 45 height 76
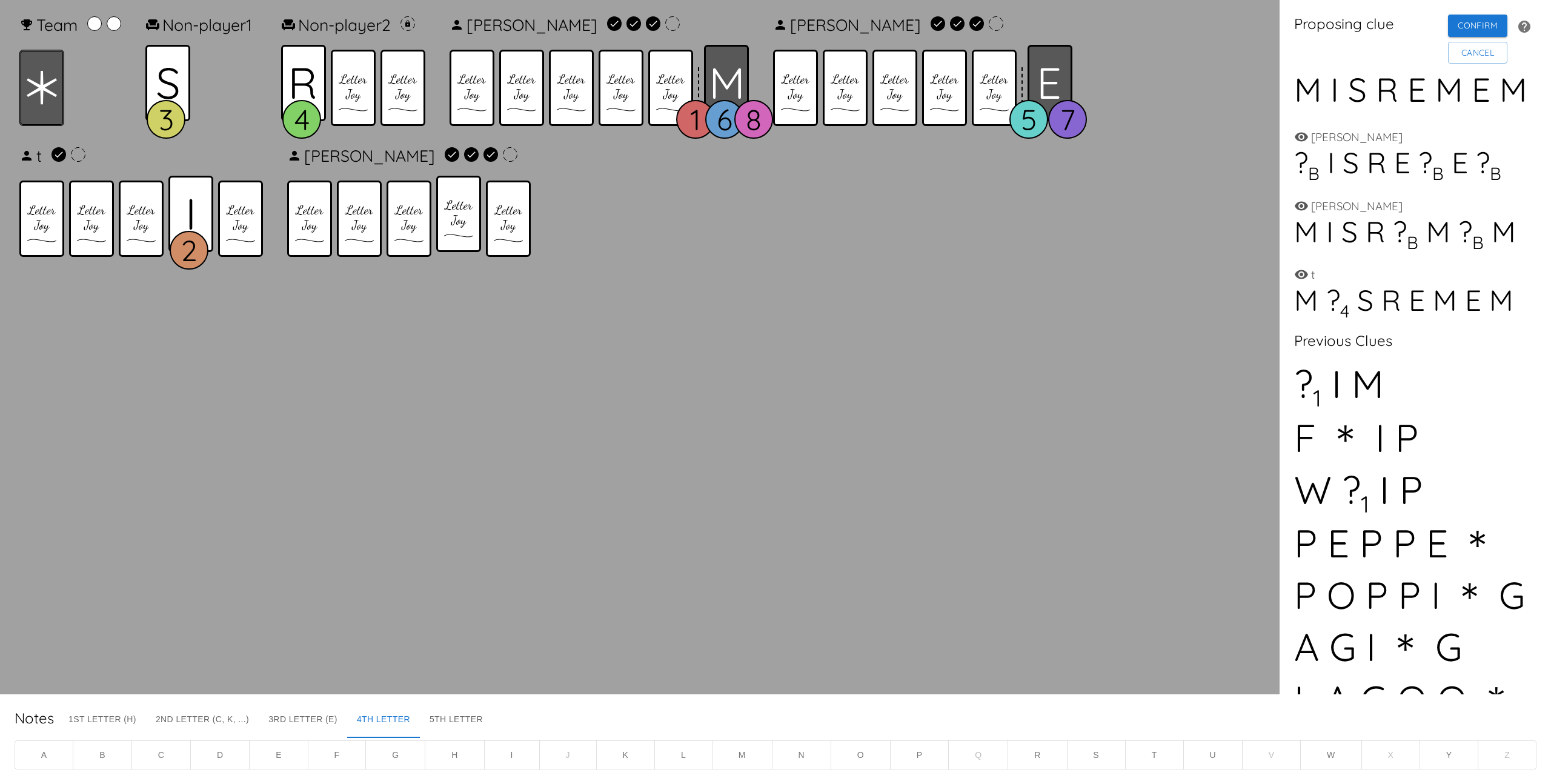
click at [52, 102] on icon at bounding box center [42, 88] width 31 height 34
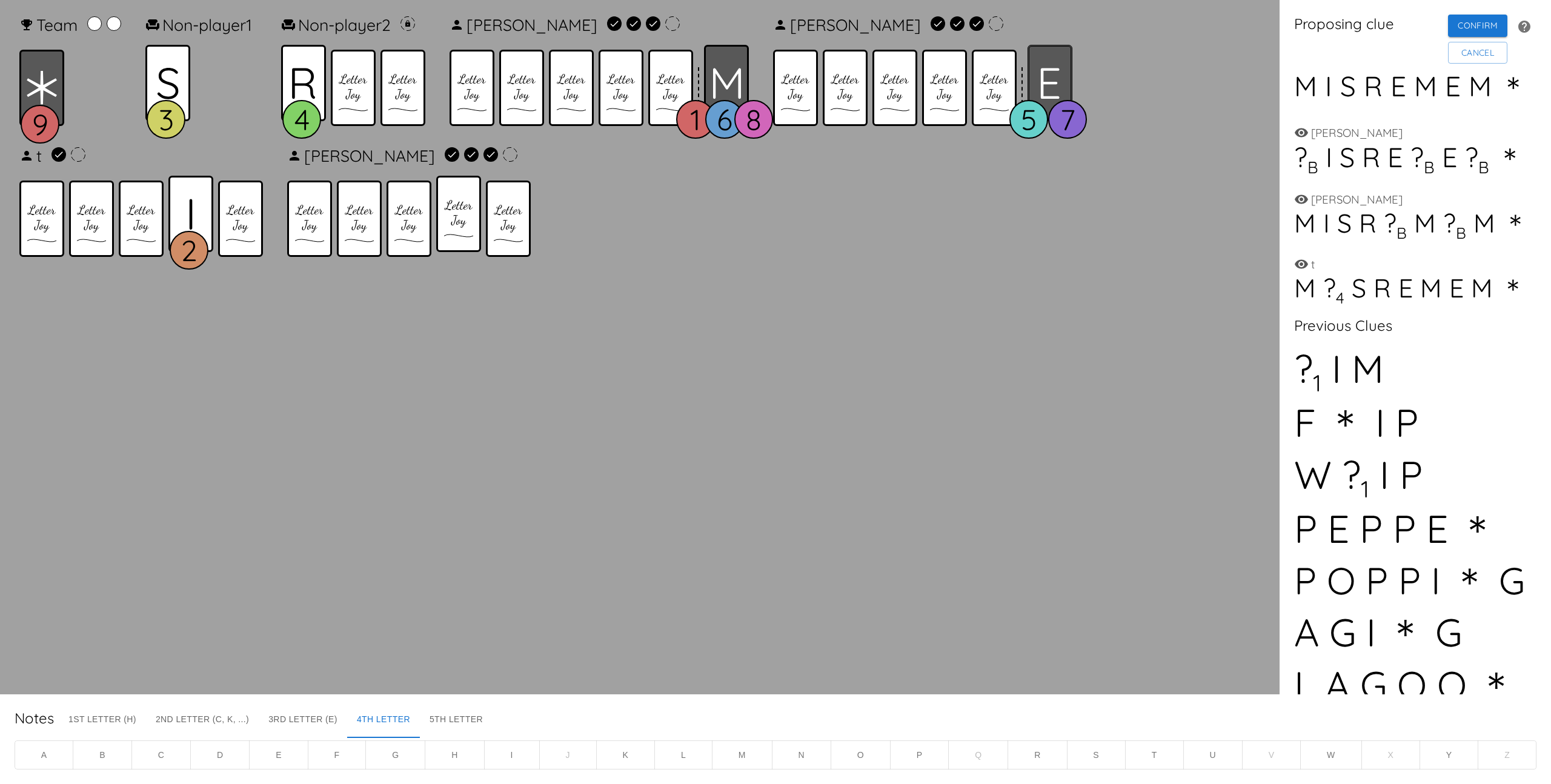
click at [1059, 69] on icon at bounding box center [1049, 83] width 19 height 31
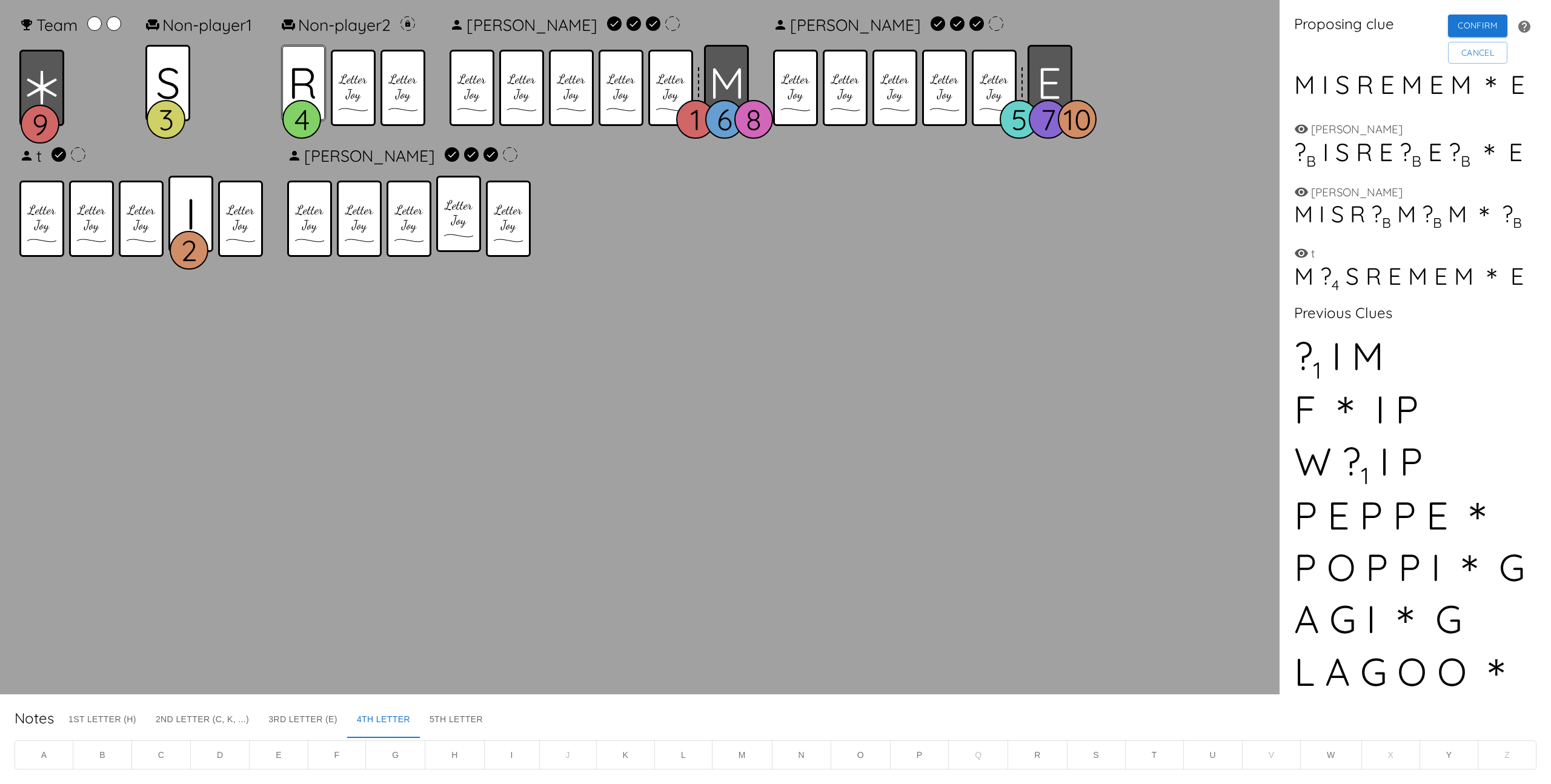
click at [298, 78] on icon at bounding box center [303, 83] width 23 height 31
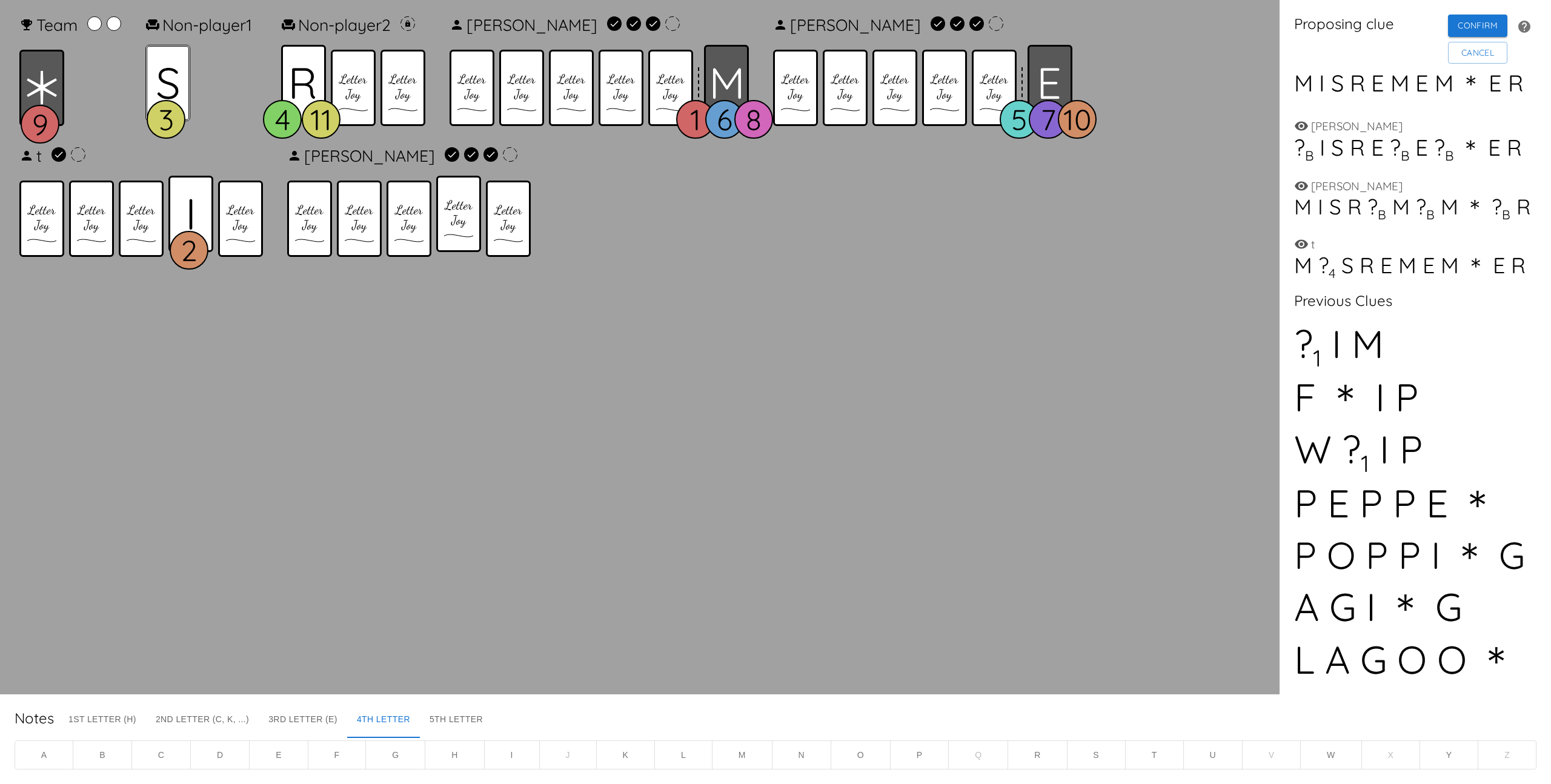
click at [175, 95] on icon at bounding box center [167, 83] width 21 height 32
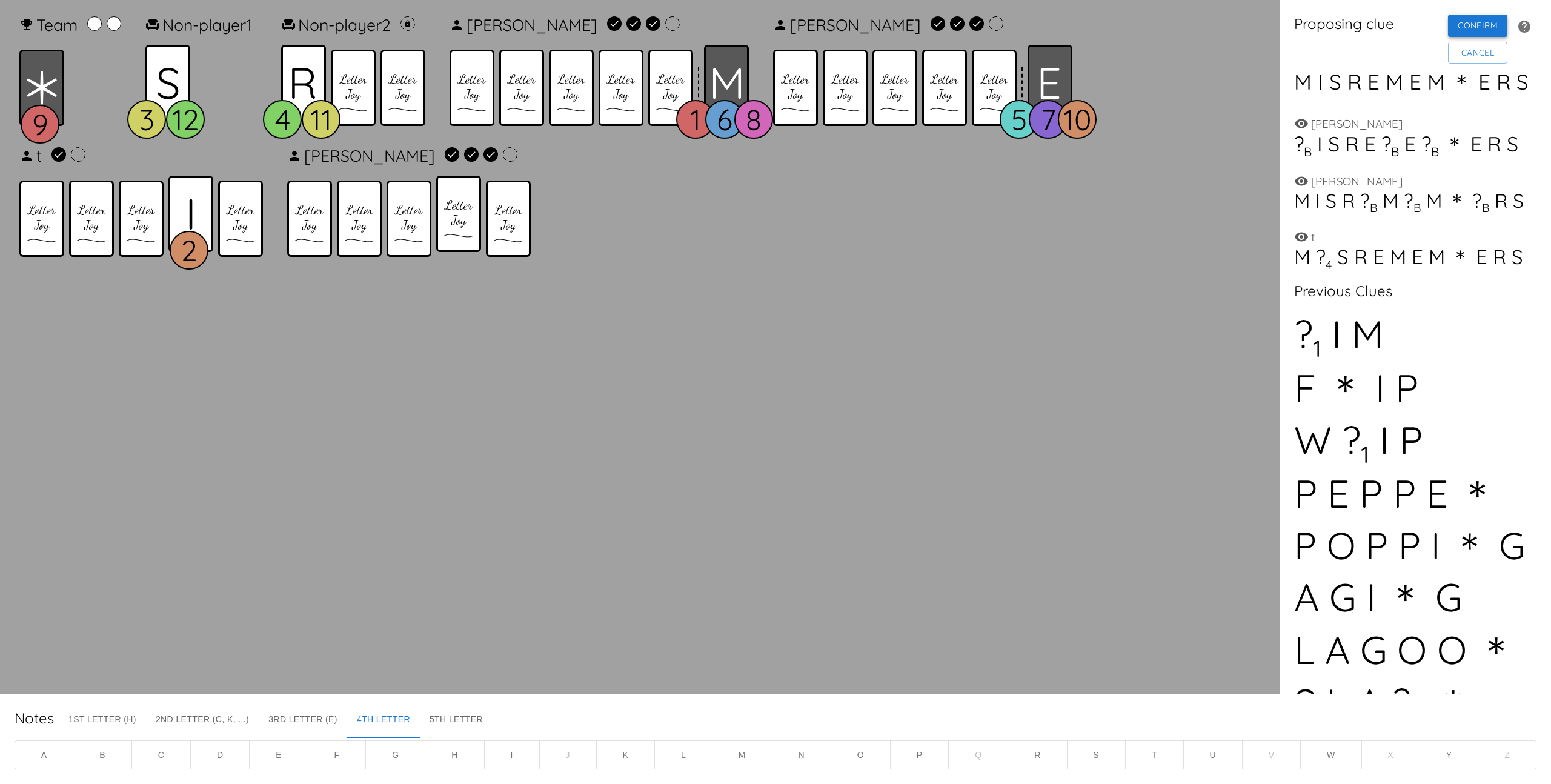
click at [1473, 26] on button "Confirm" at bounding box center [1478, 26] width 59 height 23
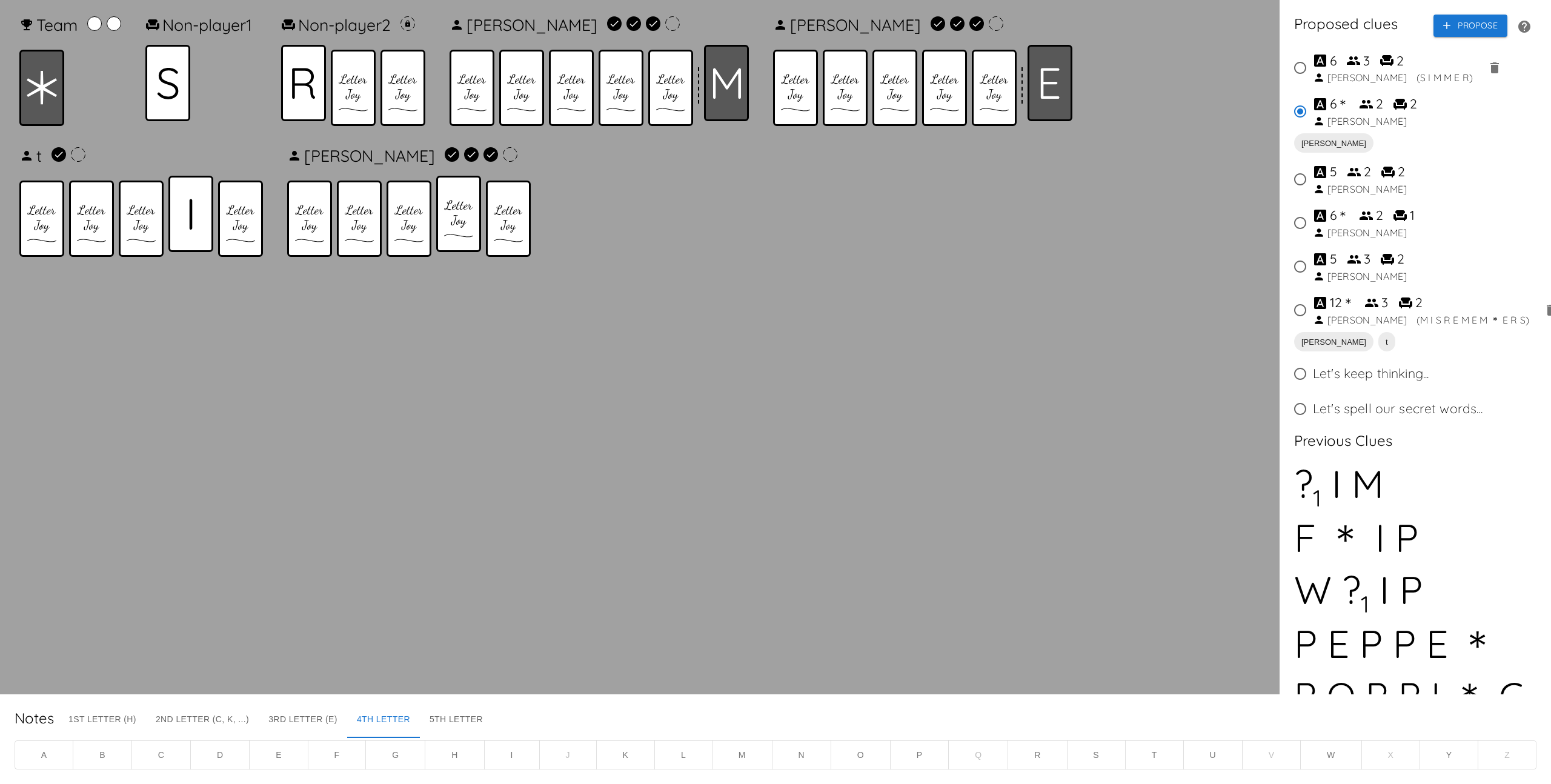
click at [1420, 312] on div "M I S R E M E M ＊ E R S" at bounding box center [1473, 319] width 106 height 15
click at [1313, 311] on input "12 ＊ 3 2 [PERSON_NAME] ( M I S R E M E M ＊ E R S )" at bounding box center [1301, 310] width 26 height 26
radio input "true"
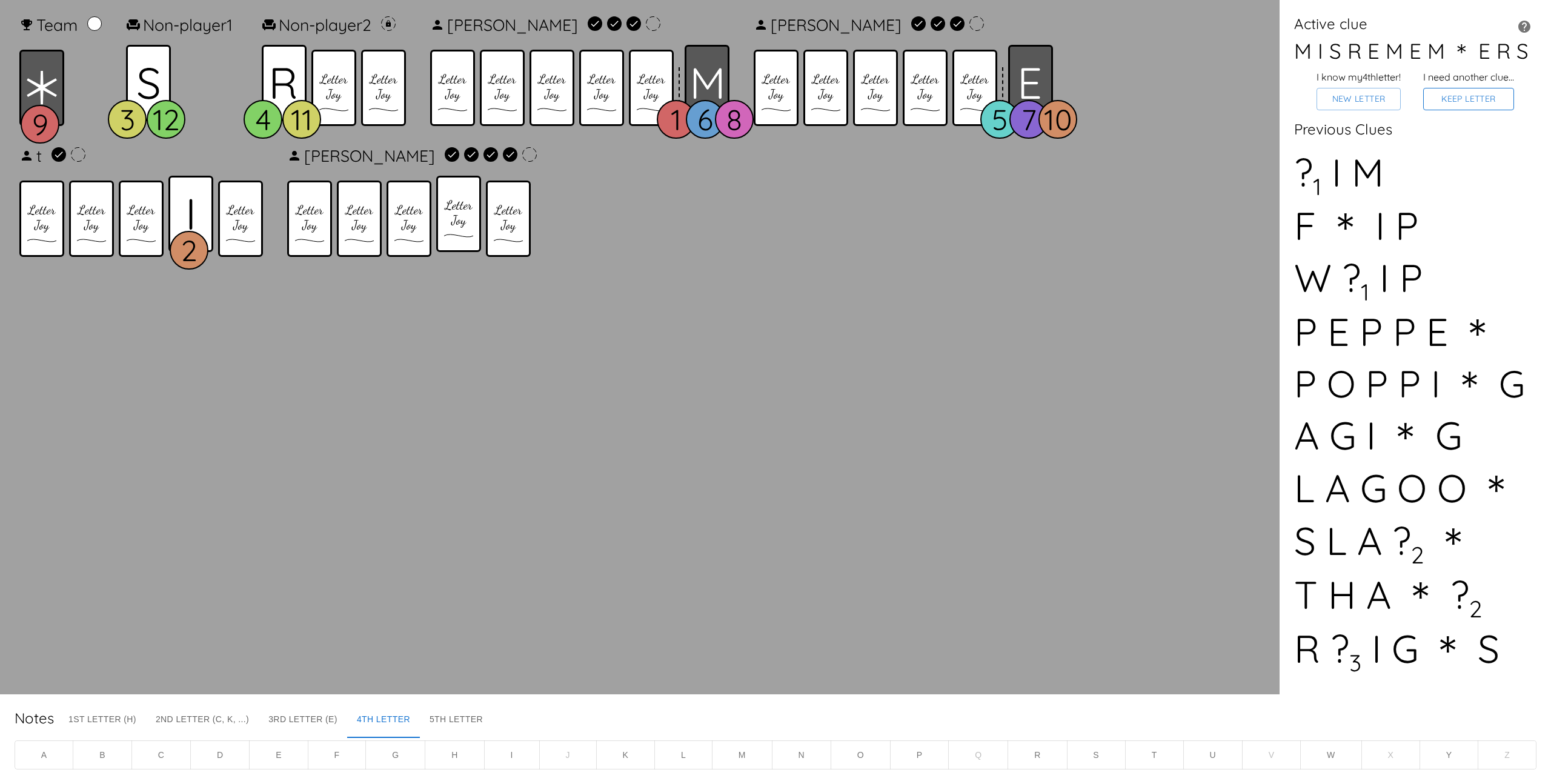
click at [1455, 104] on button "Keep Letter" at bounding box center [1469, 99] width 91 height 23
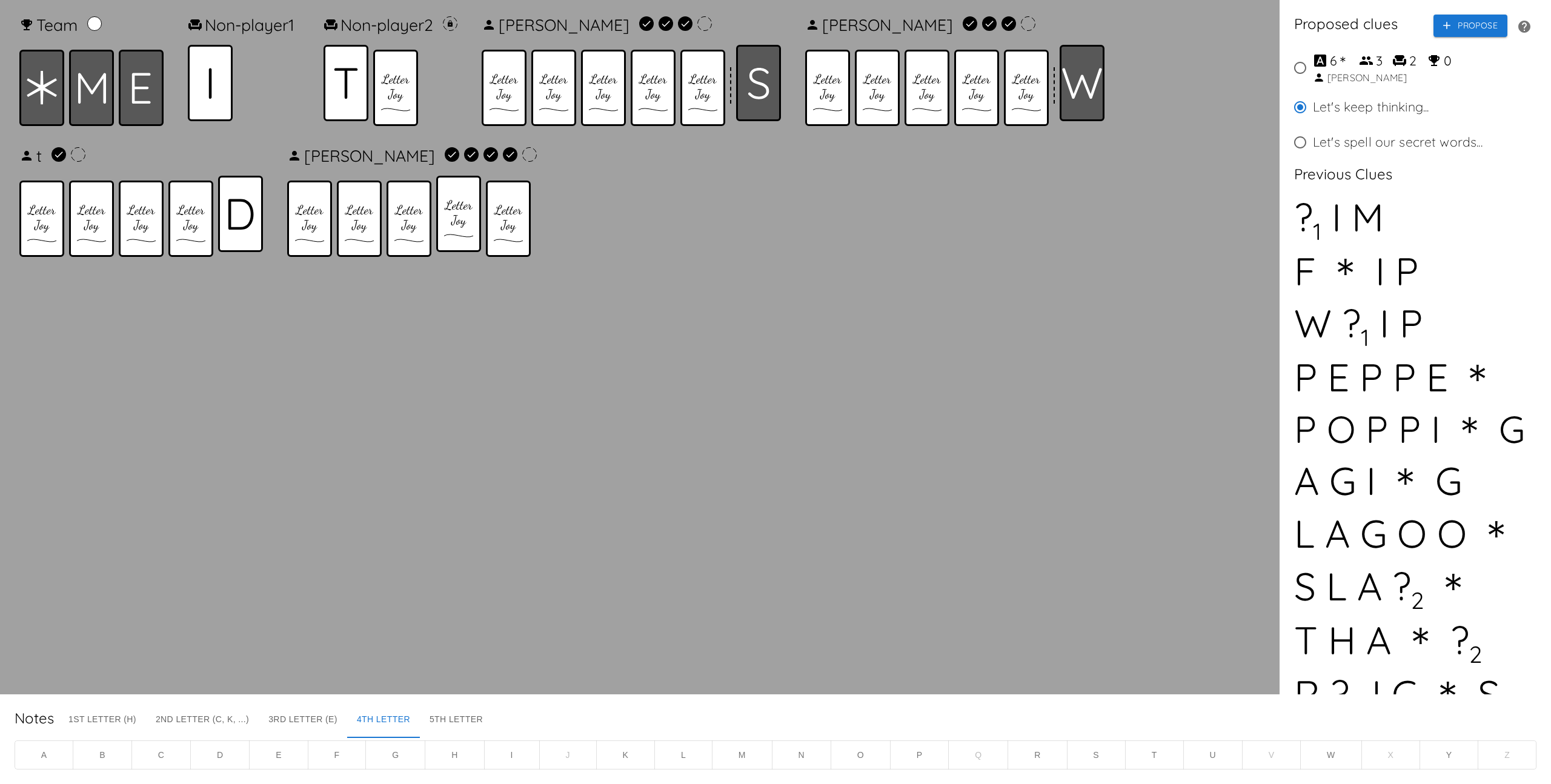
click at [1340, 61] on div "＊" at bounding box center [1342, 61] width 13 height 20
click at [1313, 61] on input "6 ＊ 3 2 0 [PERSON_NAME]" at bounding box center [1301, 68] width 26 height 26
radio input "true"
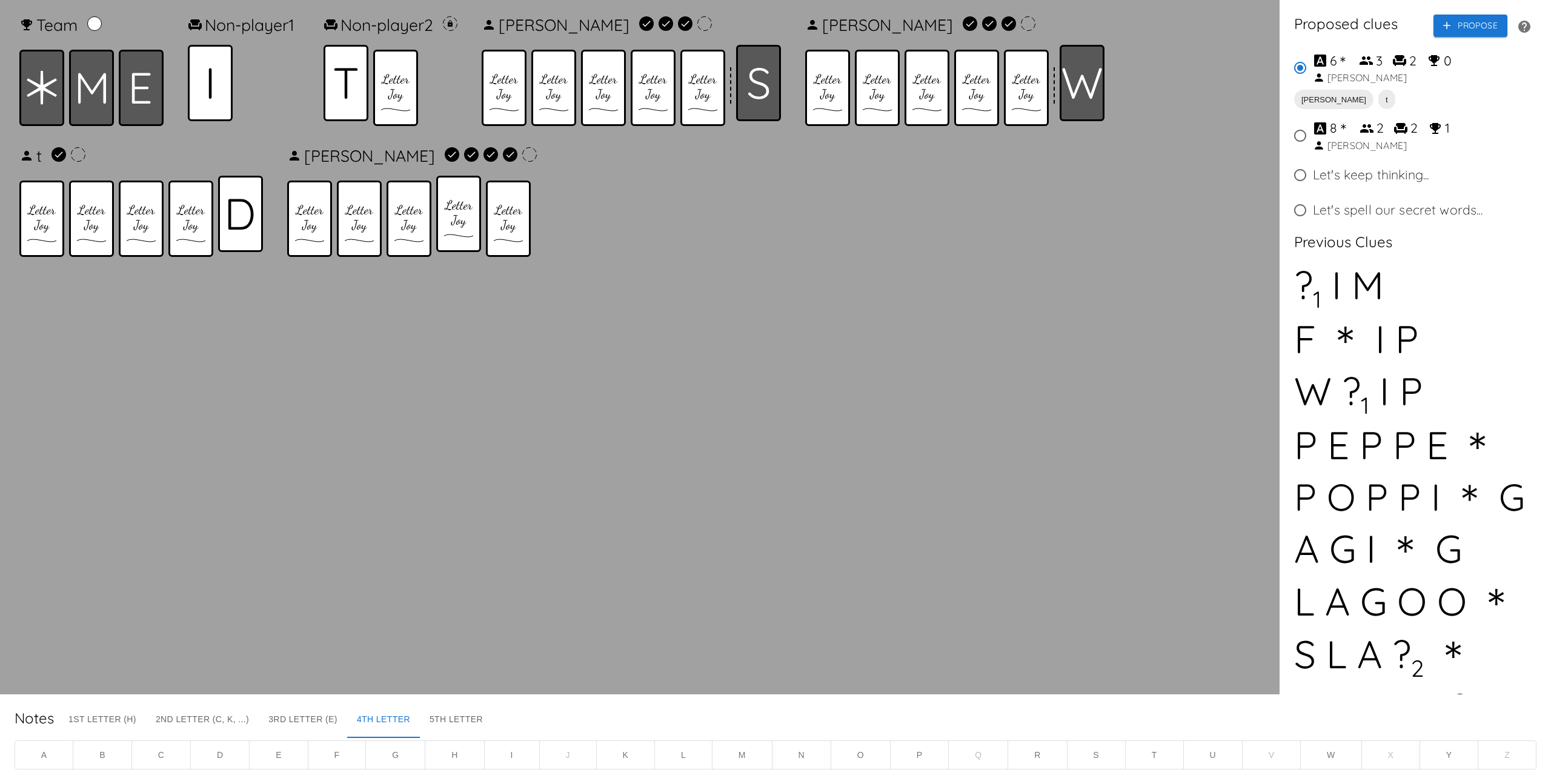
click at [1339, 144] on div "[PERSON_NAME]" at bounding box center [1367, 145] width 79 height 15
click at [1313, 144] on input "8 ＊ 2 2 1 [PERSON_NAME]" at bounding box center [1301, 135] width 26 height 26
radio input "true"
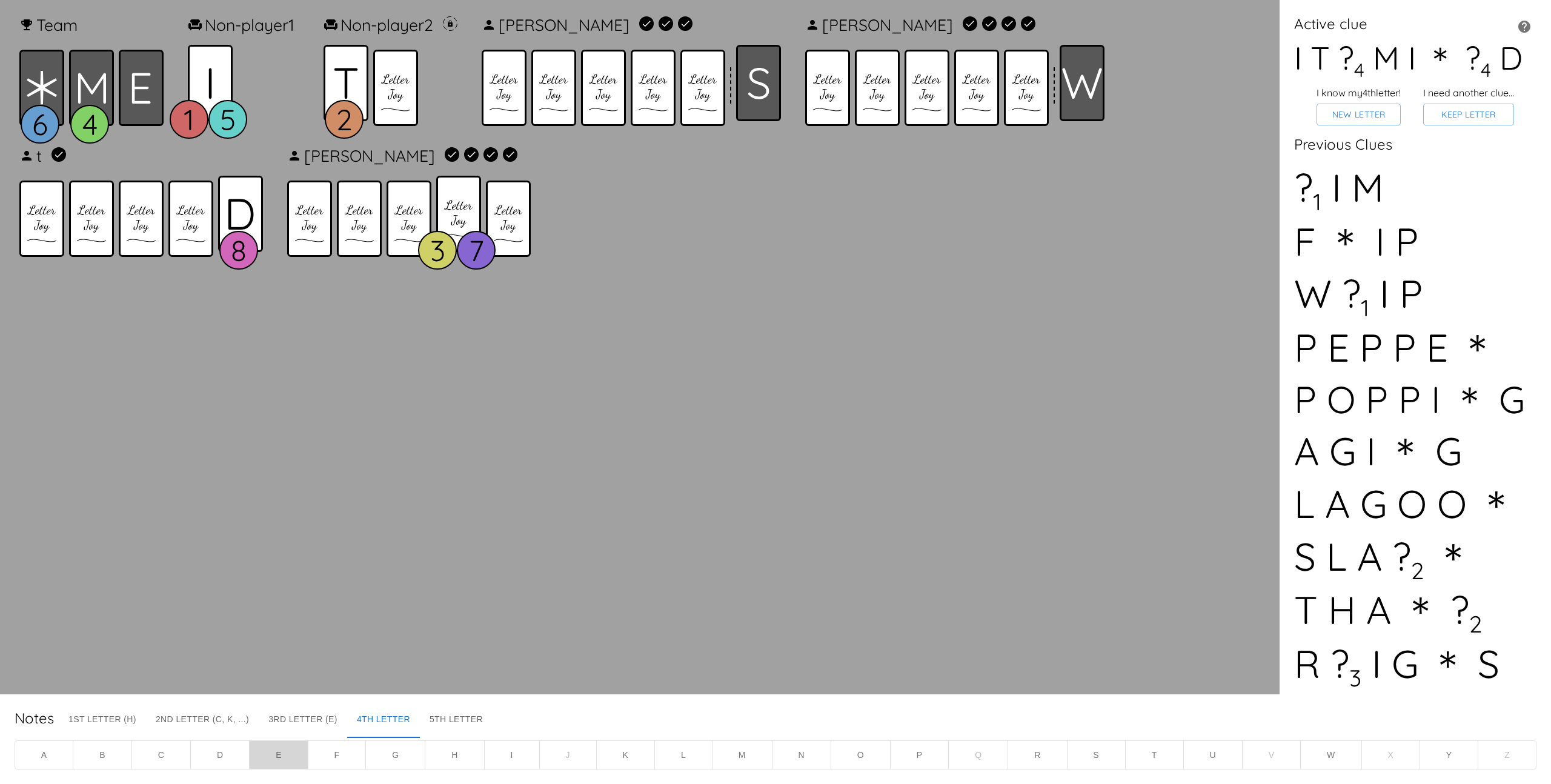
click at [297, 759] on button "E" at bounding box center [278, 754] width 58 height 30
click at [1366, 117] on button "New Letter" at bounding box center [1358, 115] width 84 height 23
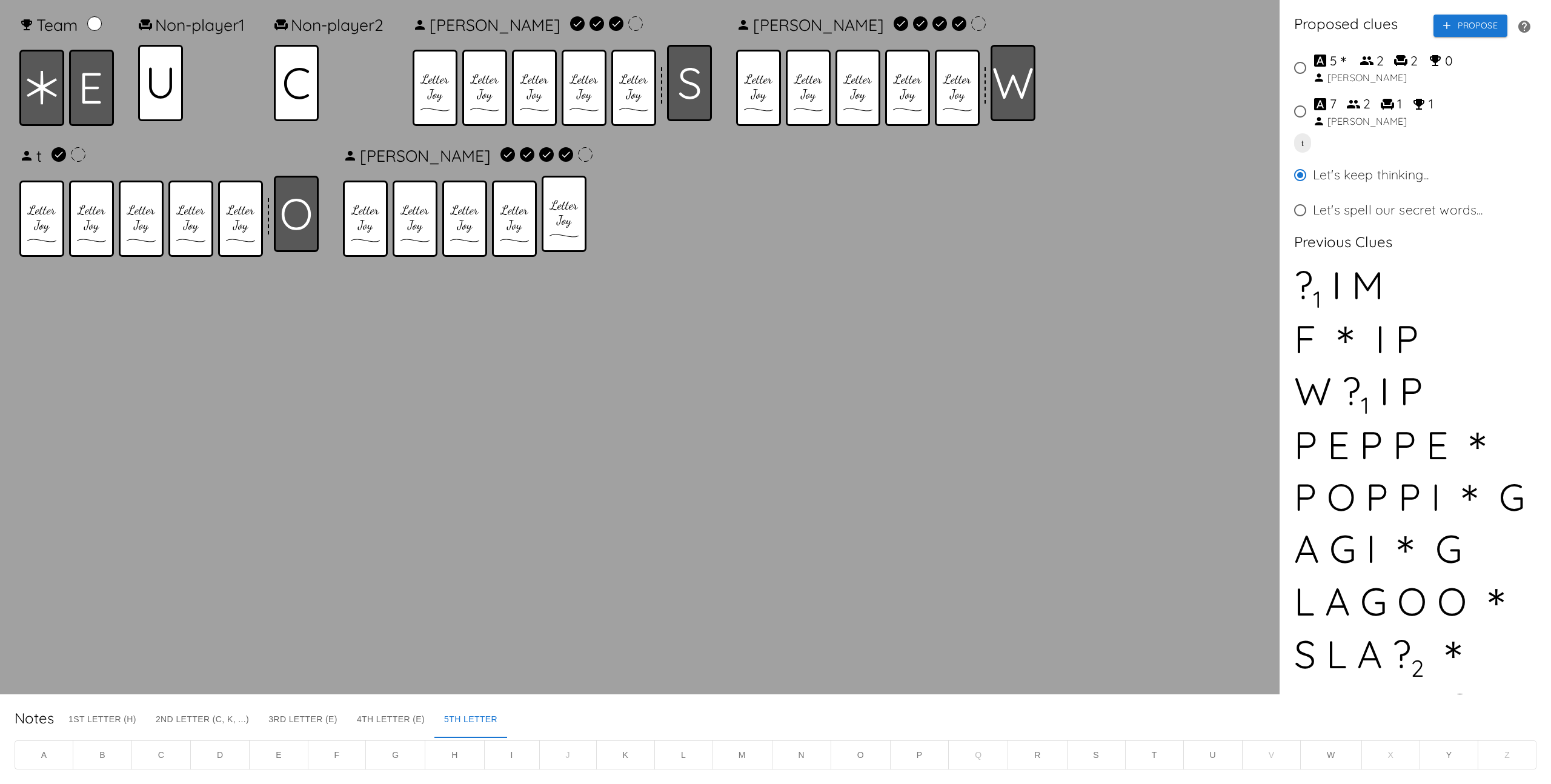
click at [1406, 112] on div "7 2 1 1" at bounding box center [1378, 105] width 131 height 20
click at [1384, 112] on div "1" at bounding box center [1391, 105] width 22 height 20
click at [1313, 112] on input "7 2 1 1 [PERSON_NAME]" at bounding box center [1301, 112] width 26 height 26
radio input "true"
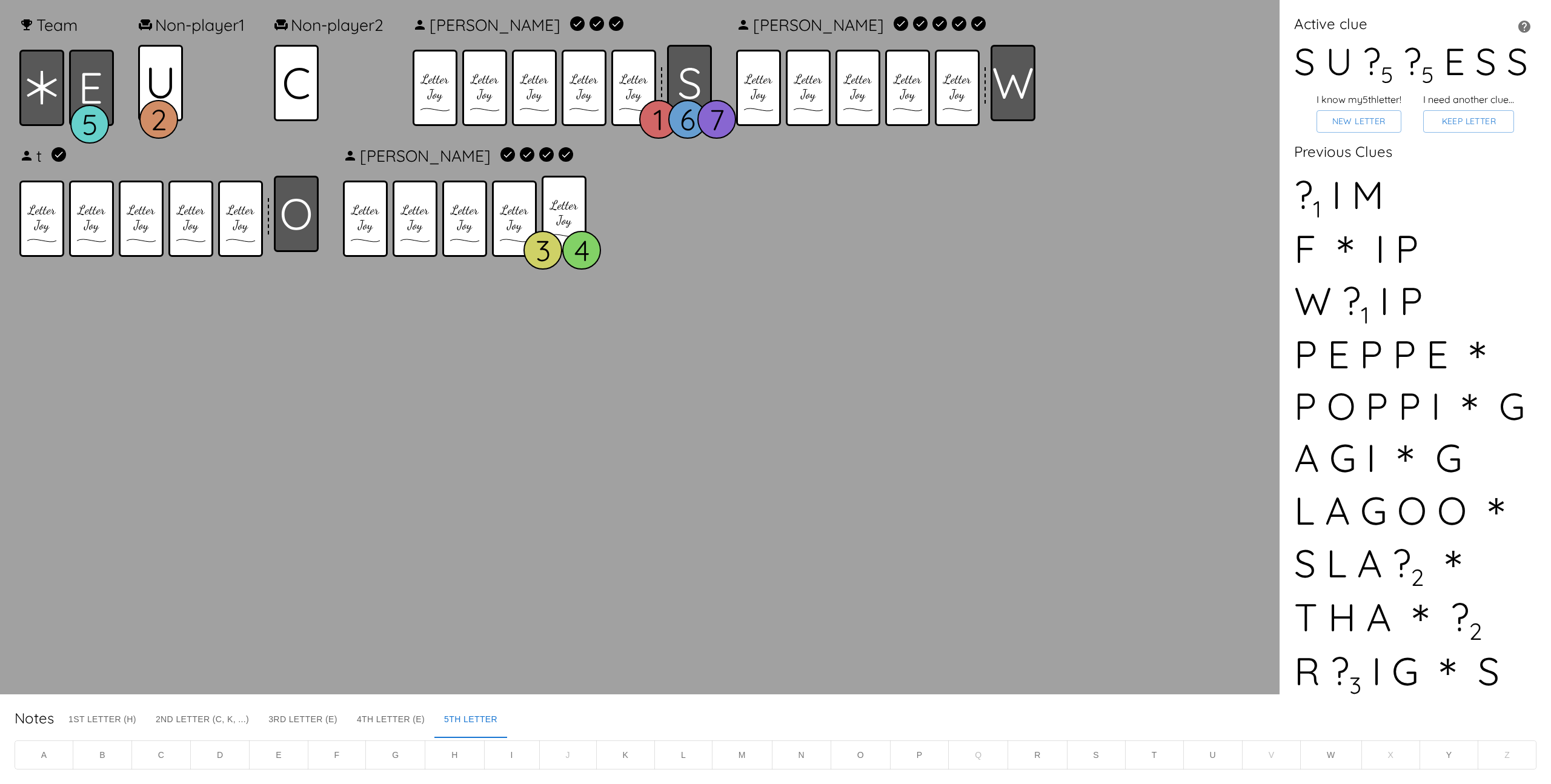
click at [173, 755] on button "C" at bounding box center [161, 754] width 59 height 30
click at [1360, 121] on button "New Letter" at bounding box center [1359, 121] width 85 height 23
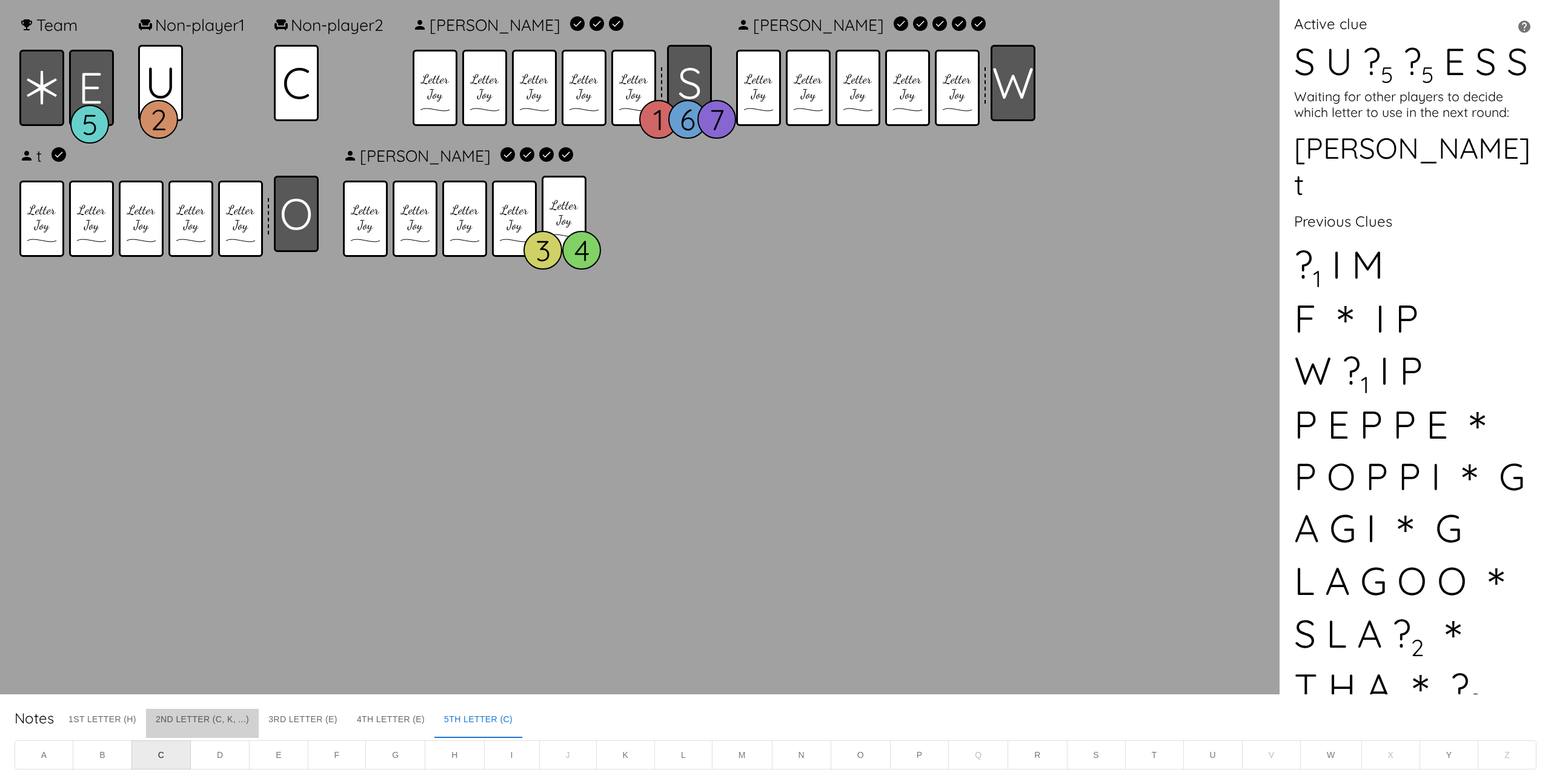
click at [181, 725] on button "2nd Letter (C, K, ...)" at bounding box center [203, 723] width 113 height 29
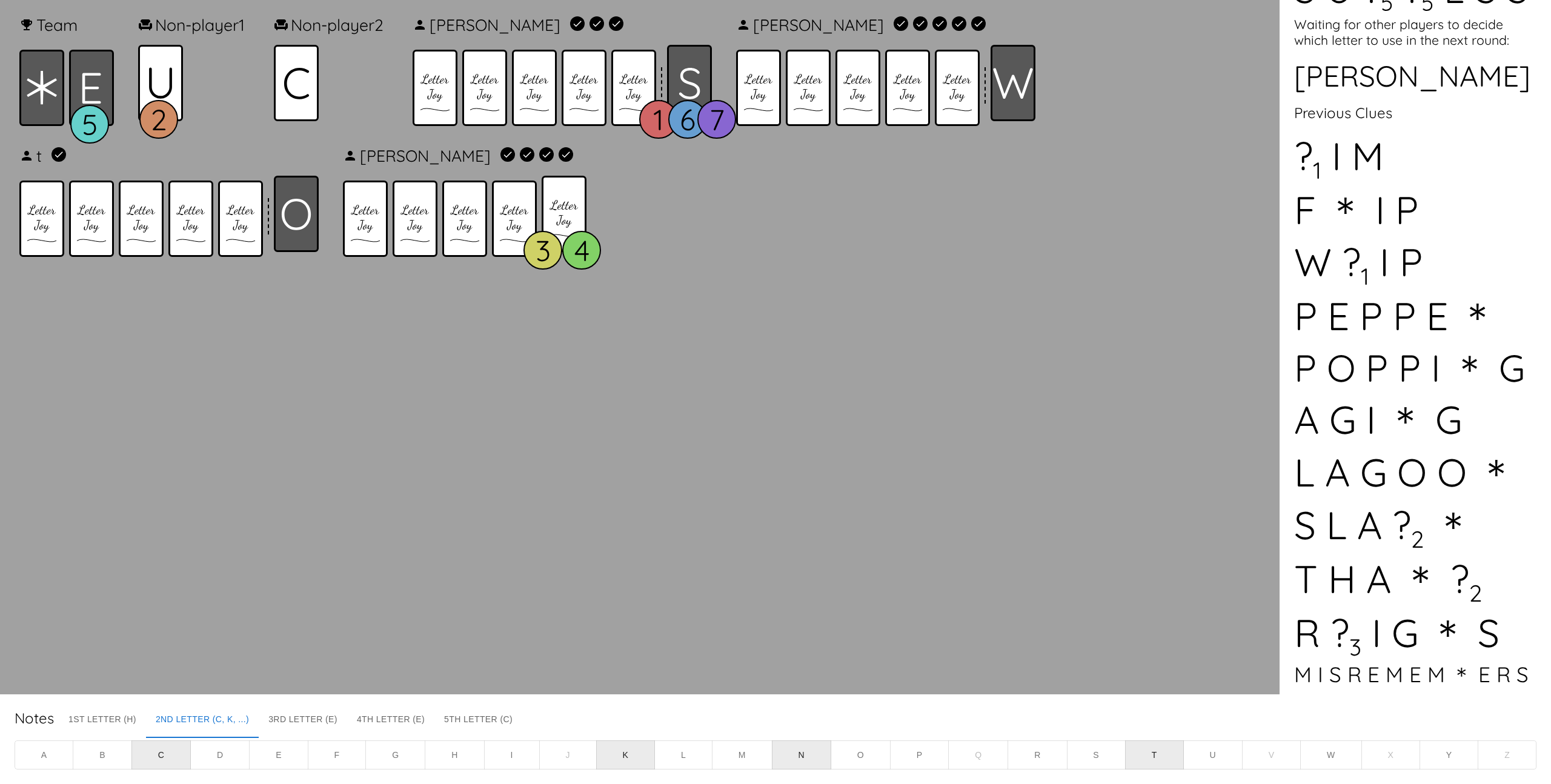
scroll to position [153, 0]
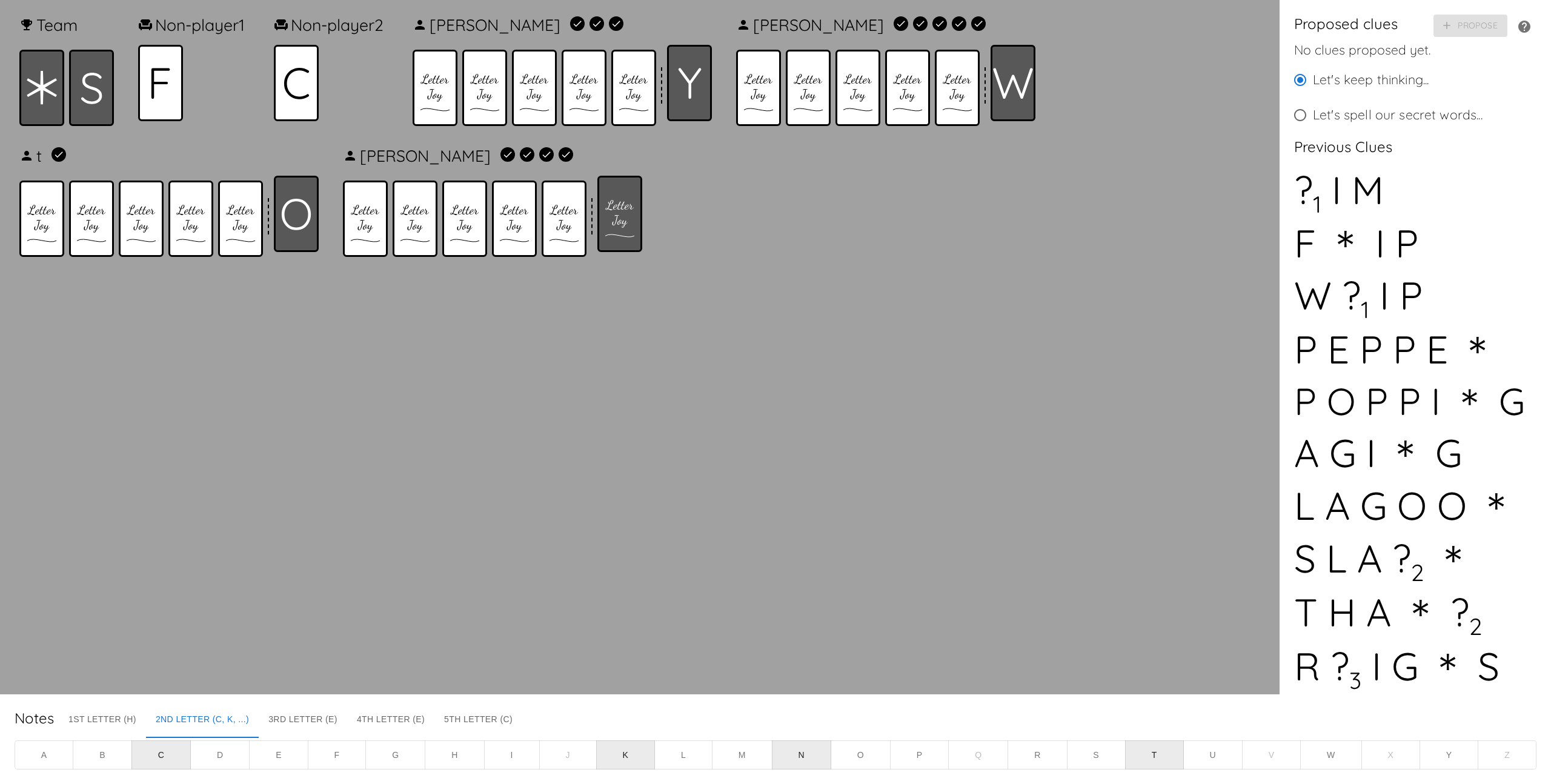
click at [1386, 117] on div "Let's spell our secret words..." at bounding box center [1397, 116] width 169 height 20
click at [1313, 117] on input "Let's spell our secret words..." at bounding box center [1301, 116] width 26 height 26
radio input "true"
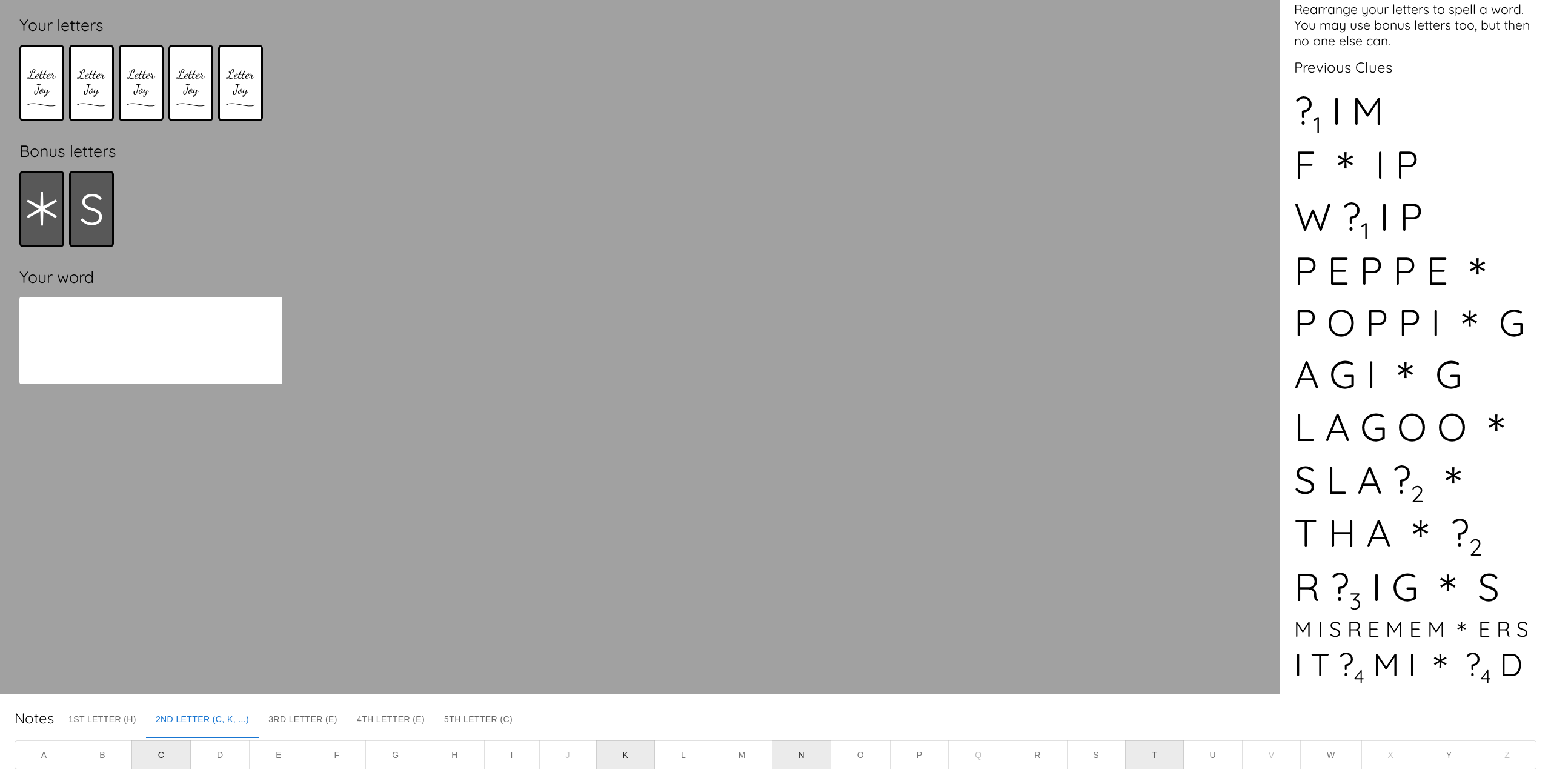
scroll to position [0, 0]
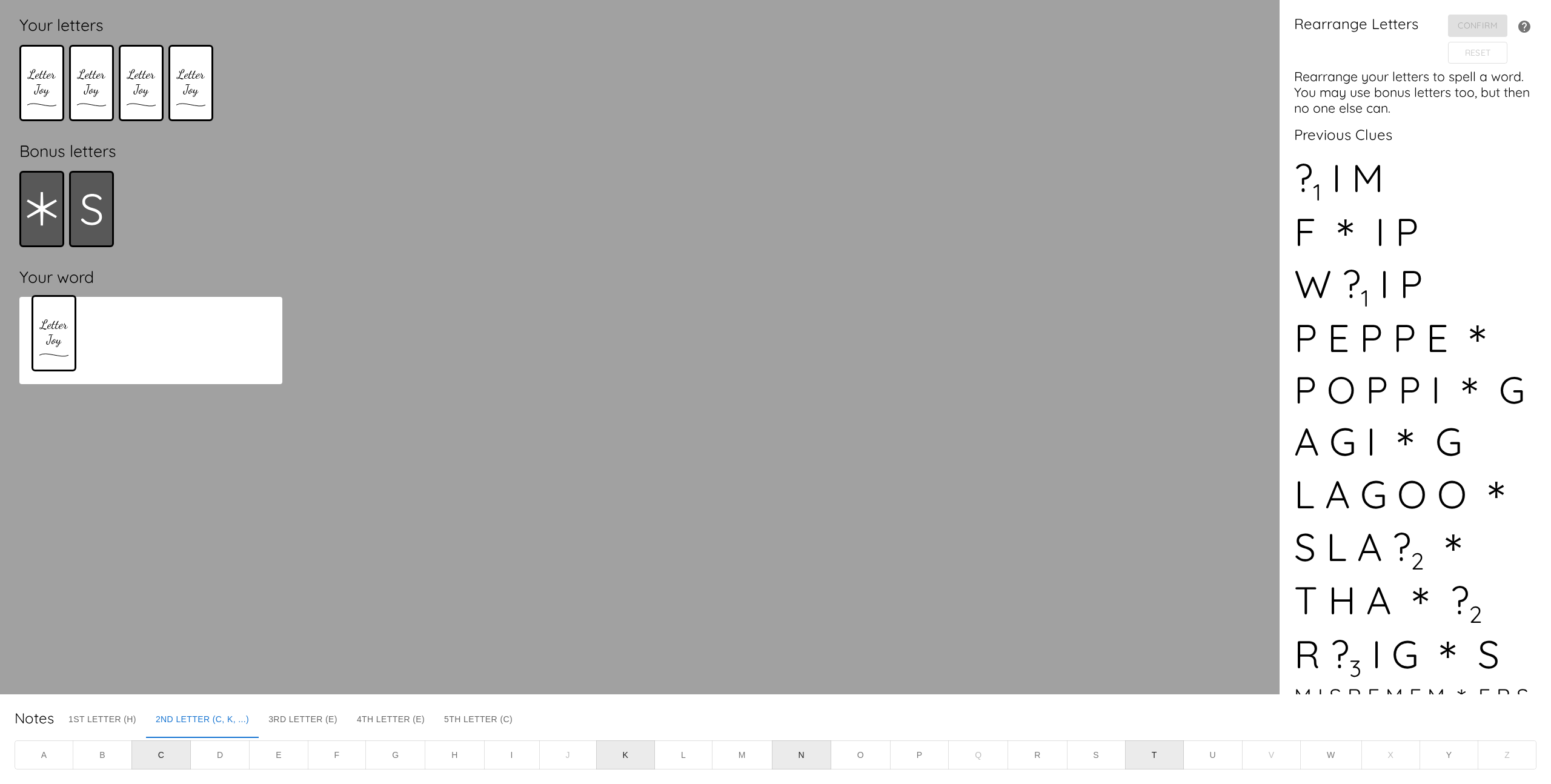
drag, startPoint x: 248, startPoint y: 87, endPoint x: 57, endPoint y: 343, distance: 319.4
click at [57, 343] on div "Your letters Bonus letters Your word" at bounding box center [150, 347] width 282 height 674
drag, startPoint x: 33, startPoint y: 88, endPoint x: 98, endPoint y: 331, distance: 251.5
click at [98, 331] on div "Your letters Bonus letters Your word" at bounding box center [150, 347] width 282 height 674
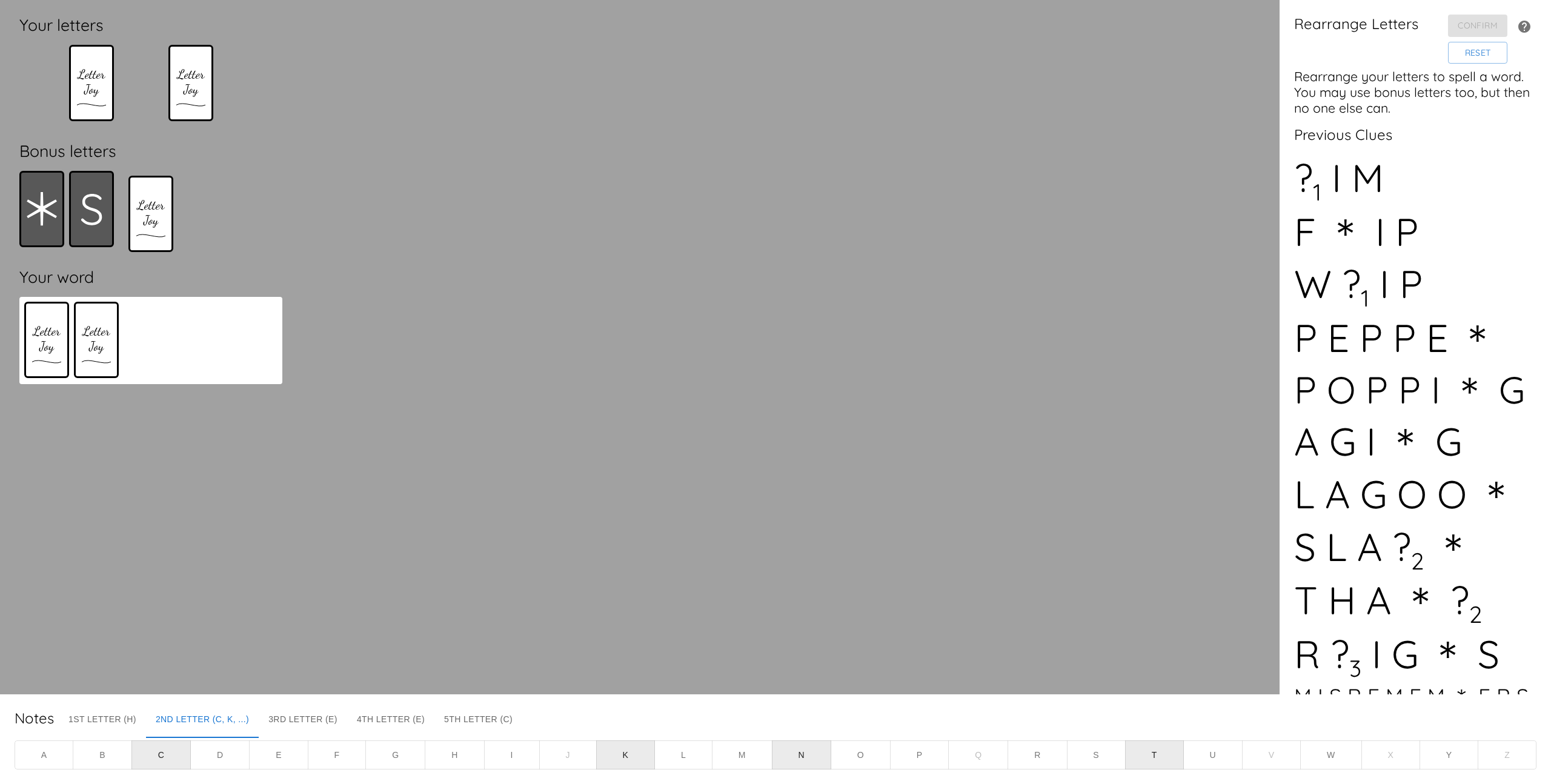
drag, startPoint x: 137, startPoint y: 100, endPoint x: 152, endPoint y: 356, distance: 256.4
click at [152, 356] on div "Your letters Bonus letters Your word" at bounding box center [150, 347] width 282 height 674
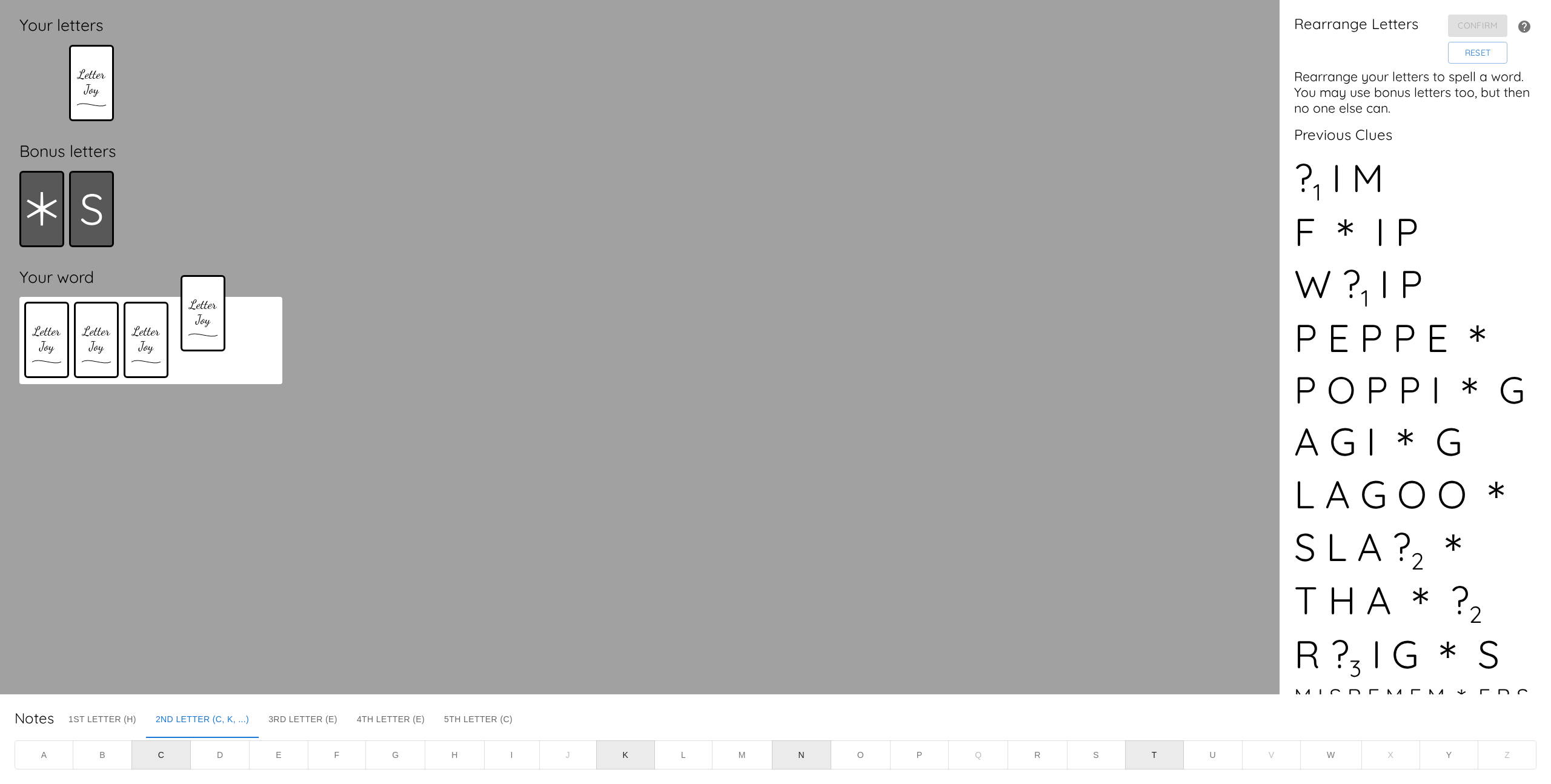
drag, startPoint x: 196, startPoint y: 101, endPoint x: 208, endPoint y: 341, distance: 240.3
click at [208, 341] on div "Your letters Bonus letters Your word" at bounding box center [150, 347] width 282 height 674
drag, startPoint x: 91, startPoint y: 103, endPoint x: 248, endPoint y: 363, distance: 303.7
click at [248, 363] on div "Your letters Bonus letters Your word" at bounding box center [150, 347] width 282 height 674
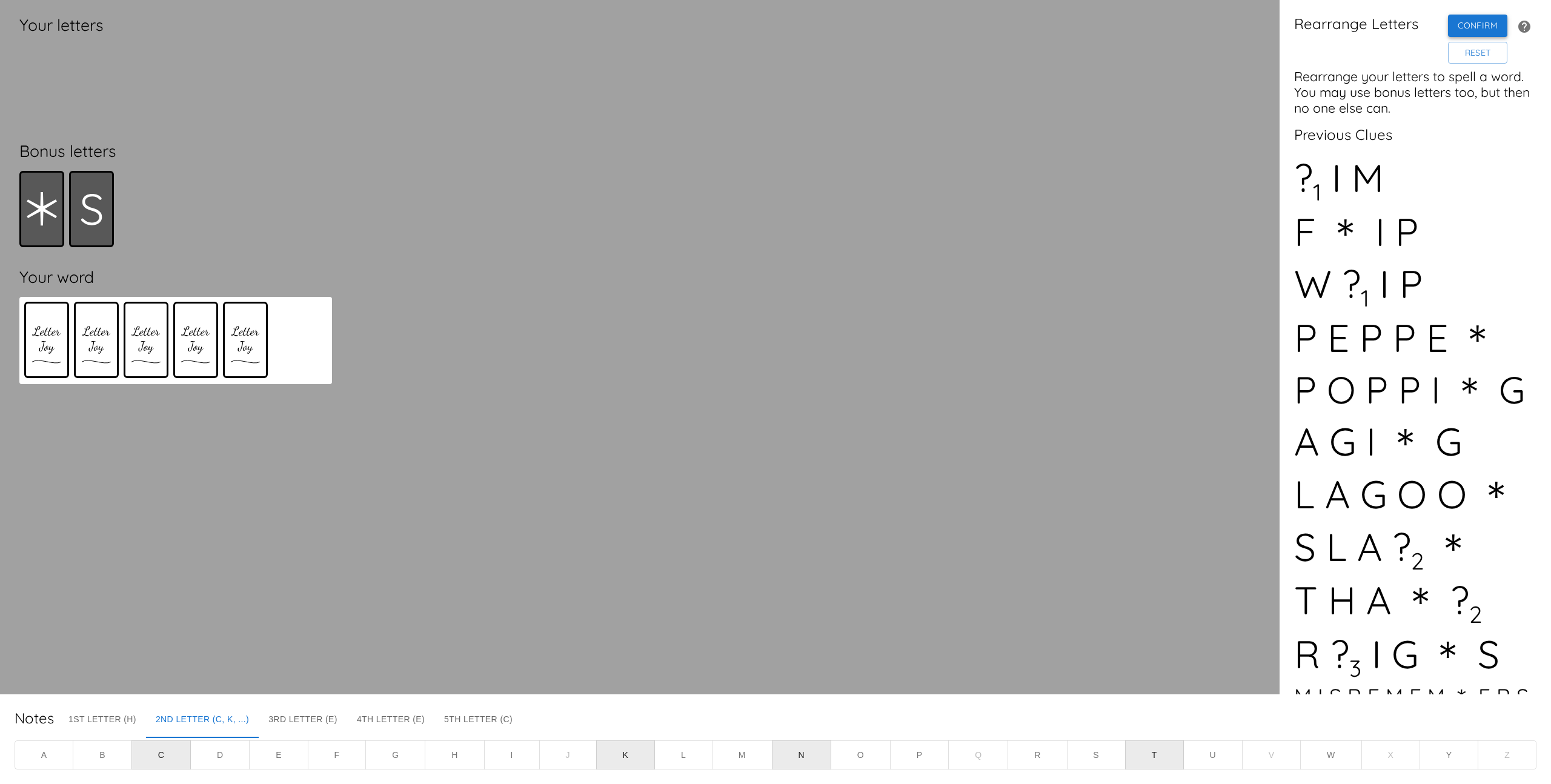
click at [1449, 32] on button "Confirm" at bounding box center [1478, 26] width 59 height 23
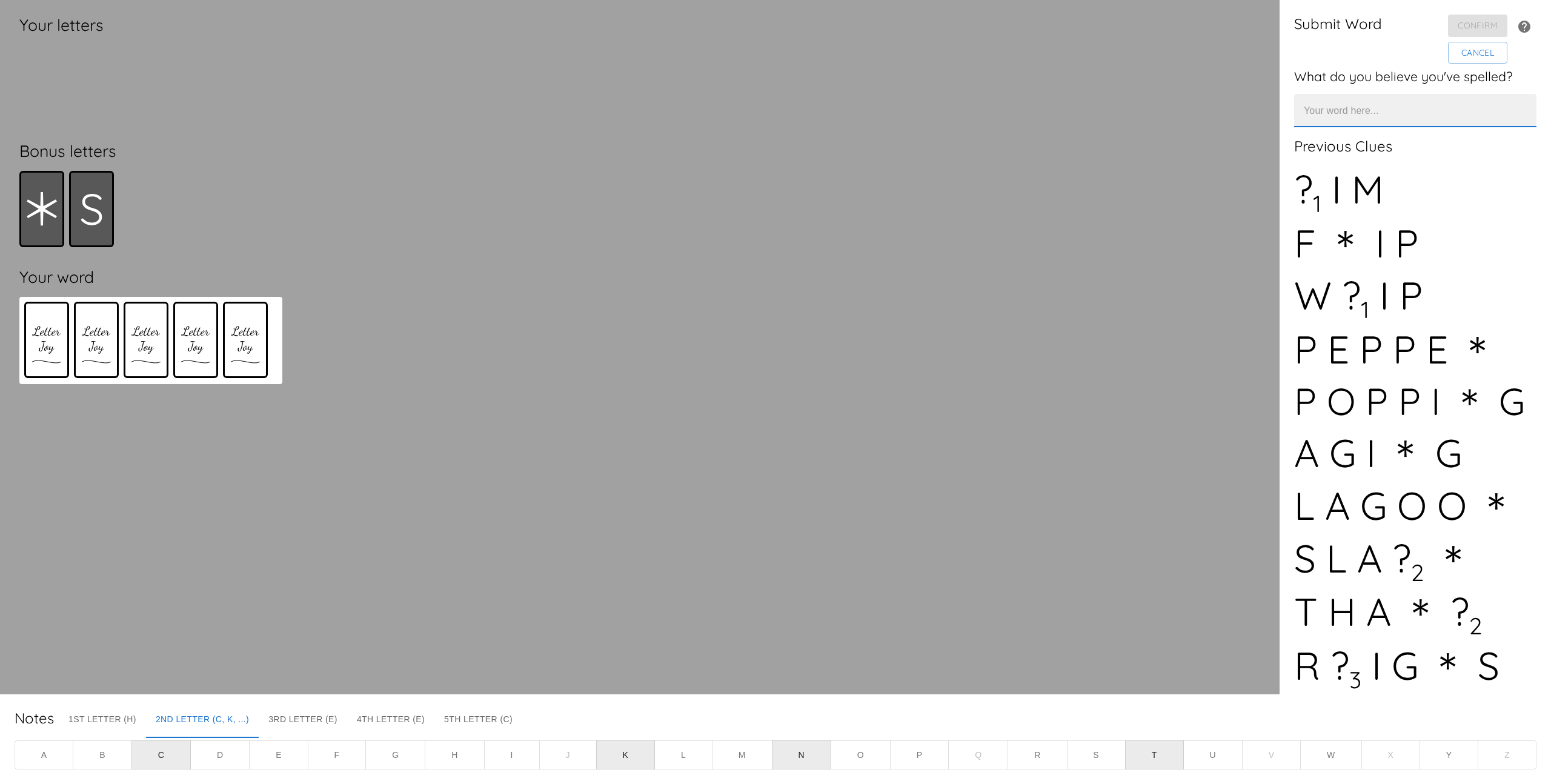
click at [1359, 119] on input "text" at bounding box center [1414, 111] width 242 height 34
type input "CHEEK"
click at [1481, 17] on button "Confirm" at bounding box center [1478, 26] width 59 height 23
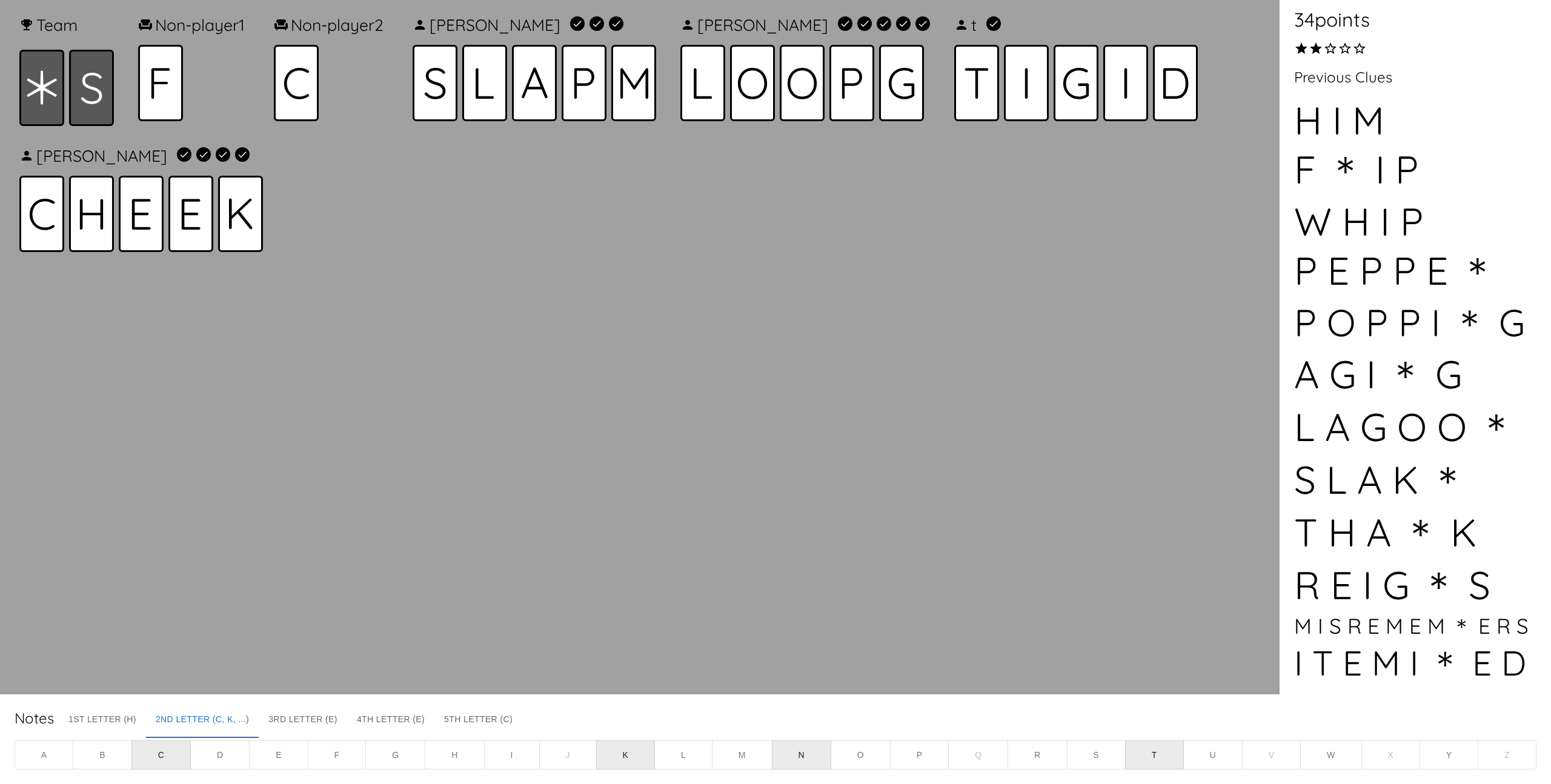
scroll to position [348, 0]
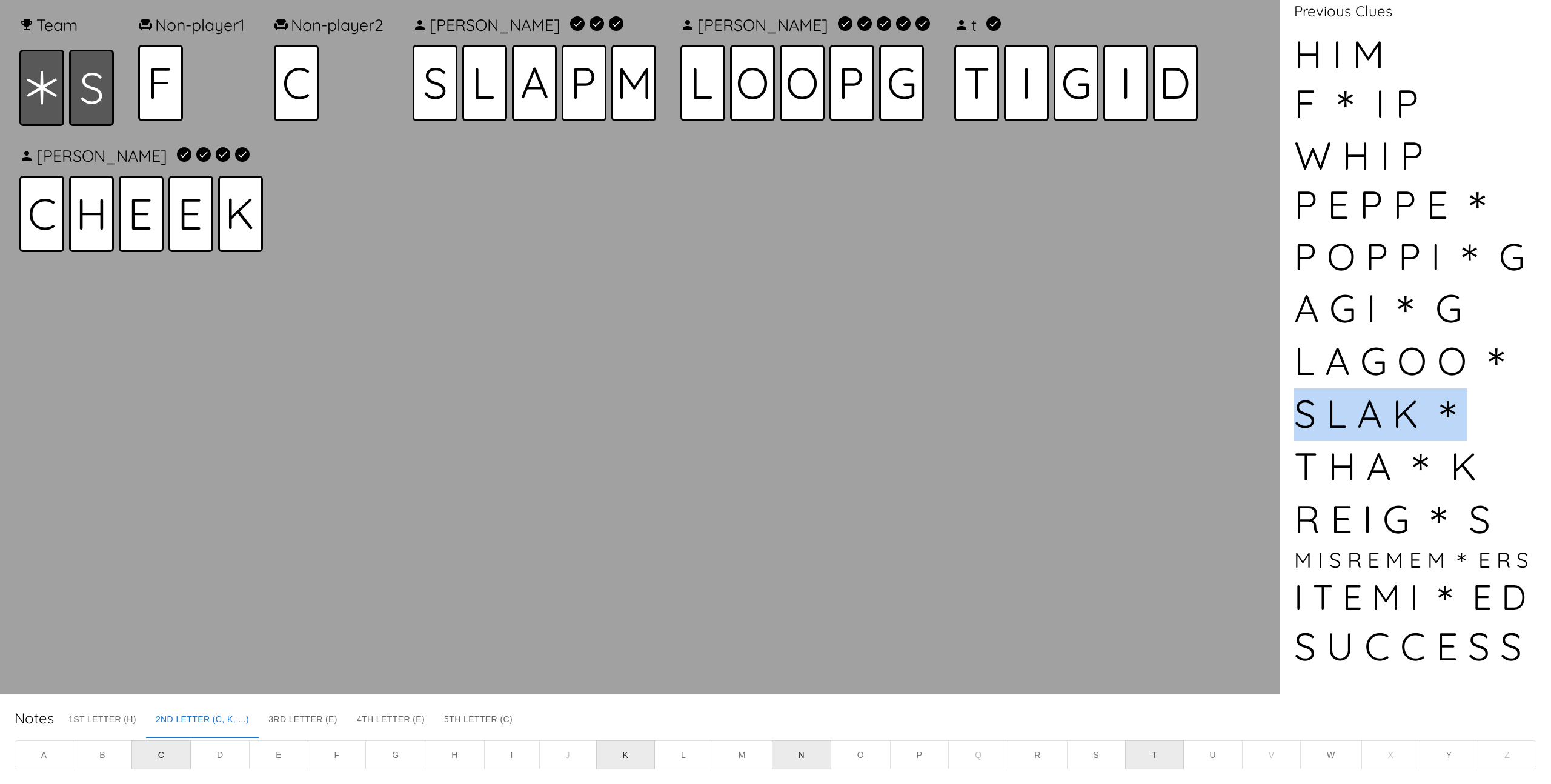
drag, startPoint x: 1295, startPoint y: 416, endPoint x: 1468, endPoint y: 417, distance: 173.0
click at [1468, 417] on div "[PERSON_NAME] ＊" at bounding box center [1414, 414] width 242 height 52
drag, startPoint x: 1294, startPoint y: 410, endPoint x: 1458, endPoint y: 415, distance: 164.1
click at [1458, 415] on div "[PERSON_NAME] ＊" at bounding box center [1414, 414] width 242 height 52
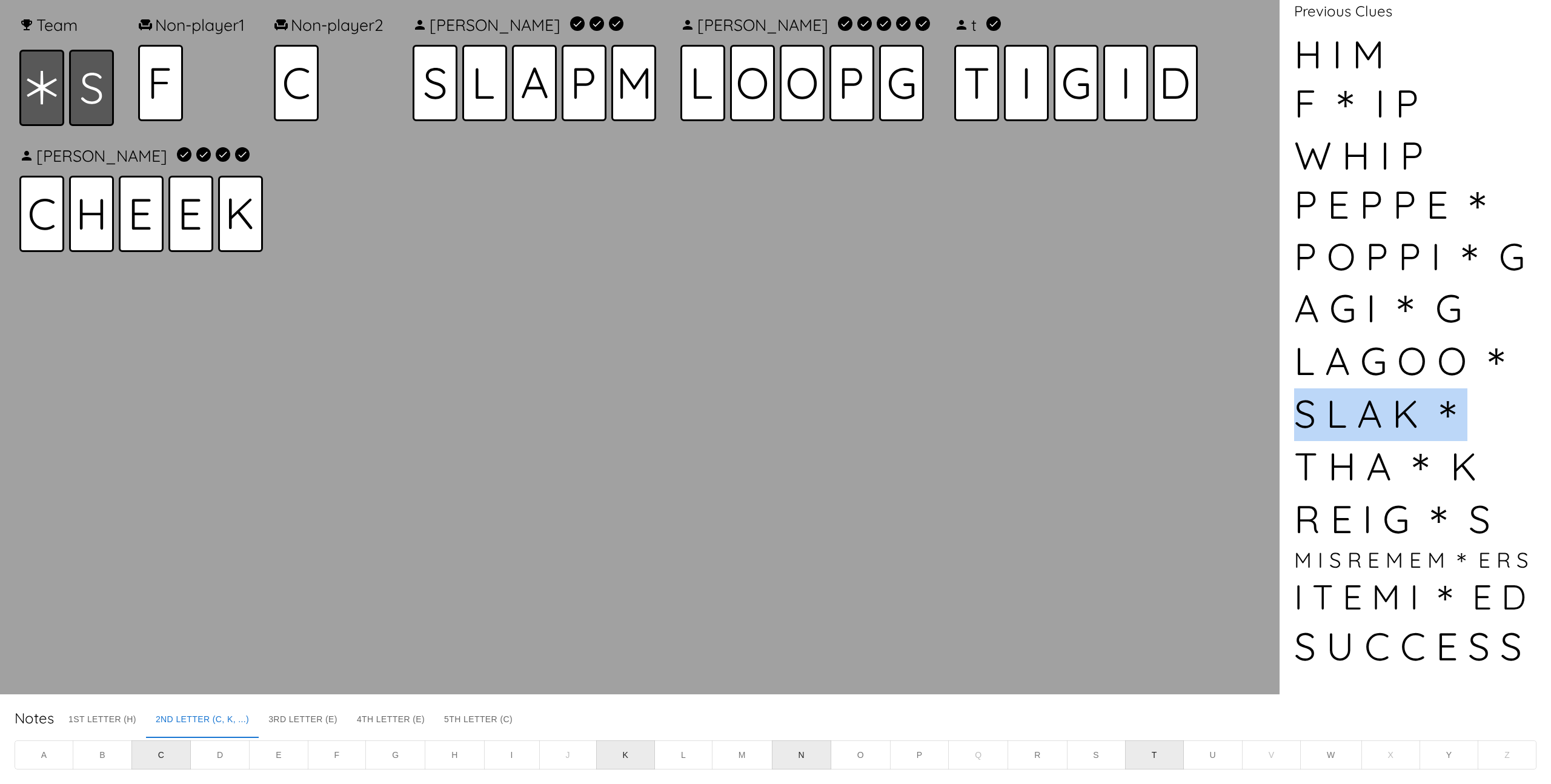
click at [1468, 415] on div "[PERSON_NAME] ＊" at bounding box center [1414, 414] width 242 height 52
click at [1324, 413] on div "[PERSON_NAME] ＊" at bounding box center [1414, 414] width 242 height 52
click at [1370, 413] on div "[PERSON_NAME] ＊" at bounding box center [1414, 414] width 242 height 52
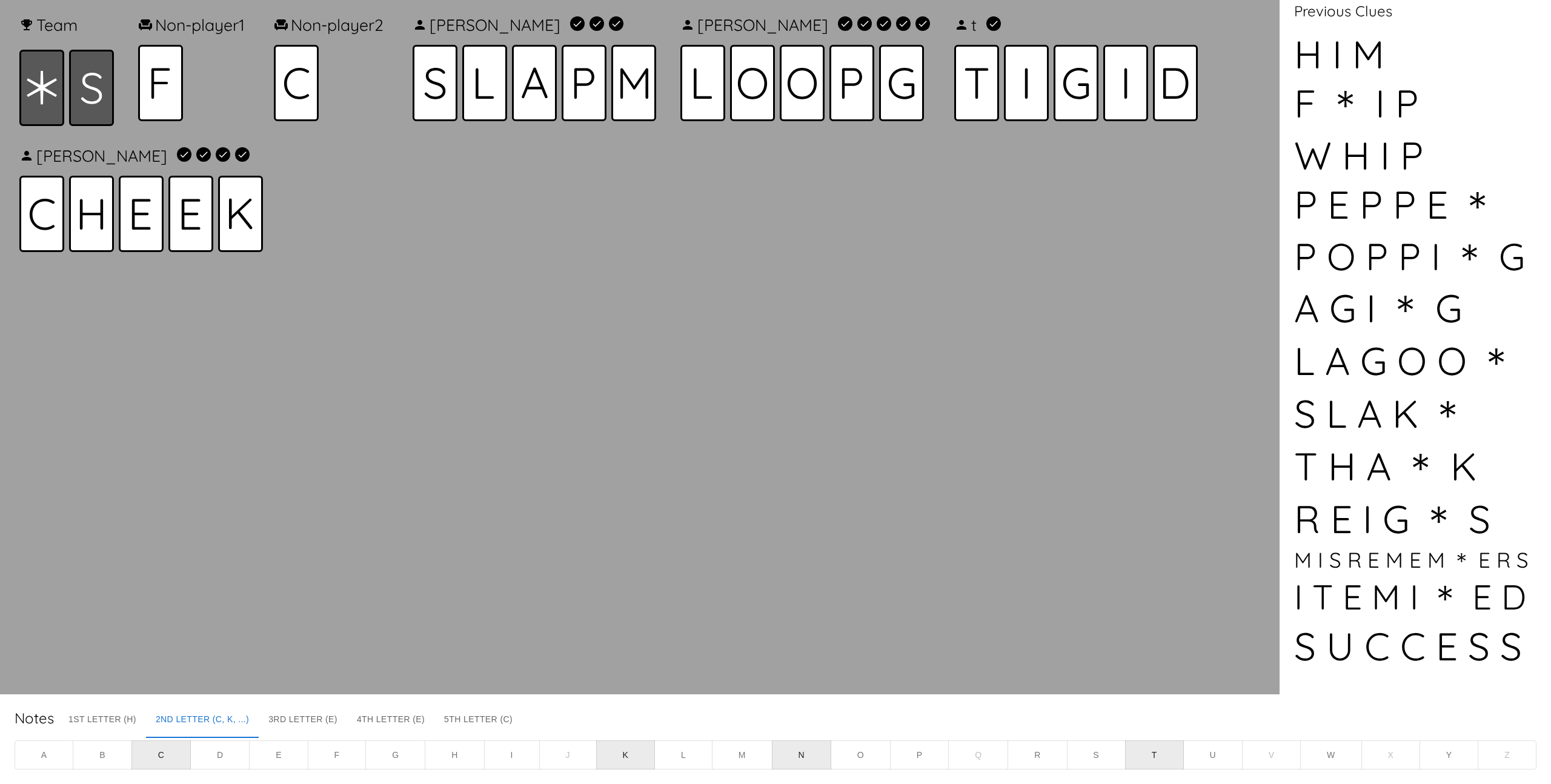
click at [540, 337] on div "Team Non-player 1 Non-player 2 [PERSON_NAME] [PERSON_NAME]" at bounding box center [640, 347] width 1260 height 674
